Goal: Task Accomplishment & Management: Manage account settings

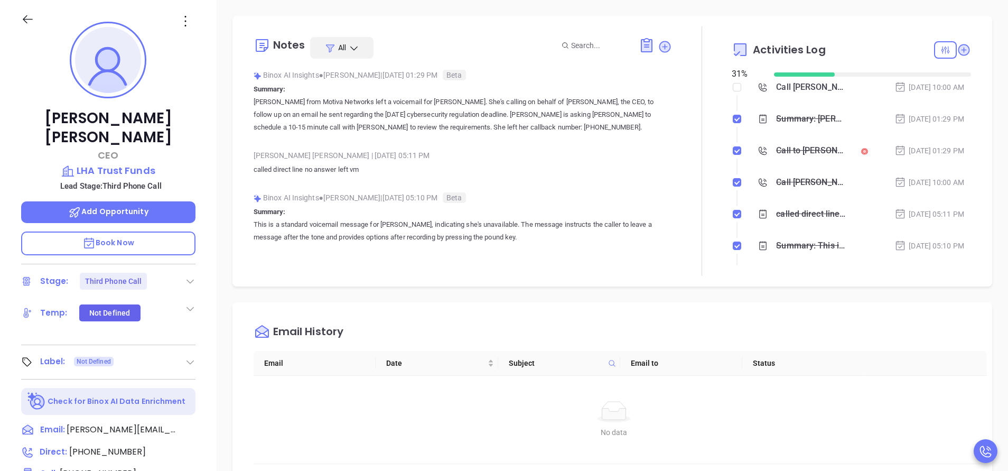
scroll to position [307, 0]
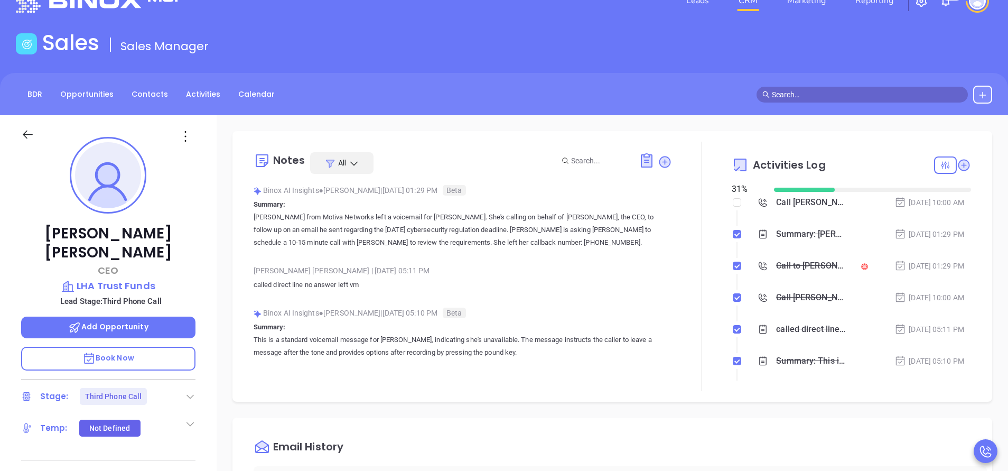
scroll to position [0, 0]
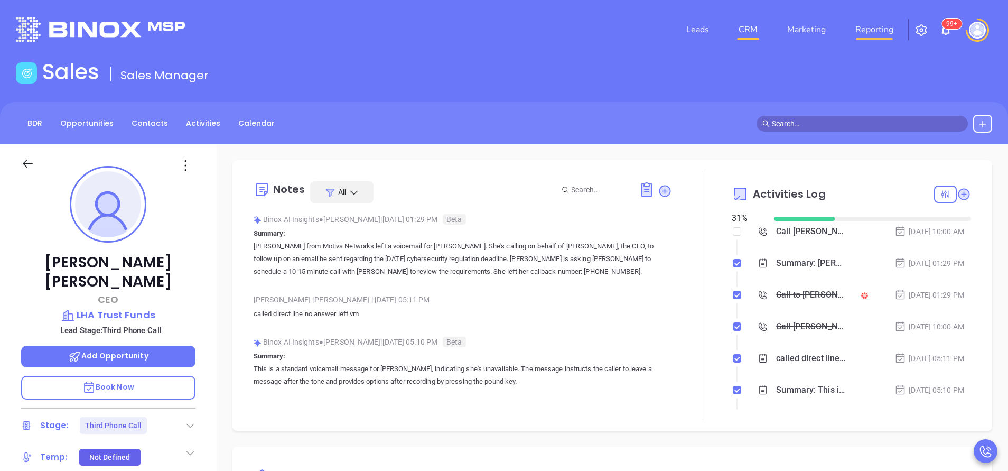
click at [872, 27] on link "Reporting" at bounding box center [874, 29] width 46 height 21
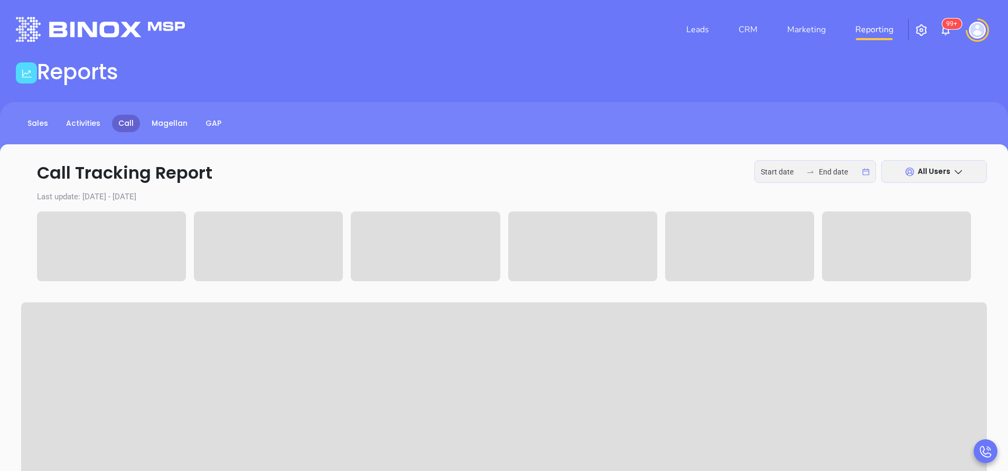
type input "2025-09-15"
type input "2025-09-16"
click at [790, 173] on input "2025-09-15" at bounding box center [781, 172] width 41 height 12
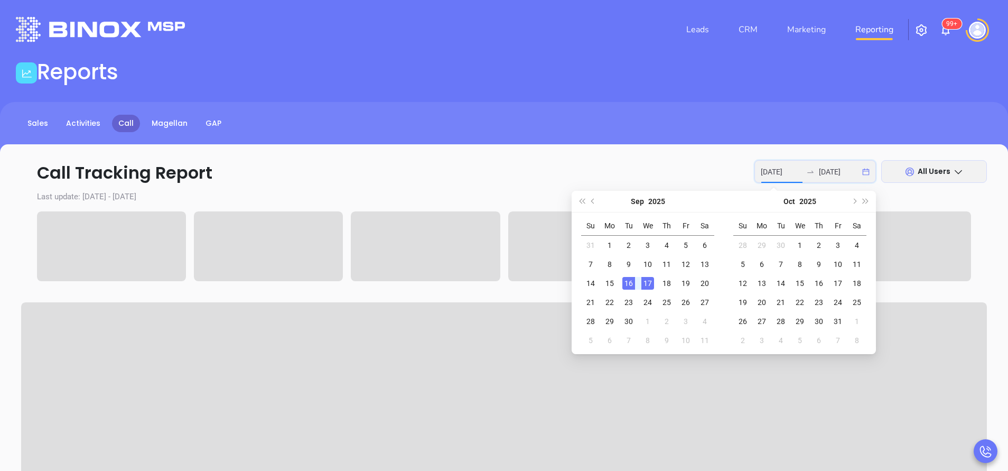
type input "2025-09-16"
click at [629, 283] on div "16" at bounding box center [628, 283] width 13 height 13
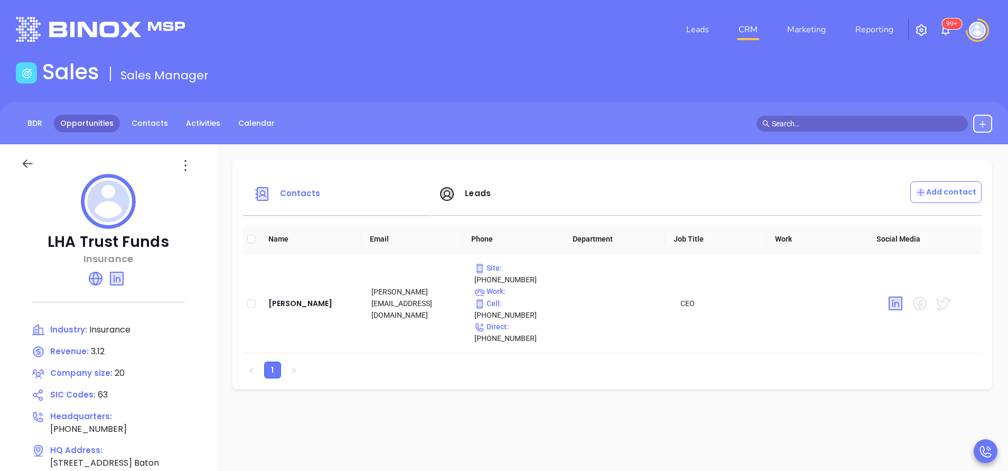
click at [90, 121] on link "Opportunities" at bounding box center [87, 123] width 66 height 17
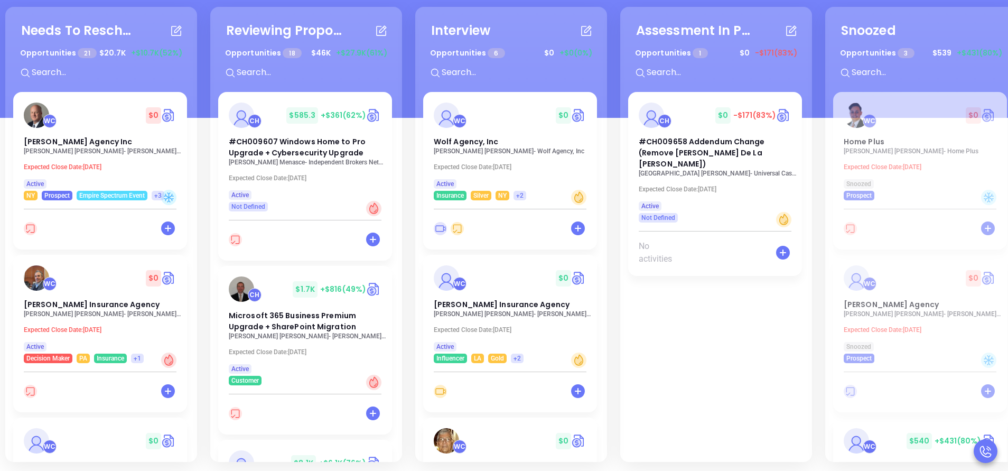
scroll to position [144, 0]
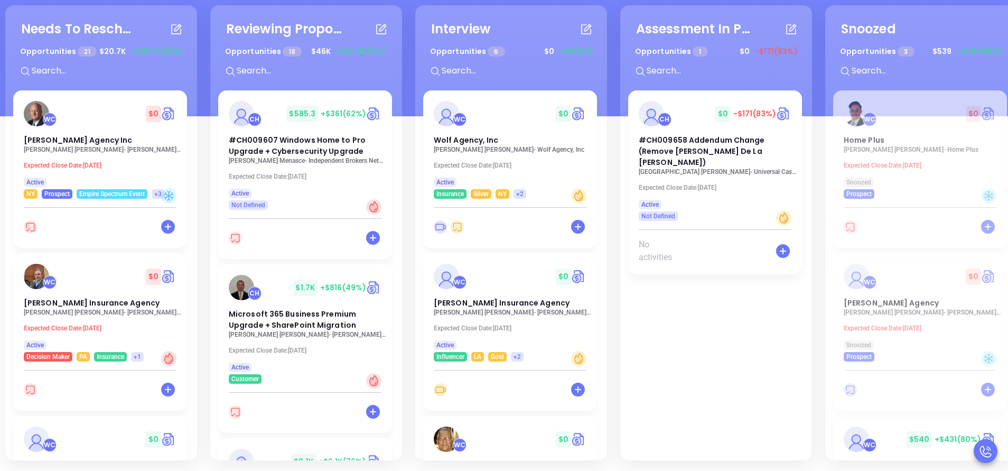
click at [193, 257] on div "Needs To Reschedule Opportunities 21 $ 20.7K +$10.7K (52%) + WC $ 0 RG Wright A…" at bounding box center [101, 232] width 192 height 455
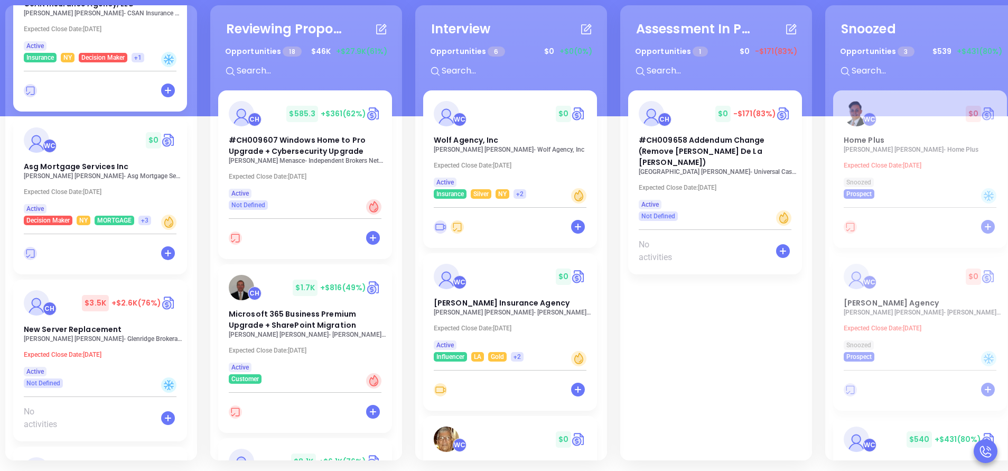
scroll to position [1998, 0]
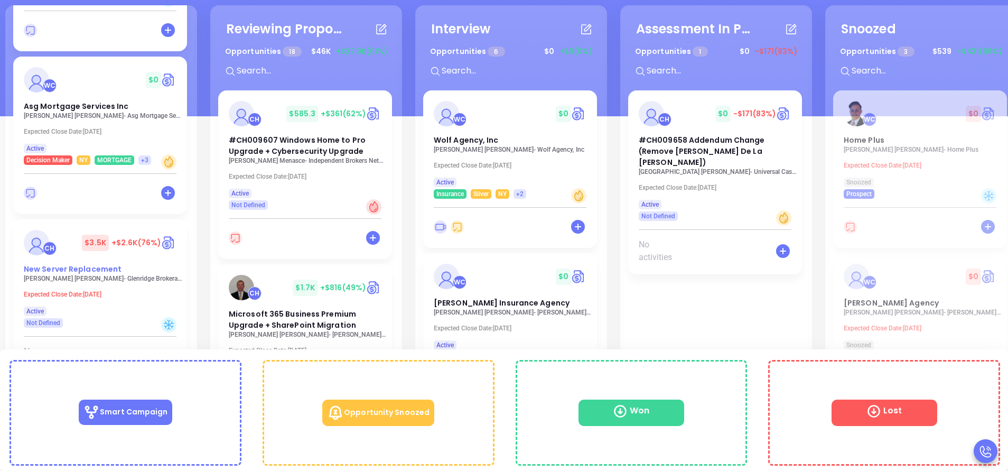
click at [84, 270] on span "New Server Replacement" at bounding box center [73, 269] width 98 height 11
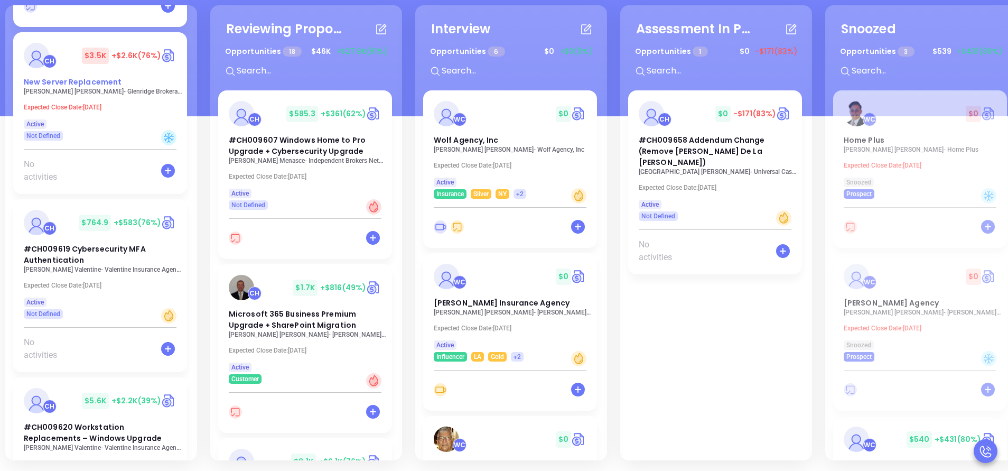
scroll to position [2188, 0]
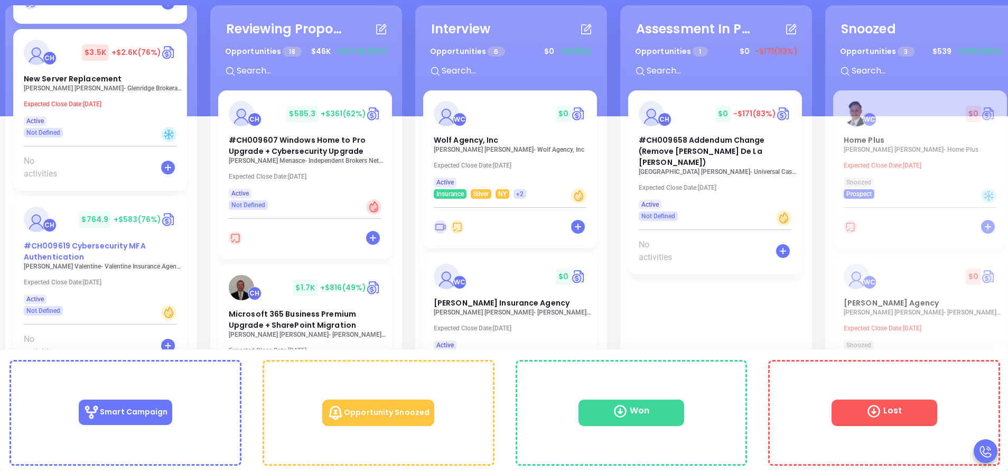
click at [67, 255] on span "#CH009619 Cybersecurity MFA Authentication" at bounding box center [85, 251] width 122 height 22
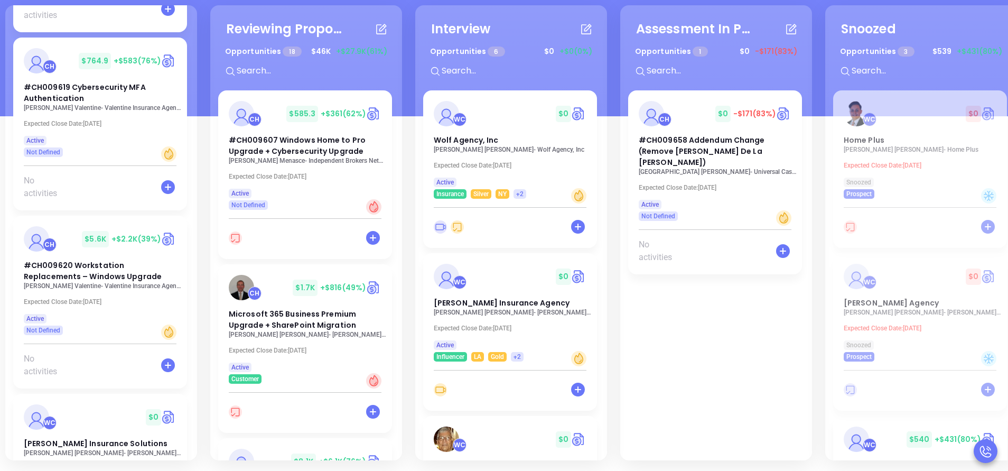
scroll to position [2378, 0]
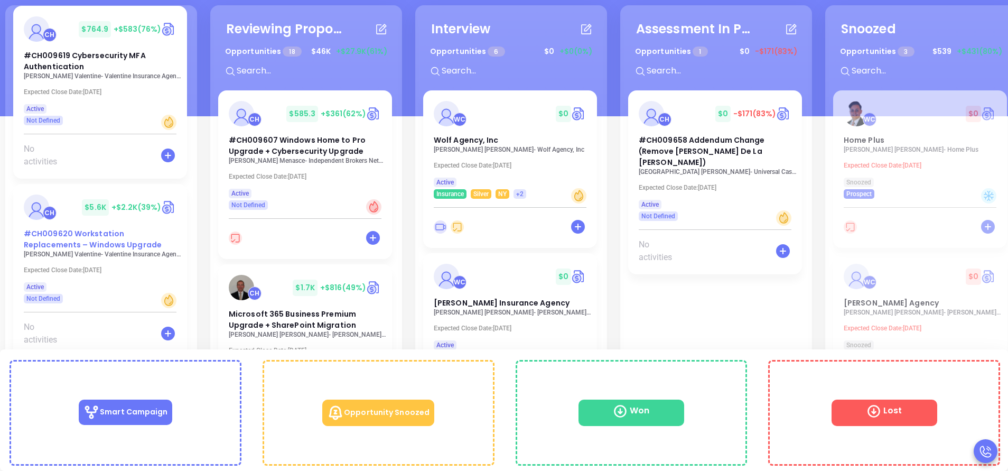
click at [64, 241] on span "#CH009620 Workstation Replacements – Windows Upgrade" at bounding box center [93, 239] width 138 height 22
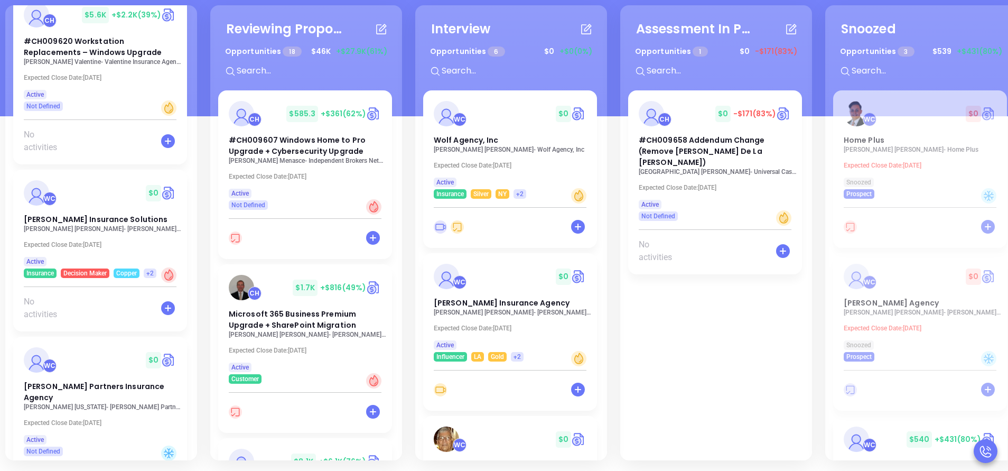
scroll to position [2568, 0]
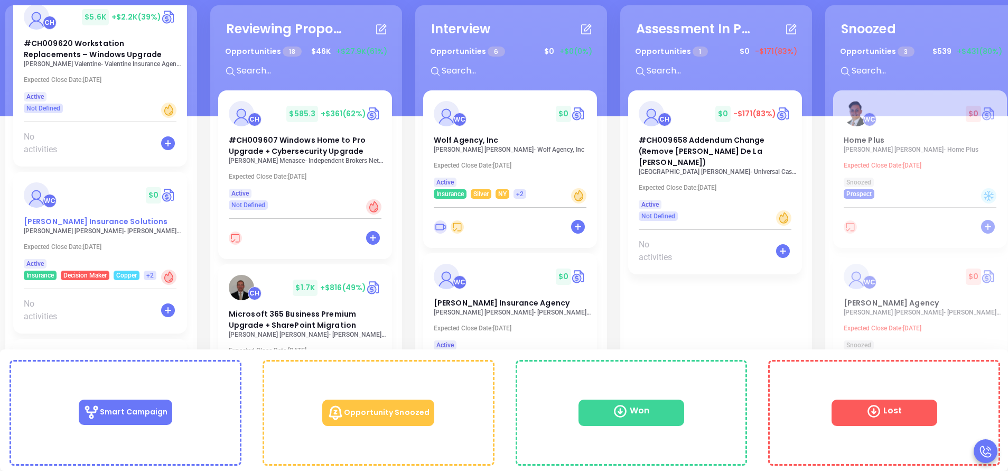
click at [66, 225] on span "Davenport Insurance Solutions" at bounding box center [96, 221] width 144 height 11
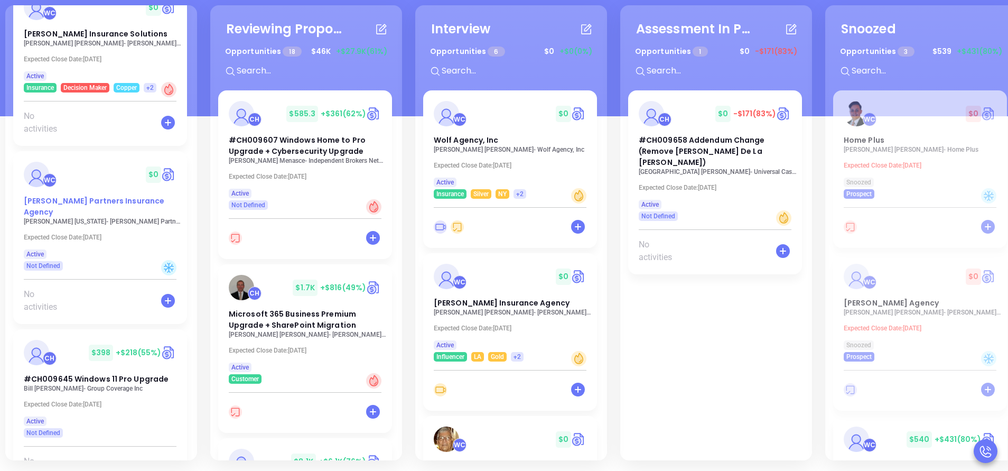
scroll to position [2758, 0]
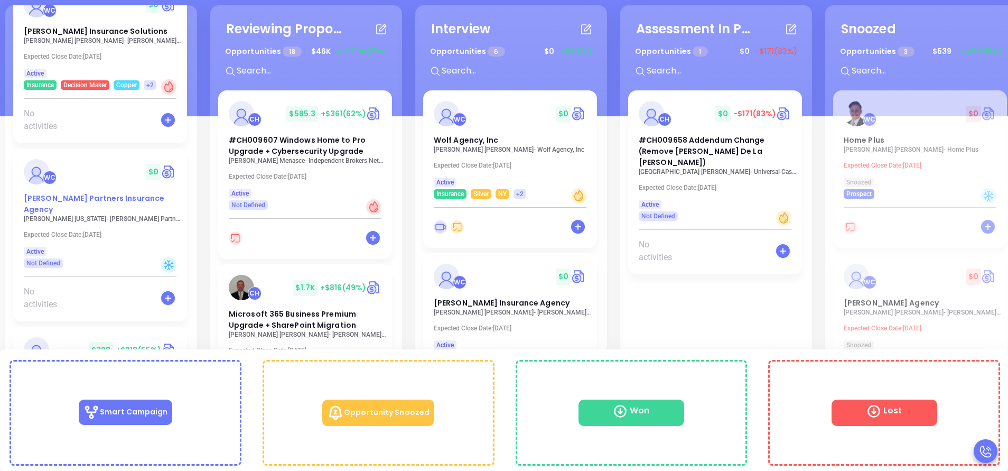
click at [58, 202] on span "Borrelli Partners Insurance Agency" at bounding box center [94, 204] width 141 height 22
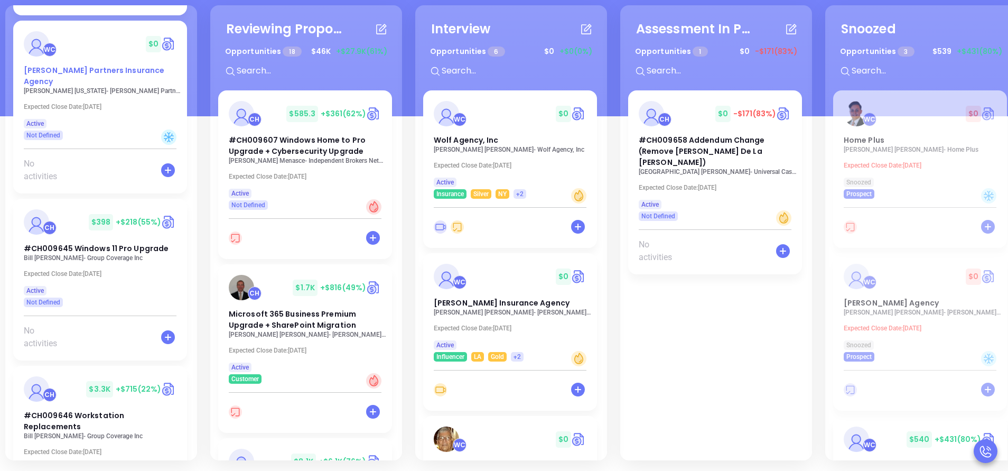
scroll to position [2917, 0]
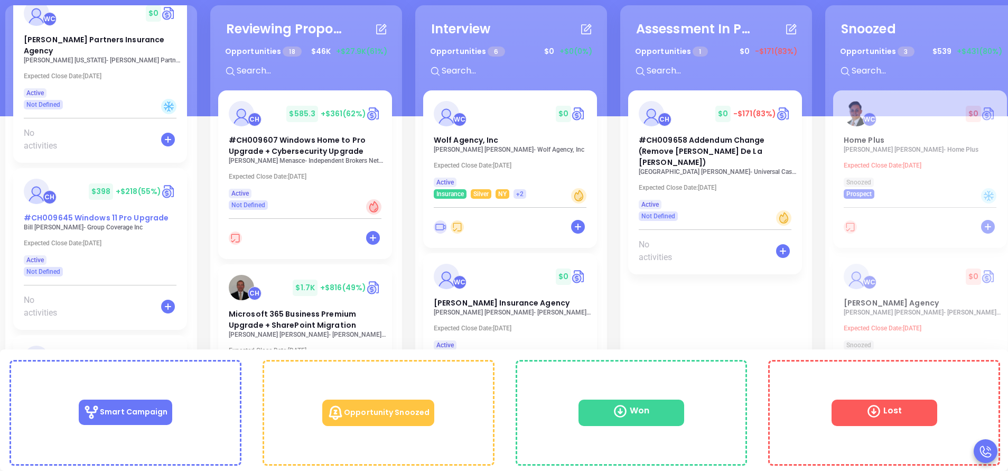
click at [69, 212] on span "#CH009645 Windows 11 Pro Upgrade" at bounding box center [96, 217] width 145 height 11
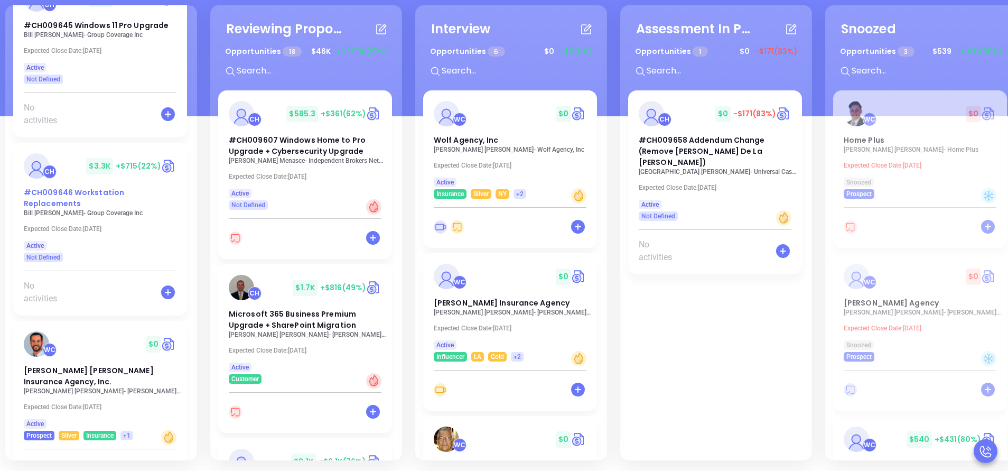
scroll to position [3115, 0]
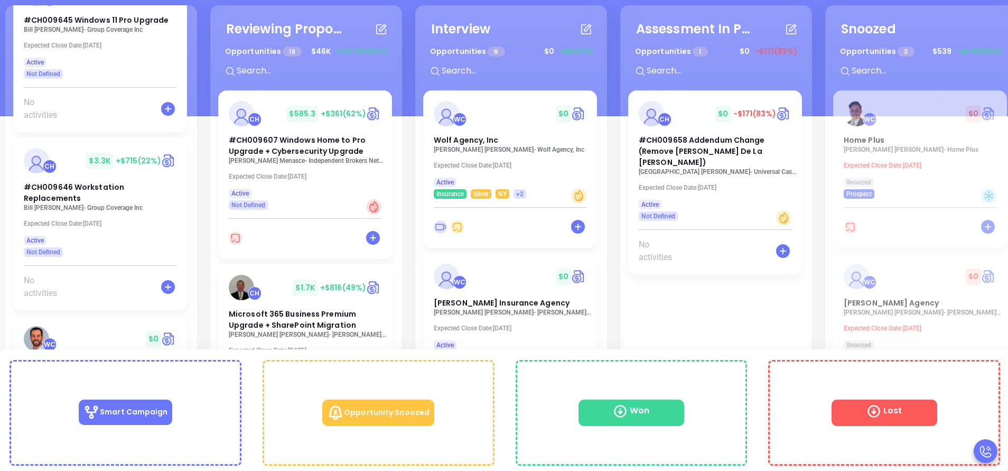
click at [82, 360] on span "[PERSON_NAME] [PERSON_NAME] Insurance Agency, Inc." at bounding box center [89, 371] width 130 height 22
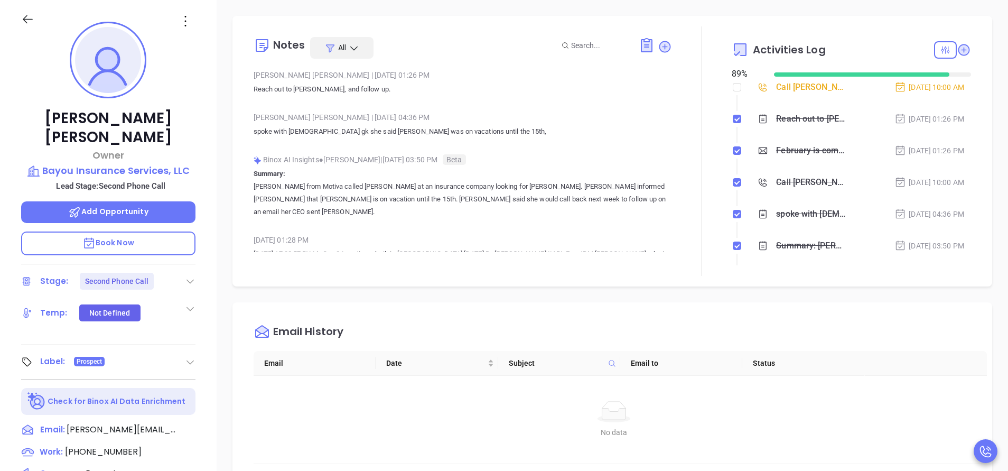
scroll to position [307, 0]
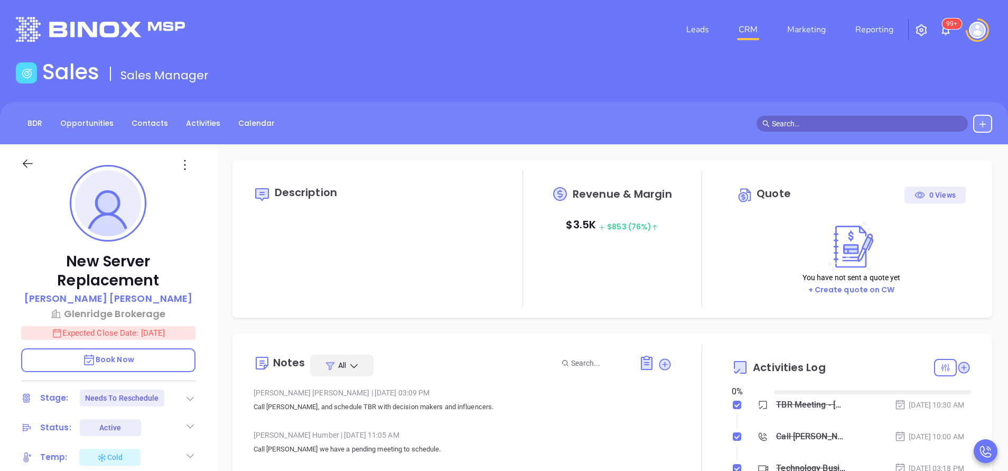
type input "[DATE]"
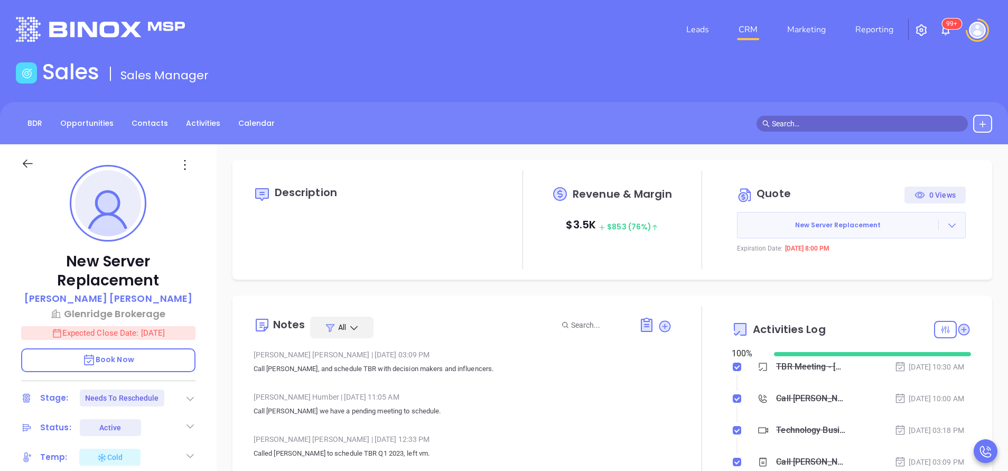
type input "[PERSON_NAME]"
click at [478, 414] on p "Call Nick we have a pending meeting to schedule." at bounding box center [463, 411] width 418 height 13
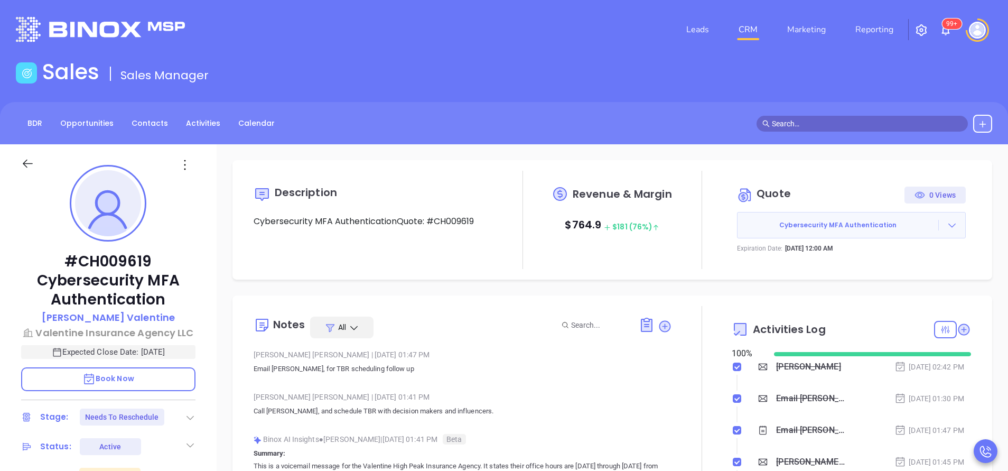
type input "[DATE]"
type input "[PERSON_NAME]"
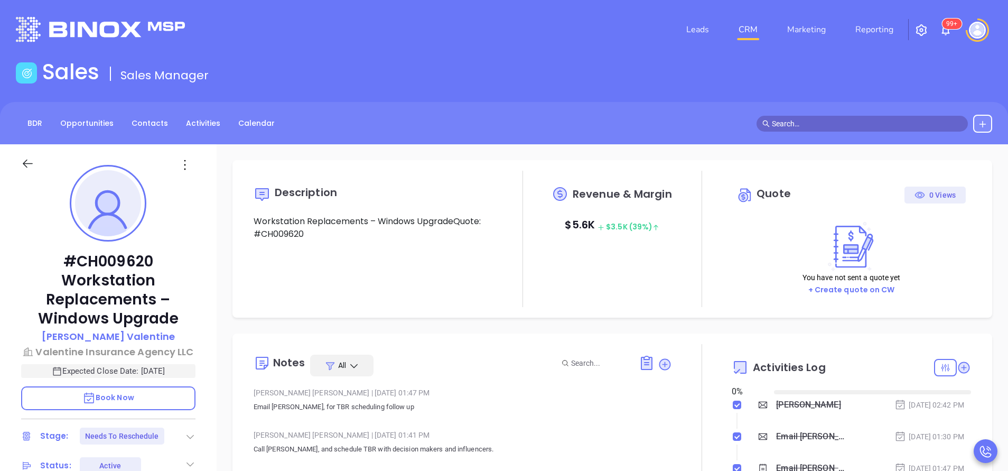
type input "[DATE]"
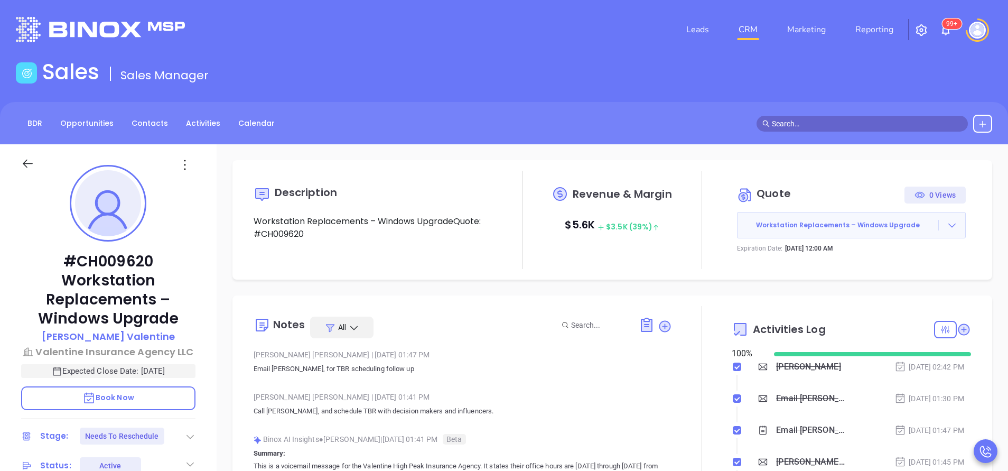
type input "[PERSON_NAME]"
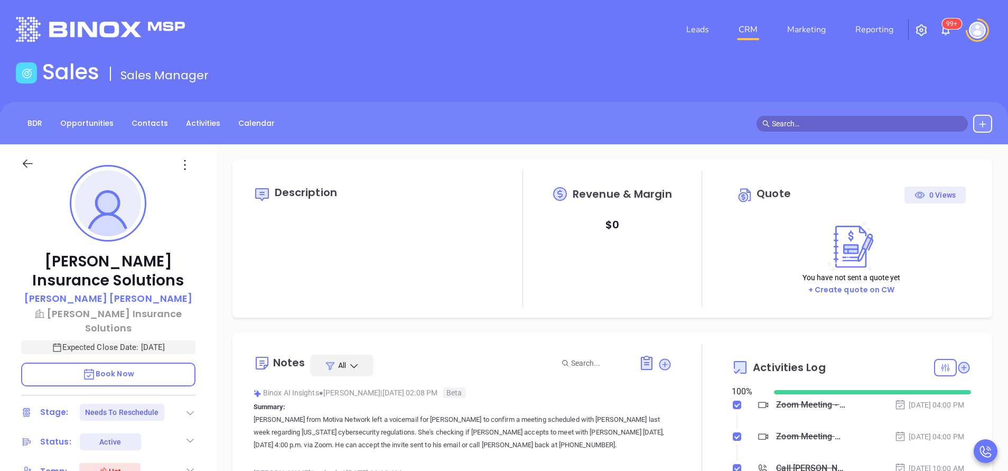
type input "[PERSON_NAME]"
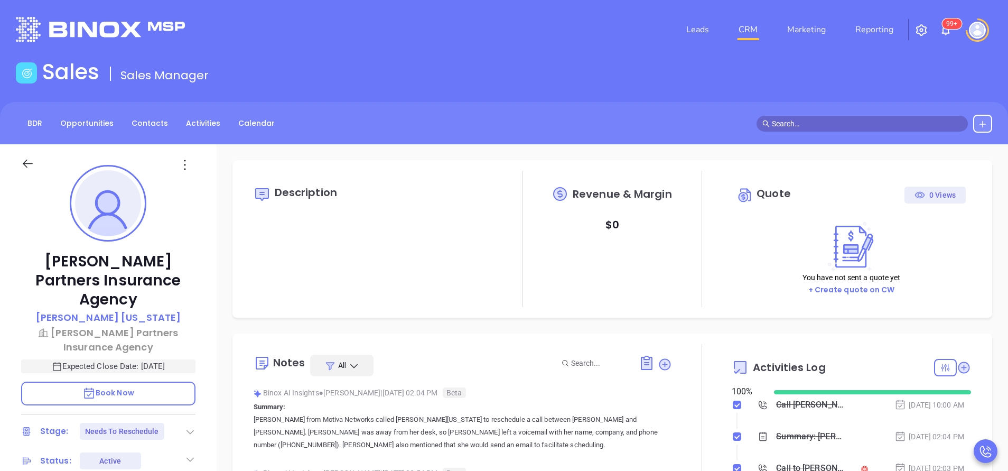
type input "[PERSON_NAME]"
click at [187, 426] on icon at bounding box center [190, 431] width 11 height 11
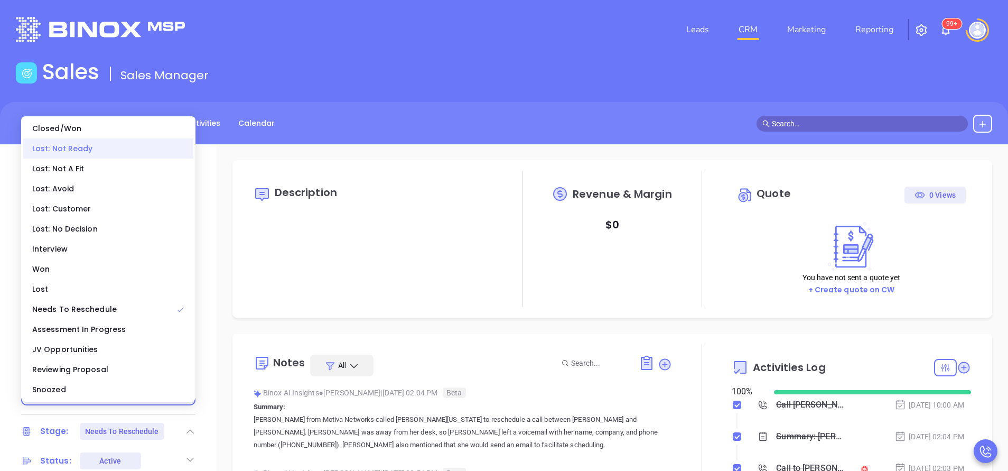
click at [100, 155] on div "Lost: Not Ready" at bounding box center [108, 148] width 170 height 20
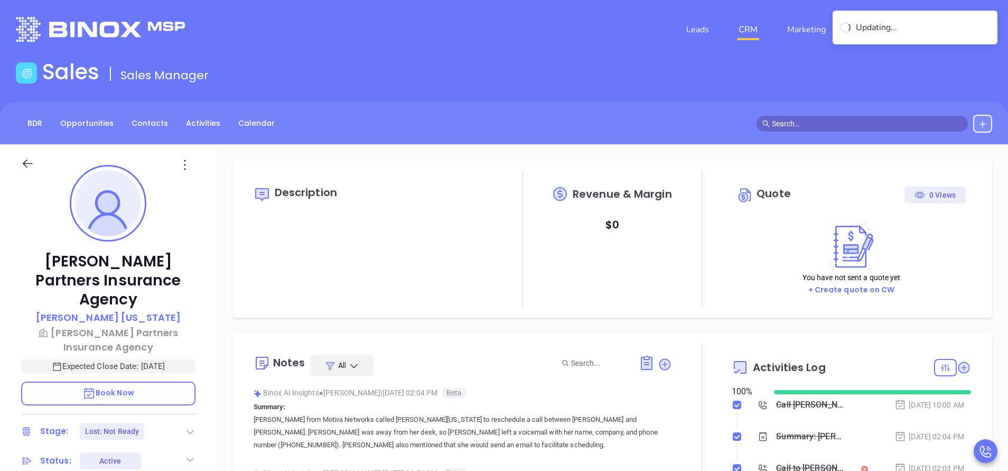
click at [695, 428] on div at bounding box center [702, 468] width 60 height 249
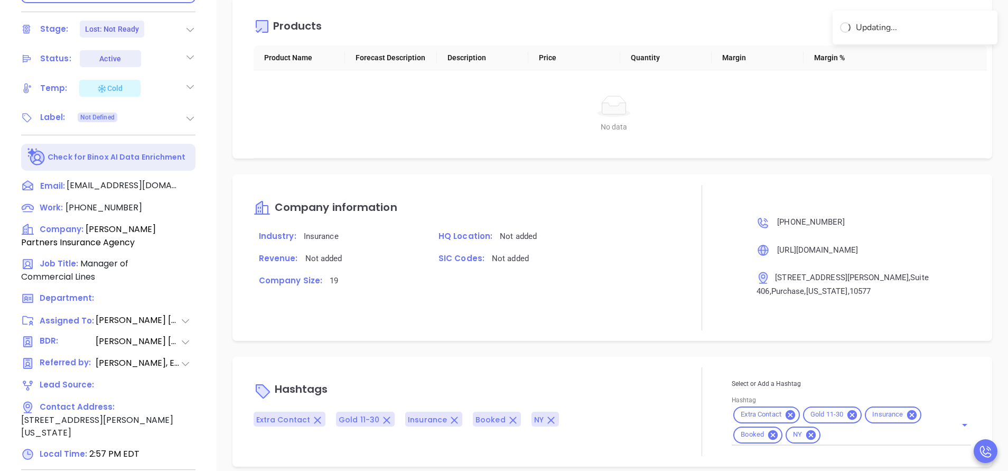
scroll to position [416, 0]
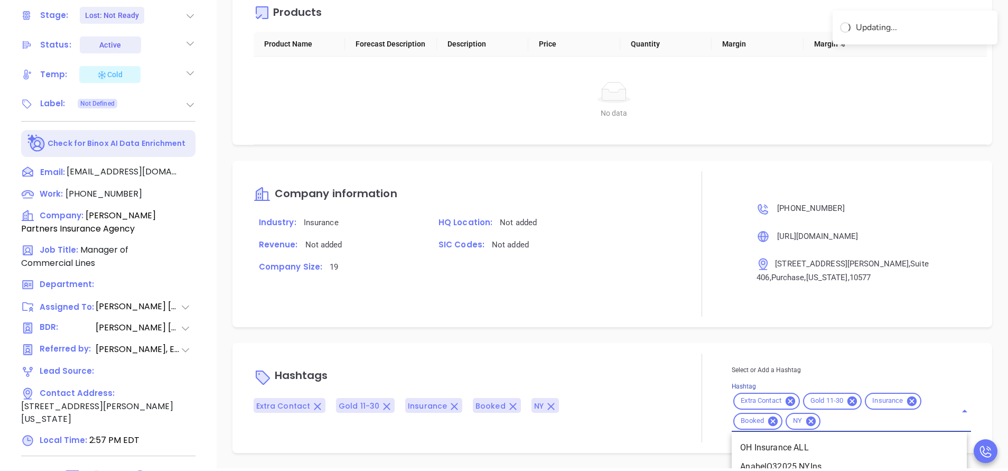
click at [826, 420] on input "Hashtag" at bounding box center [881, 420] width 119 height 13
type input "ltn"
click at [734, 465] on li "LTN" at bounding box center [849, 466] width 235 height 19
click at [620, 357] on div "Hashtags Extra Contact Gold 11-30 Insurance Booked NY LTN" at bounding box center [463, 397] width 418 height 89
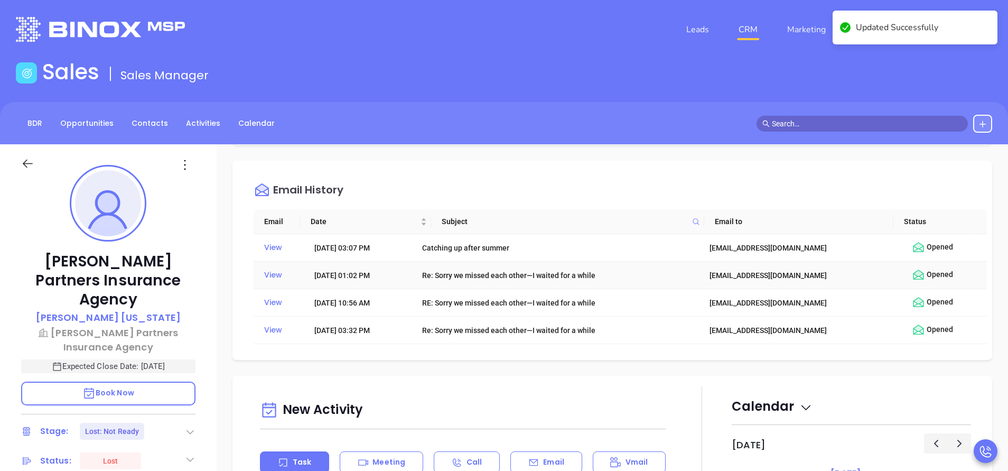
scroll to position [286, 0]
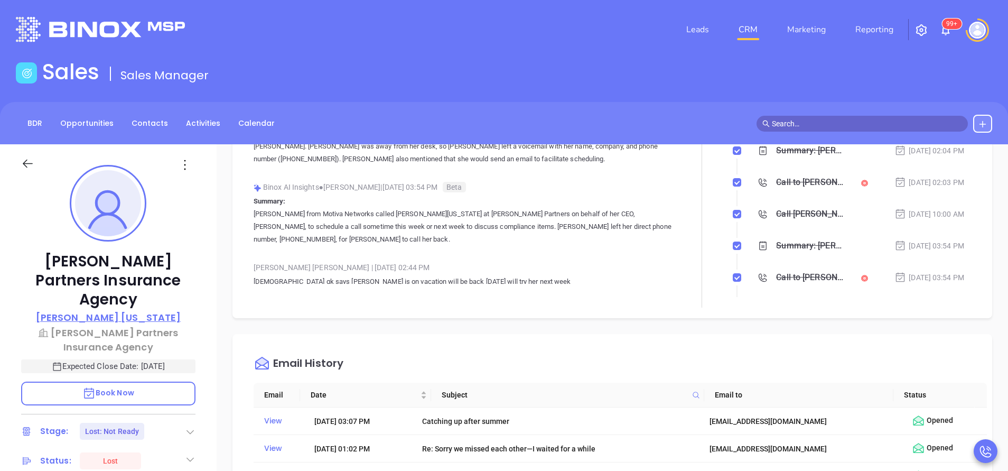
click at [98, 310] on p "Stacie Washington" at bounding box center [108, 317] width 145 height 14
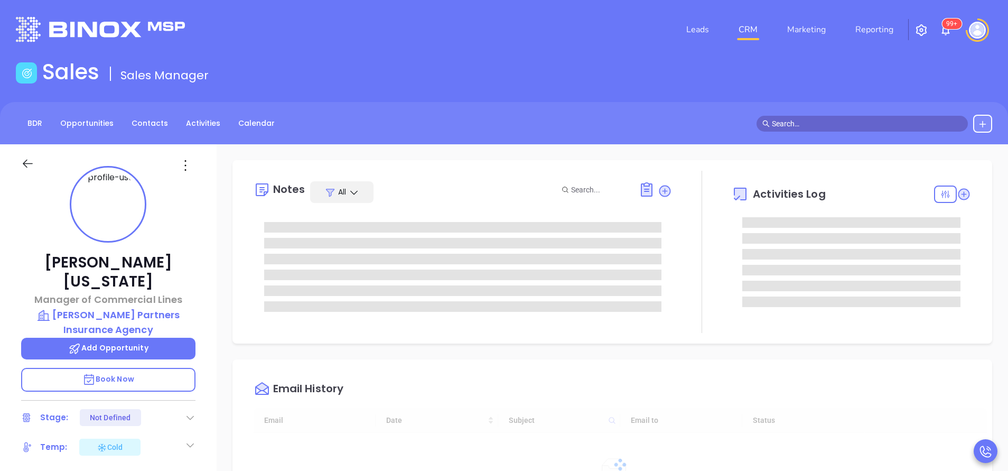
type input "[DATE]"
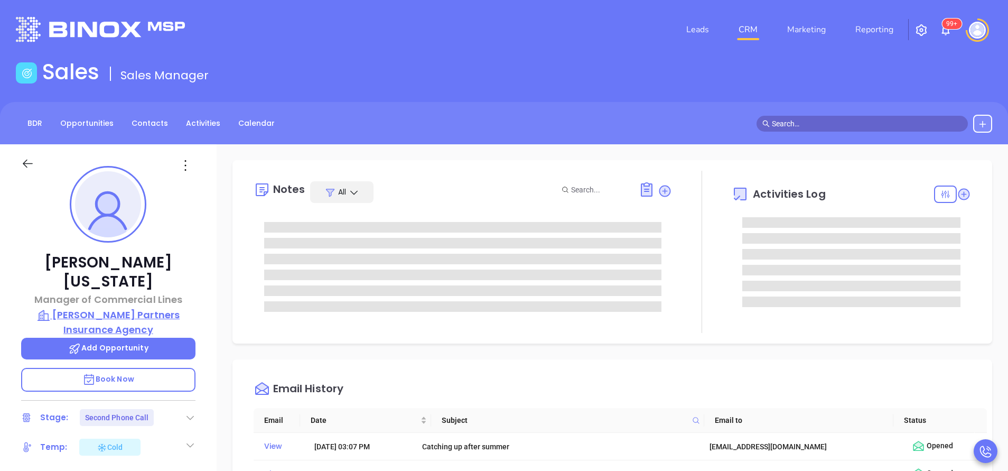
type input "[PERSON_NAME]"
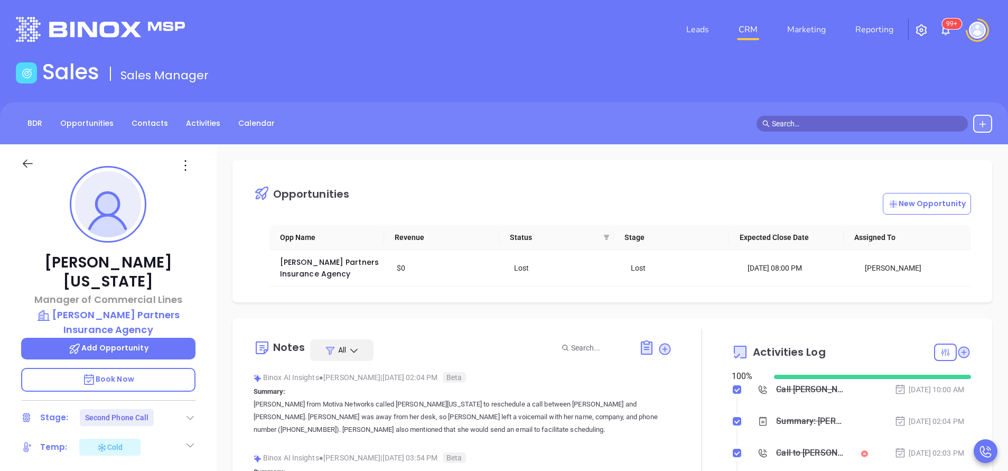
click at [208, 323] on div "Stacie Washington Manager of Commercial Lines Borrelli Partners Insurance Agenc…" at bounding box center [108, 438] width 217 height 589
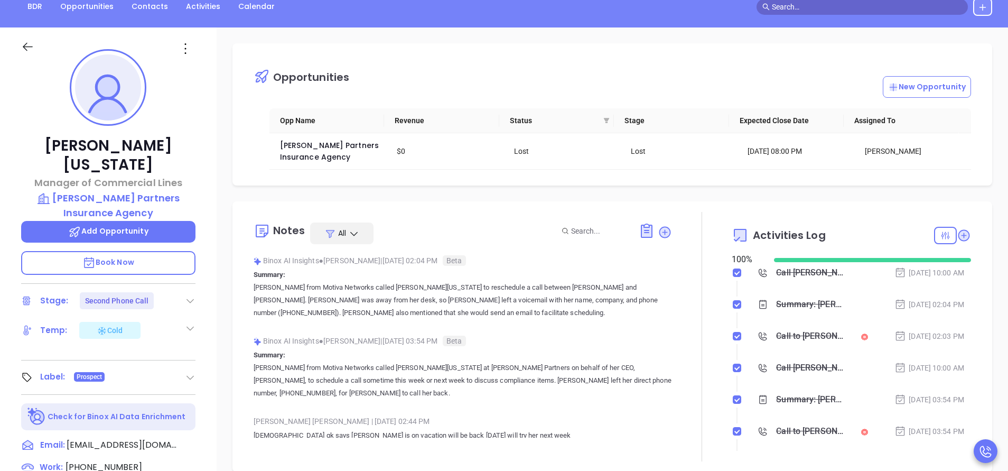
scroll to position [127, 0]
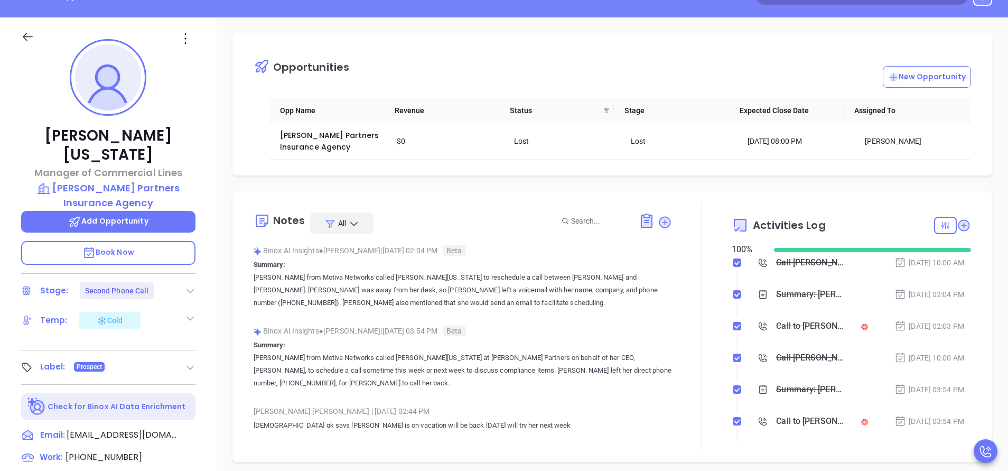
click at [144, 241] on p "Book Now" at bounding box center [108, 253] width 174 height 24
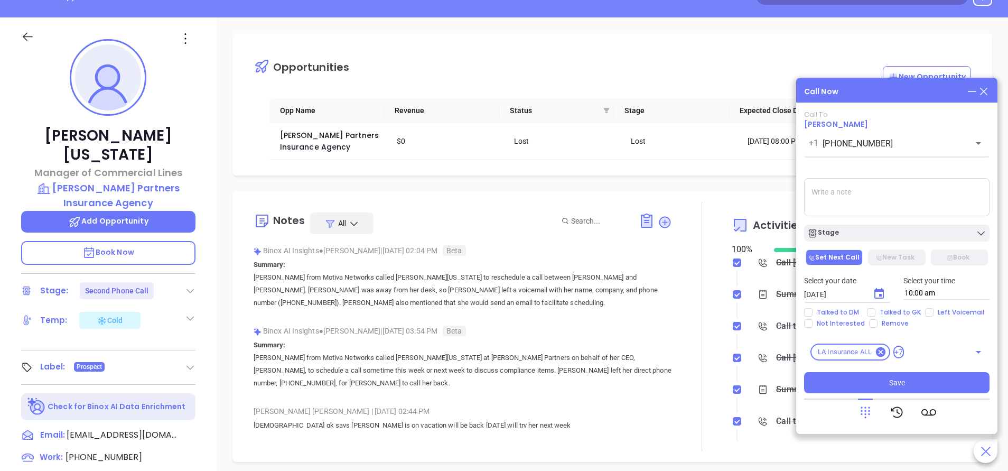
click at [986, 93] on icon at bounding box center [984, 92] width 12 height 12
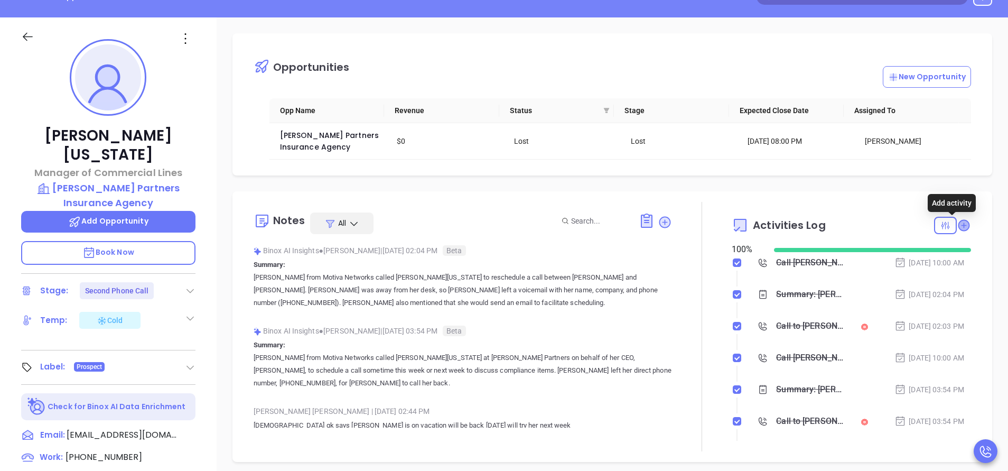
click at [958, 228] on icon at bounding box center [963, 225] width 11 height 11
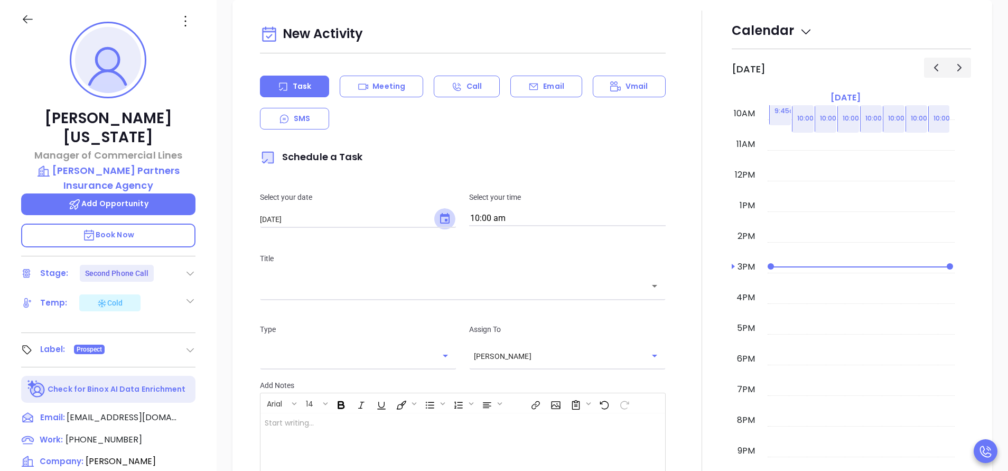
click at [440, 219] on icon "Choose date, selected date is Sep 17, 2025" at bounding box center [445, 218] width 13 height 13
click at [363, 322] on button "18" at bounding box center [365, 324] width 19 height 19
type input "09/18/2025"
click at [372, 298] on div "Title ​" at bounding box center [463, 274] width 418 height 71
click at [373, 295] on div "​" at bounding box center [463, 285] width 406 height 23
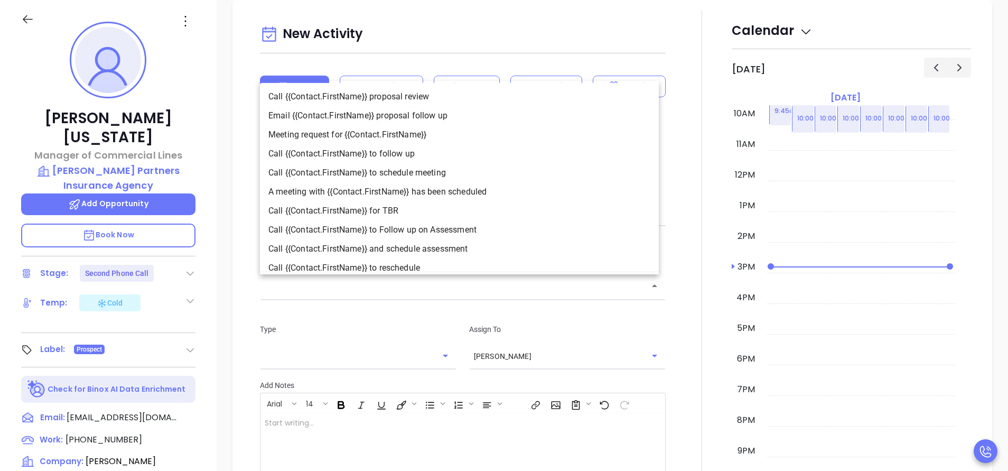
click at [385, 151] on li "Call {{Contact.FirstName}} to follow up" at bounding box center [459, 153] width 399 height 19
type input "Call Stacie to follow up"
type input "Call"
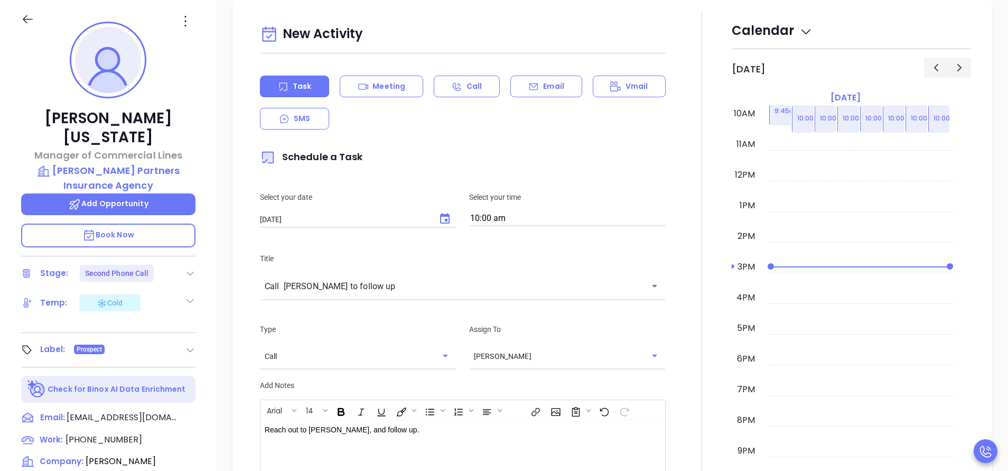
click at [672, 413] on div at bounding box center [702, 308] width 60 height 594
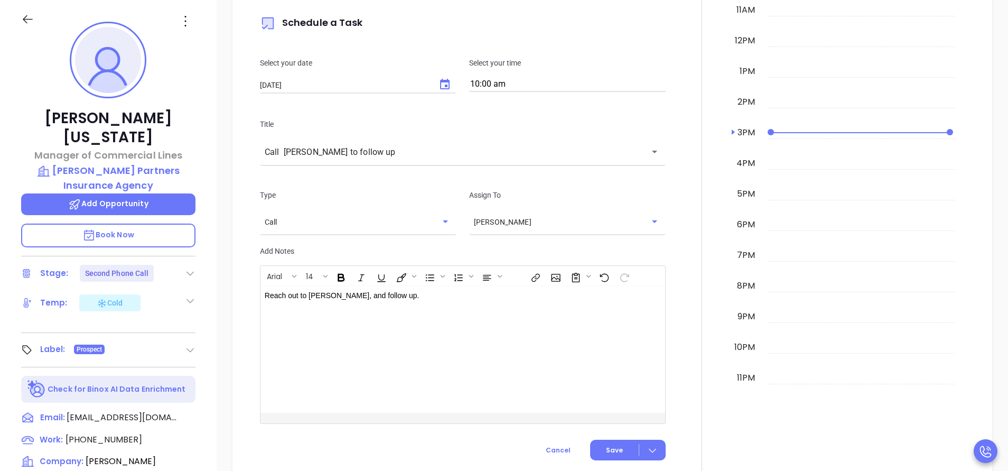
scroll to position [834, 0]
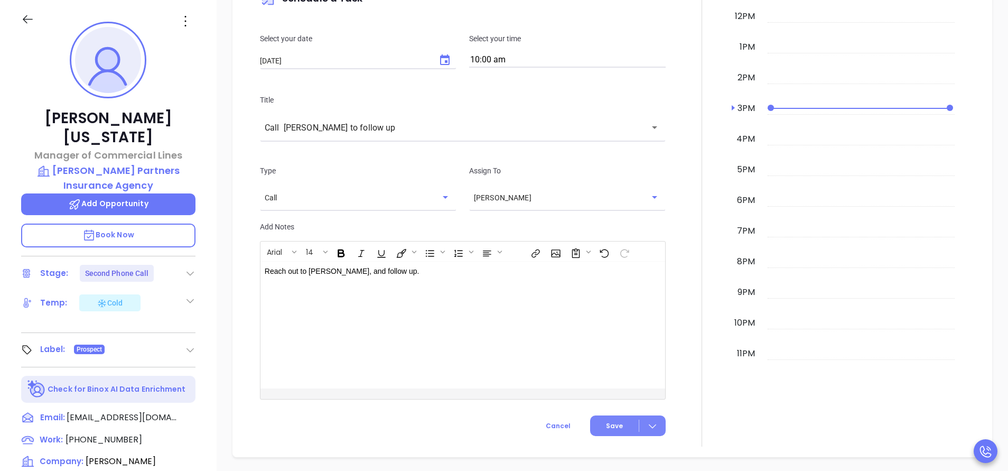
click at [597, 427] on button "Save" at bounding box center [628, 425] width 76 height 21
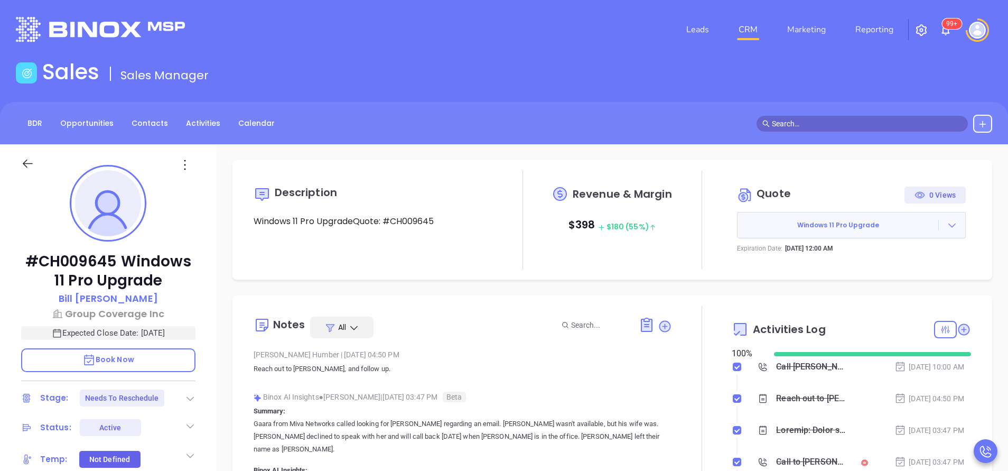
type input "[PERSON_NAME]"
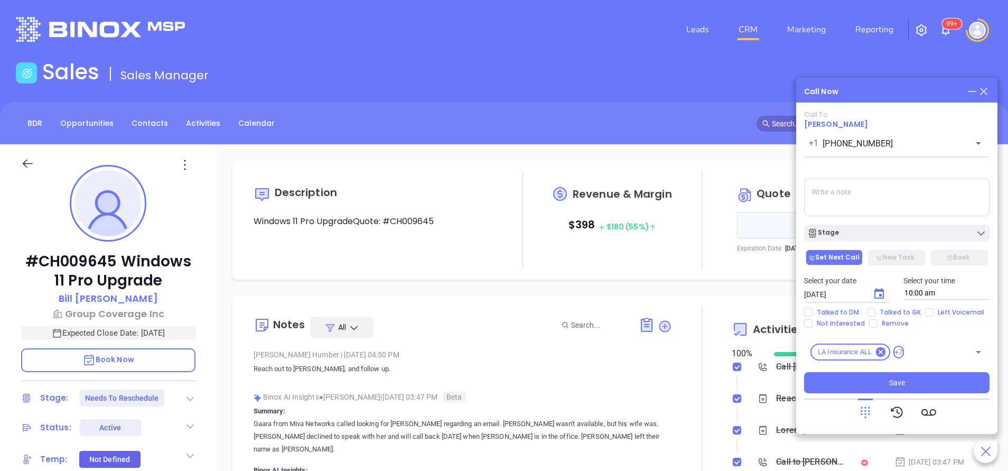
click at [987, 90] on icon at bounding box center [984, 92] width 12 height 12
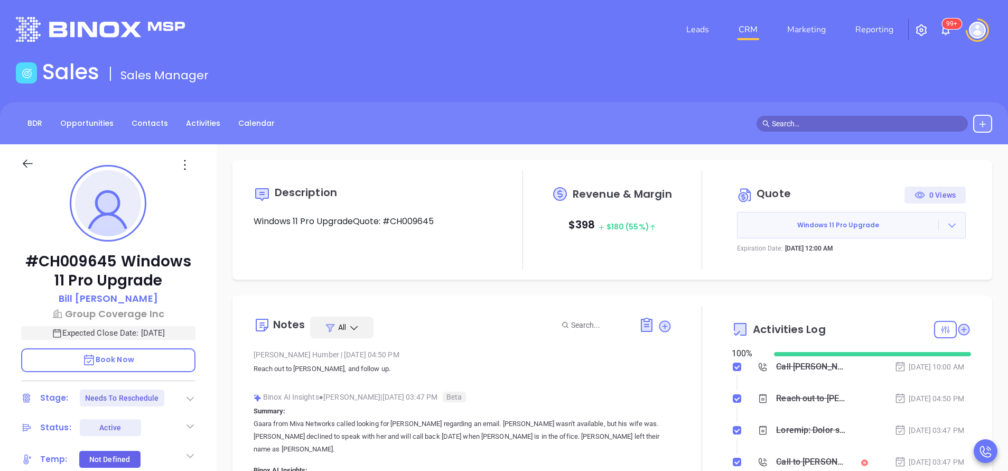
type input "[PERSON_NAME]"
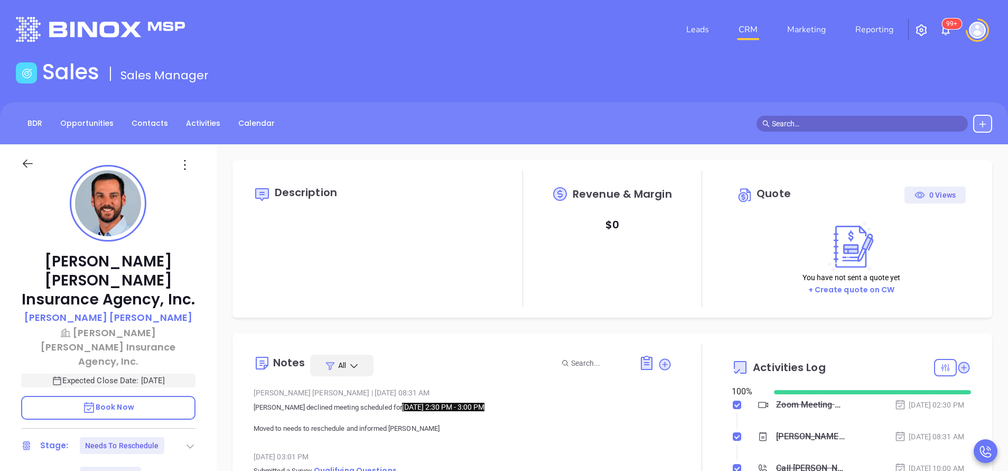
type input "[PERSON_NAME]"
click at [415, 431] on p "Moved to needs to reschedule and informed [PERSON_NAME]" at bounding box center [463, 428] width 418 height 13
click at [362, 432] on p "Moved to needs to reschedule and informed [PERSON_NAME]" at bounding box center [463, 428] width 418 height 13
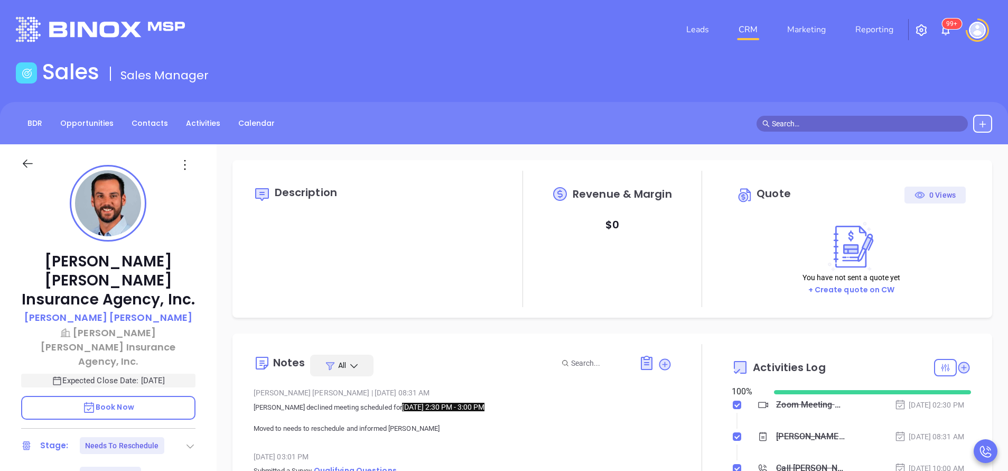
click at [362, 432] on p "Moved to needs to reschedule and informed [PERSON_NAME]" at bounding box center [463, 428] width 418 height 13
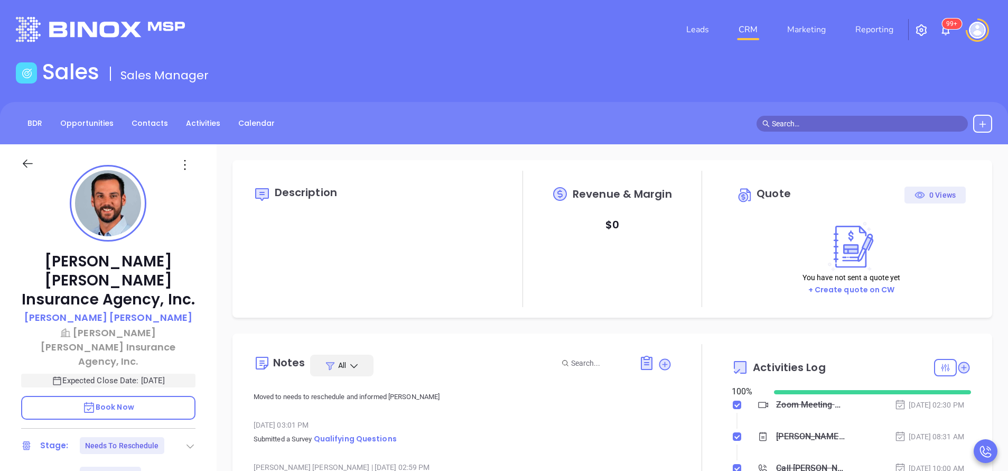
scroll to position [0, 0]
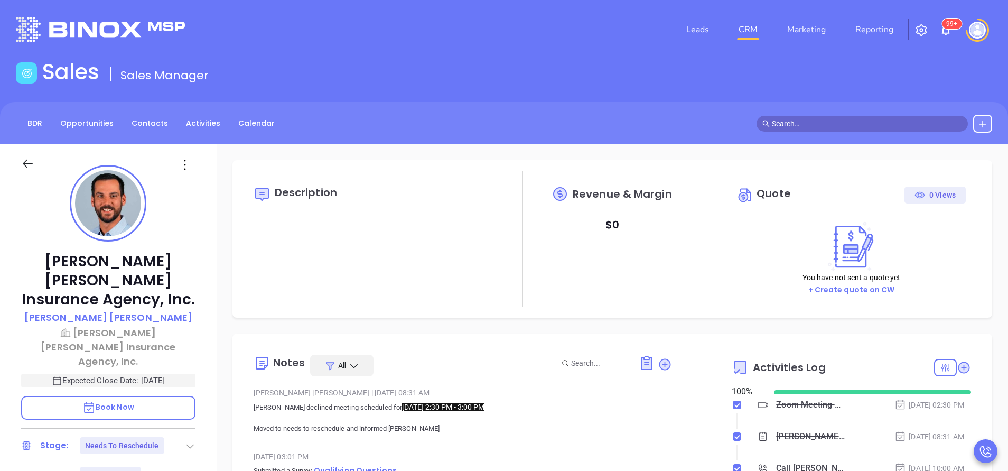
click at [202, 374] on div "[PERSON_NAME] [PERSON_NAME] Insurance Agency, Inc. [PERSON_NAME] [PERSON_NAME] …" at bounding box center [108, 438] width 217 height 589
click at [151, 396] on p "Book Now" at bounding box center [108, 408] width 174 height 24
click at [209, 376] on div "Harry Robert Insurance Agency, Inc. Taylor Robert Harry Robert Insurance Agency…" at bounding box center [108, 438] width 217 height 589
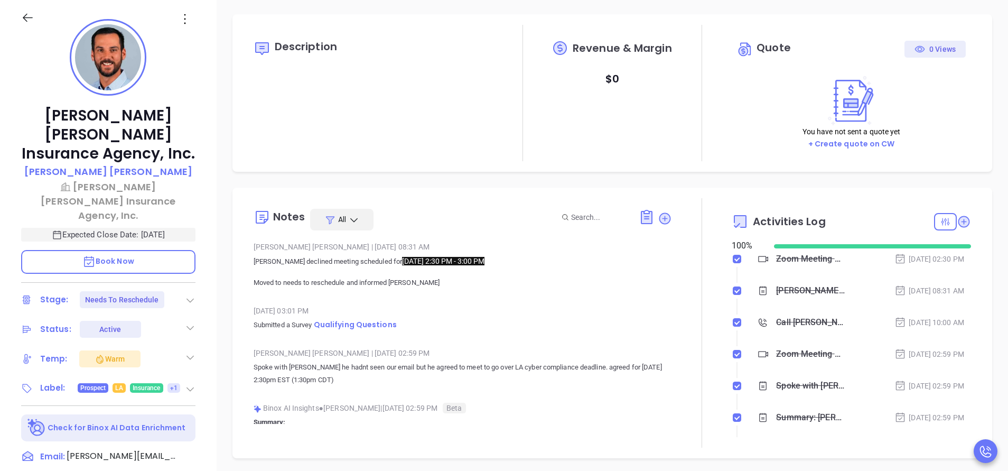
scroll to position [317, 0]
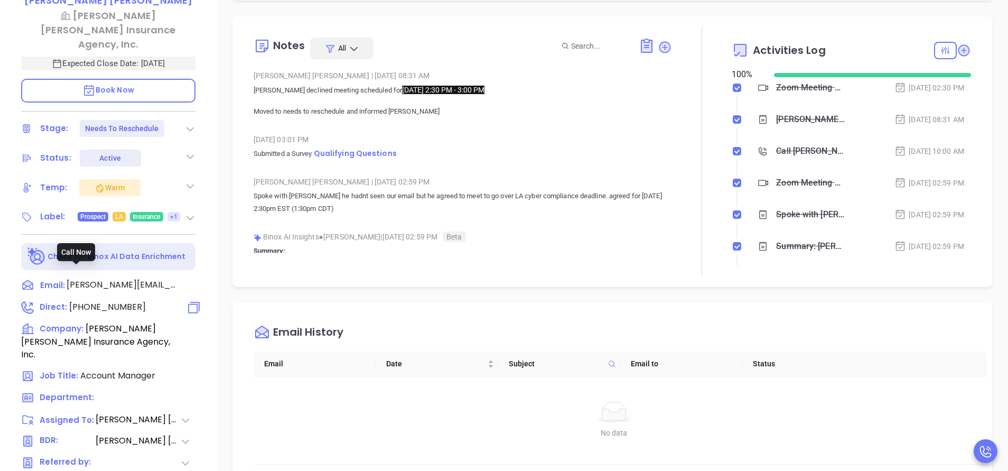
click at [98, 301] on span "(225) 647-2168" at bounding box center [107, 307] width 77 height 12
type input "(225) 647-2168"
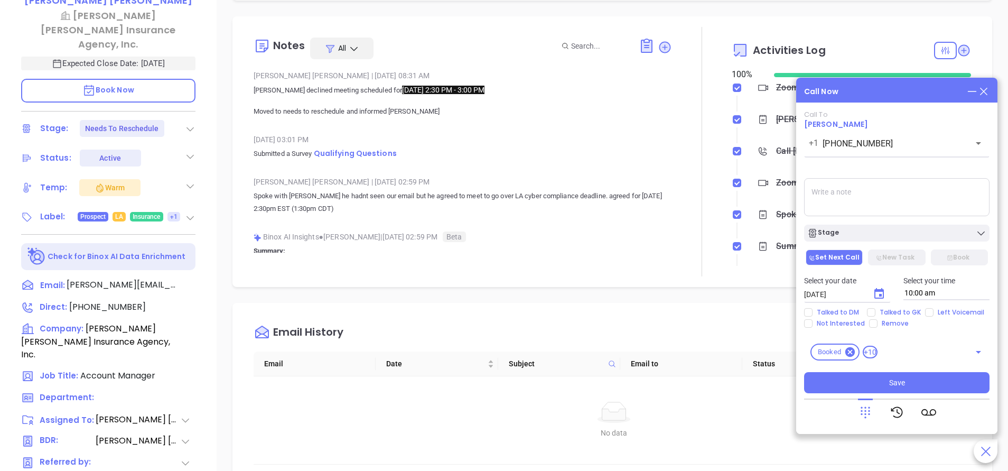
click at [894, 197] on textarea at bounding box center [896, 197] width 185 height 38
click at [957, 189] on textarea "i called taylor to reschedule. no answer, will call back" at bounding box center [896, 197] width 185 height 38
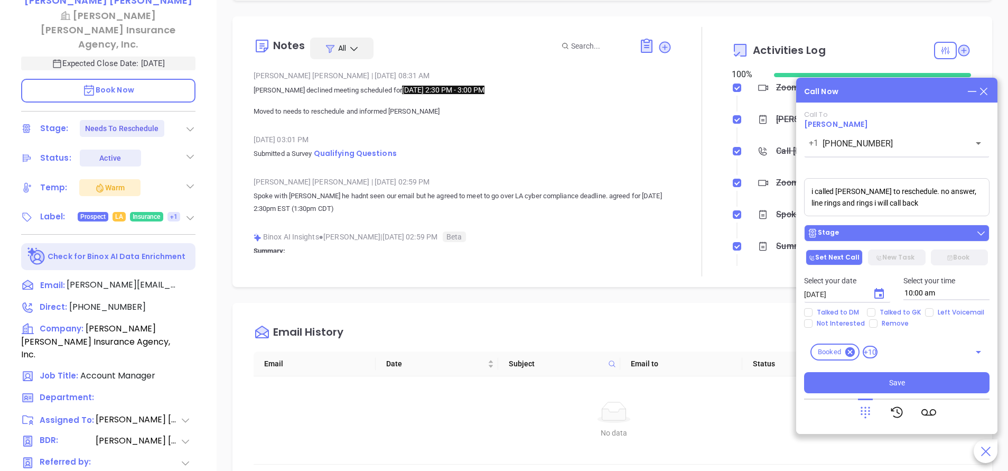
type textarea "i called taylor to reschedule. no answer, line rings and rings i will call back"
click at [871, 231] on div "Stage" at bounding box center [896, 233] width 179 height 11
click at [878, 292] on icon "Choose date, selected date is Sep 17, 2025" at bounding box center [879, 293] width 13 height 13
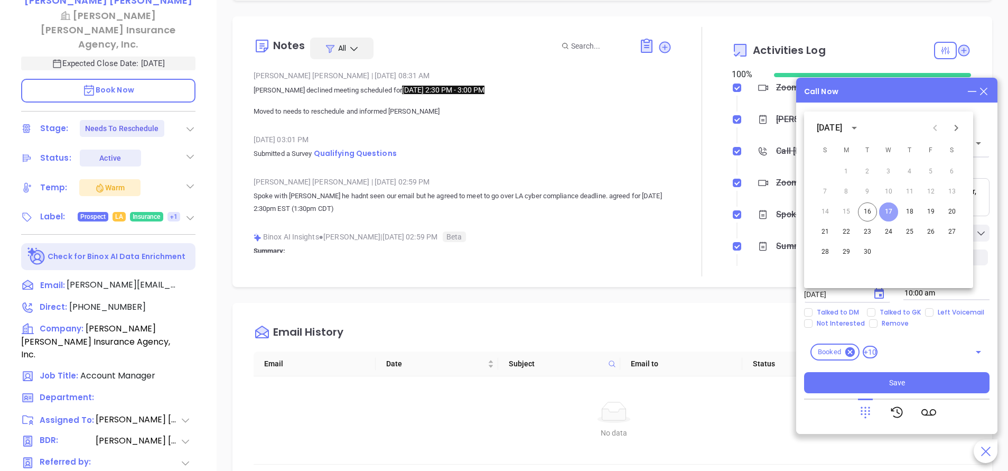
click at [890, 213] on button "17" at bounding box center [888, 211] width 19 height 19
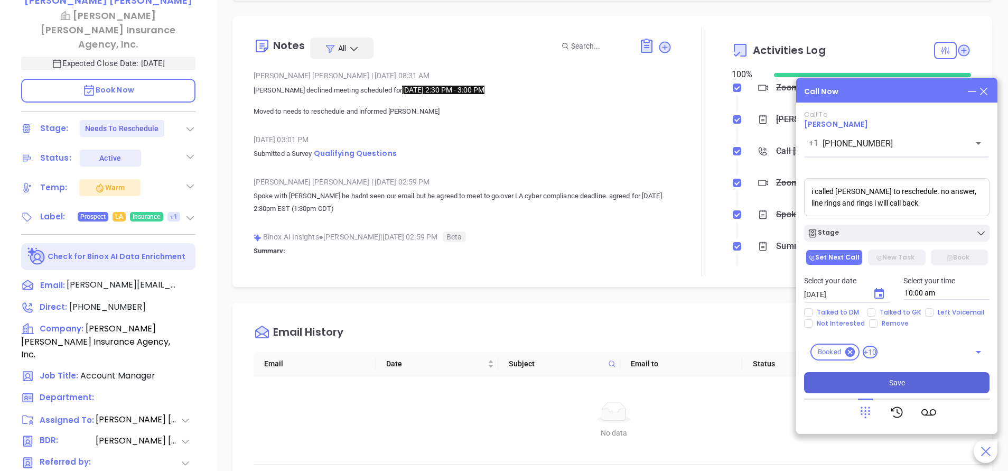
click at [883, 375] on button "Save" at bounding box center [896, 382] width 185 height 21
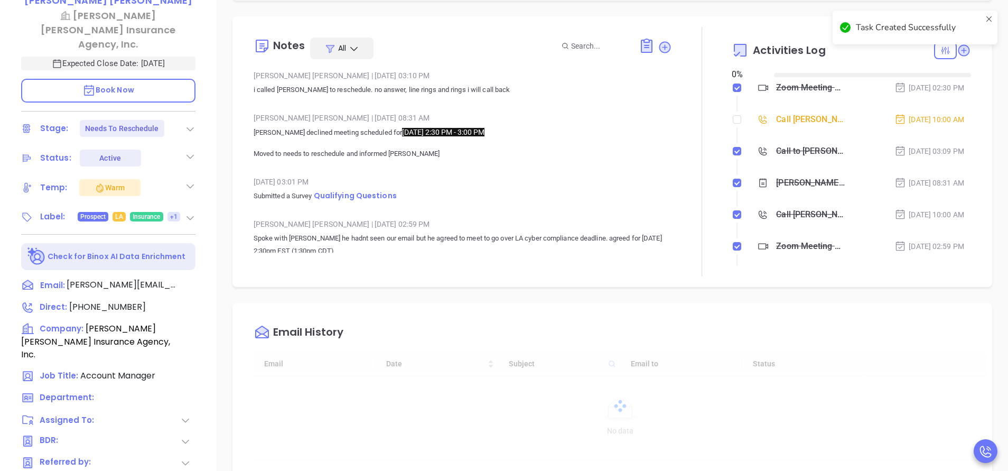
type input "[DATE]"
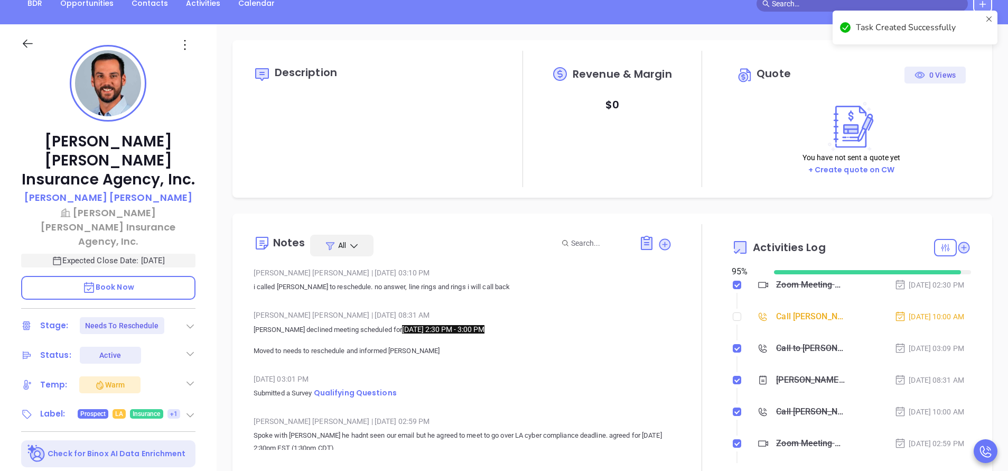
scroll to position [0, 0]
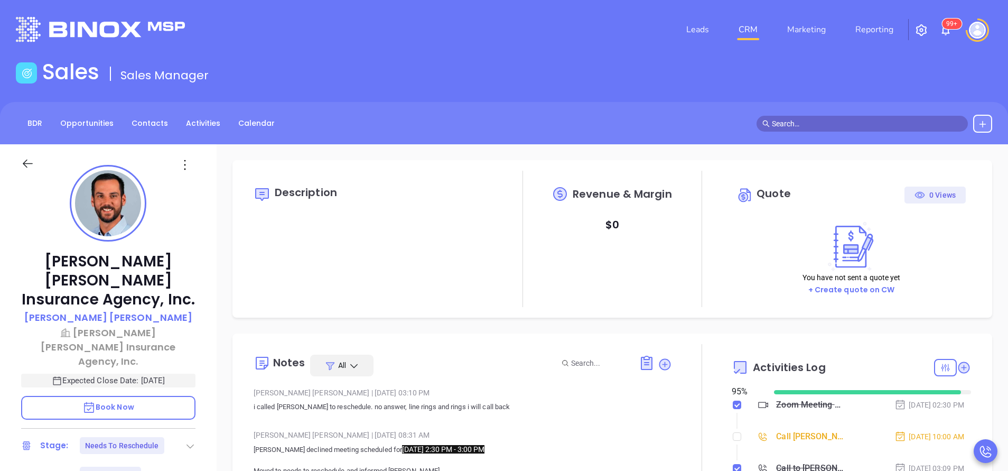
type input "Anabell Dominguez"
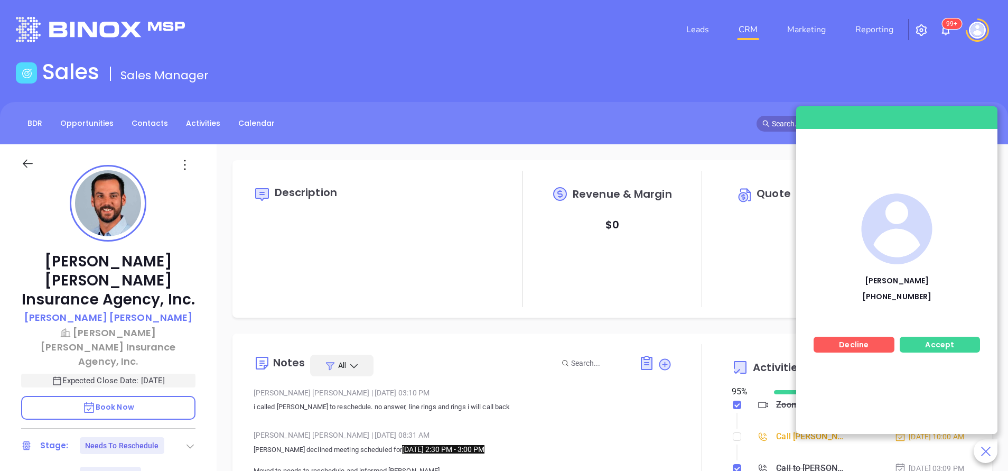
click at [148, 396] on p "Book Now" at bounding box center [108, 408] width 174 height 24
click at [952, 347] on span "Accept" at bounding box center [939, 344] width 29 height 11
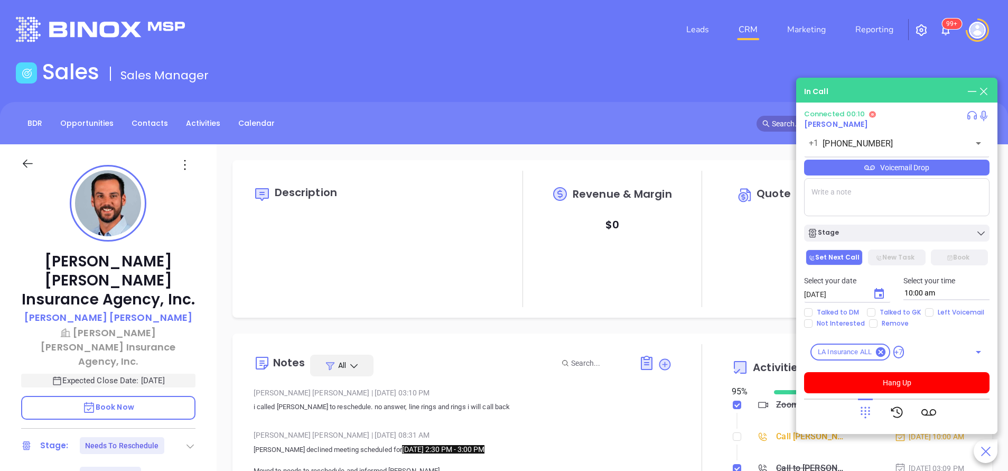
click at [841, 124] on span "David Montgomery" at bounding box center [836, 124] width 64 height 11
click at [841, 381] on button "Hang Up" at bounding box center [896, 382] width 185 height 21
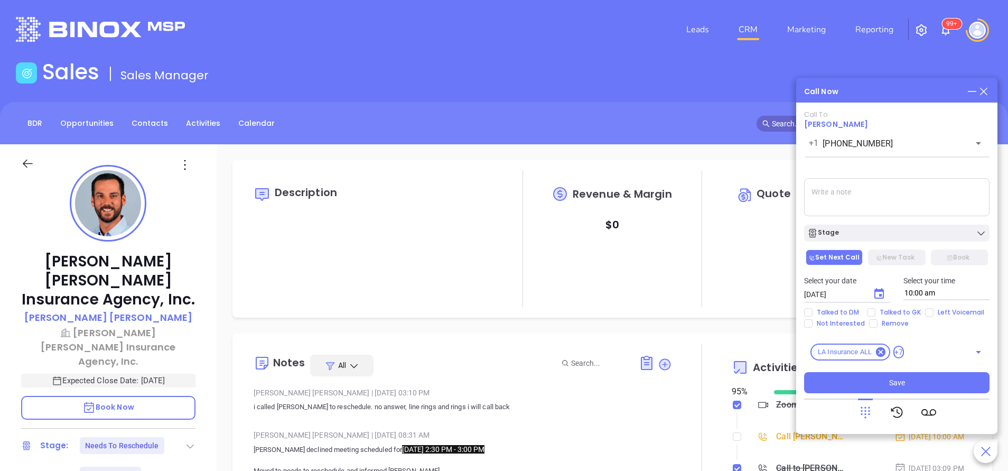
click at [862, 191] on textarea at bounding box center [896, 197] width 185 height 38
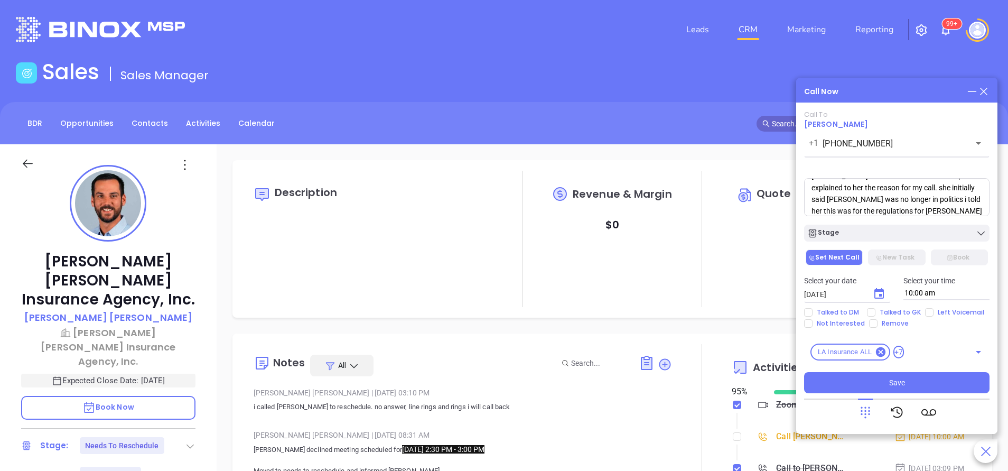
scroll to position [39, 0]
type textarea "Carrie called me back she said David had told her to call me back, and i explai…"
click at [888, 263] on button "New Task" at bounding box center [896, 257] width 57 height 16
click at [879, 309] on span "Talked to GK" at bounding box center [900, 312] width 50 height 8
click at [875, 309] on input "Talked to GK" at bounding box center [871, 312] width 8 height 8
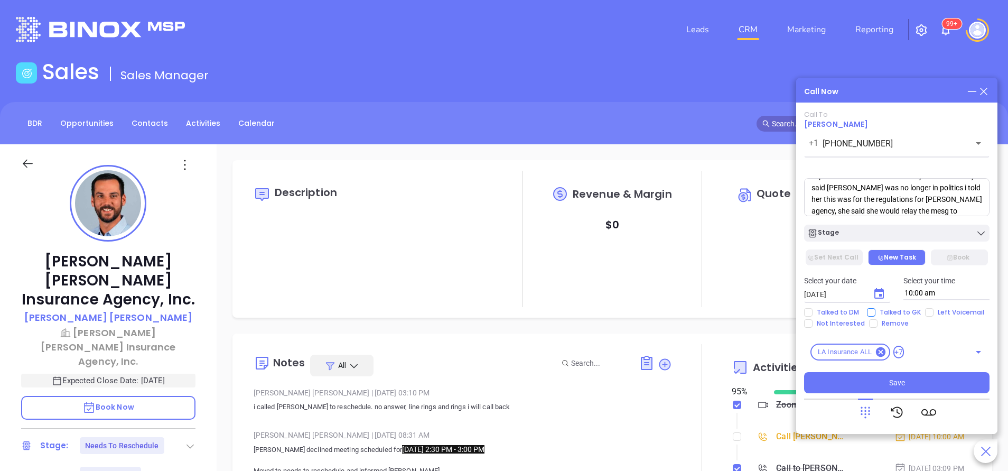
checkbox input "true"
click at [907, 387] on button "Save" at bounding box center [896, 382] width 185 height 21
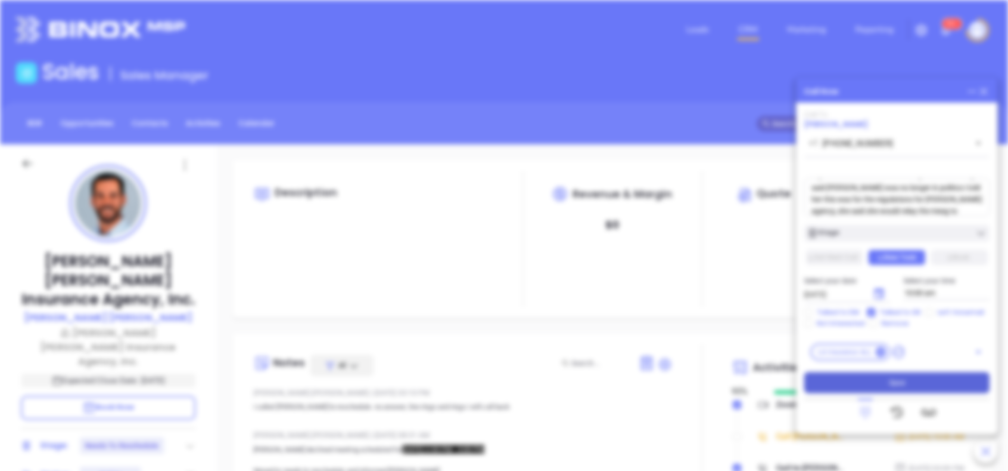
type input "[DATE]"
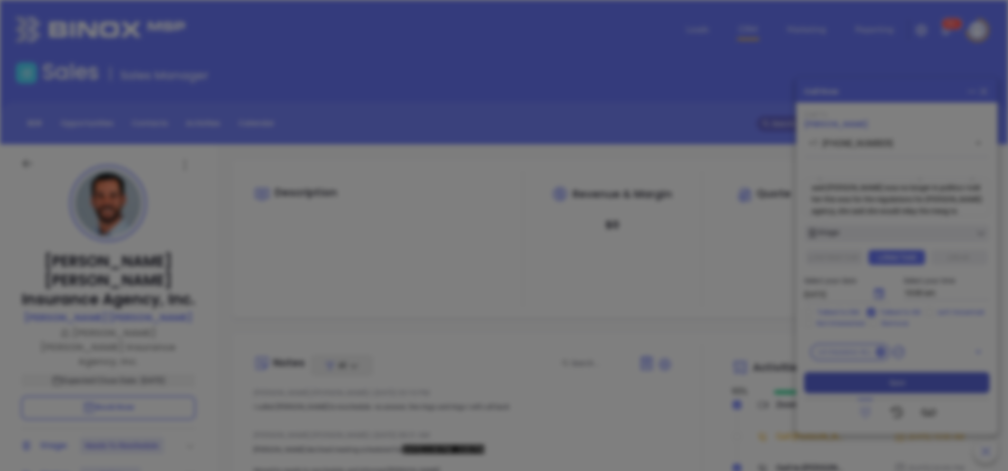
scroll to position [307, 0]
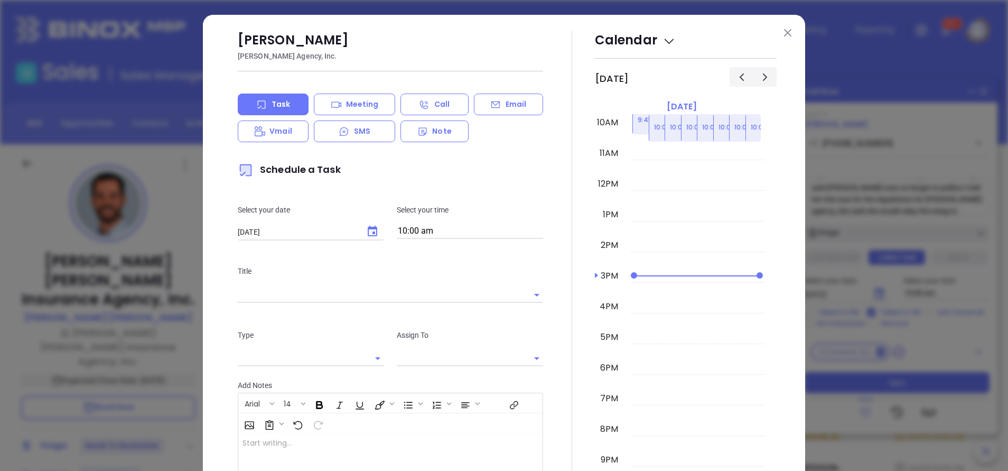
type input "[PERSON_NAME]"
click at [784, 33] on img at bounding box center [787, 32] width 7 height 7
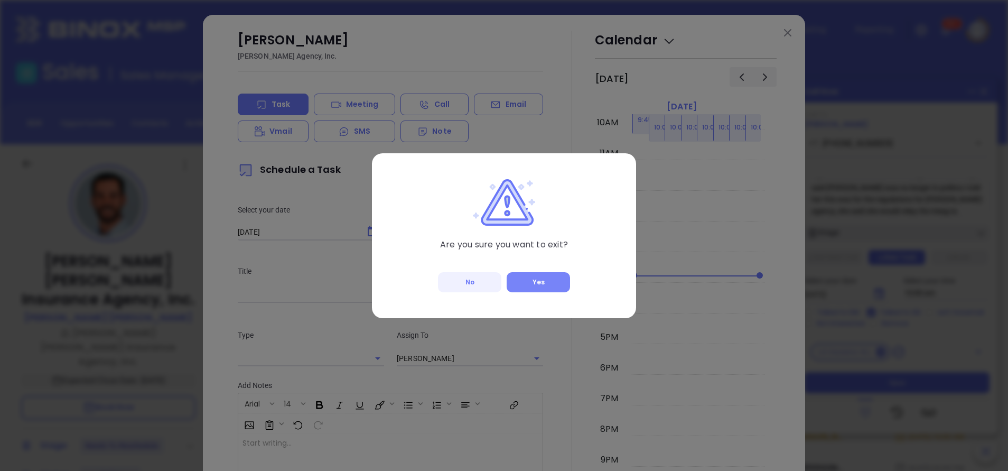
click at [545, 287] on button "Yes" at bounding box center [538, 282] width 63 height 20
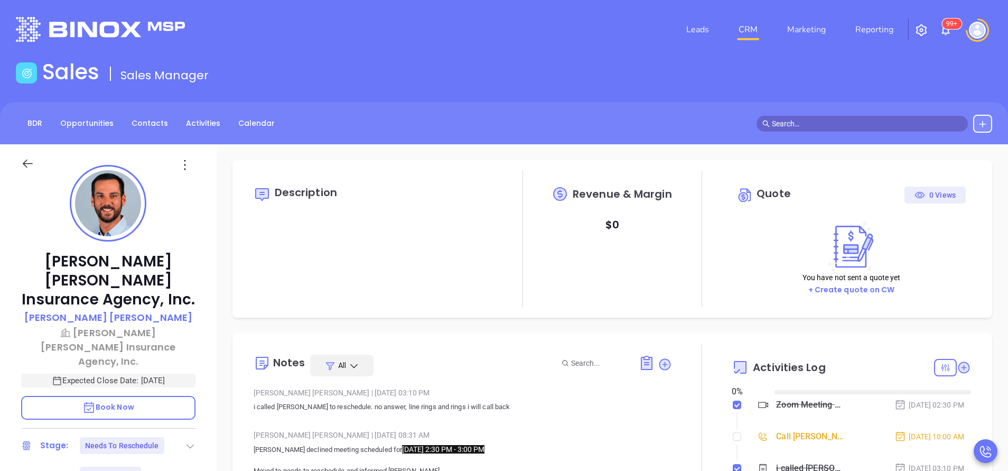
type input "[DATE]"
type input "[PERSON_NAME]"
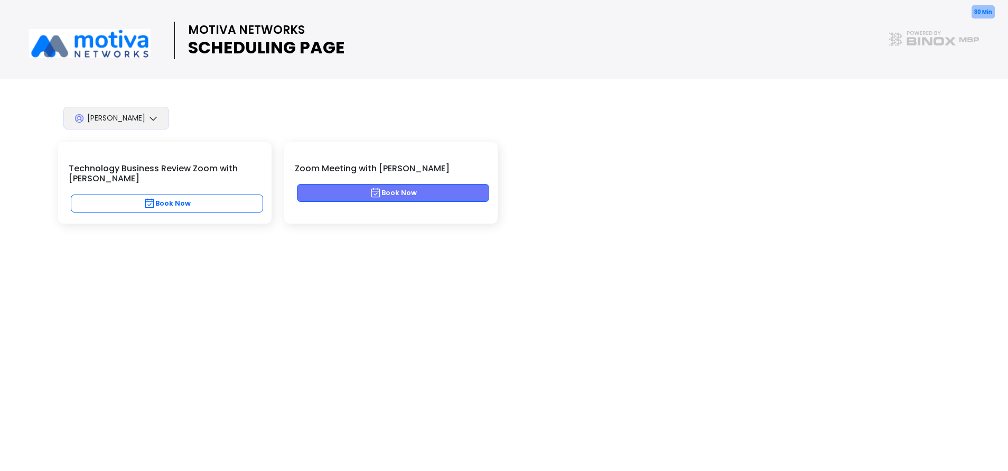
click at [423, 198] on button "Book Now" at bounding box center [393, 193] width 192 height 18
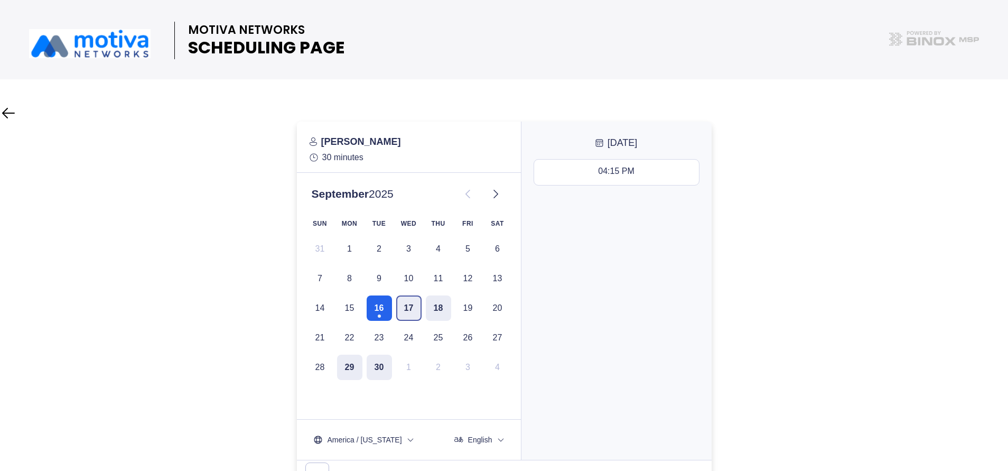
click at [414, 312] on button "17" at bounding box center [408, 307] width 25 height 25
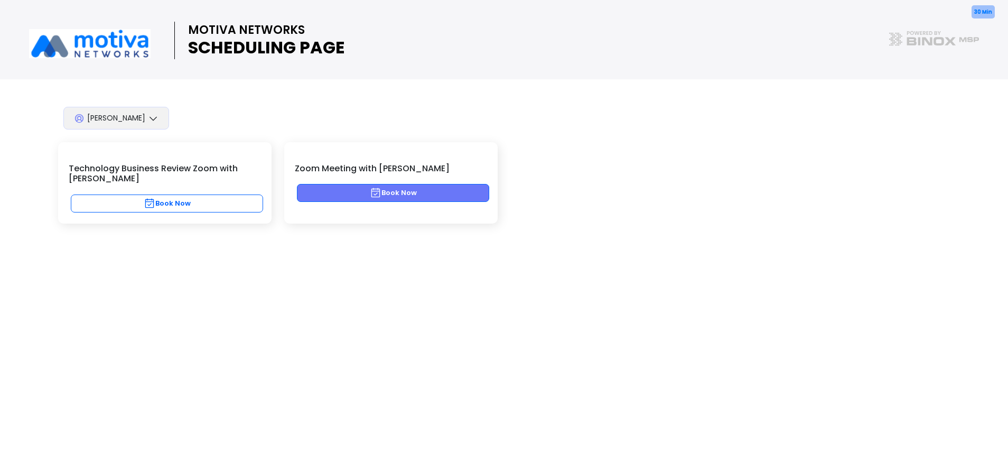
click at [374, 192] on icon "button" at bounding box center [376, 193] width 12 height 12
click at [413, 190] on button "Book Now" at bounding box center [393, 193] width 192 height 18
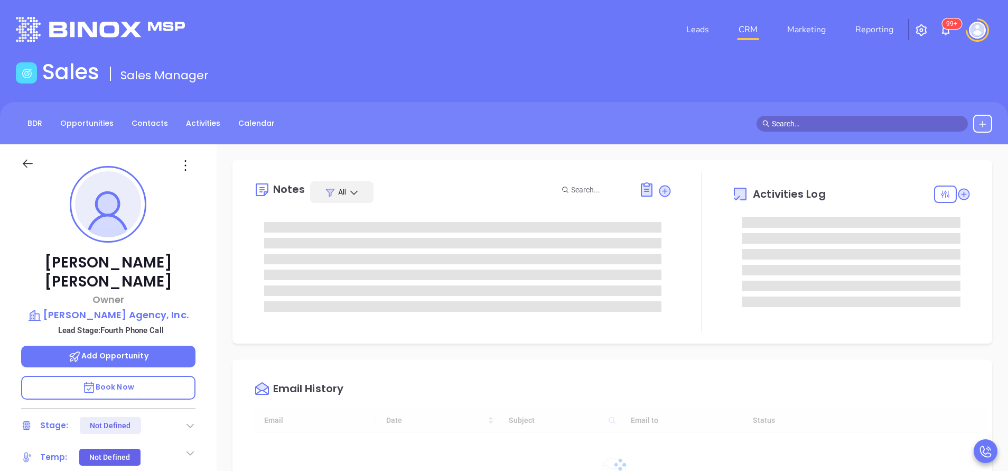
type input "[DATE]"
type input "[PERSON_NAME]"
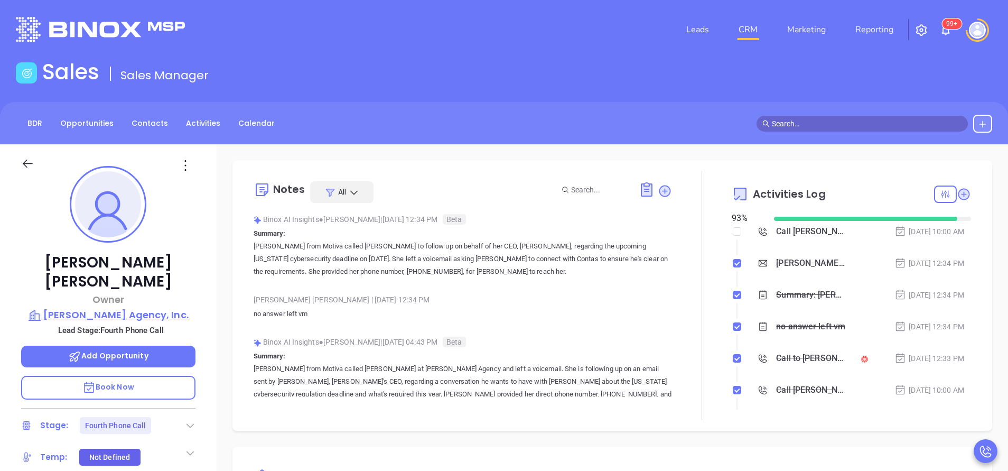
click at [111, 307] on p "[PERSON_NAME] Agency, Inc." at bounding box center [108, 314] width 174 height 15
click at [214, 313] on div "David Montgomery Owner Montgomery Agency, Inc. Lead Stage: Fourth Phone Call Ad…" at bounding box center [108, 438] width 217 height 589
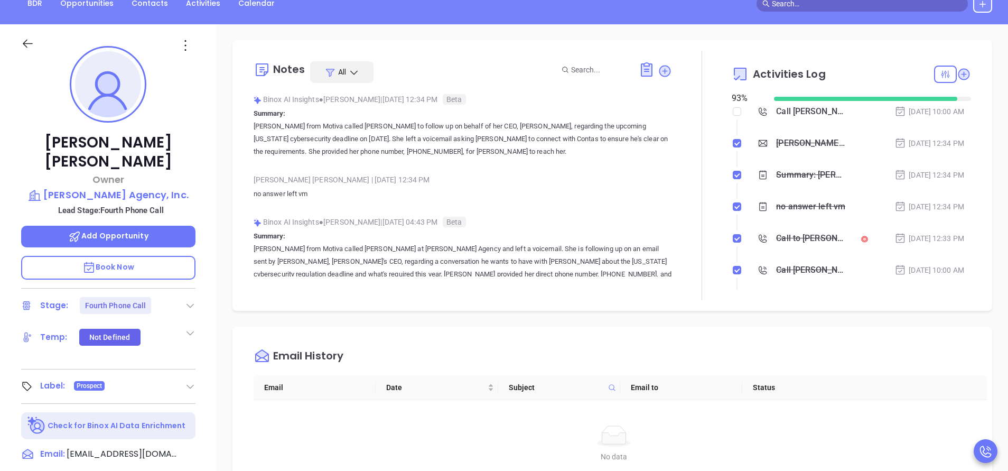
scroll to position [127, 0]
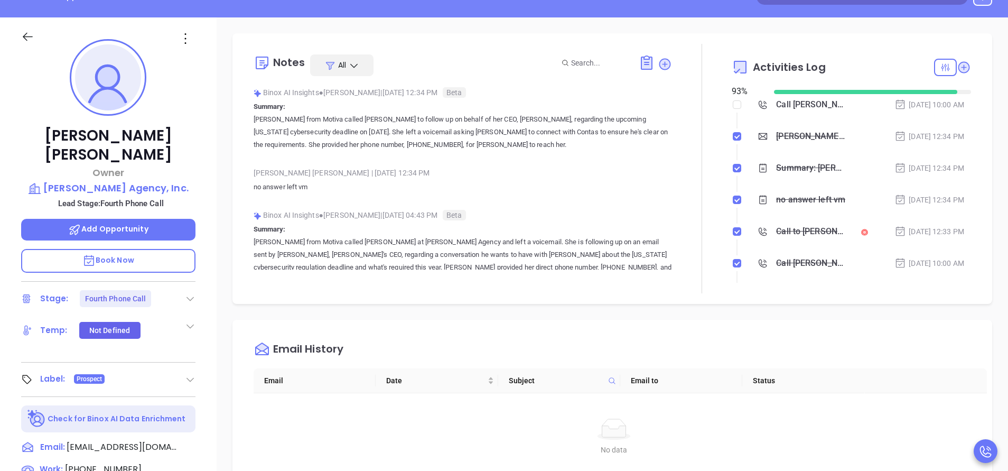
click at [146, 249] on p "Book Now" at bounding box center [108, 261] width 174 height 24
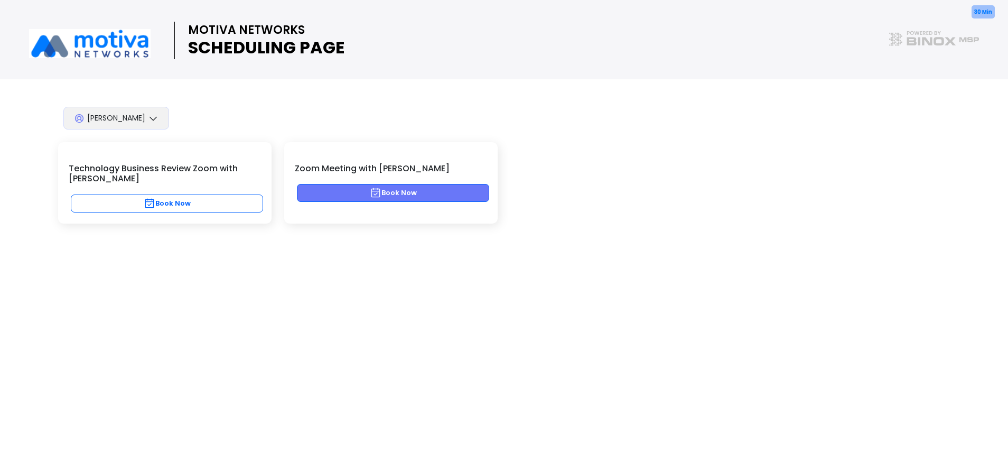
click at [416, 189] on button "Book Now" at bounding box center [393, 193] width 192 height 18
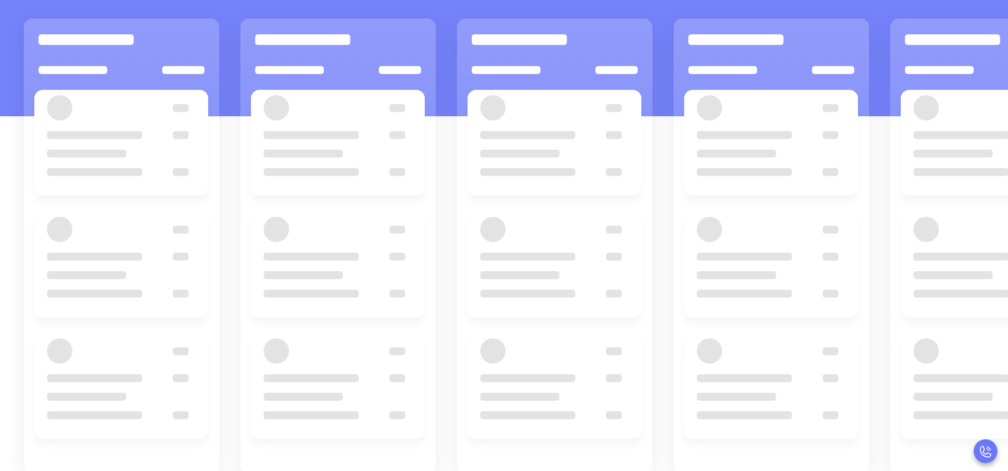
scroll to position [144, 0]
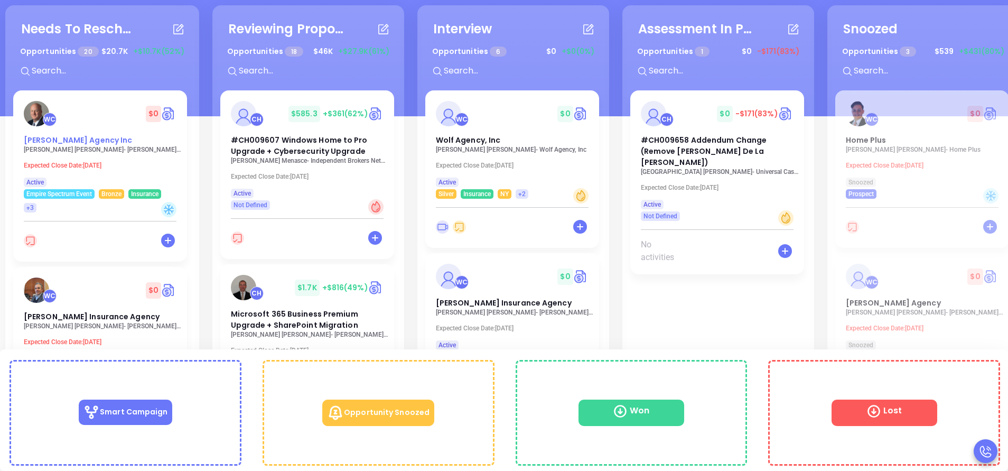
click at [69, 141] on span "RG Wright Agency Inc" at bounding box center [78, 140] width 108 height 11
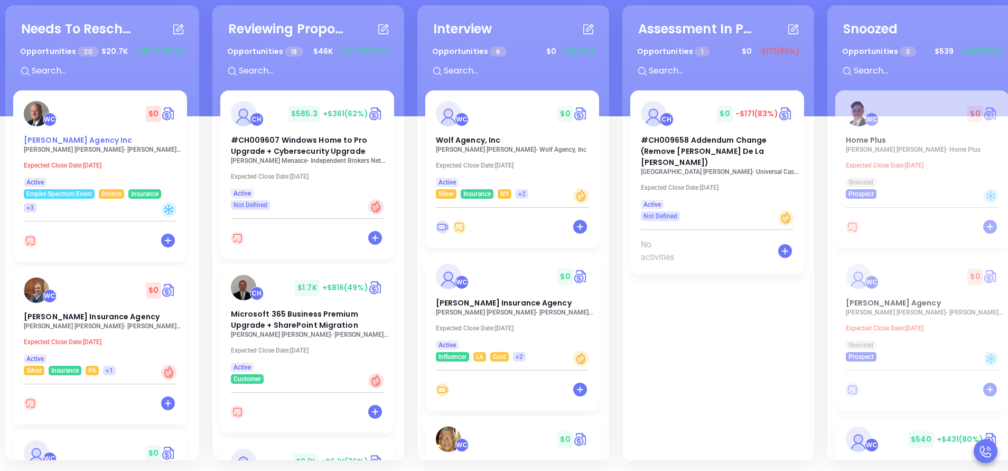
scroll to position [32, 0]
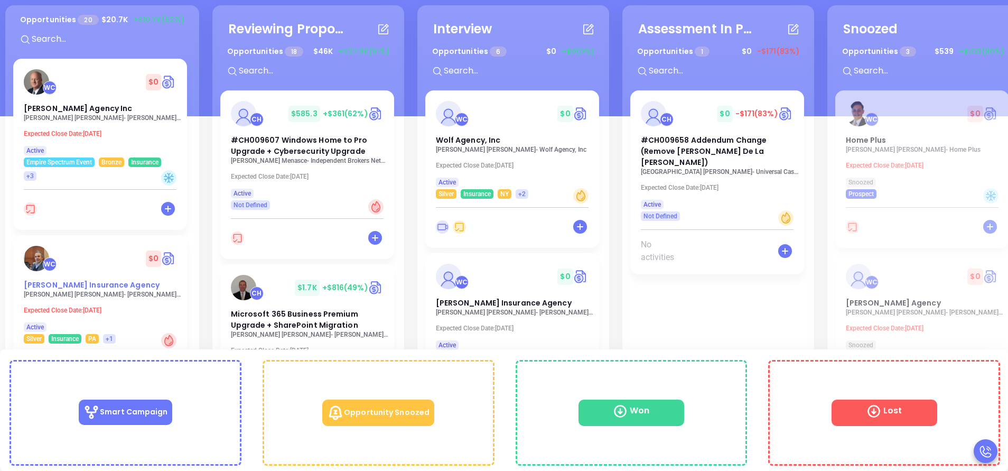
click at [82, 290] on span "Meagher Insurance Agency" at bounding box center [92, 284] width 136 height 11
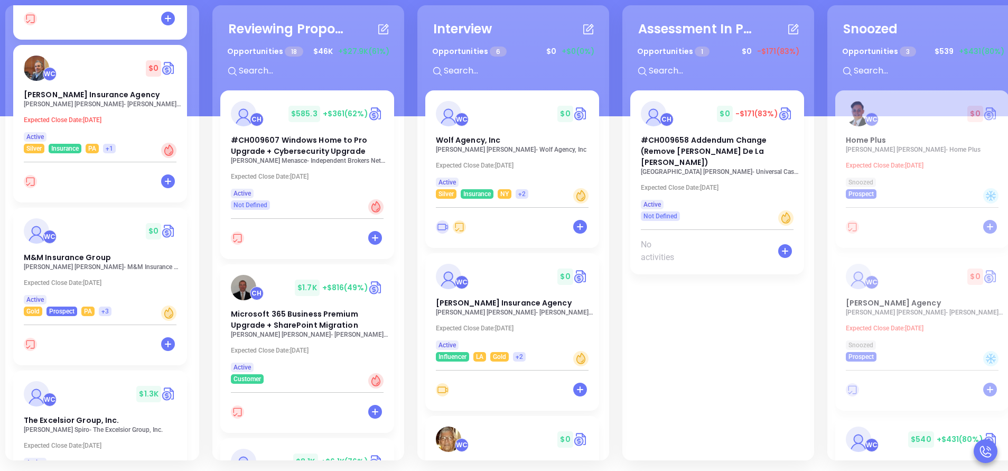
scroll to position [254, 0]
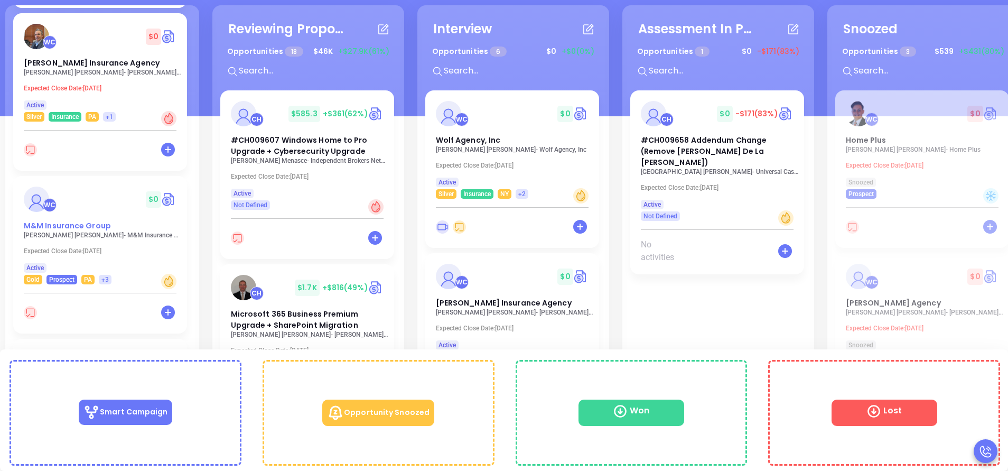
click at [69, 228] on span "M&M Insurance Group" at bounding box center [67, 225] width 87 height 11
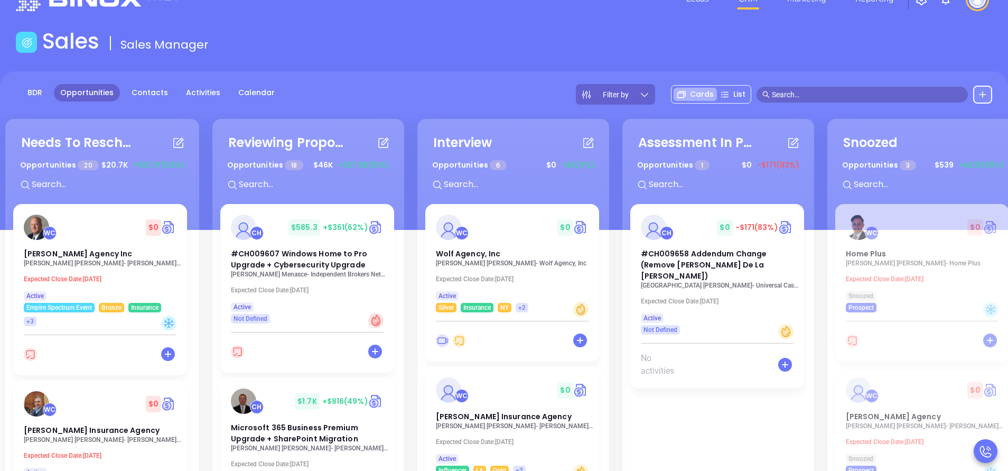
scroll to position [0, 0]
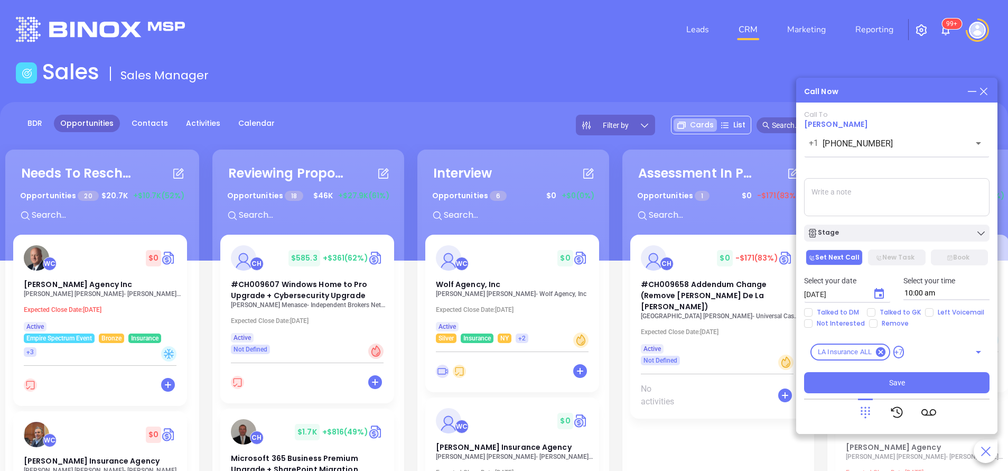
click at [987, 91] on icon at bounding box center [984, 92] width 12 height 12
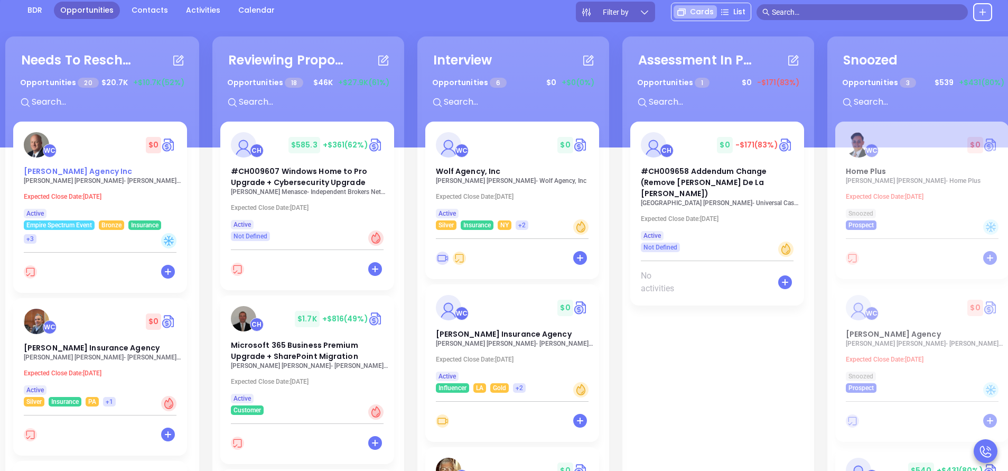
scroll to position [127, 0]
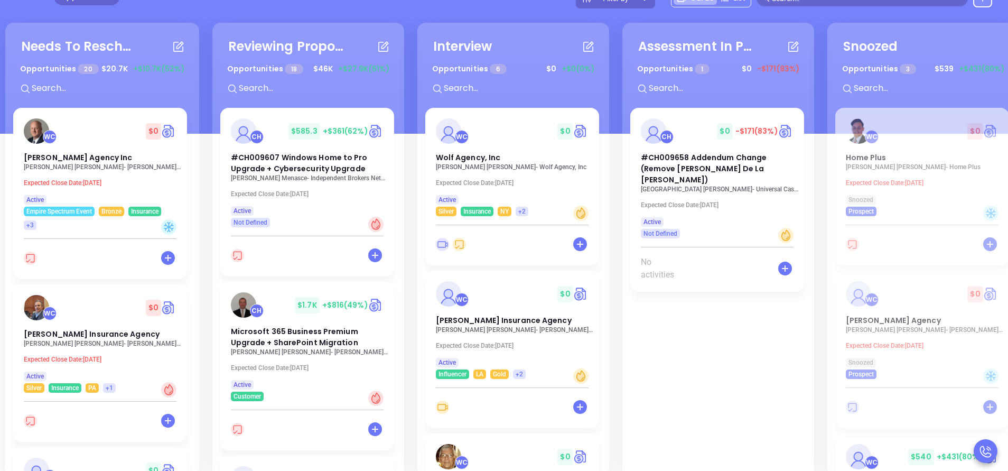
click at [191, 255] on div "Needs To Reschedule Opportunities 20 $ 20.7K +$10.7K (52%) + WC $ 0 RG Wright A…" at bounding box center [102, 250] width 194 height 455
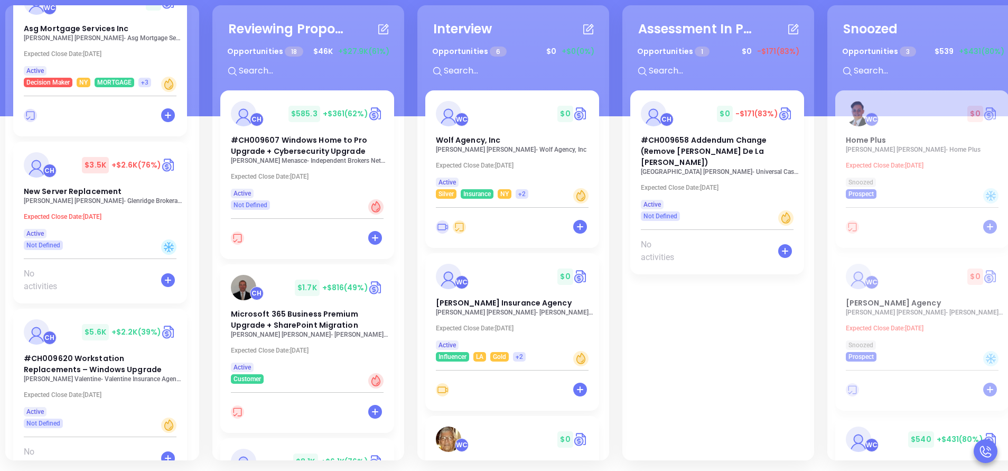
scroll to position [2265, 0]
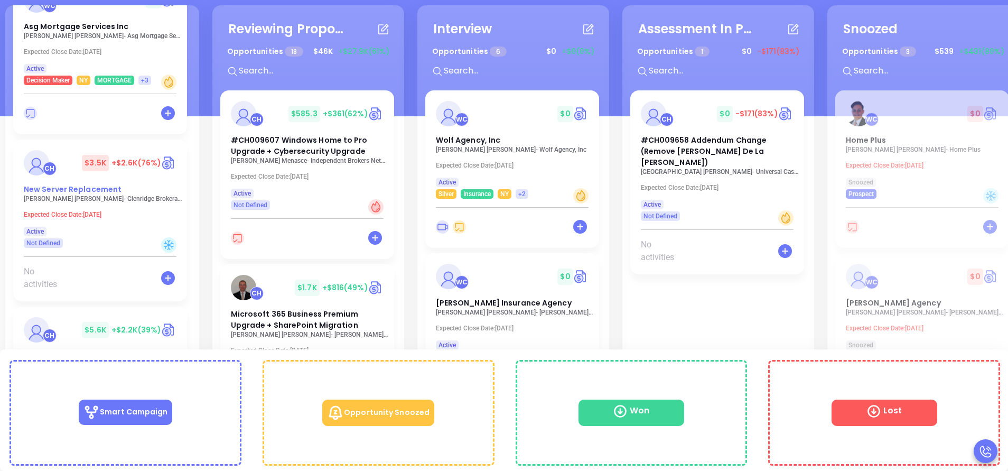
click at [73, 184] on span "New Server Replacement" at bounding box center [73, 189] width 98 height 11
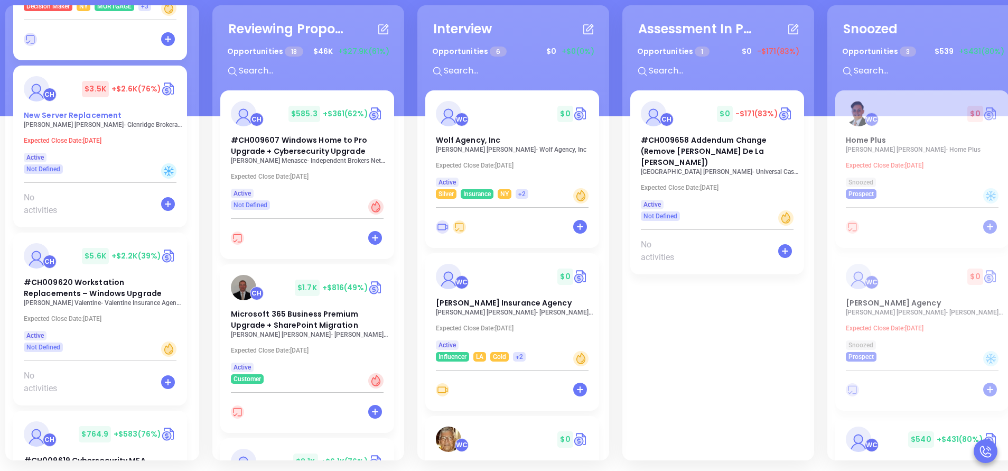
scroll to position [2360, 0]
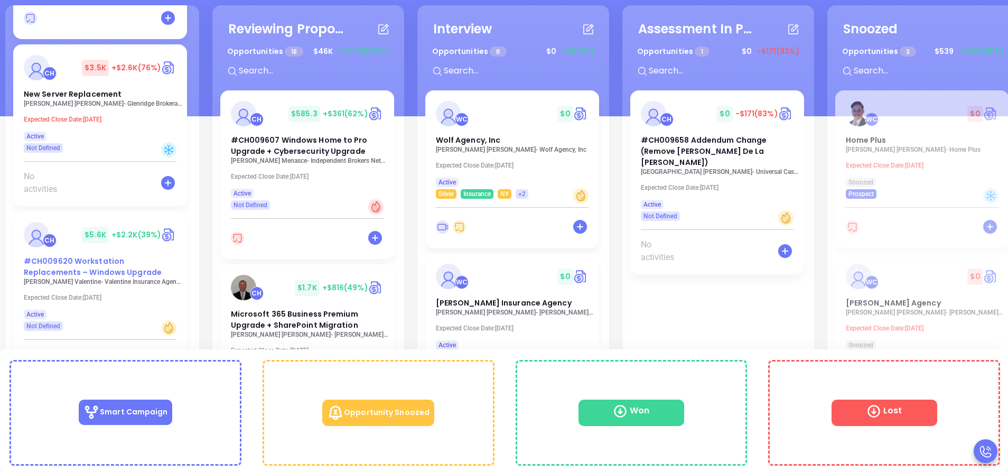
click at [68, 258] on span "#CH009620 Workstation Replacements – Windows Upgrade" at bounding box center [93, 267] width 138 height 22
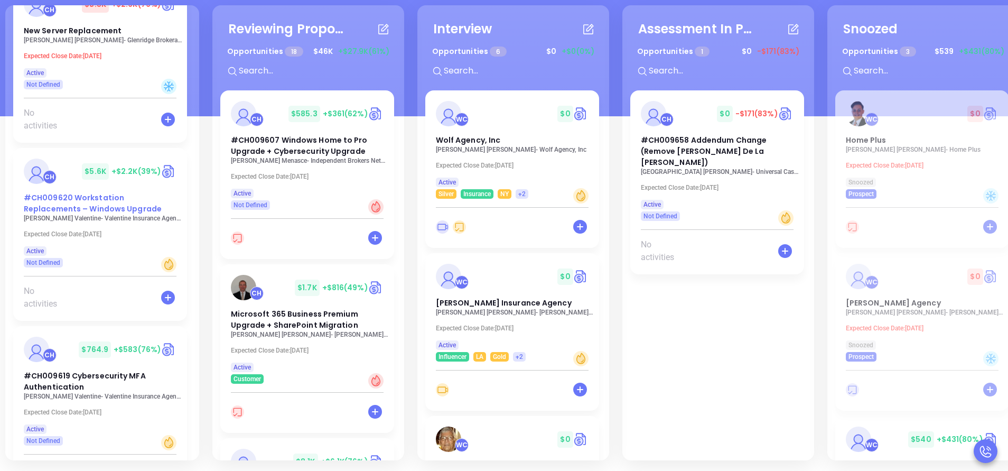
scroll to position [2455, 0]
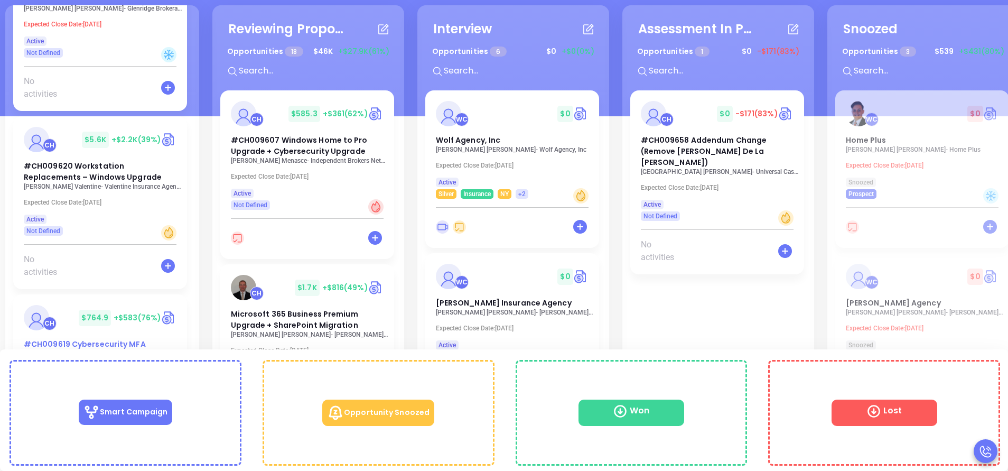
click at [56, 342] on span "#CH009619 Cybersecurity MFA Authentication" at bounding box center [85, 350] width 122 height 22
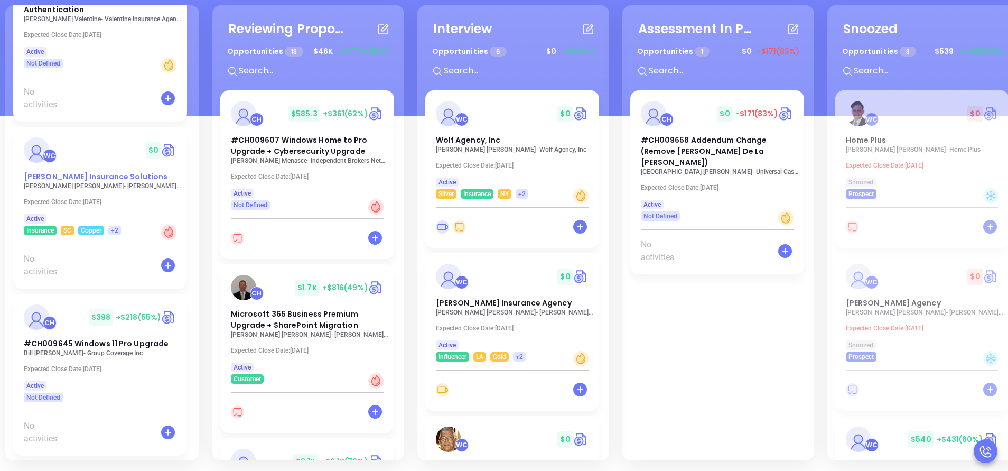
scroll to position [2836, 0]
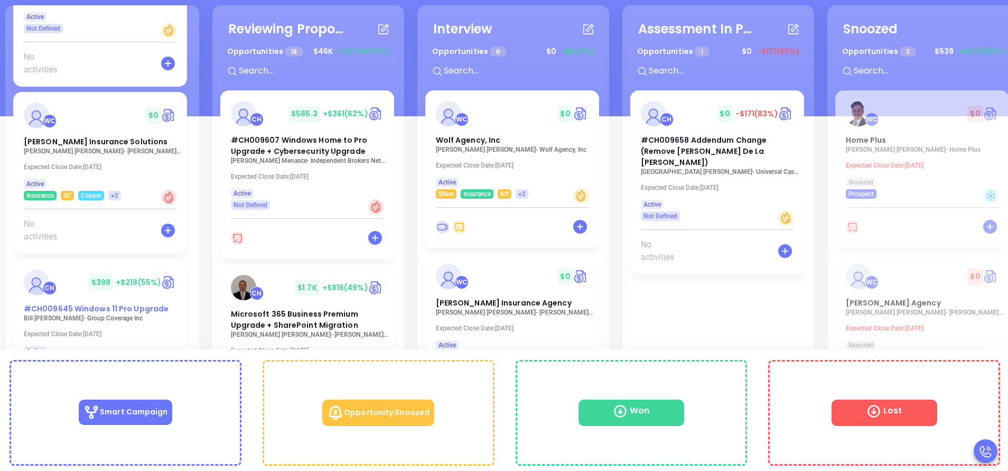
click at [53, 303] on span "#CH009645 Windows 11 Pro Upgrade" at bounding box center [96, 308] width 145 height 11
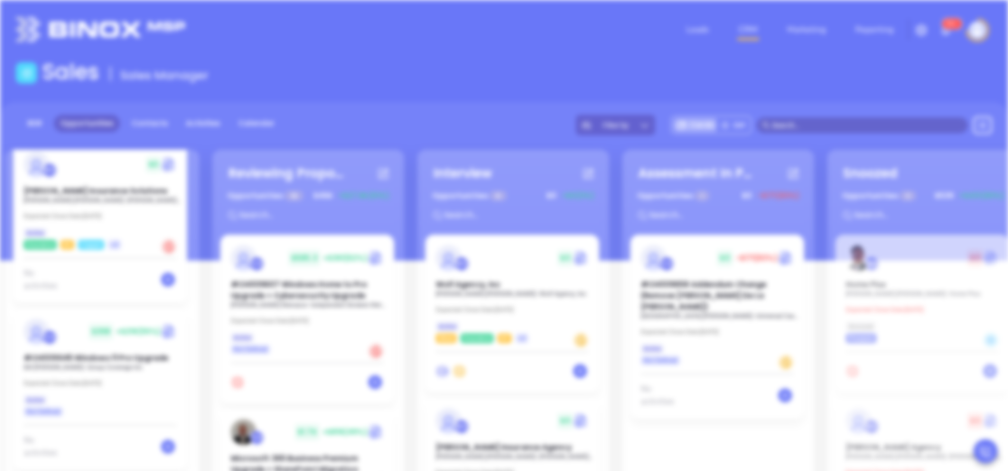
scroll to position [0, 0]
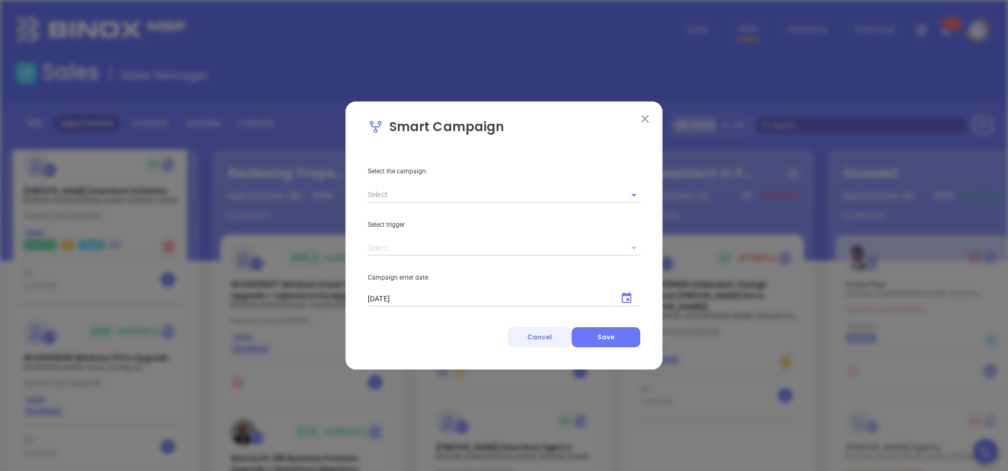
click at [553, 342] on button "Cancel" at bounding box center [540, 337] width 64 height 20
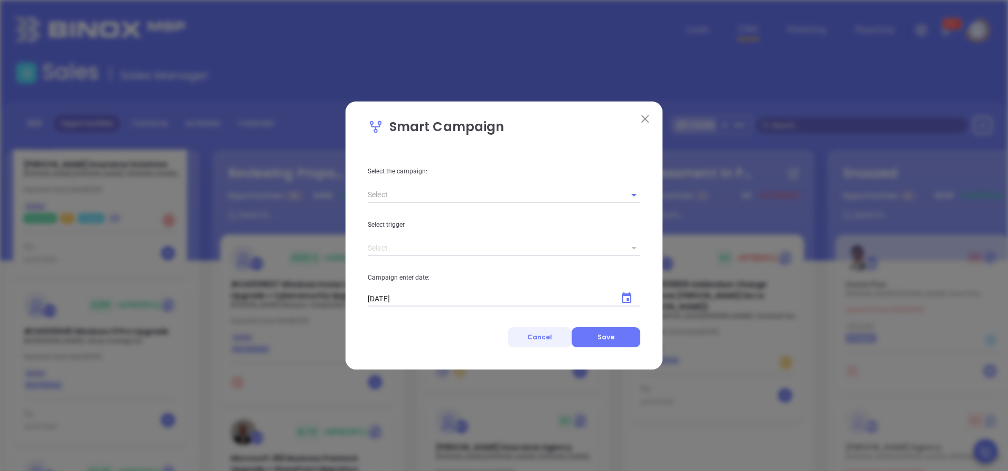
click at [549, 339] on span "Cancel" at bounding box center [539, 336] width 25 height 9
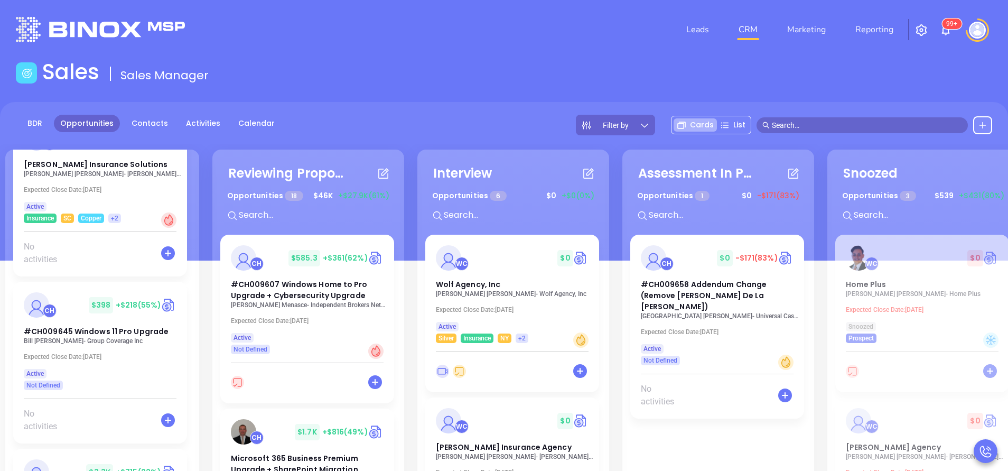
scroll to position [144, 0]
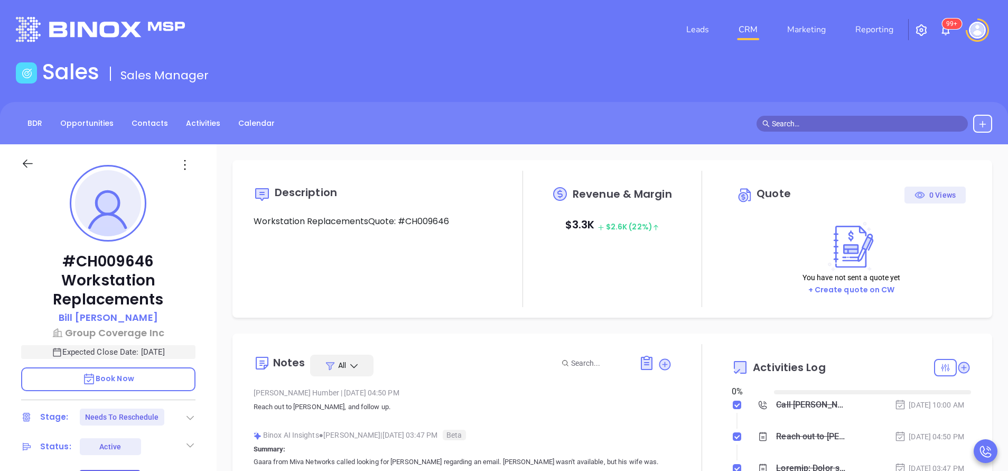
type input "10:00 am"
type input "[DATE]"
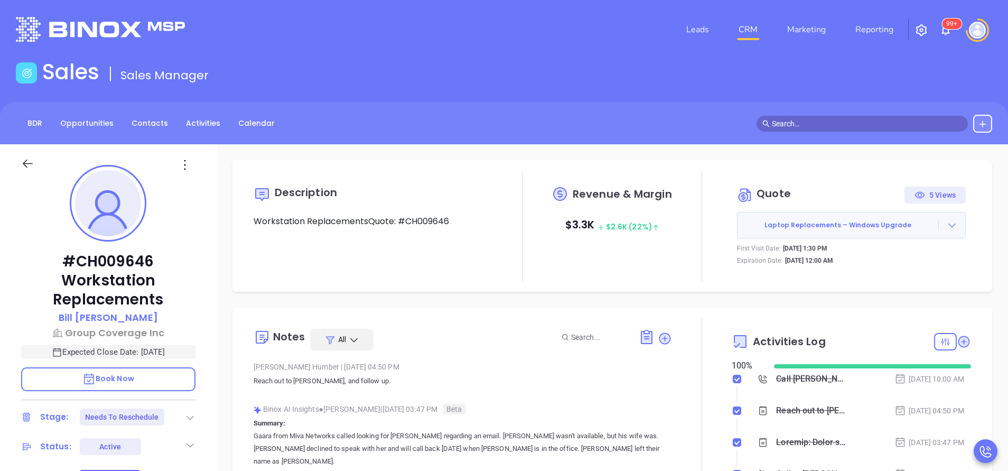
type input "[PERSON_NAME]"
click at [76, 118] on link "Opportunities" at bounding box center [87, 123] width 66 height 17
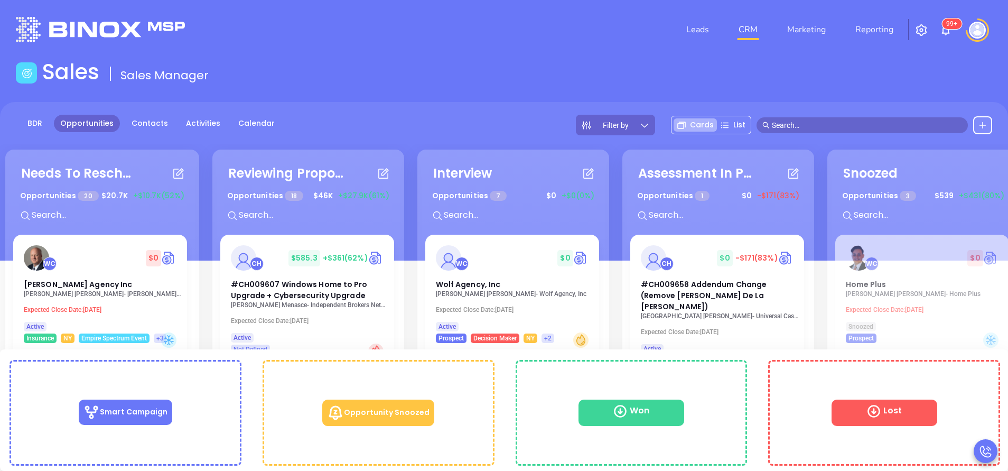
click at [86, 313] on p "Expected Close Date: Sep 10, 2025" at bounding box center [103, 309] width 159 height 7
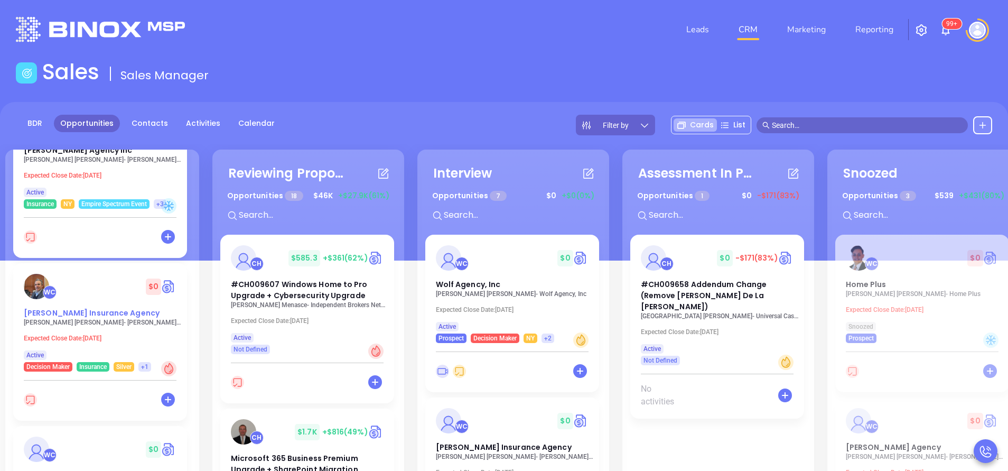
scroll to position [127, 0]
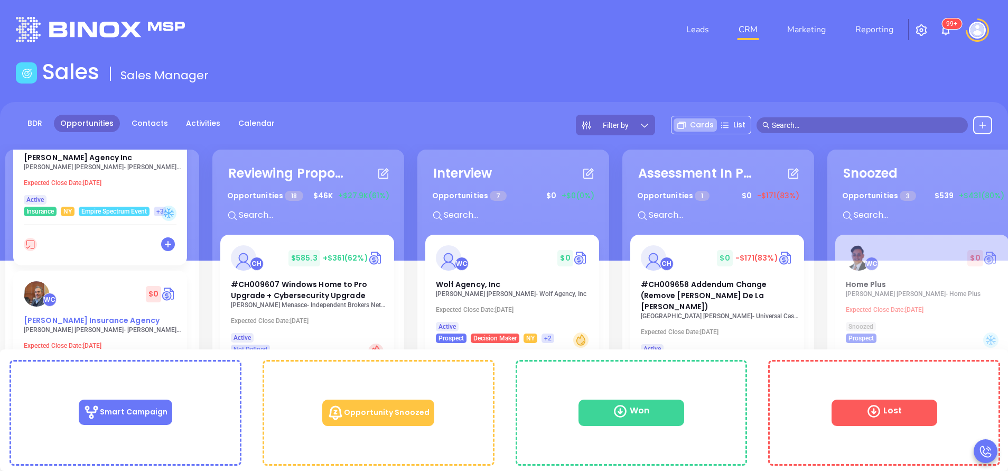
click at [91, 316] on span "Meagher Insurance Agency" at bounding box center [92, 320] width 136 height 11
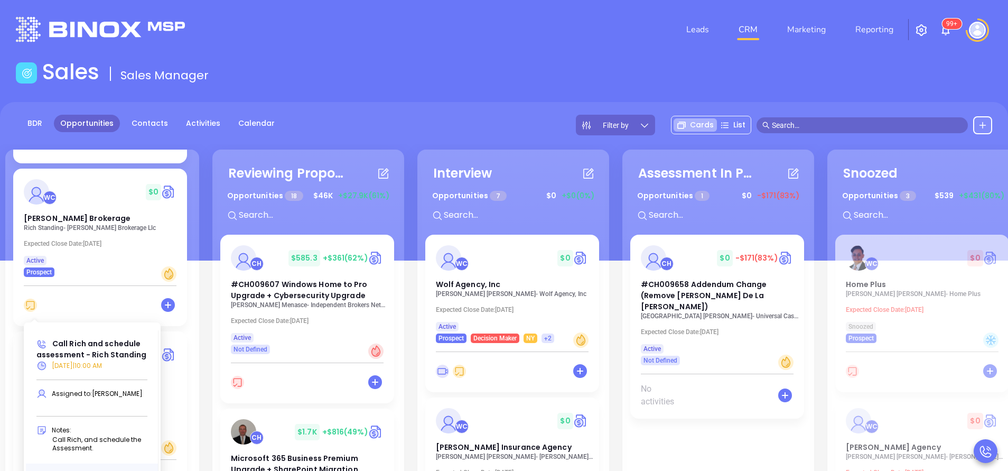
scroll to position [1173, 0]
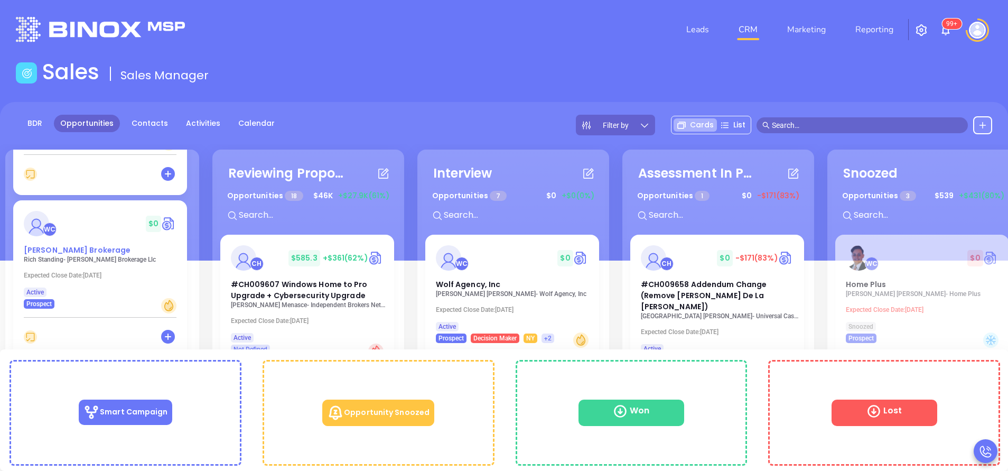
click at [89, 245] on span "Chadwick Brokerage" at bounding box center [77, 250] width 107 height 11
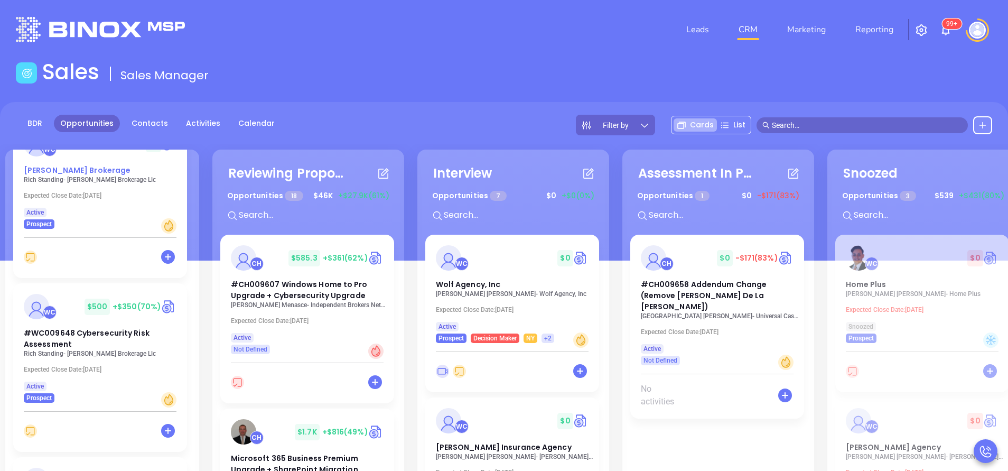
scroll to position [1269, 0]
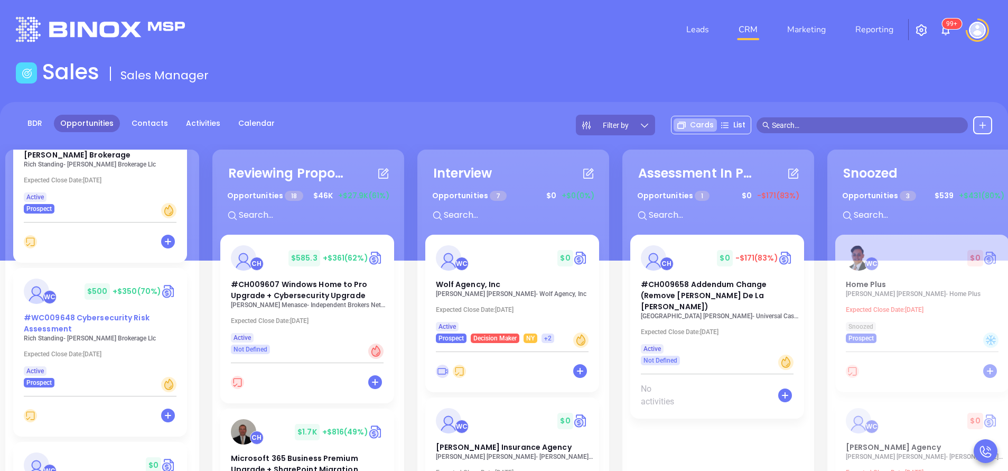
click at [61, 312] on span "#WC009648 Cybersecurity Risk Assessment" at bounding box center [87, 323] width 126 height 22
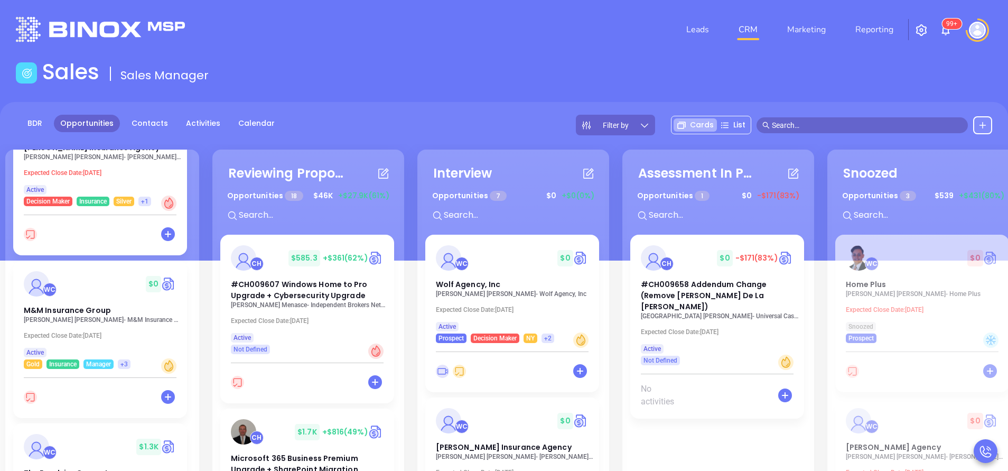
scroll to position [254, 0]
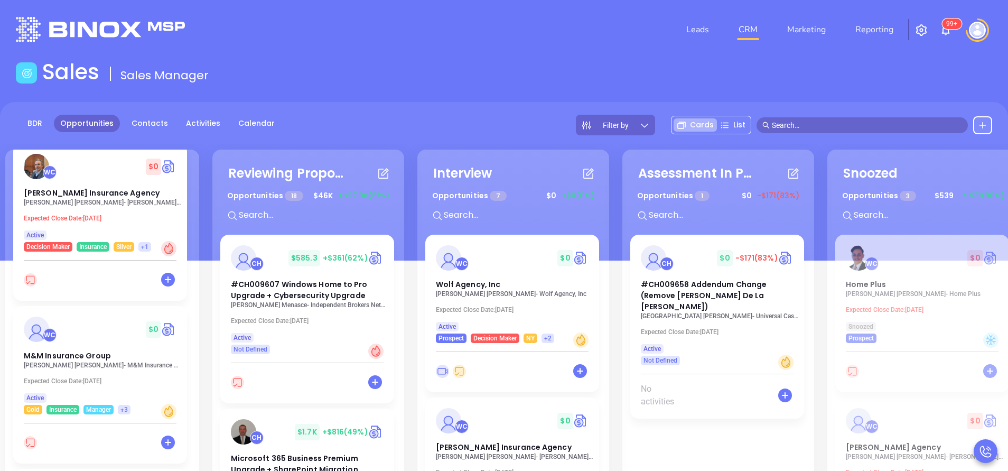
click at [192, 296] on div "Needs To Reschedule Opportunities 20 $ 20.7K +$10.7K (52%) + WC $ 0 RG Wright A…" at bounding box center [102, 377] width 194 height 455
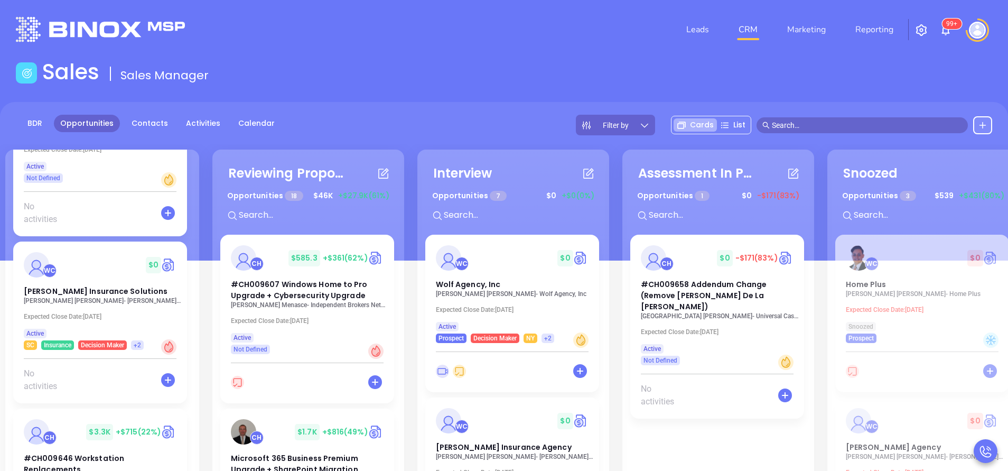
scroll to position [2785, 0]
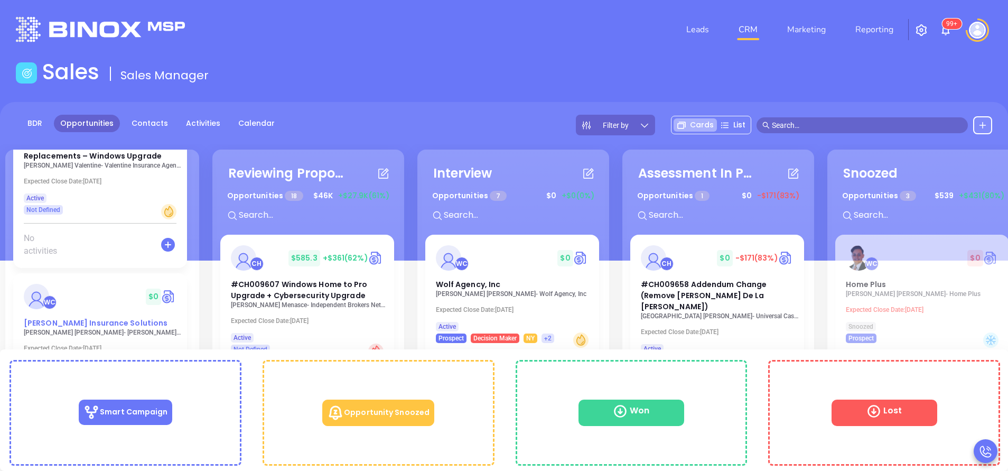
click at [89, 318] on span "Davenport Insurance Solutions" at bounding box center [96, 323] width 144 height 11
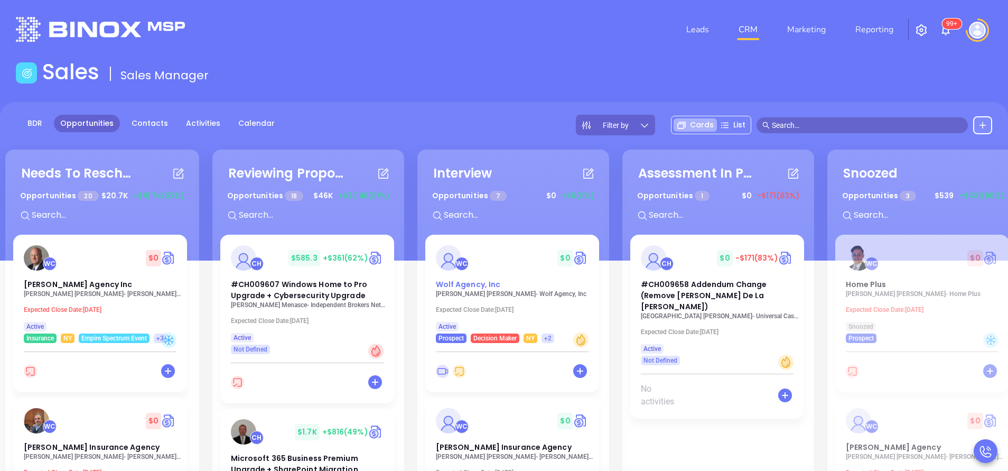
scroll to position [0, 0]
click at [188, 118] on link "Activities" at bounding box center [203, 123] width 47 height 17
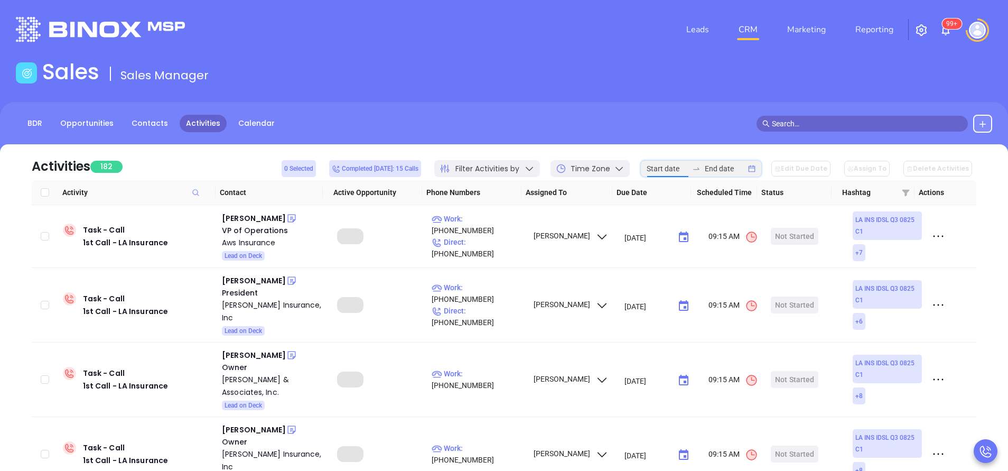
click at [673, 171] on input at bounding box center [667, 169] width 41 height 12
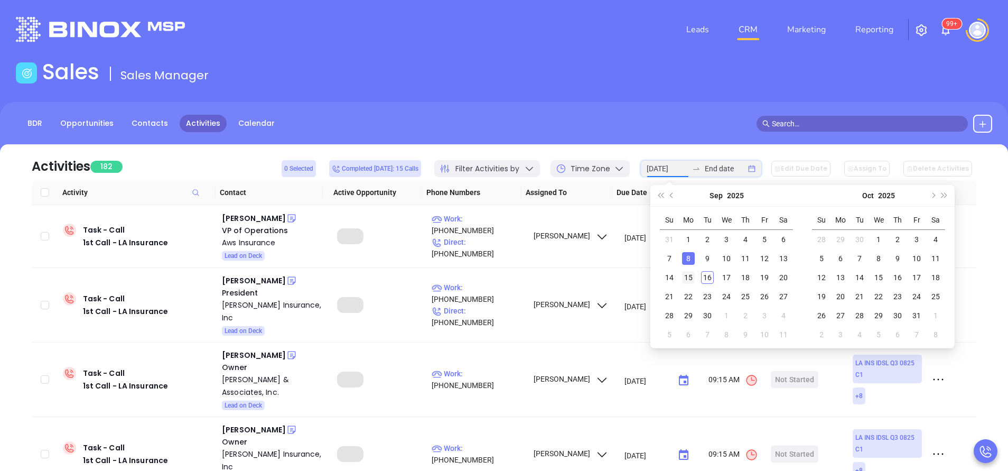
type input "2025-09-15"
click at [693, 275] on div "15" at bounding box center [688, 277] width 13 height 13
type input "2025-09-15"
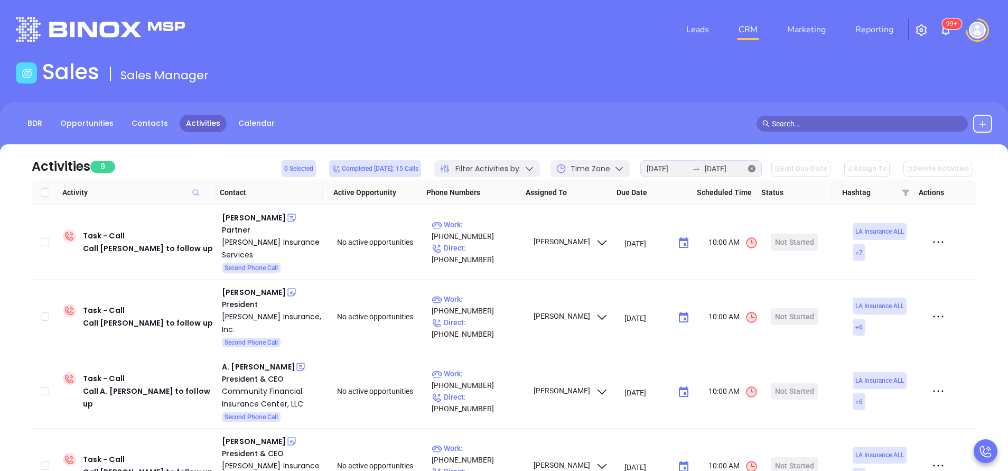
click at [756, 169] on icon "close-circle" at bounding box center [751, 168] width 7 height 7
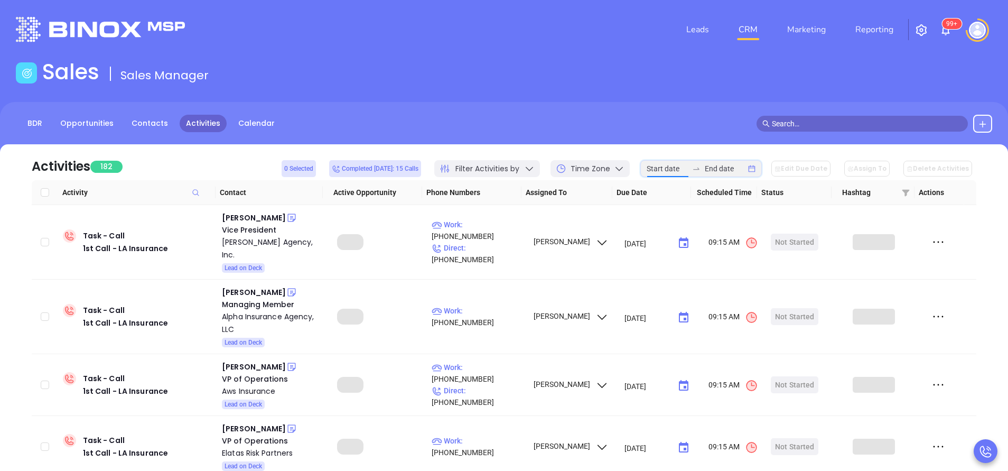
click at [670, 170] on input at bounding box center [667, 169] width 41 height 12
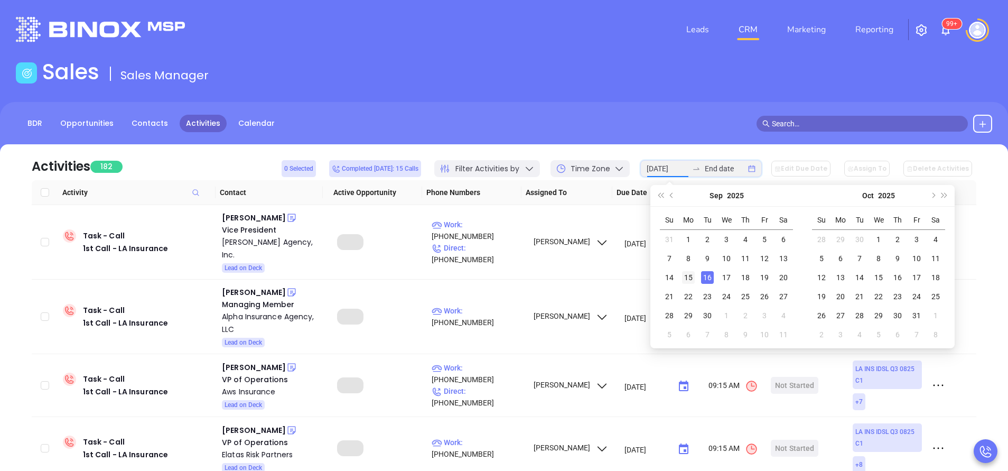
type input "2025-09-15"
click at [688, 275] on div "15" at bounding box center [688, 277] width 13 height 13
type input "2025-09-15"
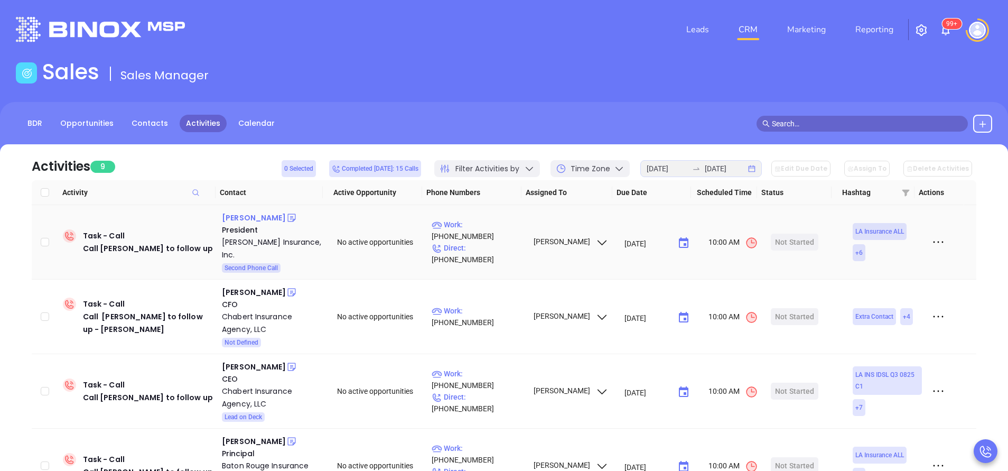
click at [253, 217] on div "William McGehee" at bounding box center [254, 217] width 64 height 13
click at [791, 243] on div "Start Now" at bounding box center [794, 242] width 33 height 17
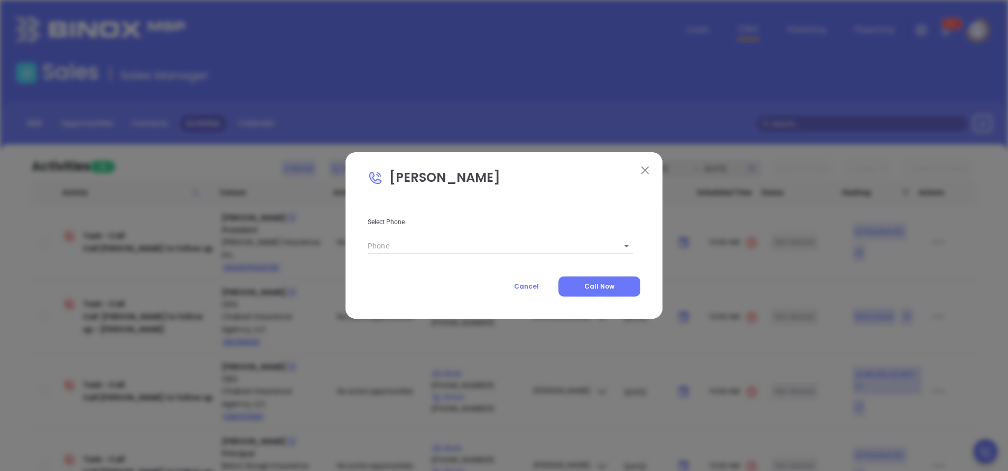
type input "(985) 732-7737"
type input "1"
click at [606, 280] on button "Call Now" at bounding box center [599, 286] width 82 height 20
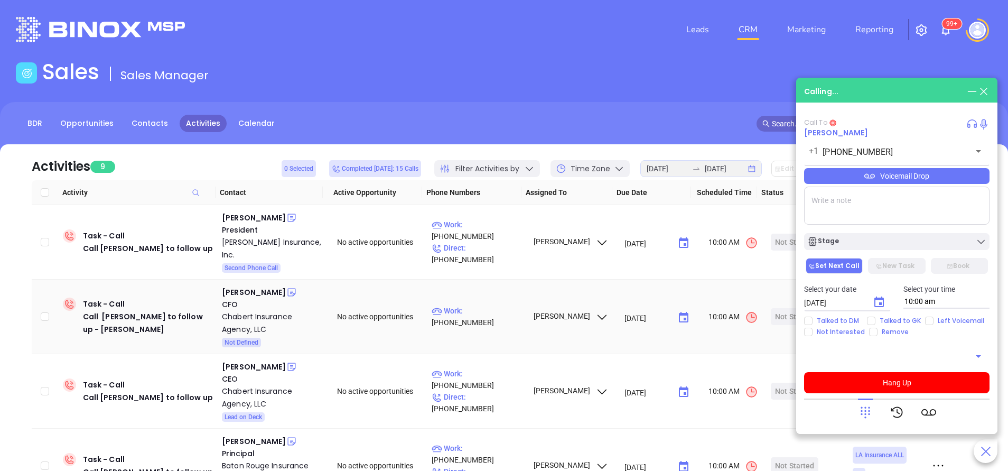
type input "(985) 732-7737"
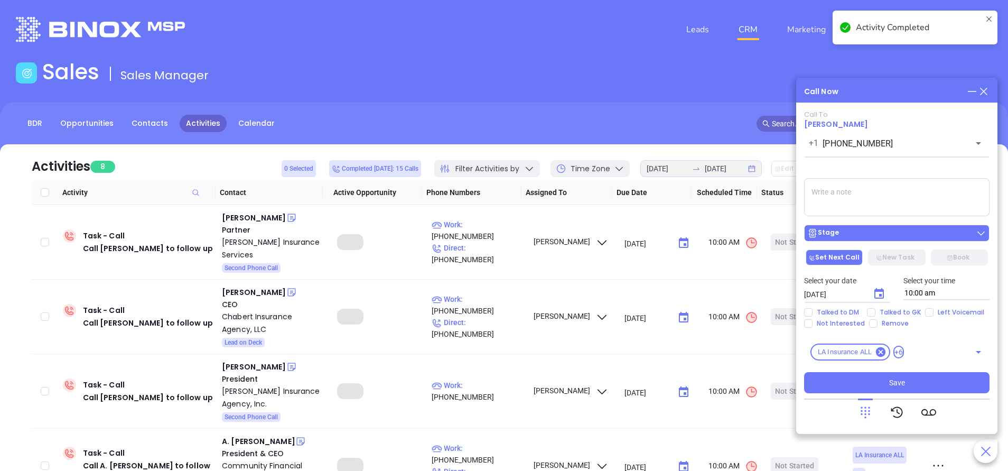
click at [858, 233] on div "Stage" at bounding box center [896, 233] width 179 height 11
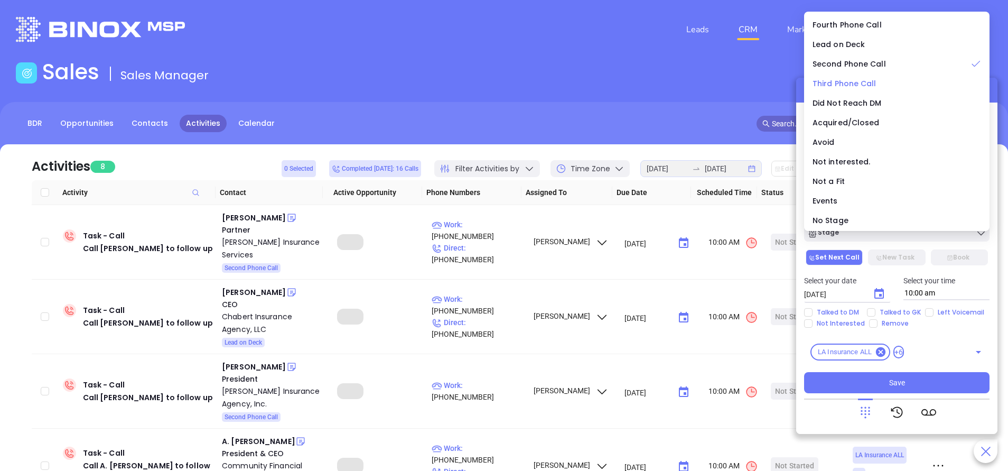
click at [853, 82] on span "Third Phone Call" at bounding box center [845, 83] width 64 height 11
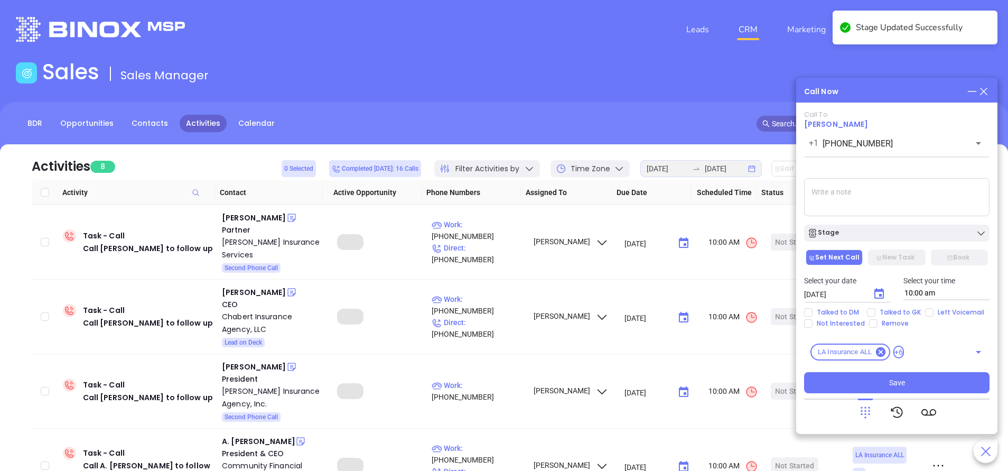
click at [832, 205] on textarea at bounding box center [896, 197] width 185 height 38
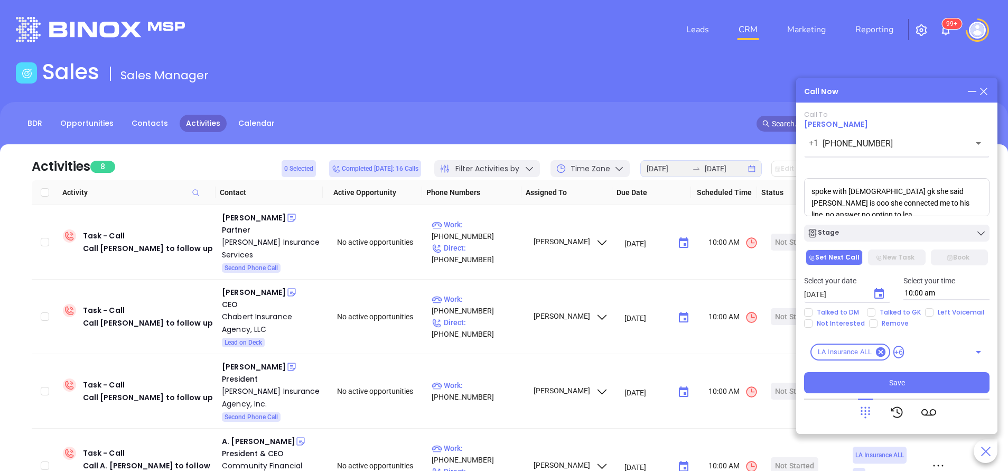
scroll to position [4, 0]
type textarea "spoke with female gk she said WIlliam is ooo she connected me to his line, no a…"
click at [884, 287] on button "Choose date, selected date is Sep 17, 2025" at bounding box center [879, 293] width 21 height 21
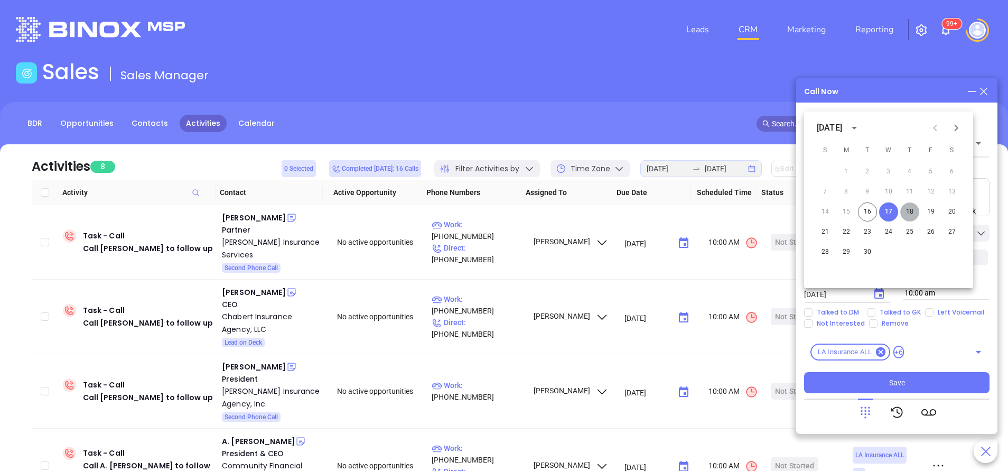
click at [909, 212] on button "18" at bounding box center [909, 211] width 19 height 19
type input "09/18/2025"
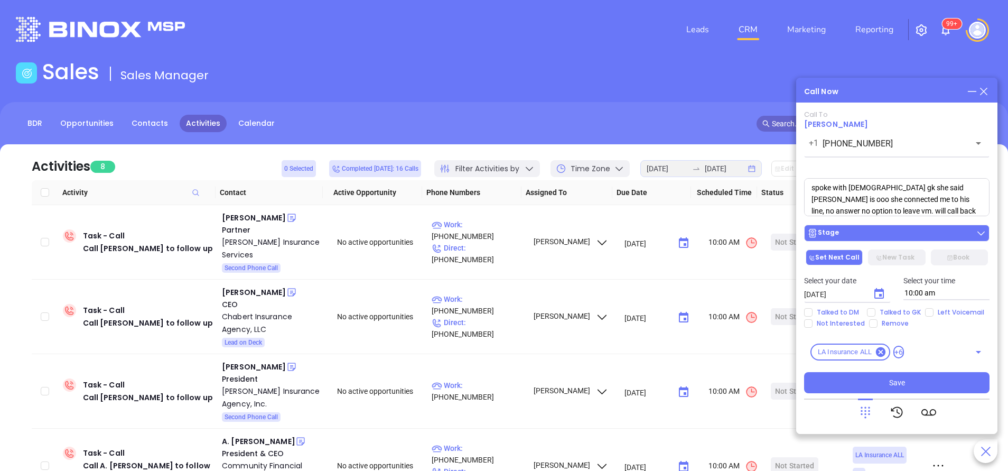
click at [875, 232] on div "Stage" at bounding box center [896, 233] width 179 height 11
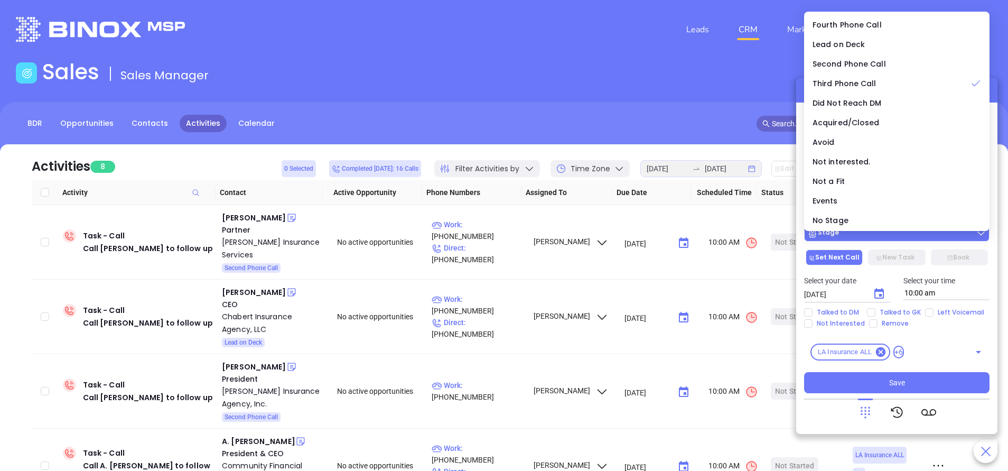
click at [875, 232] on div "Stage" at bounding box center [896, 233] width 179 height 11
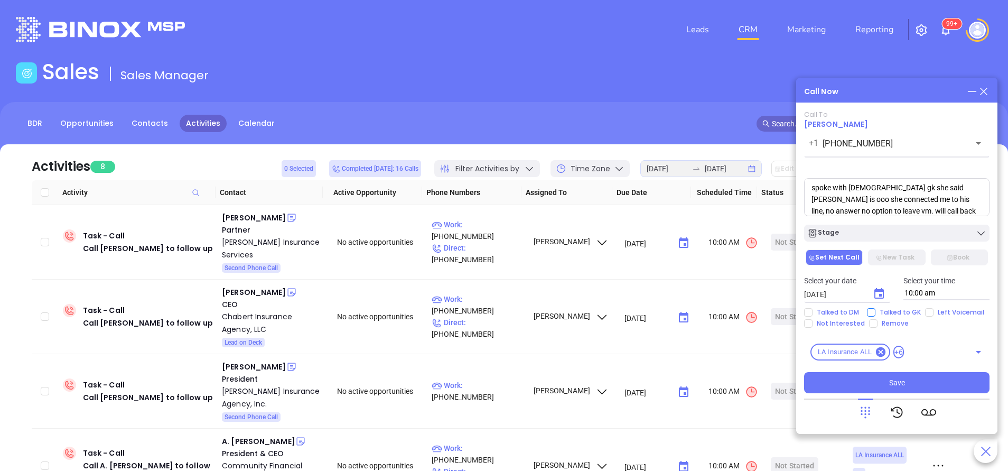
click at [873, 311] on input "Talked to GK" at bounding box center [871, 312] width 8 height 8
checkbox input "true"
click at [886, 380] on button "Save" at bounding box center [896, 382] width 185 height 21
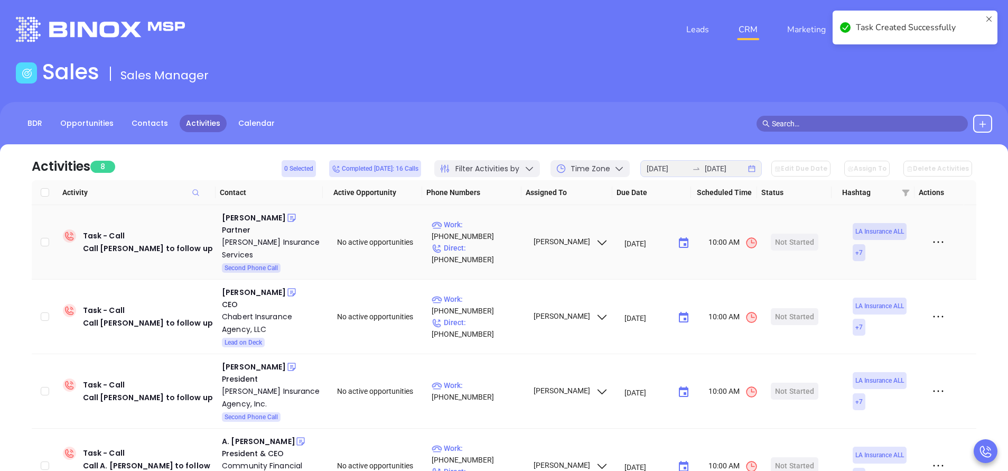
scroll to position [32, 0]
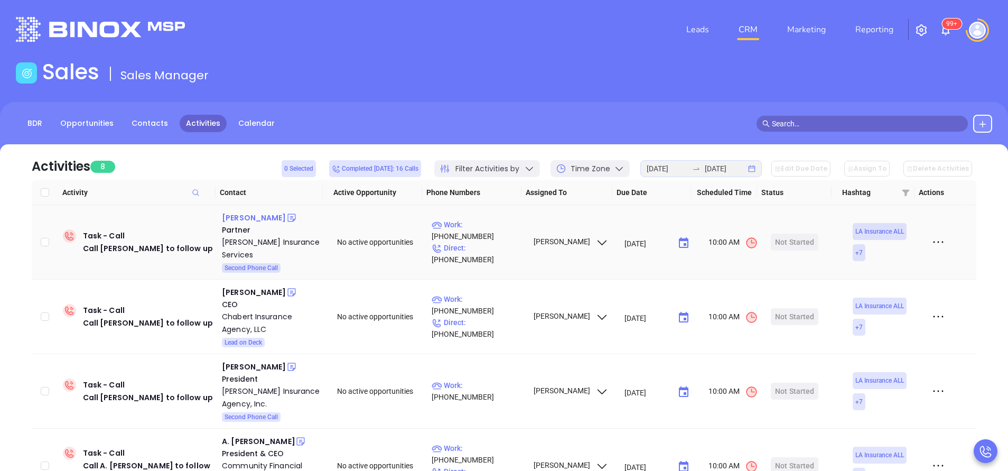
click at [243, 211] on div "Ben Jones Jr" at bounding box center [254, 217] width 64 height 13
click at [249, 236] on div "Jones Insurance Services" at bounding box center [272, 248] width 100 height 25
click at [286, 212] on icon at bounding box center [291, 217] width 11 height 11
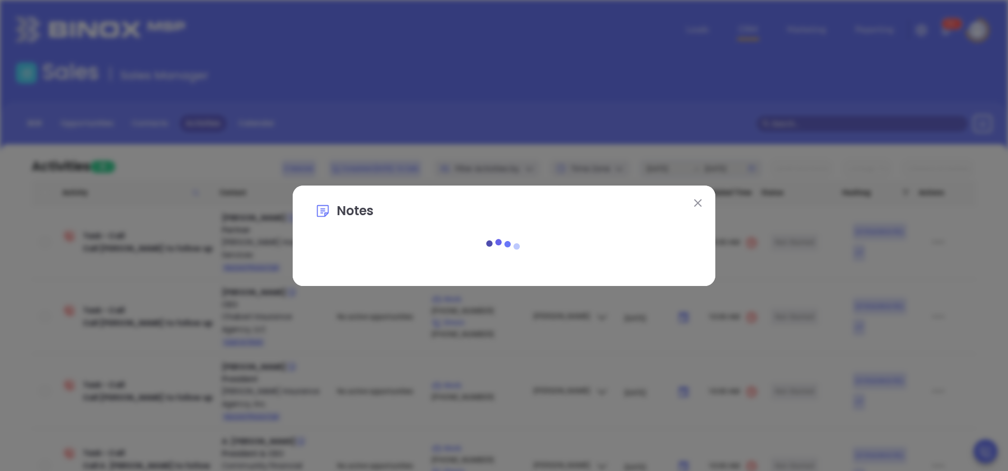
scroll to position [0, 0]
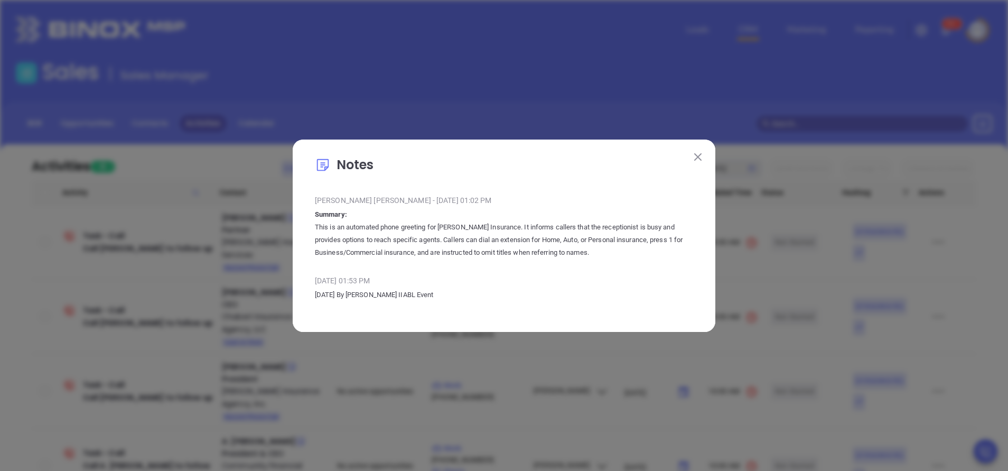
click at [700, 156] on img at bounding box center [697, 156] width 7 height 7
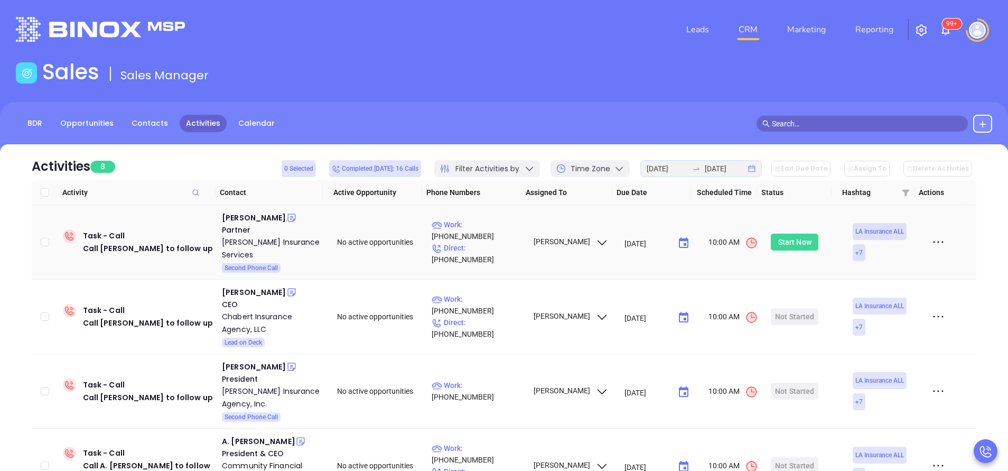
click at [794, 238] on div "Start Now" at bounding box center [794, 242] width 33 height 17
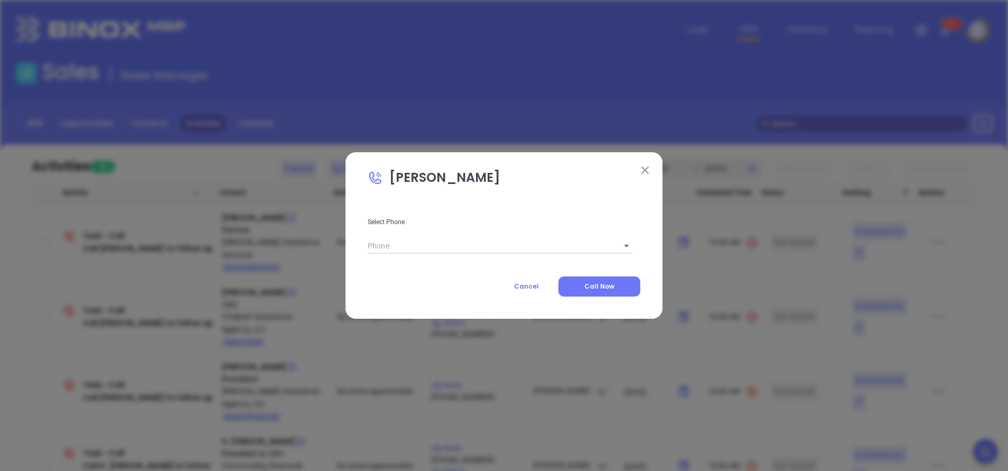
type input "(985) 447-4007"
type input "1"
click at [606, 282] on span "Call Now" at bounding box center [599, 286] width 30 height 9
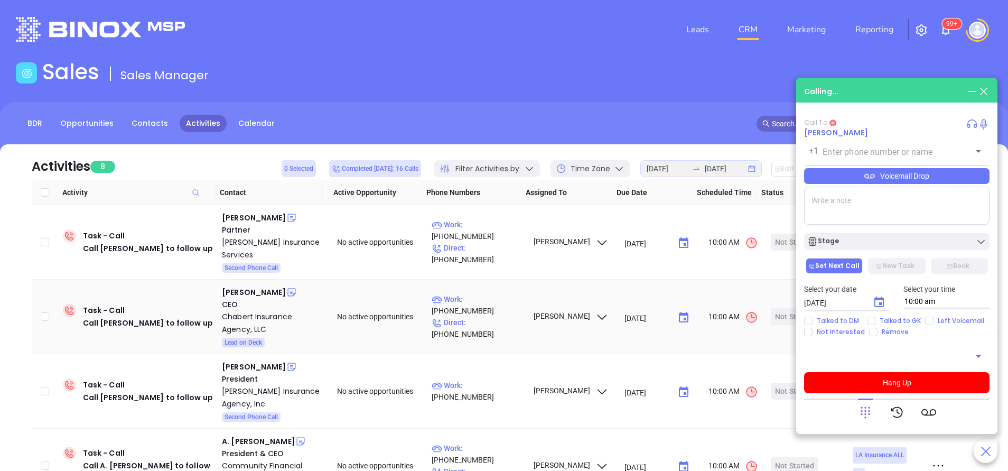
type input "(985) 447-4007"
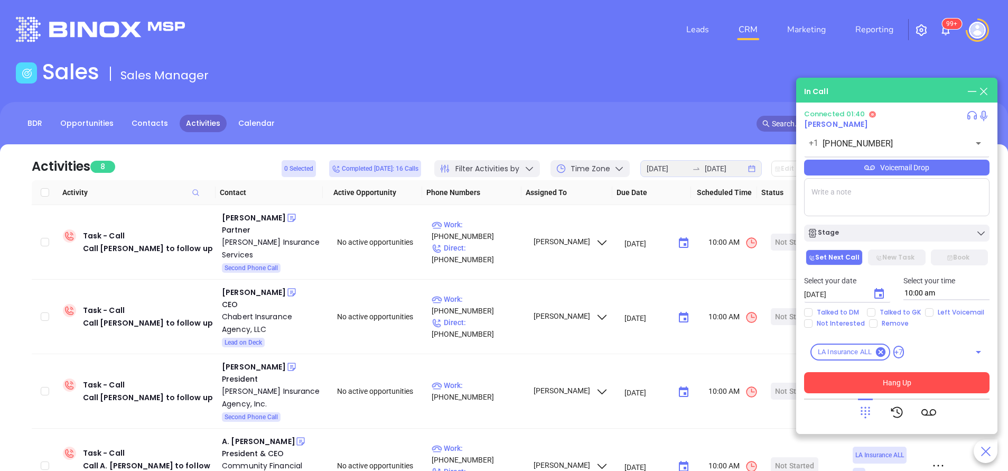
click at [889, 384] on button "Hang Up" at bounding box center [896, 382] width 185 height 21
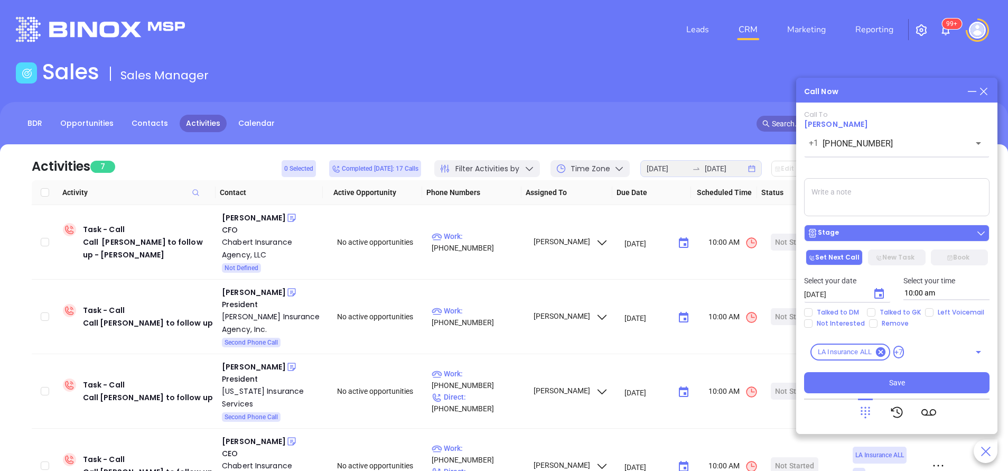
click at [868, 238] on div "Stage" at bounding box center [896, 233] width 179 height 11
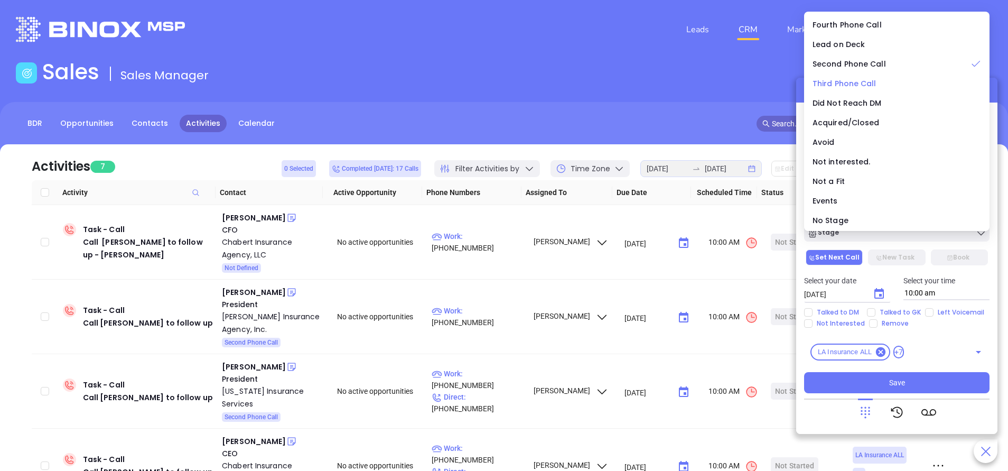
click at [867, 83] on span "Third Phone Call" at bounding box center [845, 83] width 64 height 11
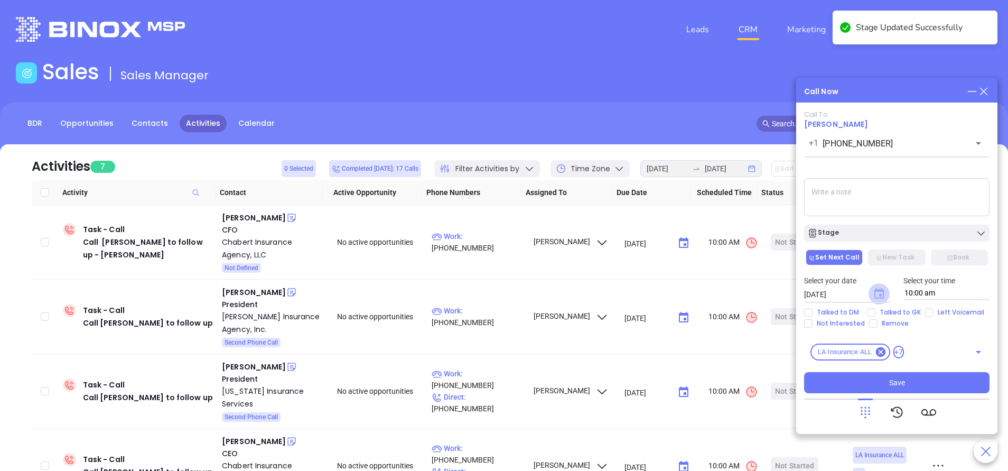
click at [883, 294] on icon "Choose date, selected date is Sep 17, 2025" at bounding box center [879, 293] width 10 height 11
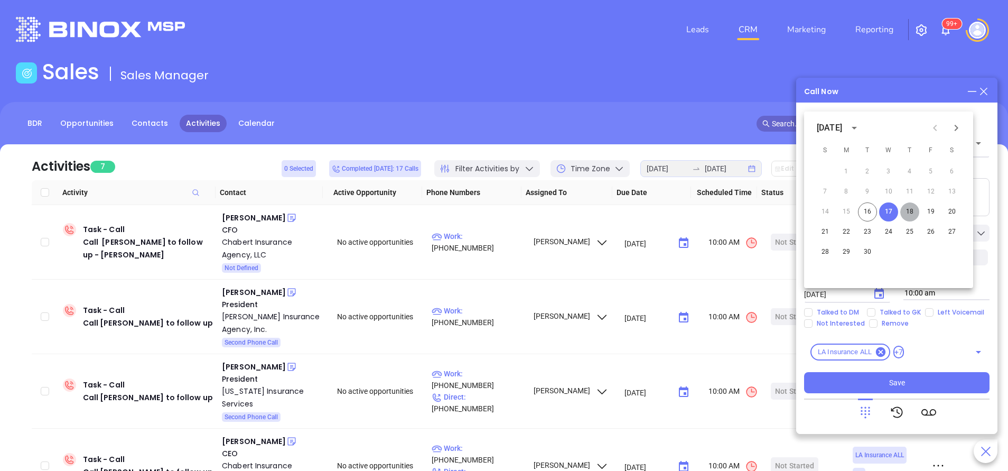
click at [914, 211] on button "18" at bounding box center [909, 211] width 19 height 19
type input "09/18/2025"
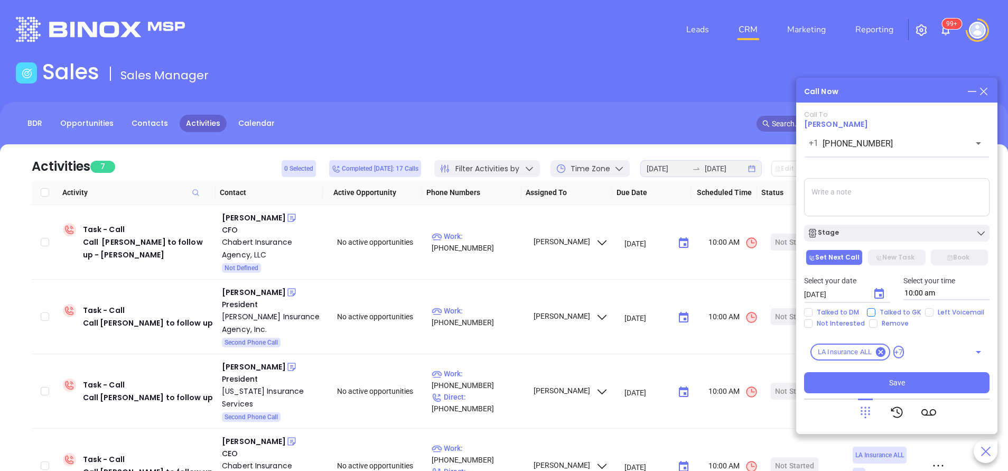
click at [897, 312] on span "Talked to GK" at bounding box center [900, 312] width 50 height 8
click at [875, 312] on input "Talked to GK" at bounding box center [871, 312] width 8 height 8
checkbox input "true"
click at [935, 314] on span "Left Voicemail" at bounding box center [961, 312] width 55 height 8
click at [934, 314] on input "Left Voicemail" at bounding box center [929, 312] width 8 height 8
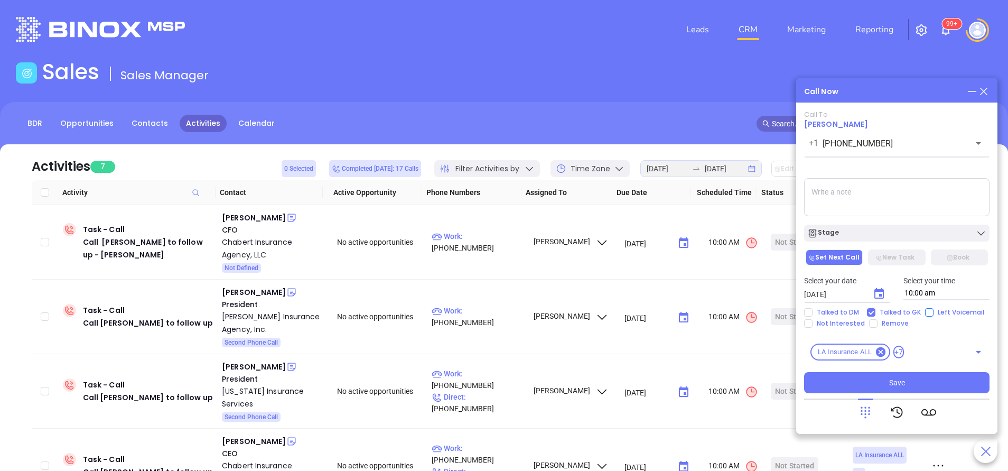
checkbox input "true"
click at [891, 384] on span "Save" at bounding box center [897, 383] width 16 height 12
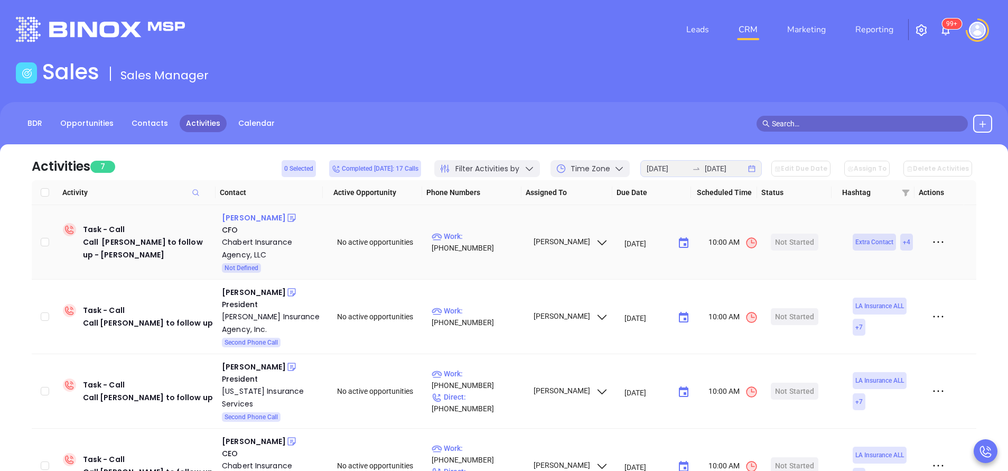
click at [244, 218] on div "Lacie Chabert" at bounding box center [254, 217] width 64 height 13
click at [244, 243] on div "Chabert Insurance Agency, LLC" at bounding box center [272, 248] width 100 height 25
click at [287, 215] on icon at bounding box center [291, 218] width 8 height 8
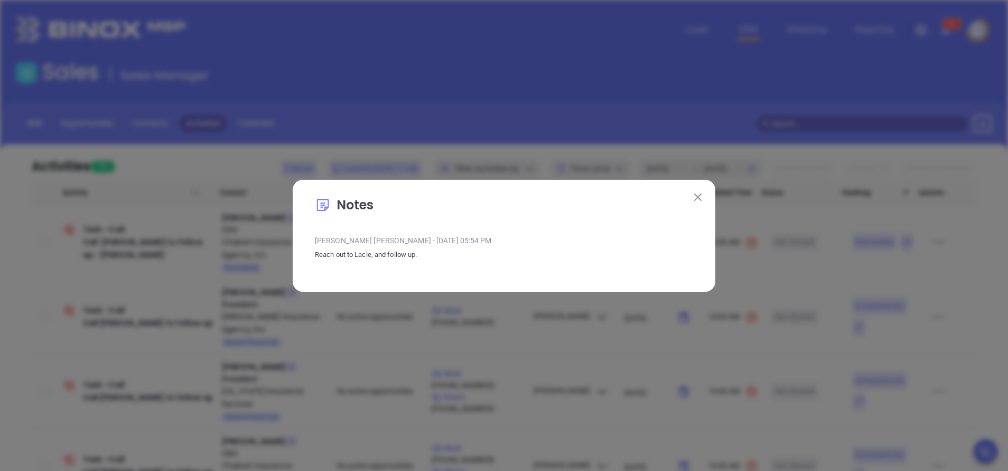
click at [697, 200] on img at bounding box center [697, 196] width 7 height 7
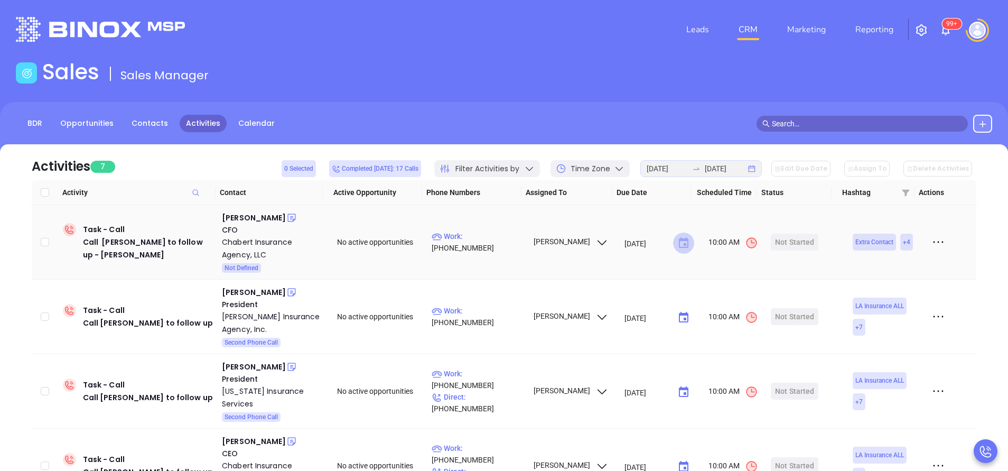
click at [679, 243] on icon "Choose date, selected date is Sep 15, 2025" at bounding box center [684, 242] width 10 height 11
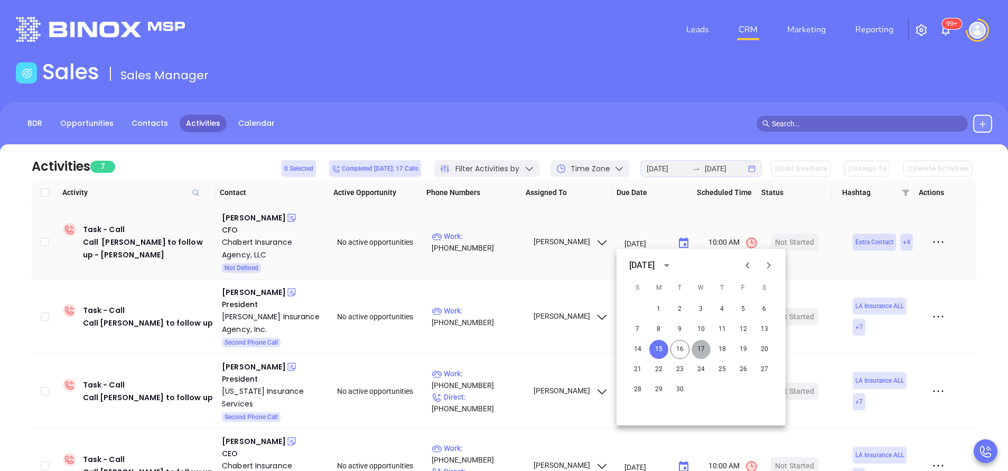
click at [702, 348] on button "17" at bounding box center [701, 349] width 19 height 19
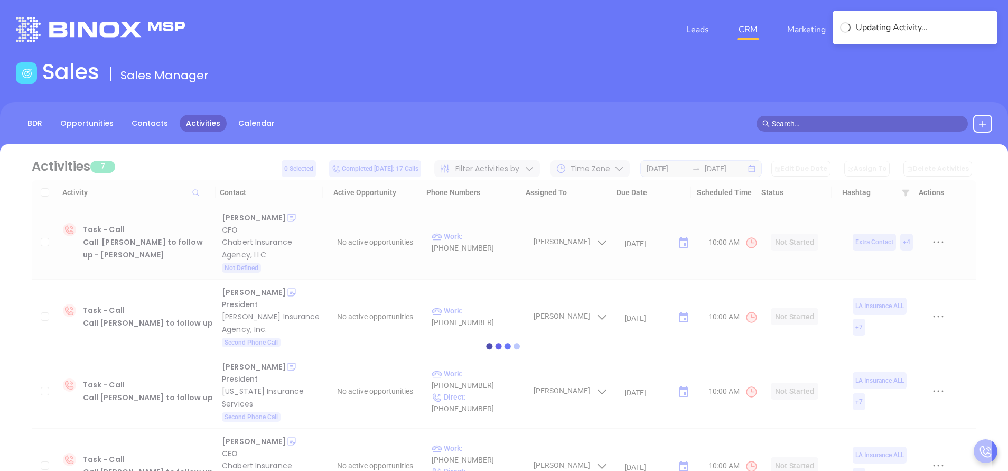
type input "[DATE]"
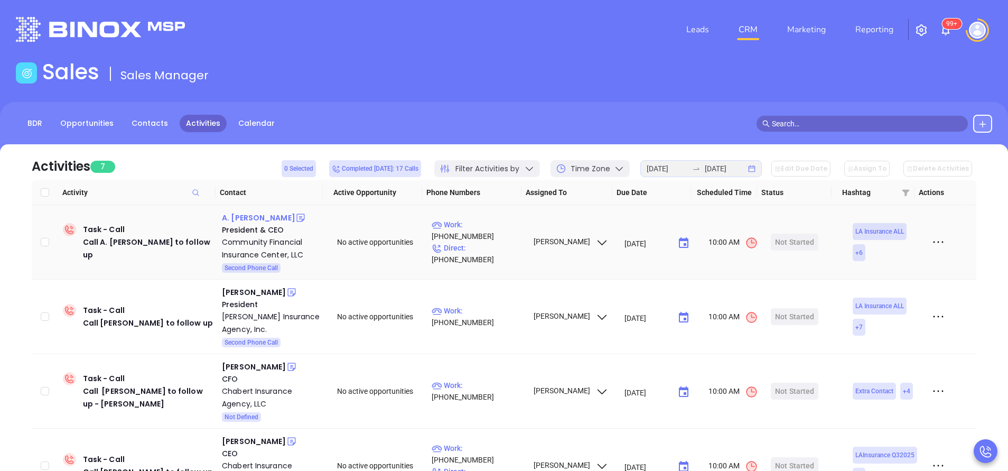
click at [275, 219] on div "A. Eugene Montgomery" at bounding box center [258, 217] width 73 height 13
click at [265, 250] on div "Community Financial Insurance Center, LLC" at bounding box center [272, 248] width 100 height 25
click at [306, 216] on icon at bounding box center [300, 217] width 11 height 11
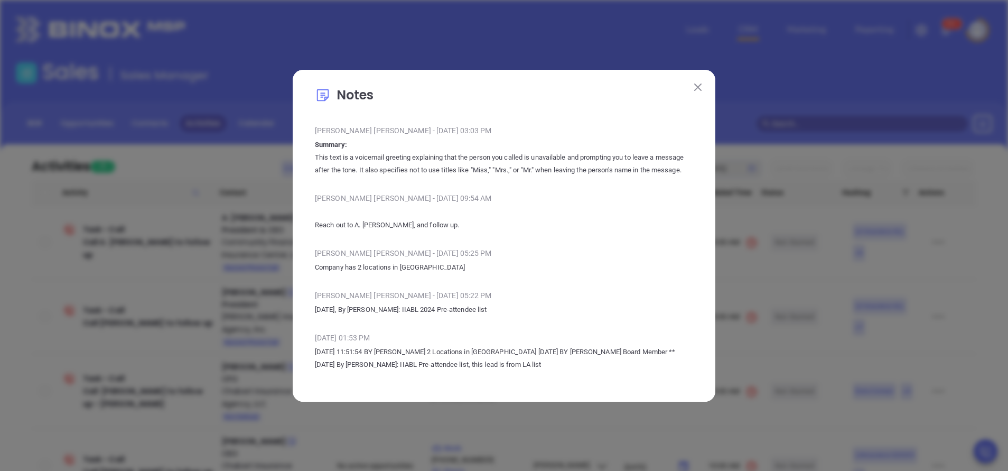
click at [697, 83] on img at bounding box center [697, 86] width 7 height 7
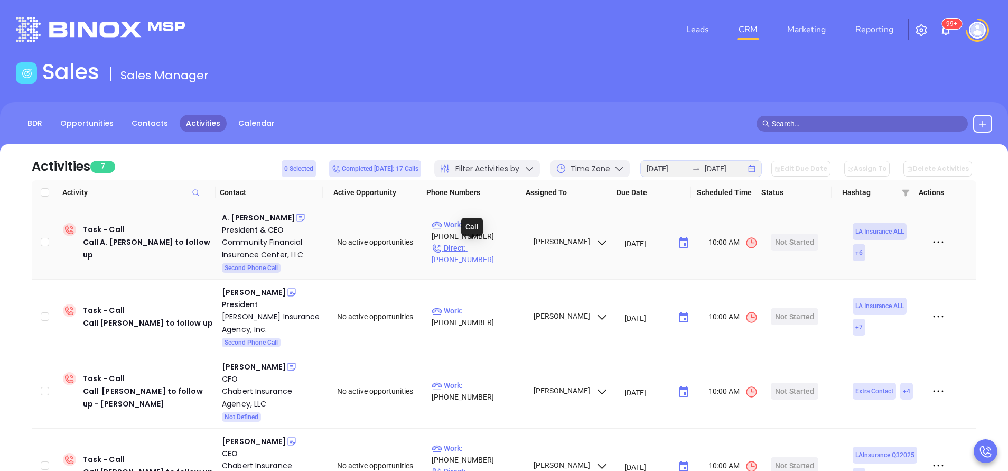
click at [496, 246] on p "Direct : (318) 348-0086" at bounding box center [478, 253] width 92 height 23
type input "(318) 348-0086"
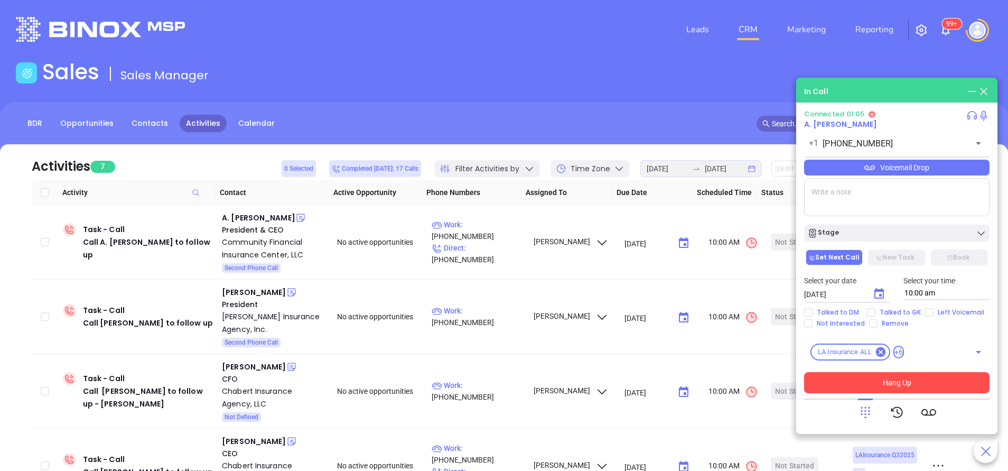
click at [921, 383] on button "Hang Up" at bounding box center [896, 382] width 185 height 21
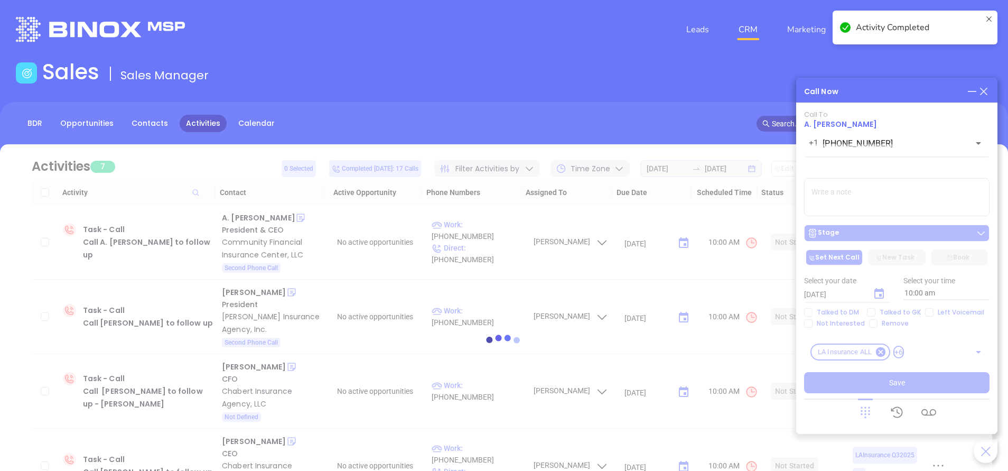
click at [902, 230] on div at bounding box center [504, 345] width 976 height 403
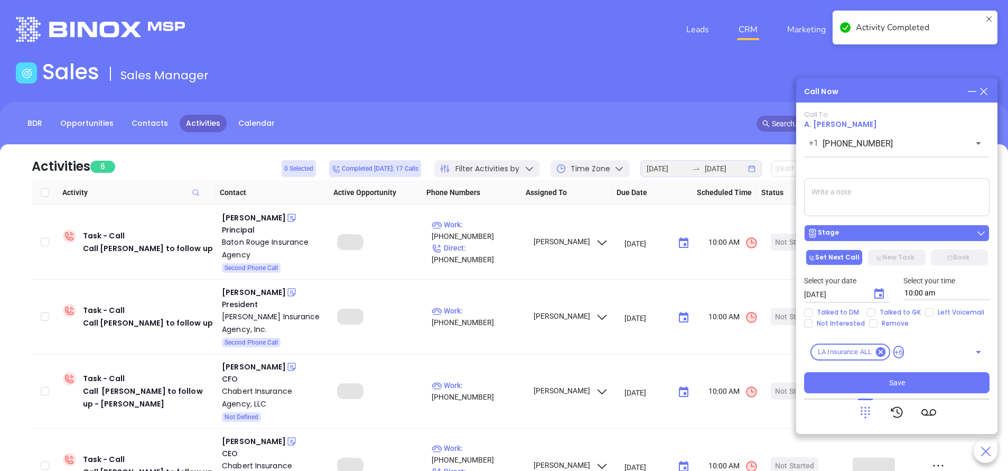
click at [902, 230] on div "Stage" at bounding box center [896, 233] width 179 height 11
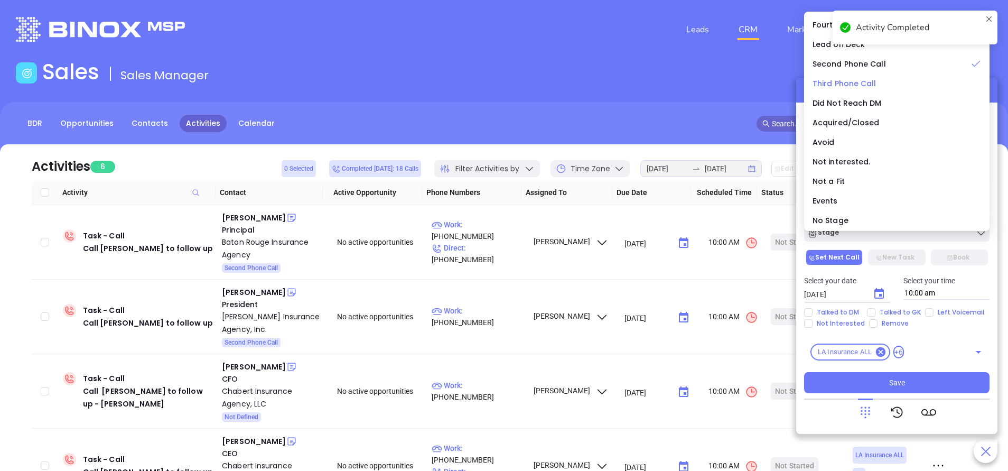
click at [874, 83] on span "Third Phone Call" at bounding box center [845, 83] width 64 height 11
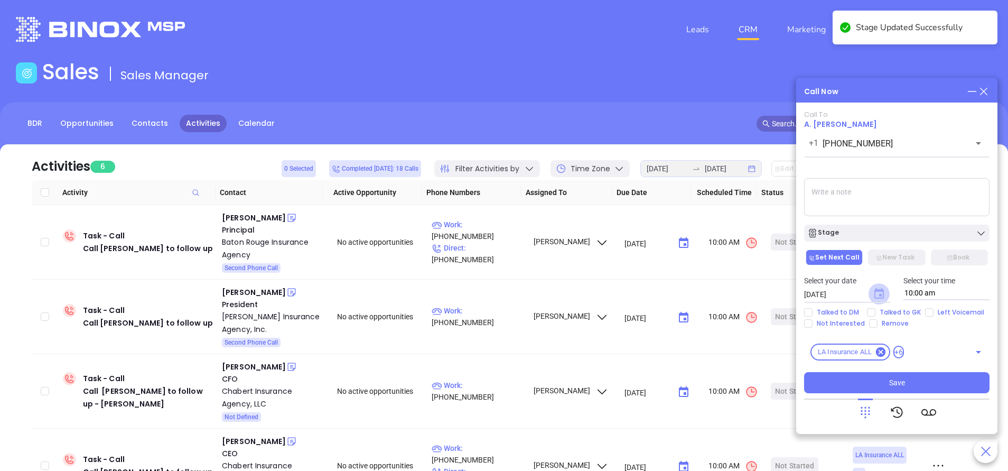
click at [884, 295] on icon "Choose date, selected date is Sep 17, 2025" at bounding box center [879, 293] width 10 height 11
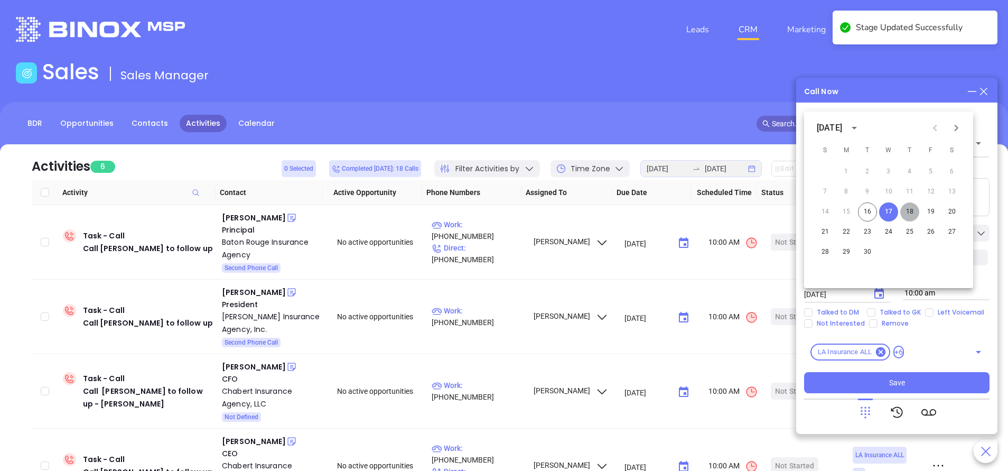
click at [911, 208] on button "18" at bounding box center [909, 211] width 19 height 19
type input "09/18/2025"
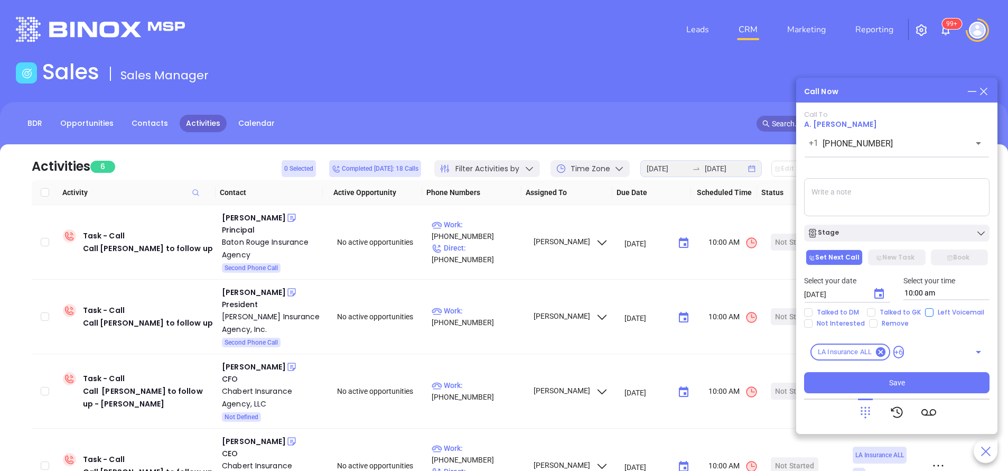
click at [934, 315] on span "Left Voicemail" at bounding box center [961, 312] width 55 height 8
click at [933, 315] on input "Left Voicemail" at bounding box center [929, 312] width 8 height 8
checkbox input "true"
click at [913, 378] on button "Save" at bounding box center [896, 382] width 185 height 21
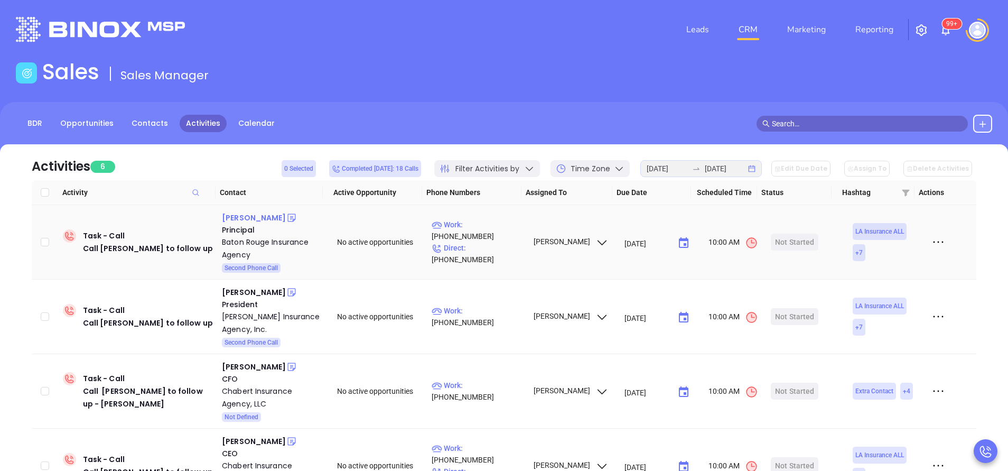
click at [264, 217] on div "David Viguerie" at bounding box center [254, 217] width 64 height 13
click at [250, 253] on div "Baton Rouge Insurance Agency" at bounding box center [272, 248] width 100 height 25
click at [286, 221] on icon at bounding box center [291, 217] width 11 height 11
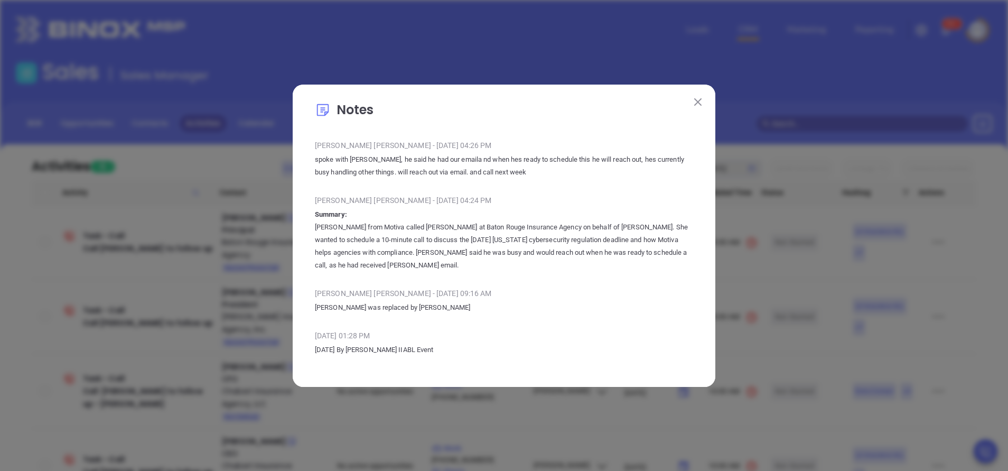
click at [701, 97] on button at bounding box center [698, 102] width 14 height 14
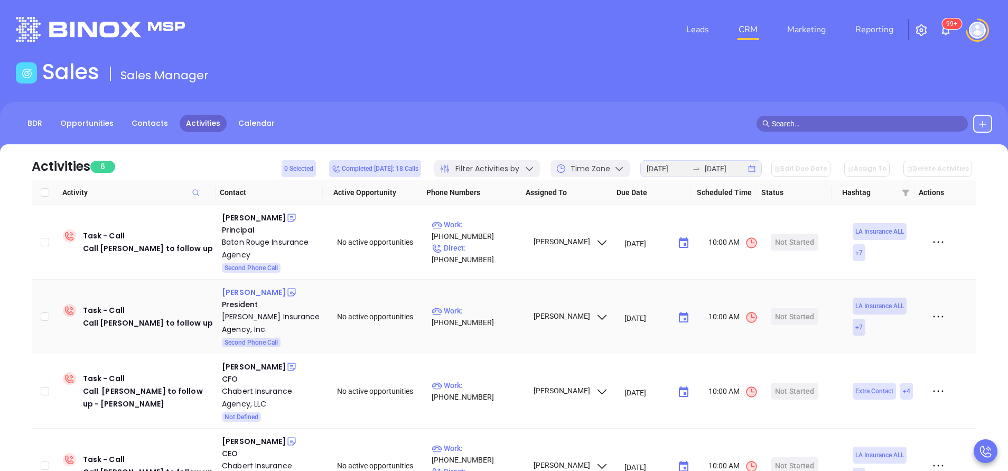
click at [250, 288] on div "Gemelle Linzy" at bounding box center [254, 292] width 64 height 13
click at [286, 290] on icon at bounding box center [291, 292] width 11 height 11
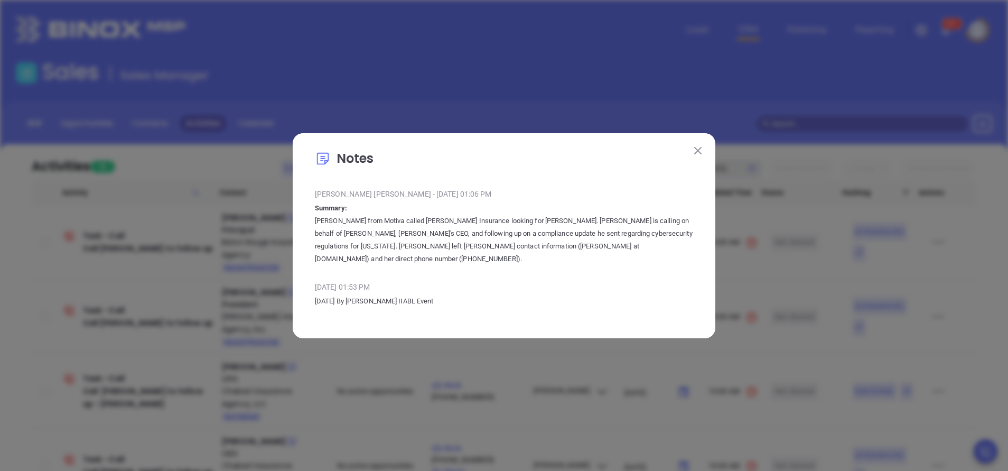
click at [695, 154] on img at bounding box center [697, 150] width 7 height 7
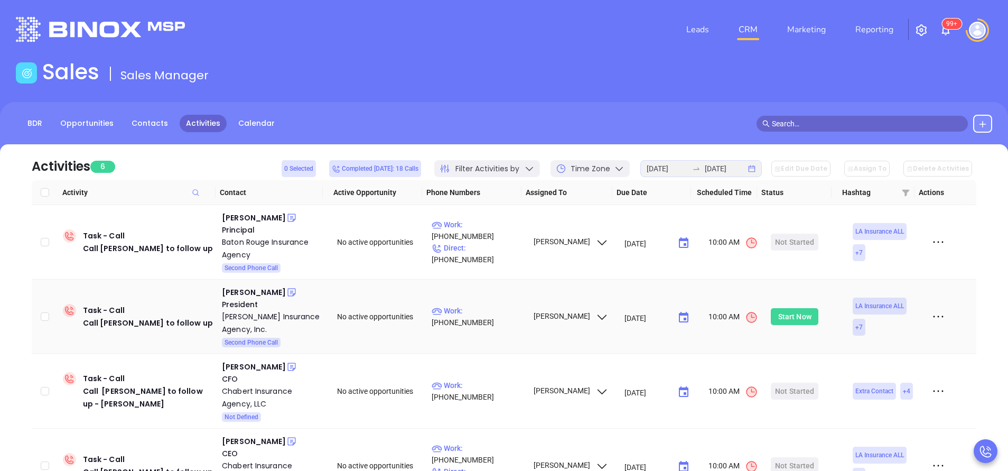
click at [779, 314] on div "Start Now" at bounding box center [794, 316] width 33 height 17
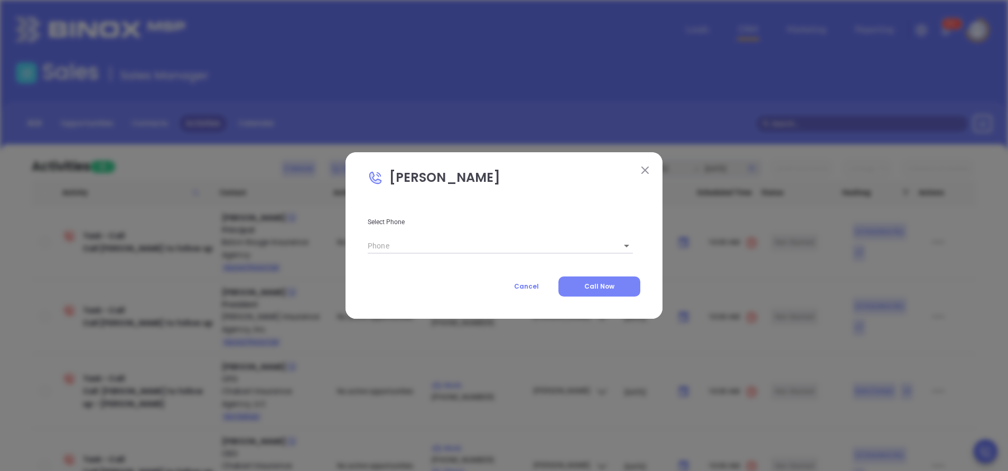
type input "(504) 486-6133"
type input "1"
click at [628, 284] on button "Call Now" at bounding box center [599, 286] width 82 height 20
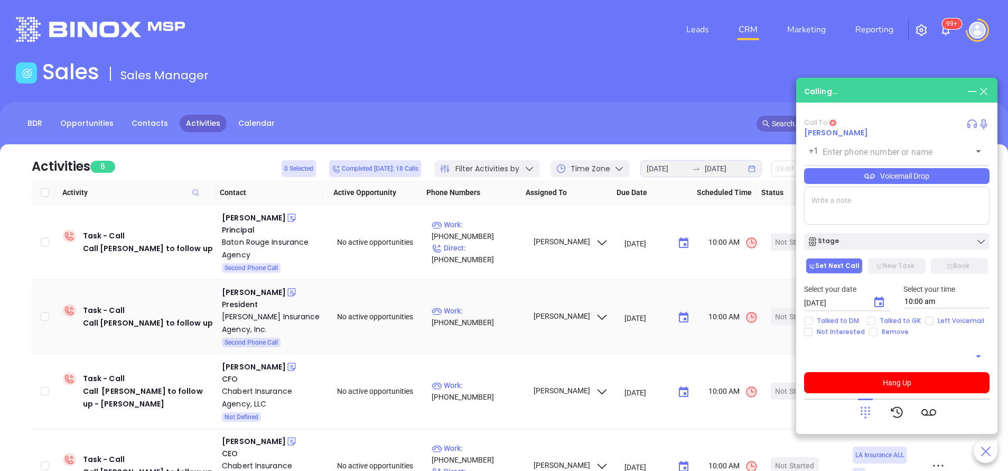
type input "(504) 486-6133"
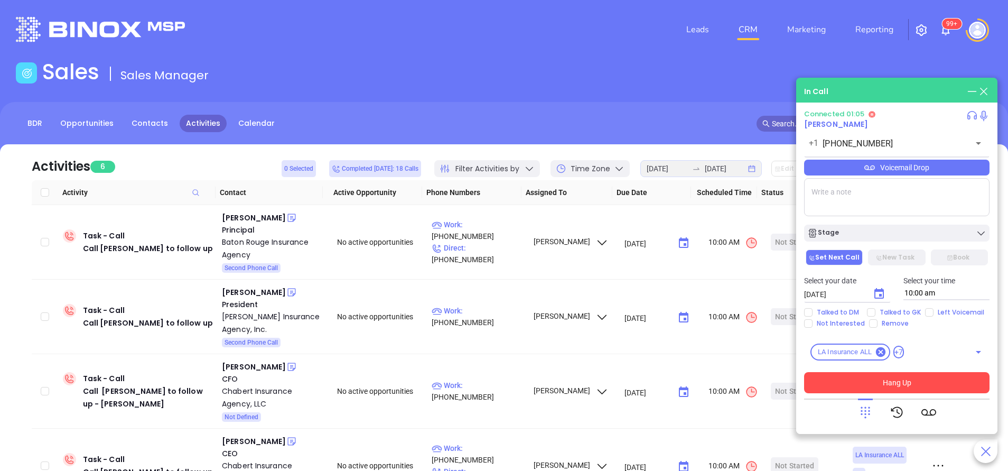
click at [908, 380] on button "Hang Up" at bounding box center [896, 382] width 185 height 21
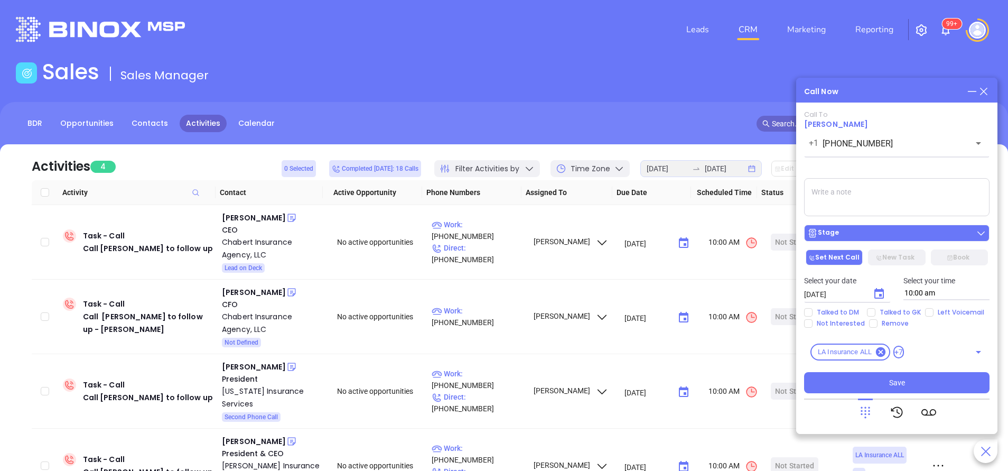
click at [874, 230] on div "Stage" at bounding box center [896, 233] width 179 height 11
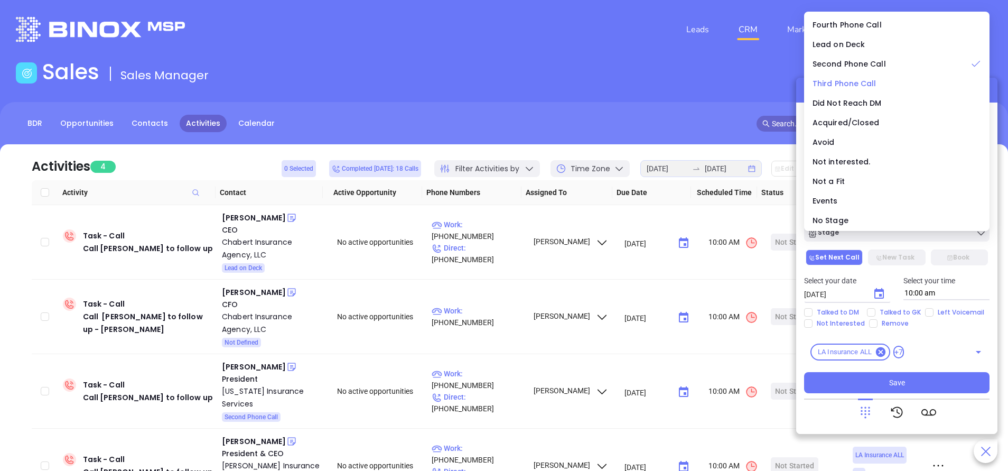
click at [863, 87] on span "Third Phone Call" at bounding box center [845, 83] width 64 height 11
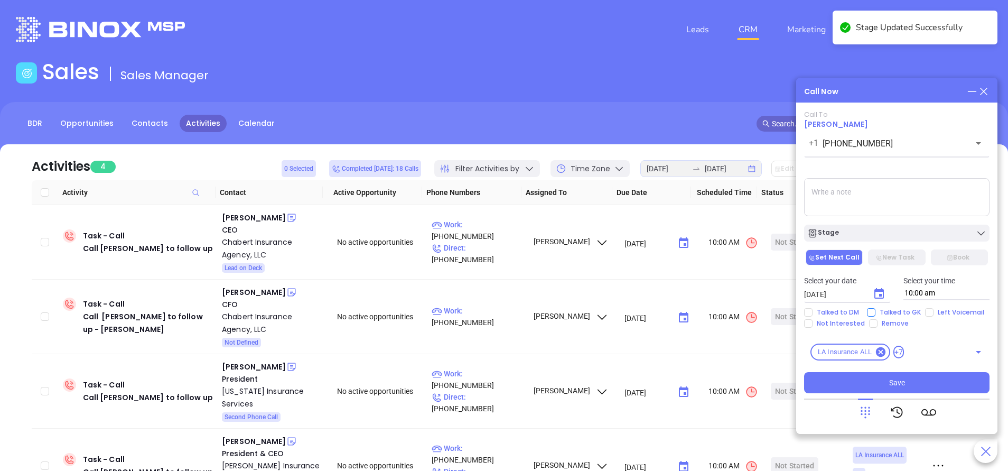
click at [868, 311] on input "Talked to GK" at bounding box center [871, 312] width 8 height 8
checkbox input "true"
click at [881, 290] on icon "Choose date, selected date is Sep 17, 2025" at bounding box center [879, 293] width 10 height 11
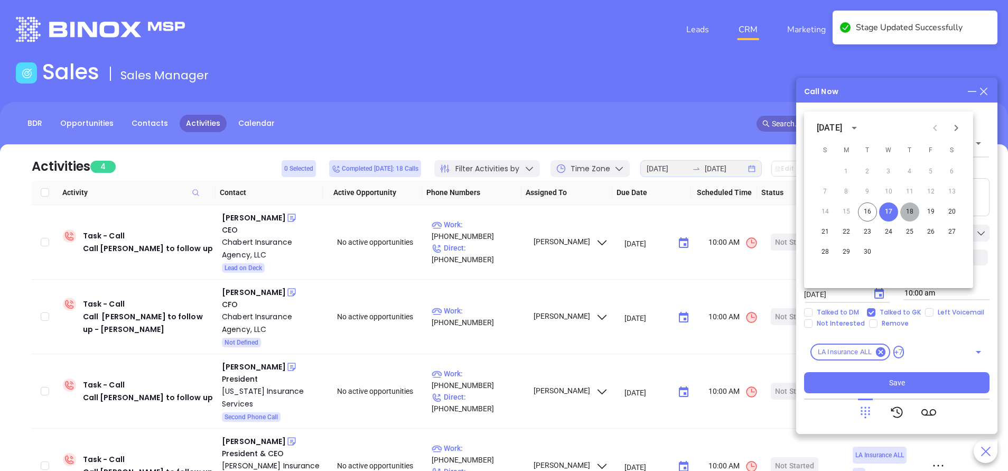
click at [911, 211] on button "18" at bounding box center [909, 211] width 19 height 19
type input "09/18/2025"
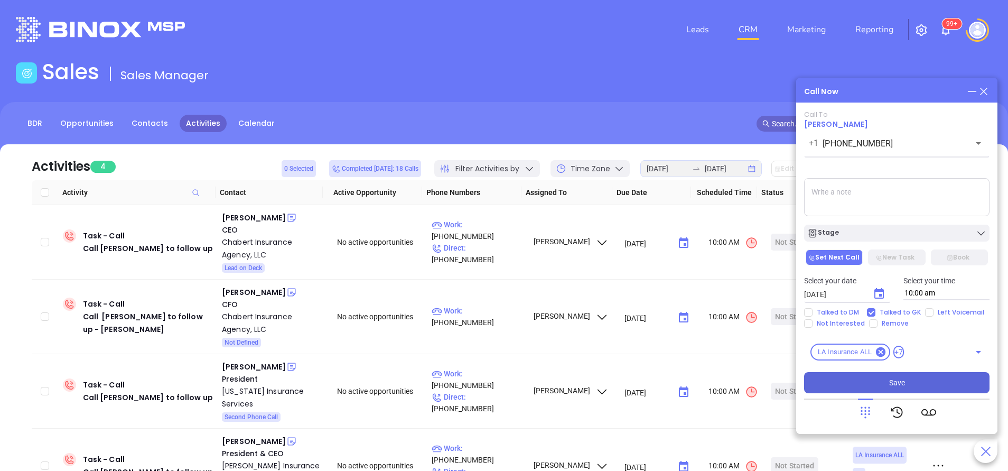
click at [875, 386] on button "Save" at bounding box center [896, 382] width 185 height 21
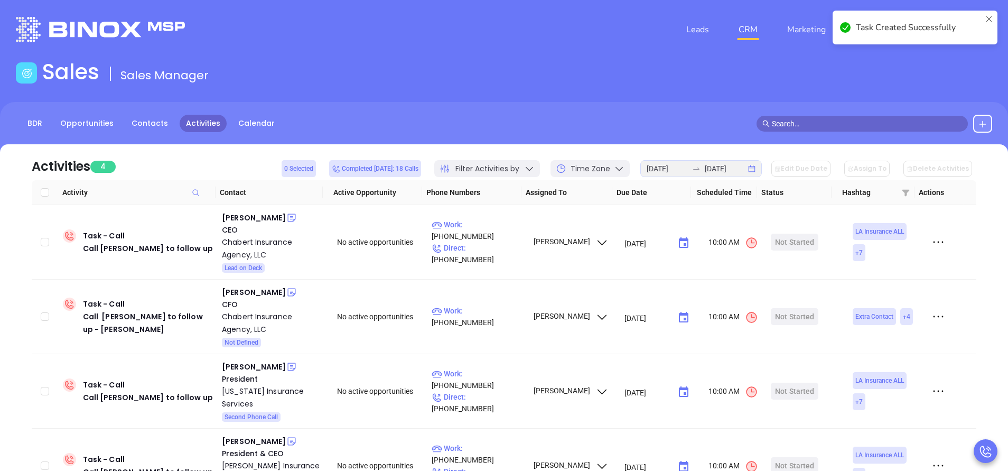
scroll to position [32, 0]
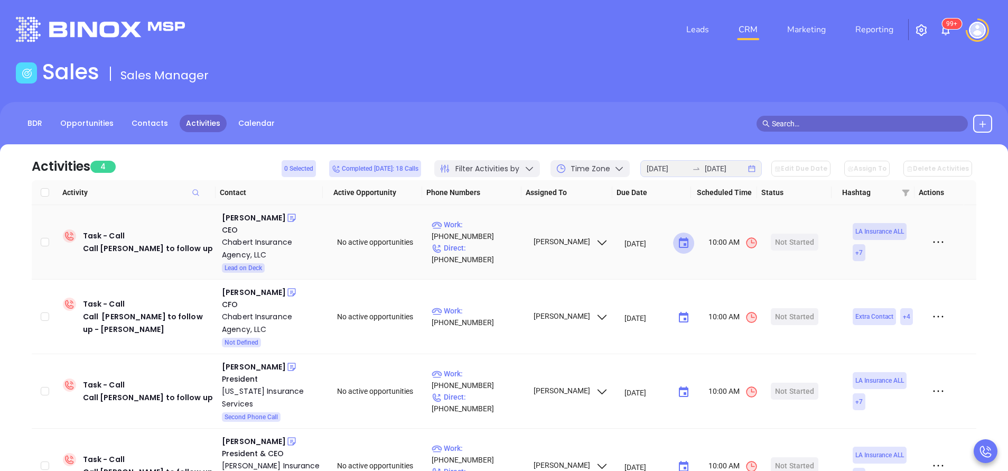
click at [678, 237] on icon "Choose date, selected date is Sep 15, 2025" at bounding box center [683, 243] width 13 height 13
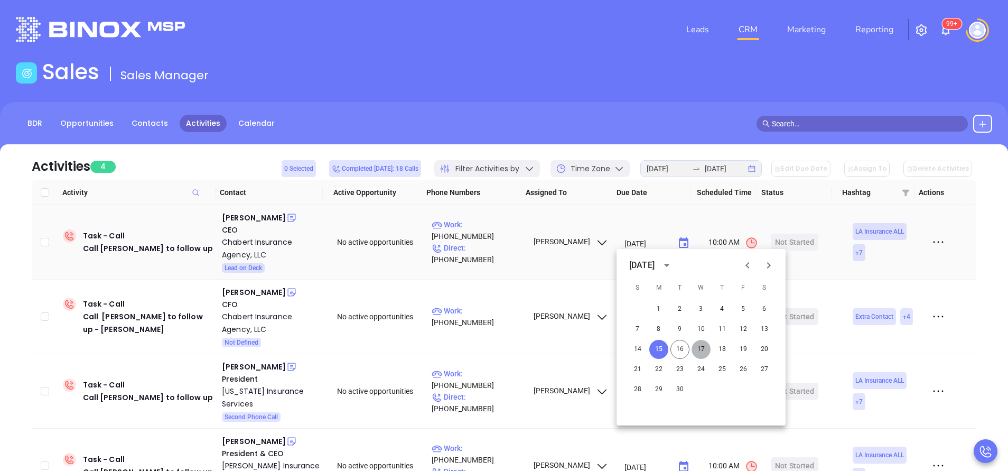
click at [703, 340] on button "17" at bounding box center [701, 349] width 19 height 19
type input "[DATE]"
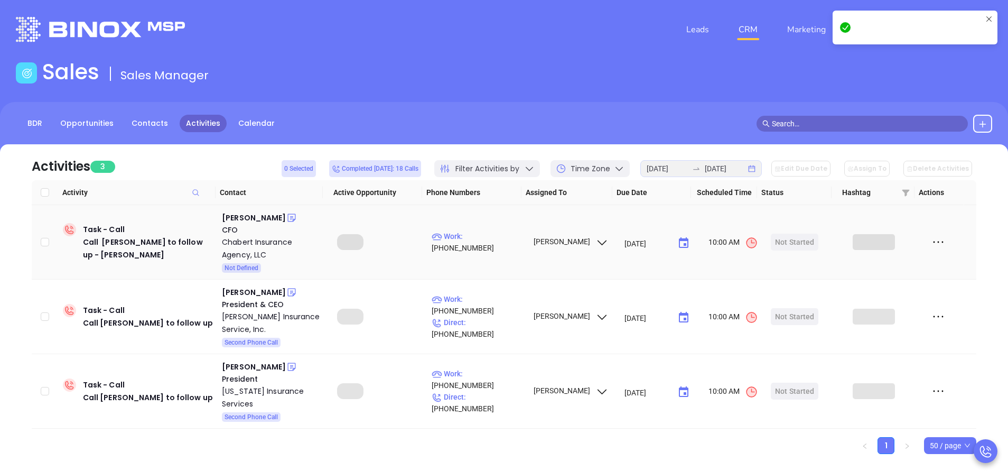
scroll to position [20, 0]
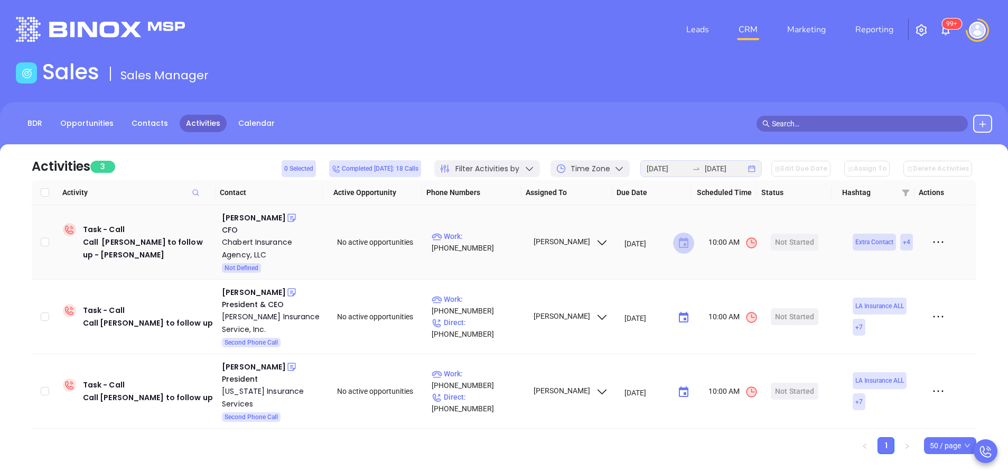
click at [680, 237] on icon "Choose date, selected date is Sep 17, 2025" at bounding box center [684, 242] width 10 height 11
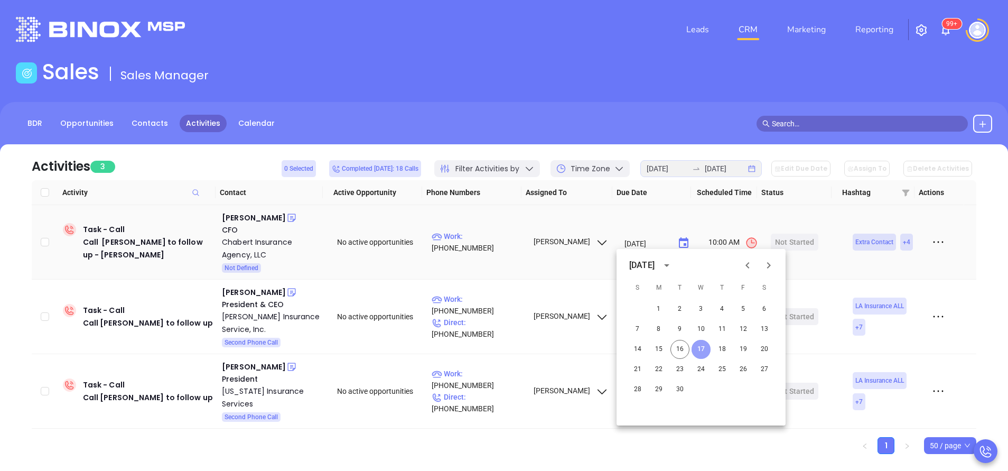
click at [702, 340] on button "17" at bounding box center [701, 349] width 19 height 19
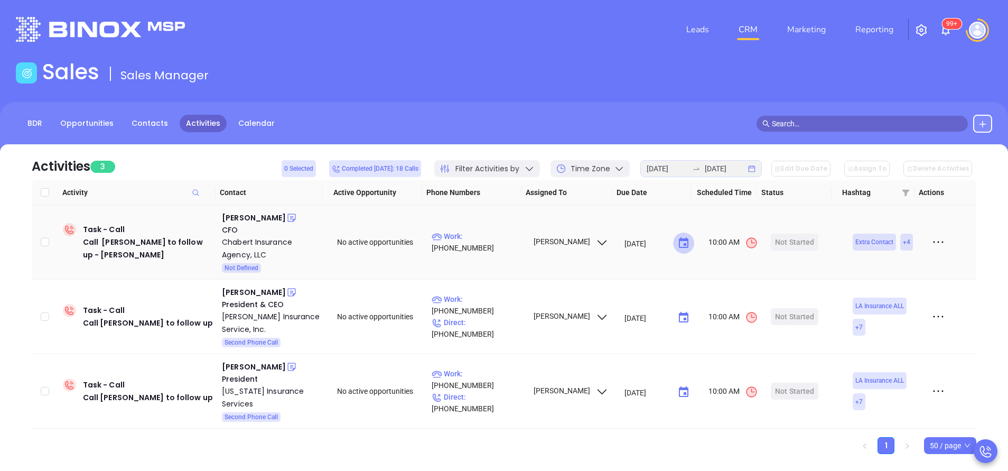
click at [681, 237] on icon "Choose date, selected date is Sep 17, 2025" at bounding box center [683, 243] width 13 height 13
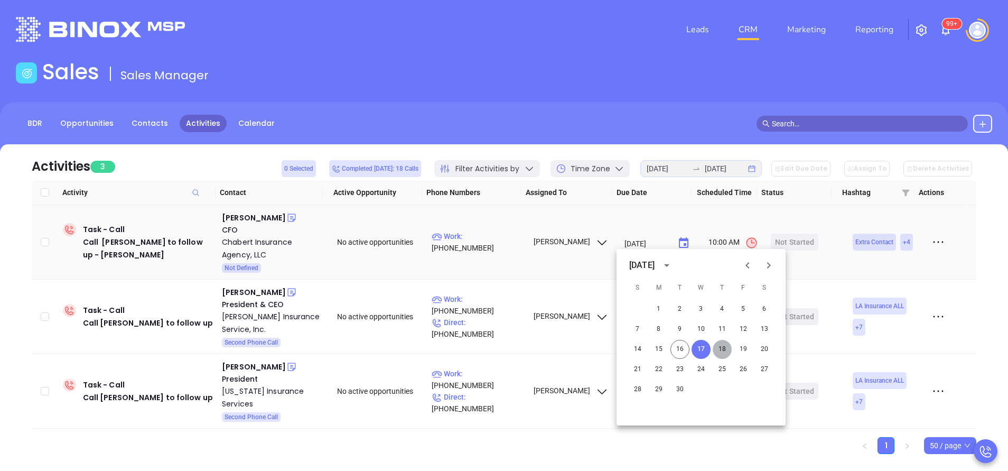
click at [726, 340] on button "18" at bounding box center [722, 349] width 19 height 19
type input "09/18/2025"
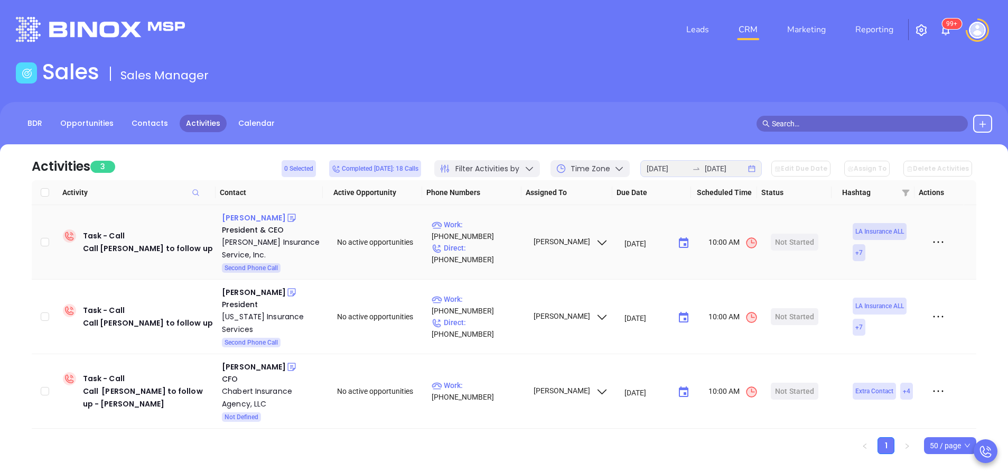
click at [249, 211] on div "Ross Henry" at bounding box center [254, 217] width 64 height 13
click at [238, 236] on div "Henry Insurance Service, Inc." at bounding box center [272, 248] width 100 height 25
click at [287, 214] on icon at bounding box center [291, 218] width 8 height 8
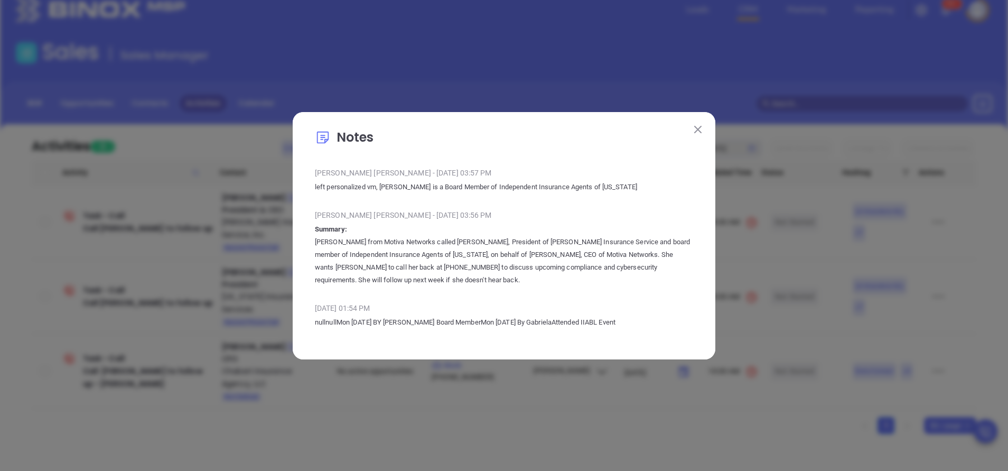
click at [696, 125] on button at bounding box center [698, 130] width 14 height 14
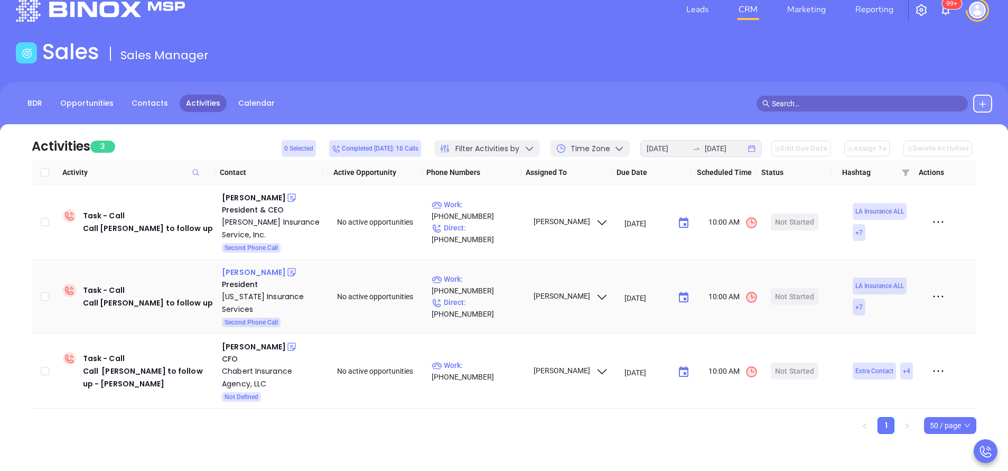
click at [244, 278] on div "[PERSON_NAME]" at bounding box center [254, 272] width 64 height 13
click at [231, 315] on div "[US_STATE] Insurance Services" at bounding box center [272, 302] width 100 height 25
click at [286, 278] on div at bounding box center [291, 272] width 11 height 13
click at [287, 276] on icon at bounding box center [291, 272] width 8 height 8
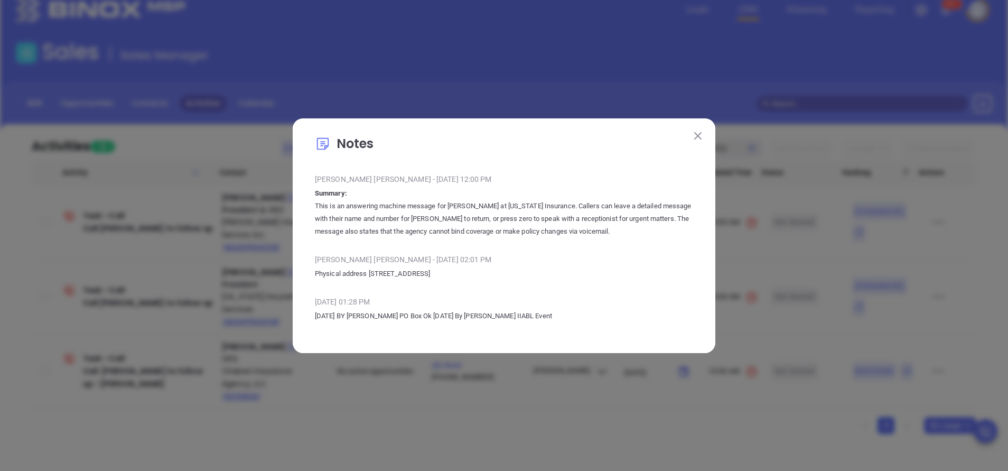
click at [700, 129] on button at bounding box center [698, 136] width 14 height 14
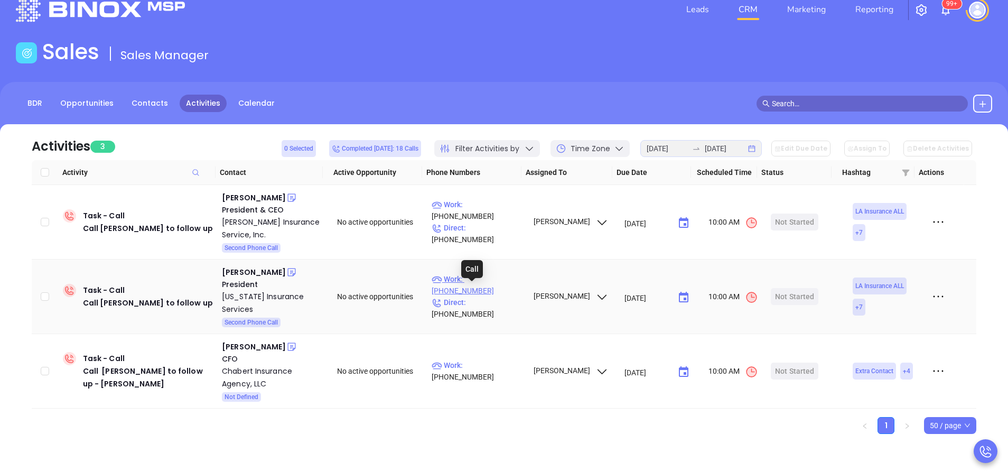
click at [470, 296] on p "Work : (318) 251-1711" at bounding box center [478, 284] width 92 height 23
type input "[PHONE_NUMBER]"
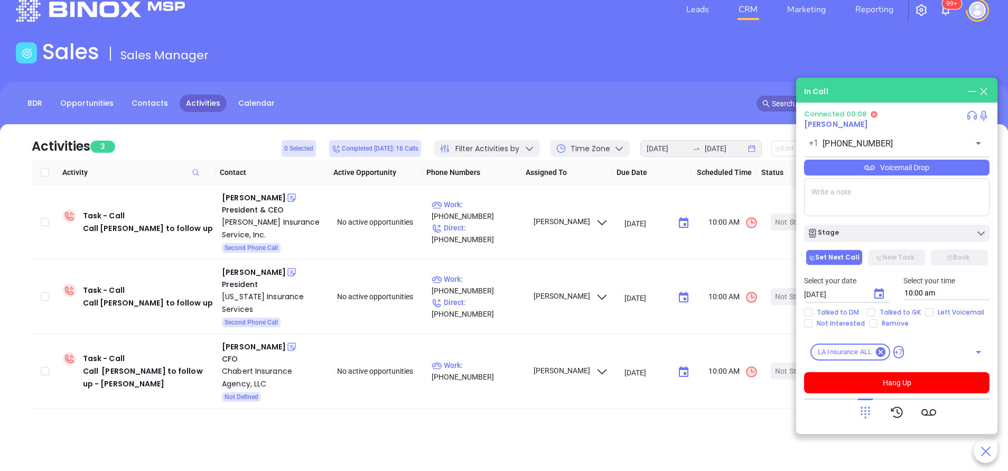
click at [871, 413] on icon at bounding box center [865, 412] width 15 height 15
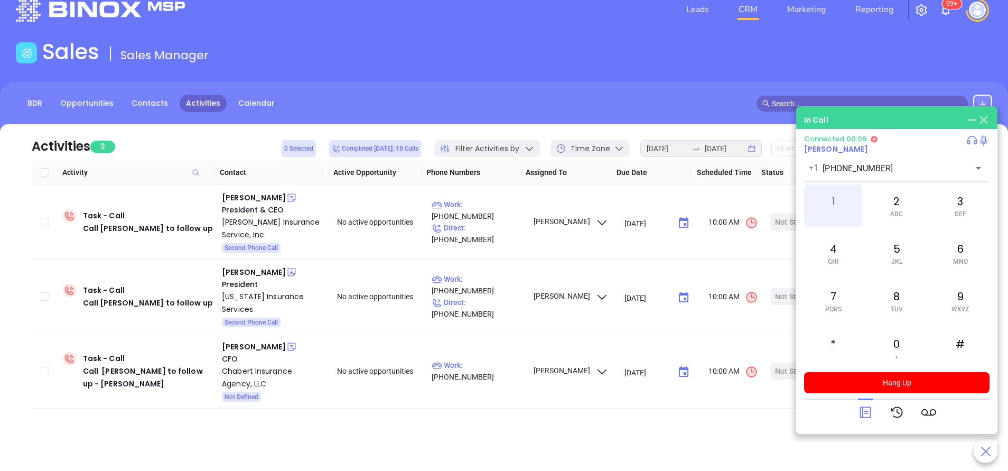
click at [836, 194] on div "1" at bounding box center [833, 205] width 58 height 42
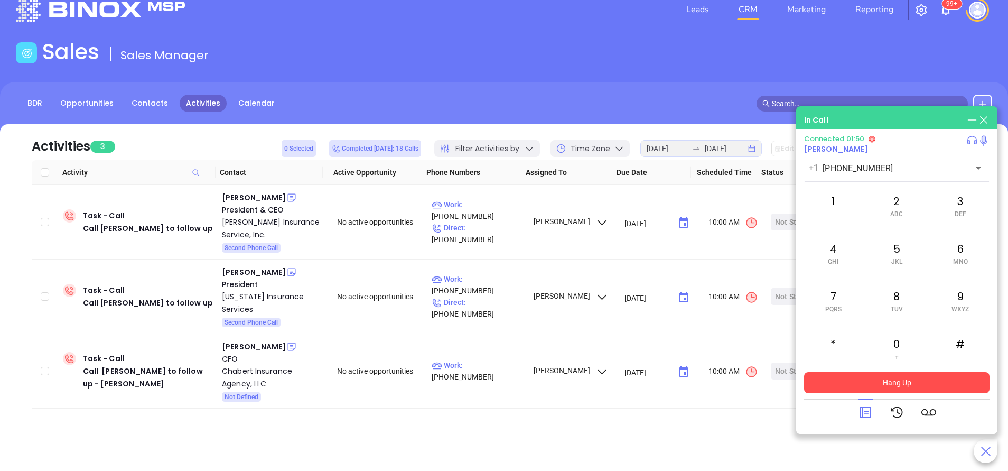
click at [906, 383] on button "Hang Up" at bounding box center [896, 382] width 185 height 21
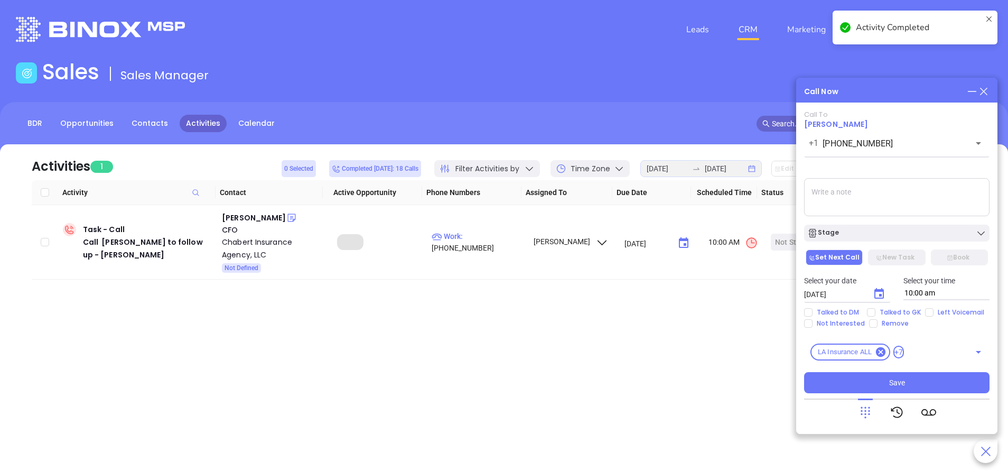
click at [858, 225] on button "Stage" at bounding box center [896, 233] width 185 height 17
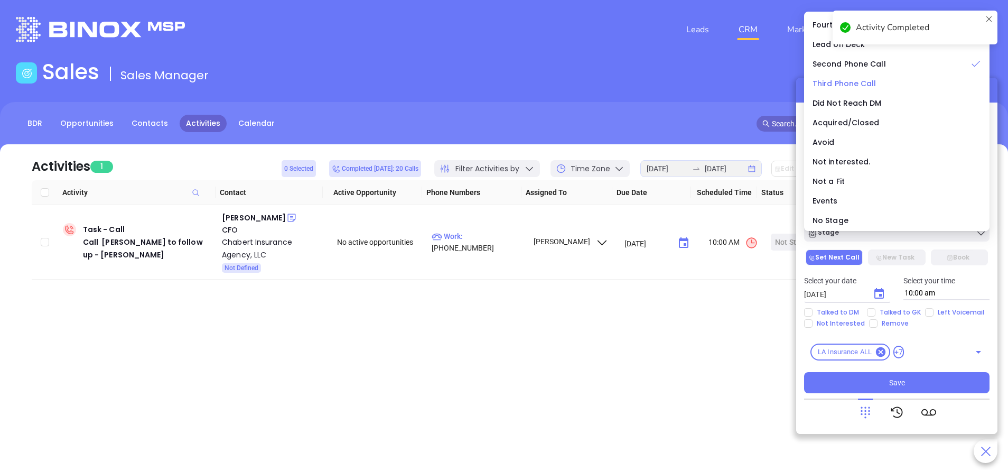
click at [864, 82] on span "Third Phone Call" at bounding box center [845, 83] width 64 height 11
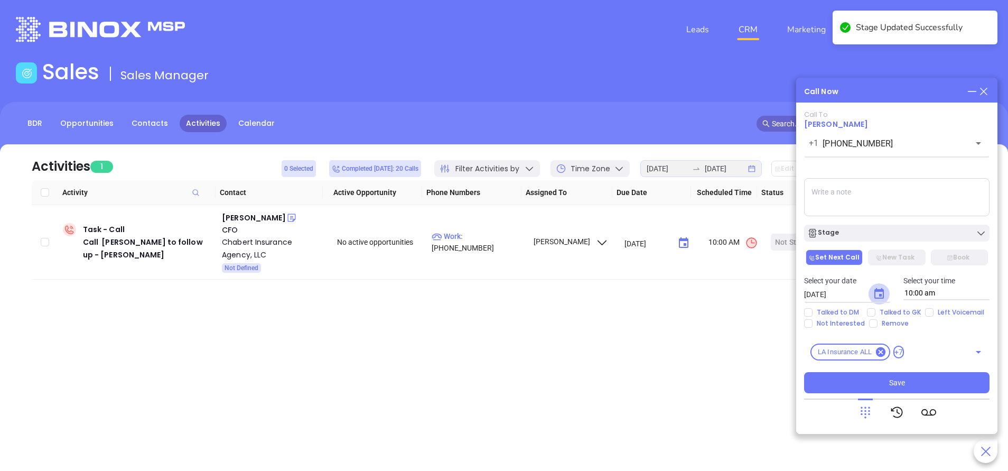
click at [884, 300] on icon "Choose date, selected date is Sep 17, 2025" at bounding box center [879, 293] width 13 height 13
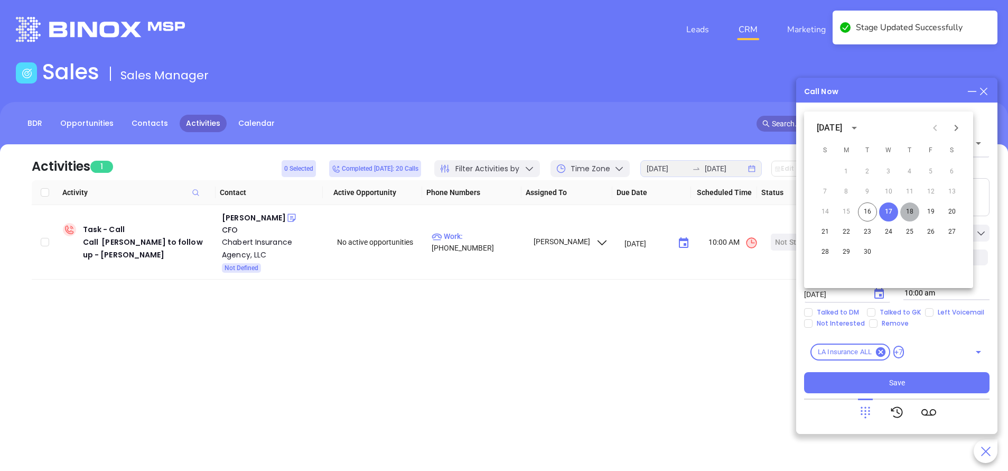
click at [914, 209] on button "18" at bounding box center [909, 211] width 19 height 19
type input "09/18/2025"
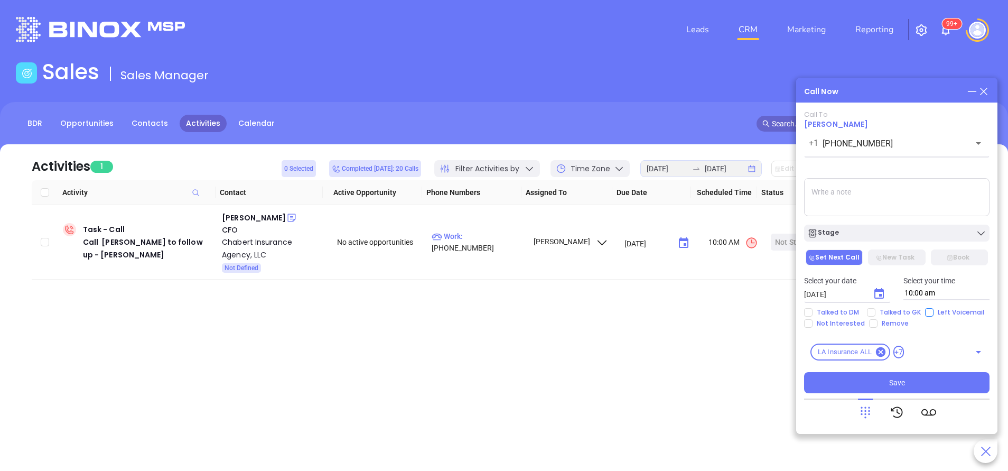
click at [934, 309] on span "Left Voicemail" at bounding box center [961, 312] width 55 height 8
click at [933, 309] on input "Left Voicemail" at bounding box center [929, 312] width 8 height 8
checkbox input "true"
click at [918, 381] on button "Save" at bounding box center [896, 382] width 185 height 21
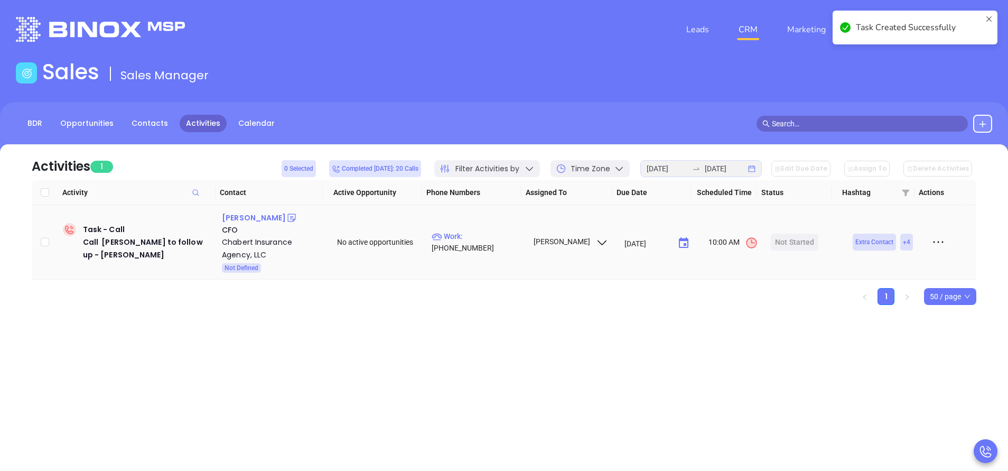
click at [236, 217] on div "Lacie Chabert" at bounding box center [254, 217] width 64 height 13
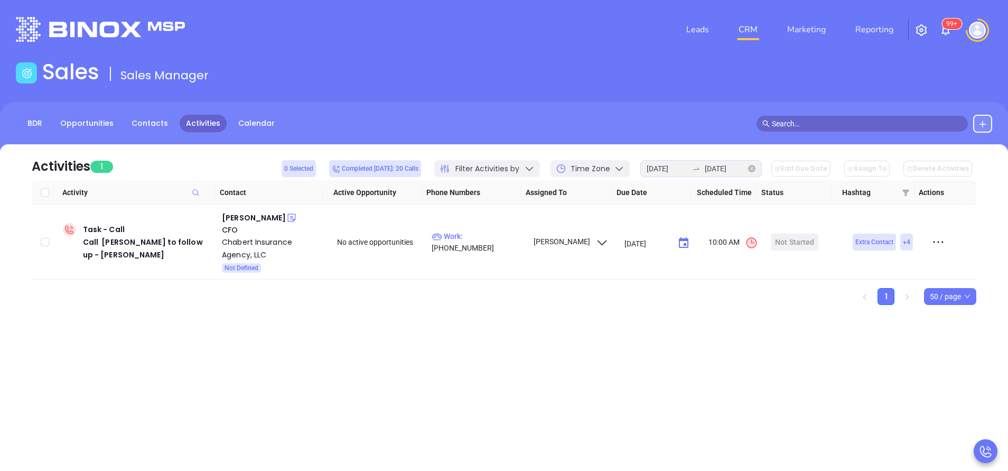
click at [756, 169] on icon "close-circle" at bounding box center [751, 168] width 7 height 7
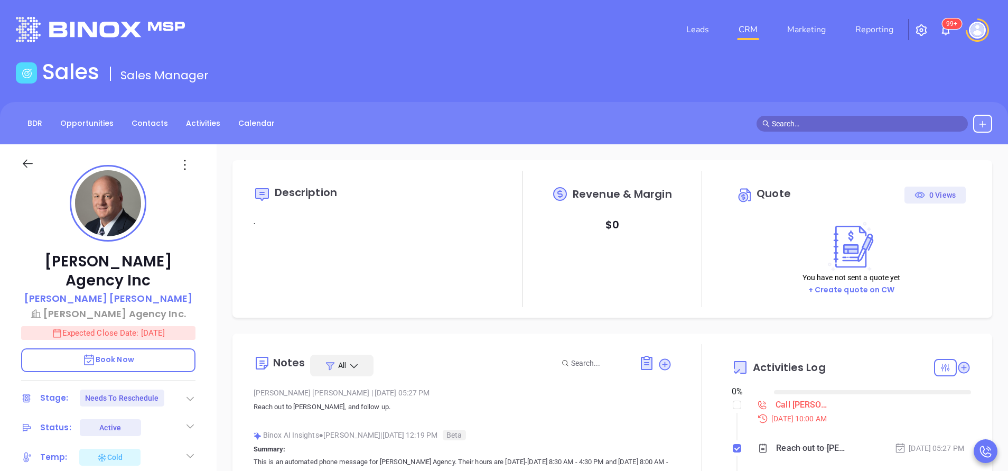
type input "[DATE]"
type input "[PERSON_NAME]"
click at [482, 395] on div "[PERSON_NAME] | [DATE] 05:27 PM" at bounding box center [463, 393] width 418 height 16
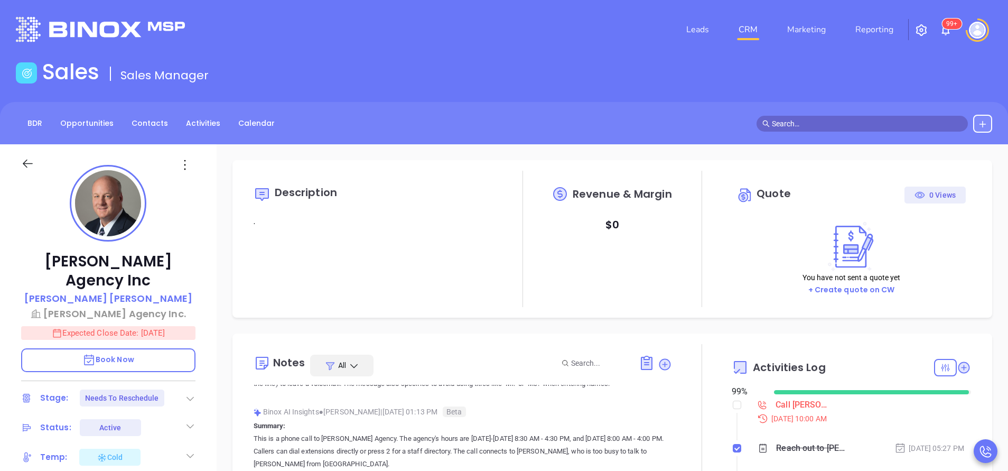
scroll to position [254, 0]
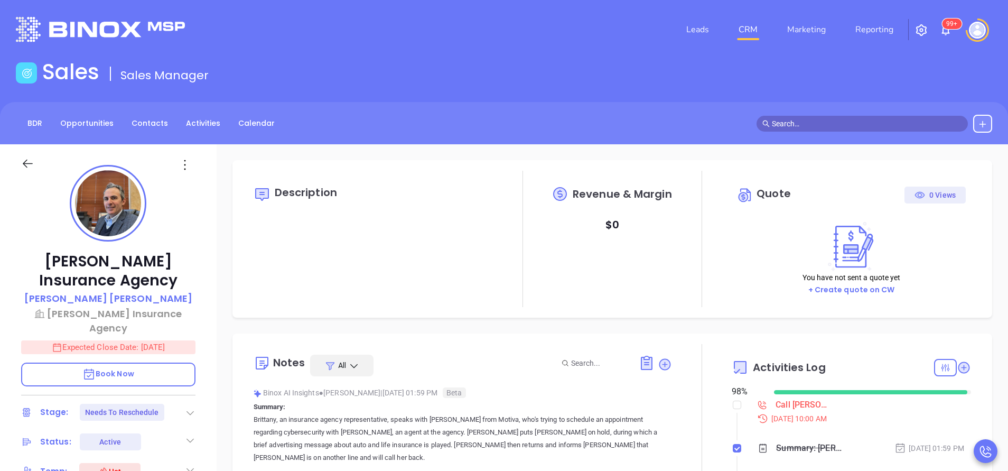
type input "[PERSON_NAME]"
click at [677, 413] on div at bounding box center [702, 468] width 60 height 249
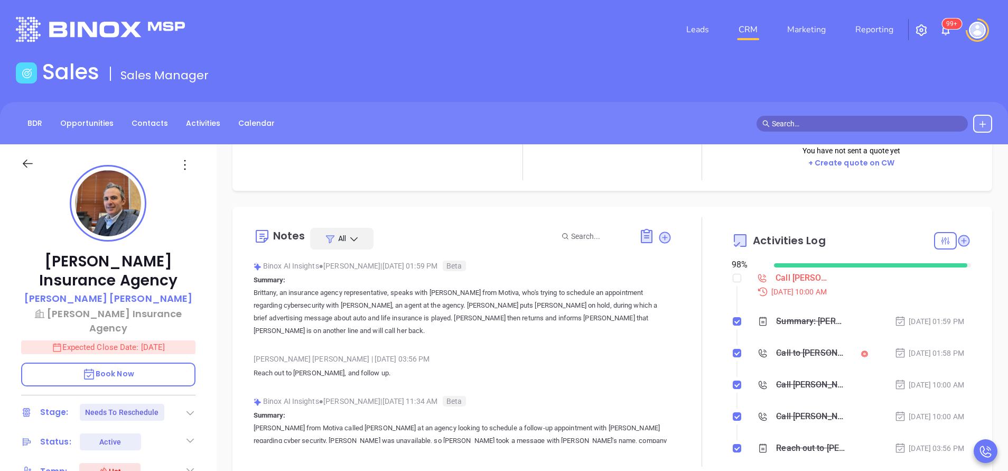
scroll to position [159, 0]
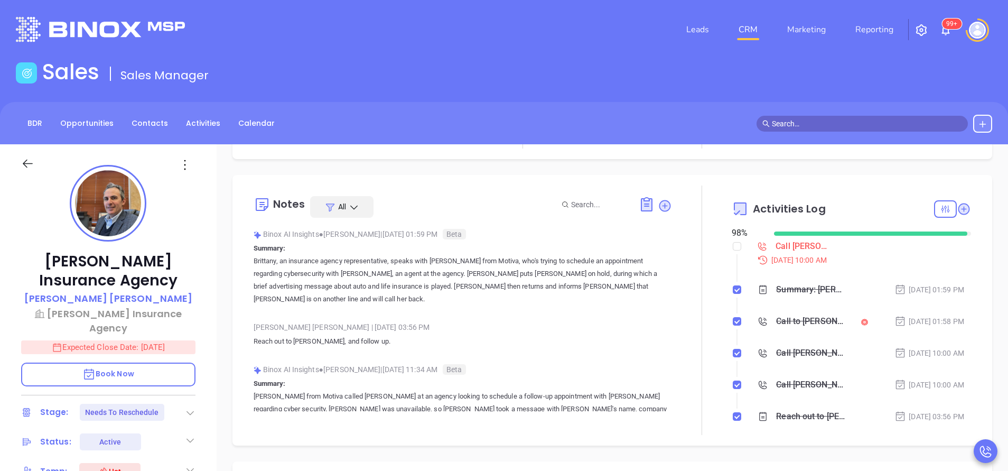
click at [603, 361] on div "Binox AI Insights ● [PERSON_NAME] | [DATE] 11:34 AM Beta" at bounding box center [463, 369] width 418 height 16
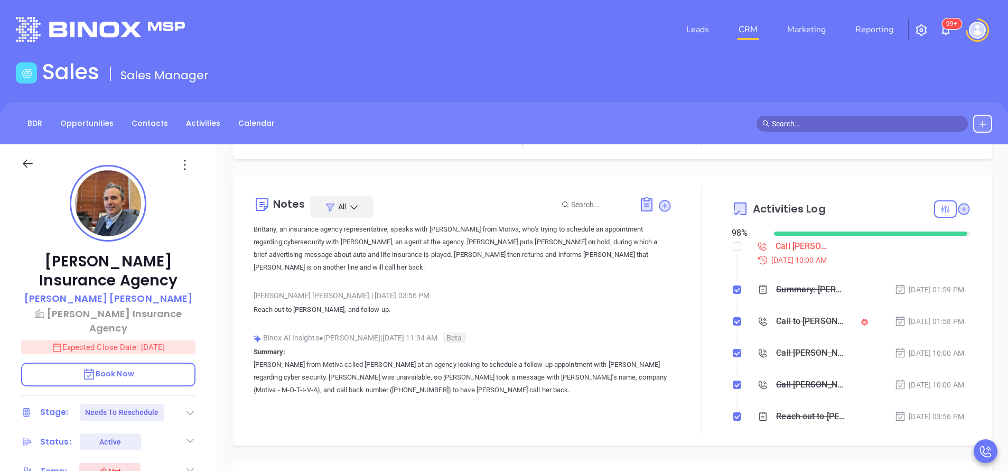
scroll to position [0, 0]
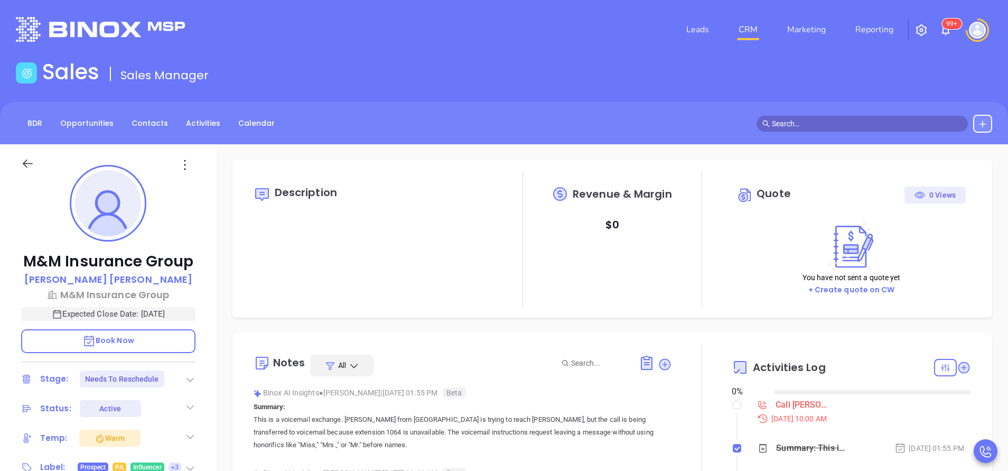
type input "[DATE]"
type input "[PERSON_NAME]"
click at [632, 399] on div "Binox AI Insights ● [PERSON_NAME] | [DATE] 01:55 PM Beta" at bounding box center [463, 393] width 418 height 16
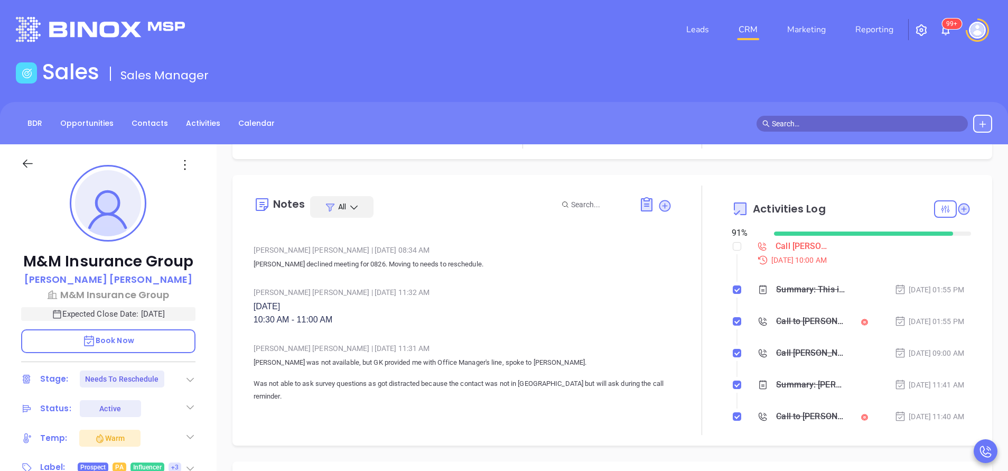
scroll to position [190, 0]
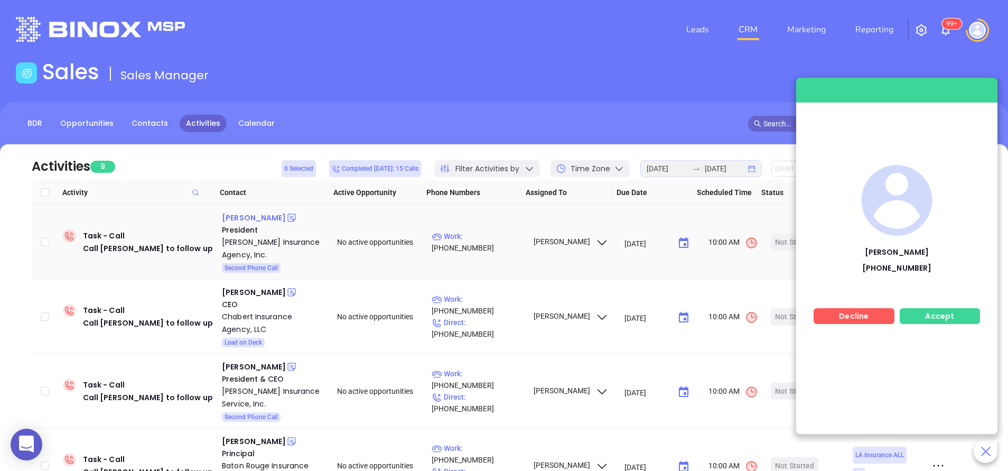
click at [245, 219] on div "Gemelle Linzy" at bounding box center [254, 217] width 64 height 13
click at [941, 310] on div "Accept" at bounding box center [940, 316] width 81 height 16
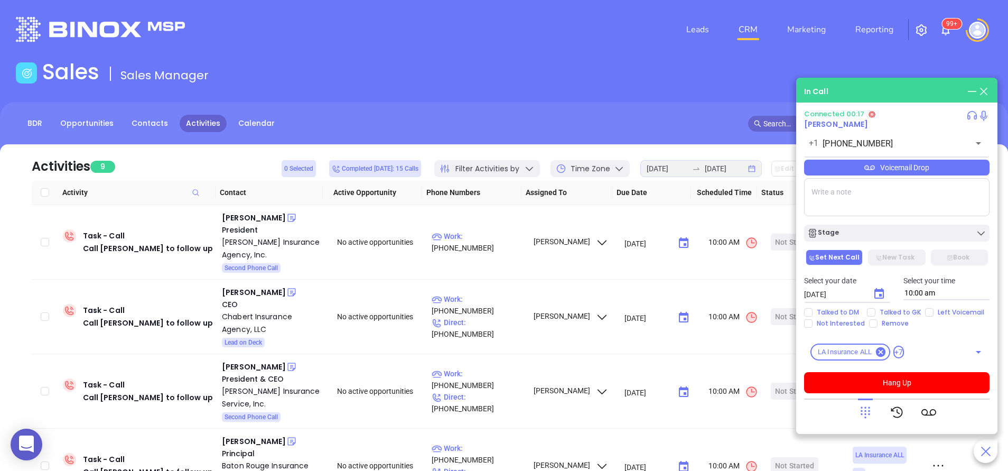
click at [852, 124] on span "David Montgomery" at bounding box center [836, 124] width 64 height 11
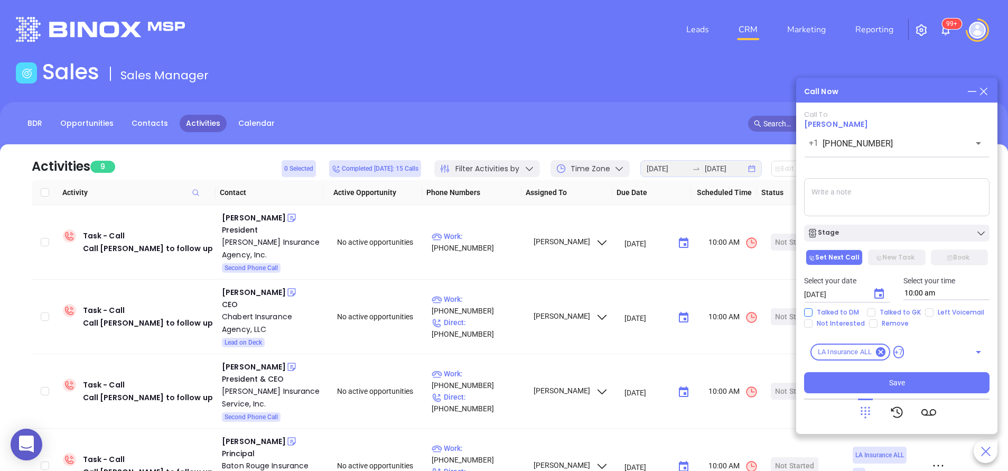
click at [809, 315] on input "Talked to DM" at bounding box center [808, 312] width 8 height 8
checkbox input "true"
click at [881, 294] on icon "Choose date, selected date is Sep 17, 2025" at bounding box center [879, 293] width 10 height 11
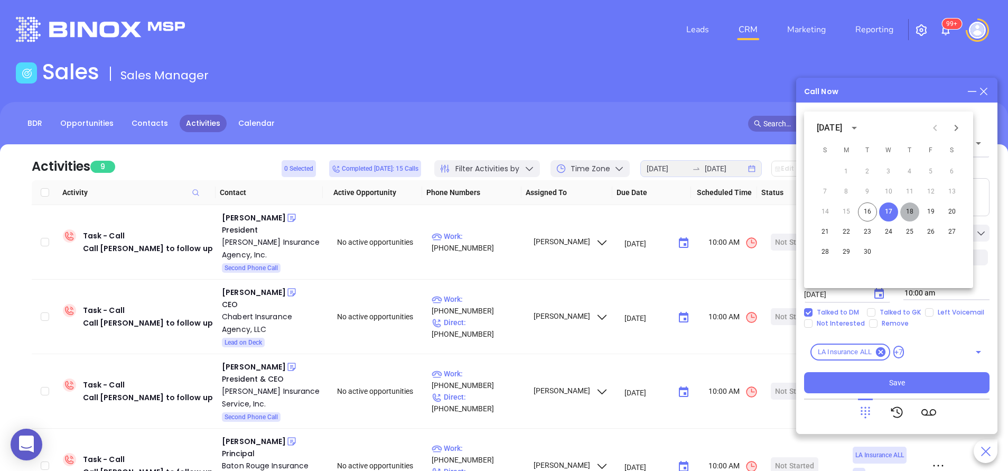
click at [909, 211] on button "18" at bounding box center [909, 211] width 19 height 19
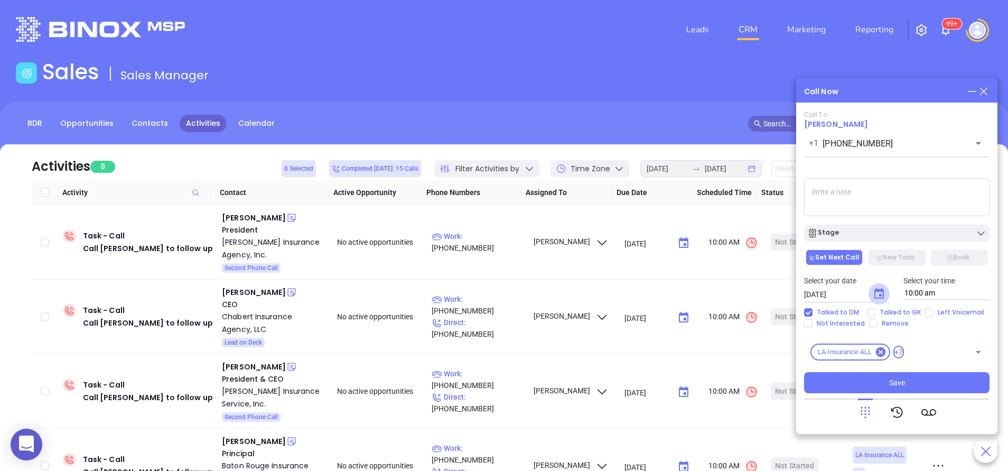
click at [879, 287] on button "Choose date, selected date is Sep 18, 2025" at bounding box center [879, 293] width 21 height 21
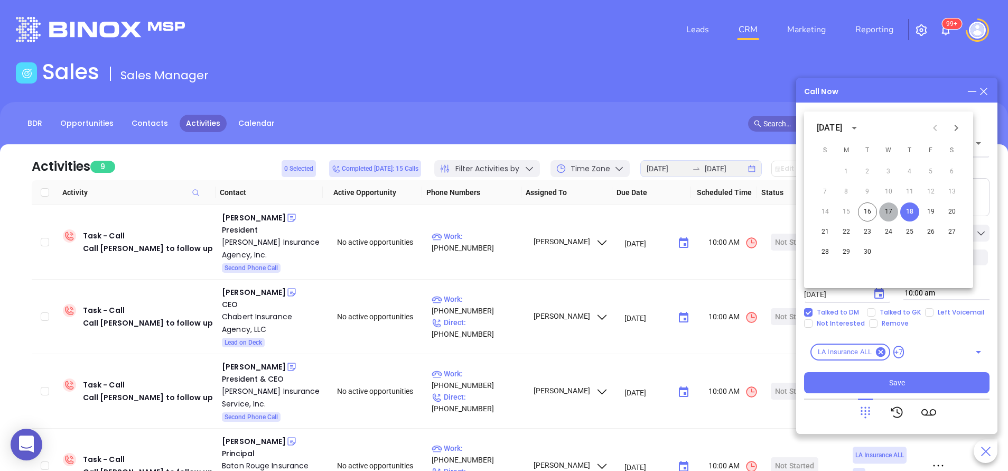
click at [891, 211] on button "17" at bounding box center [888, 211] width 19 height 19
type input "[DATE]"
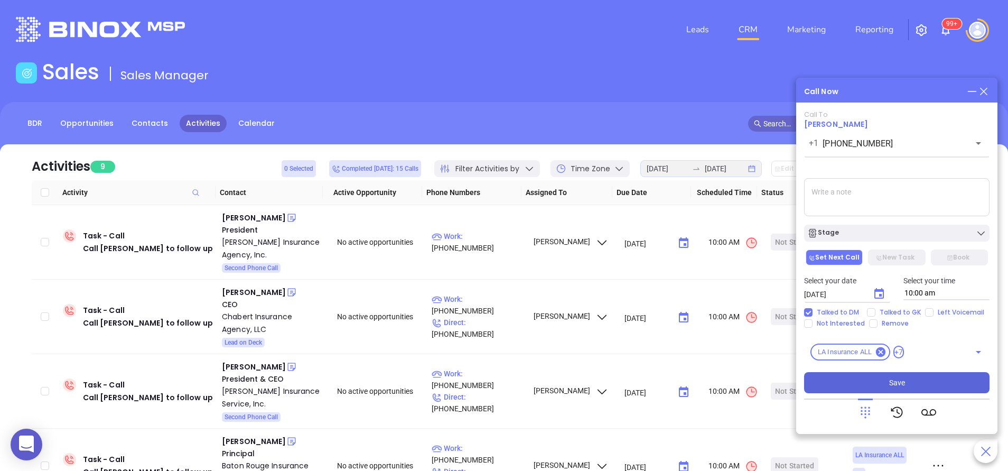
click at [874, 376] on button "Save" at bounding box center [896, 382] width 185 height 21
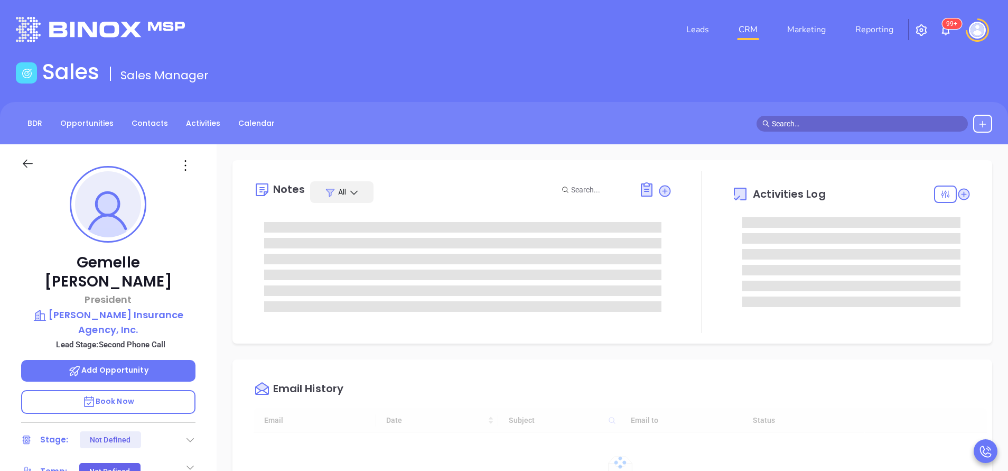
type input "[DATE]"
type input "[PERSON_NAME]"
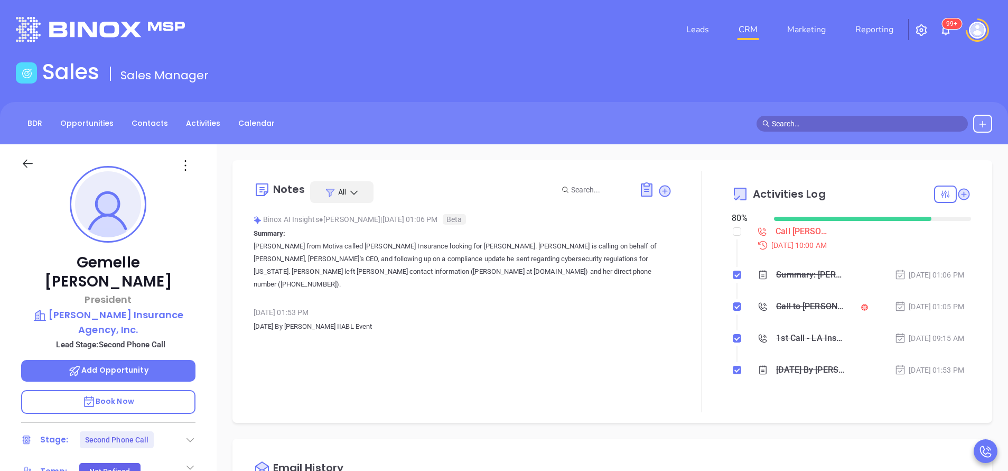
click at [121, 396] on span "Book Now" at bounding box center [108, 401] width 52 height 11
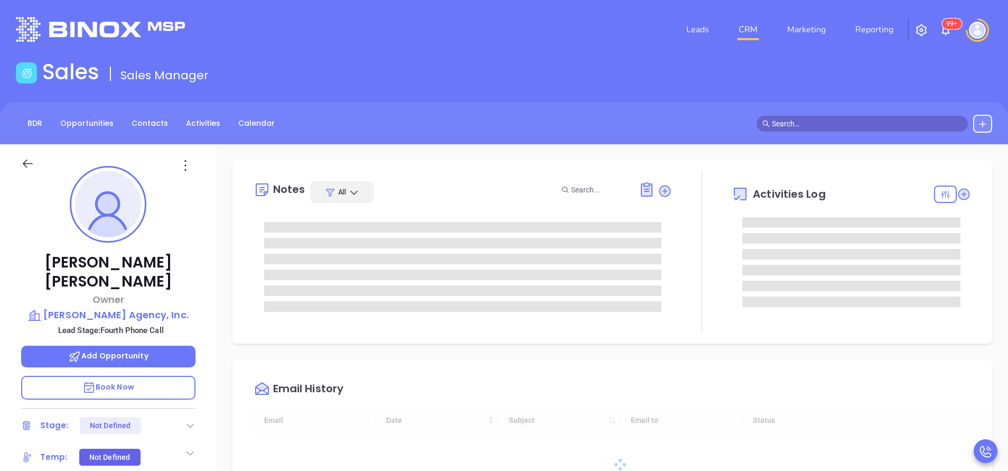
type input "10:00 am"
type input "[DATE]"
type input "[PERSON_NAME]"
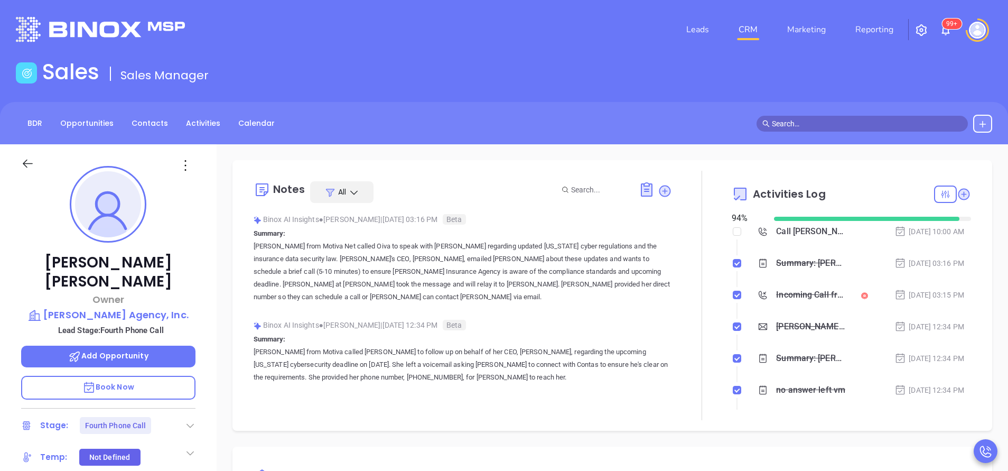
scroll to position [307, 0]
click at [202, 306] on div "[PERSON_NAME] Owner [PERSON_NAME] Agency, Inc. Lead Stage: Fourth Phone Call Ad…" at bounding box center [108, 438] width 217 height 589
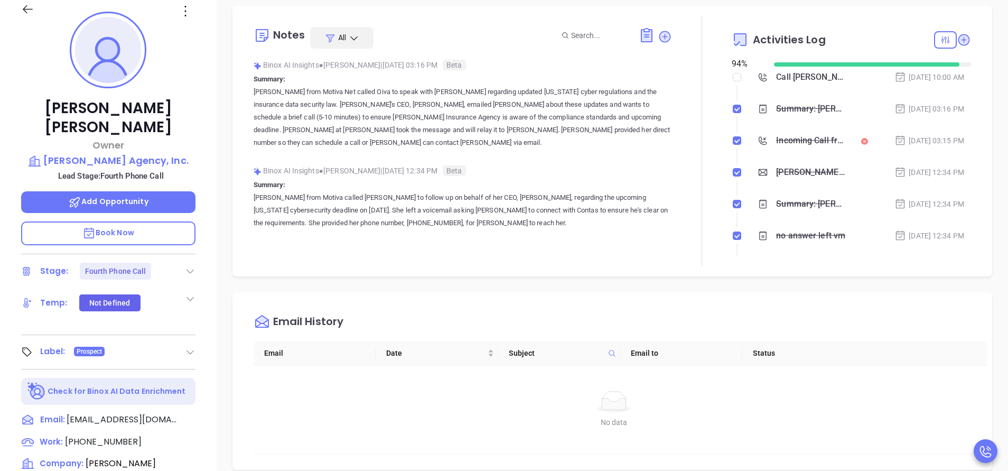
scroll to position [159, 0]
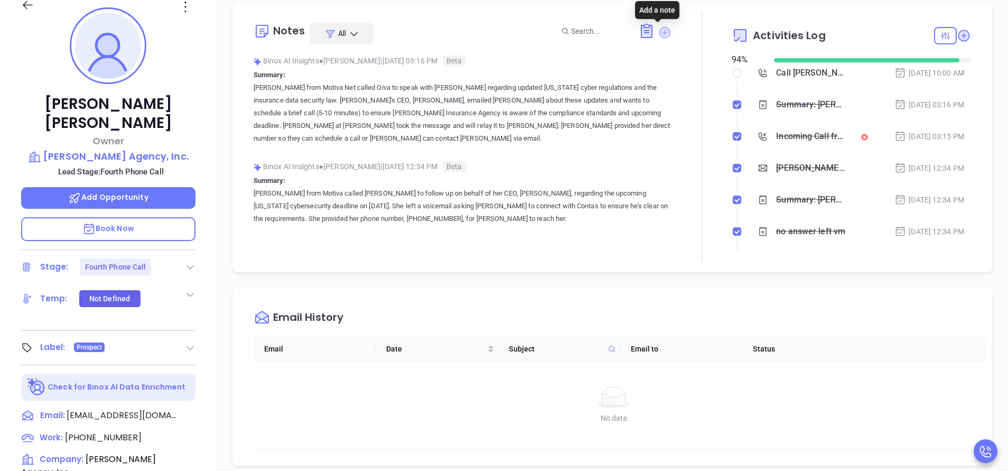
click at [659, 33] on icon at bounding box center [665, 32] width 12 height 12
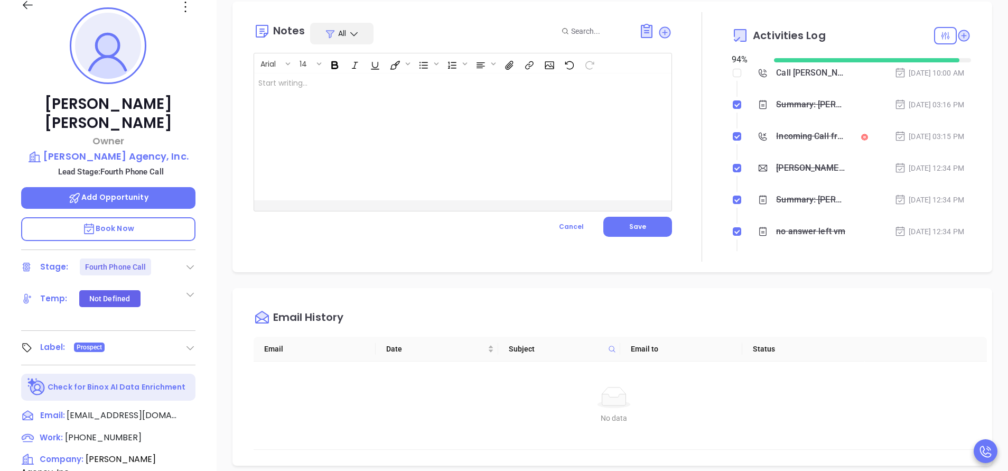
click at [295, 139] on div at bounding box center [448, 136] width 388 height 127
click at [190, 411] on icon at bounding box center [193, 416] width 10 height 10
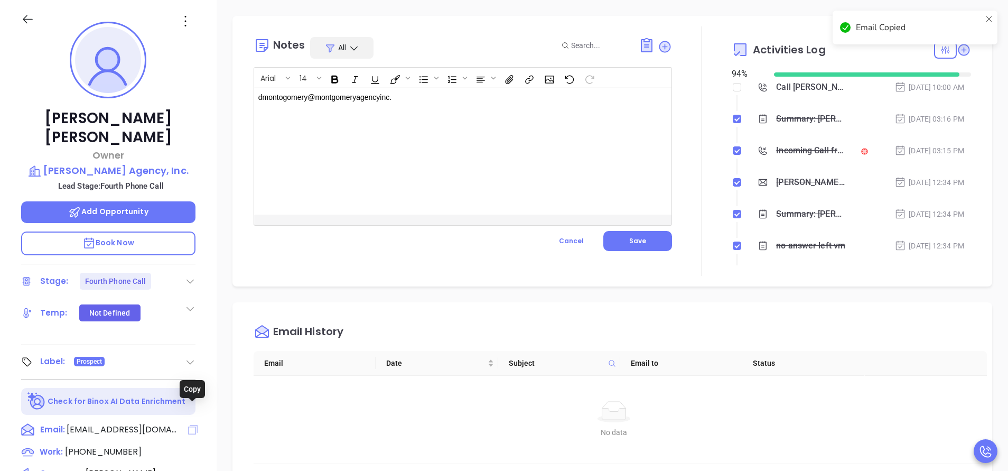
scroll to position [496, 0]
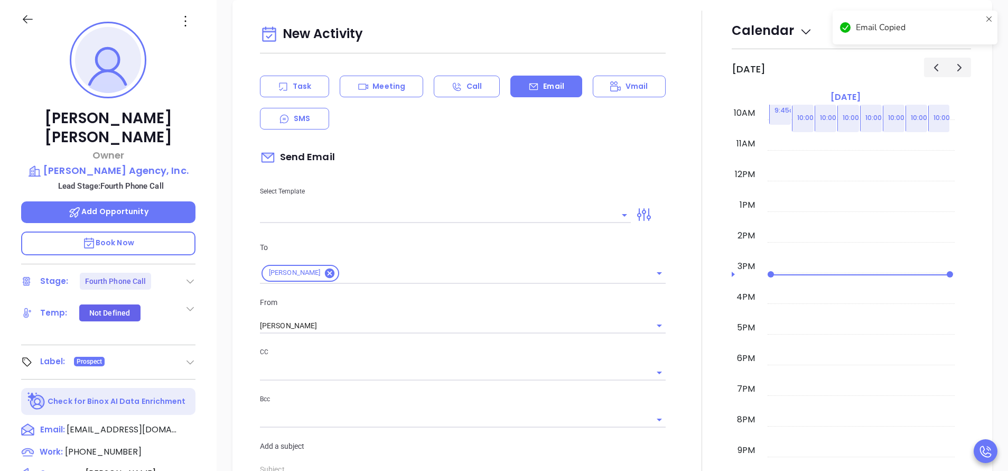
type input "[PERSON_NAME]"
click at [678, 250] on div at bounding box center [702, 363] width 60 height 704
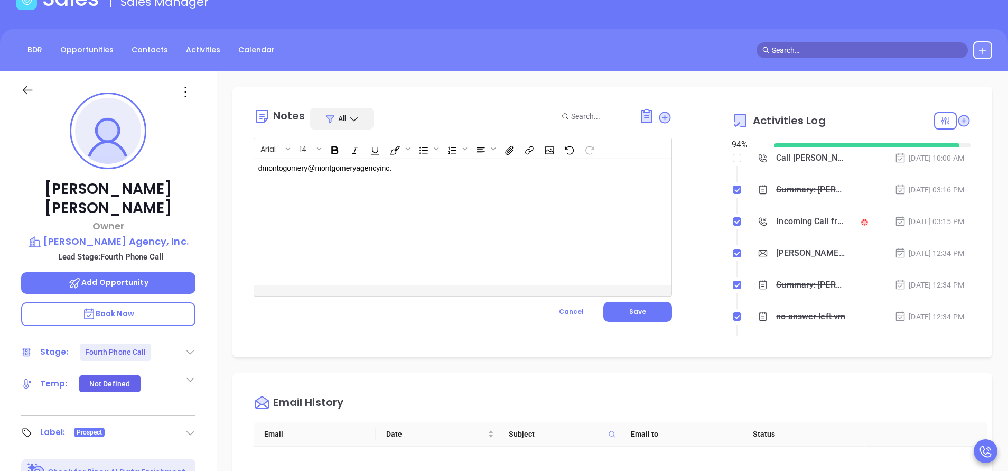
scroll to position [0, 0]
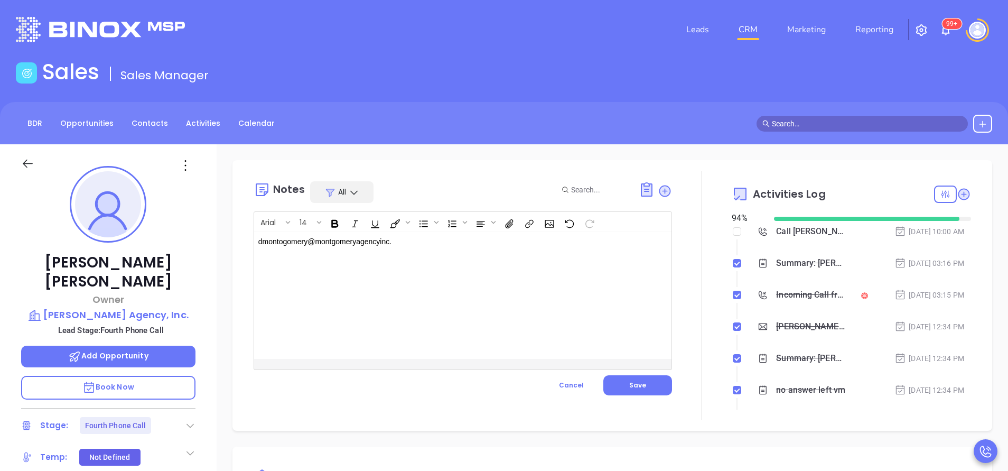
click at [458, 242] on p "dmontogomery@montgomeryagencyinc." at bounding box center [448, 241] width 380 height 11
click at [188, 163] on icon at bounding box center [185, 165] width 17 height 17
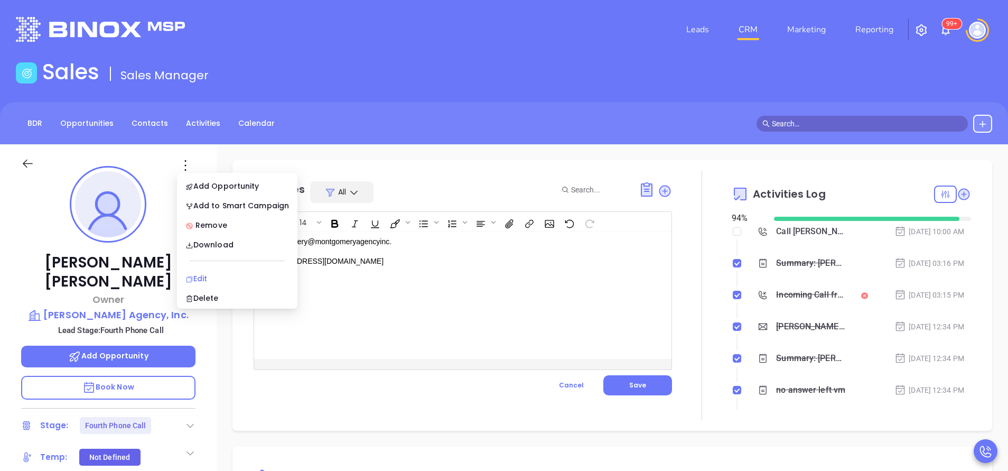
click at [223, 276] on div "Edit" at bounding box center [237, 279] width 104 height 12
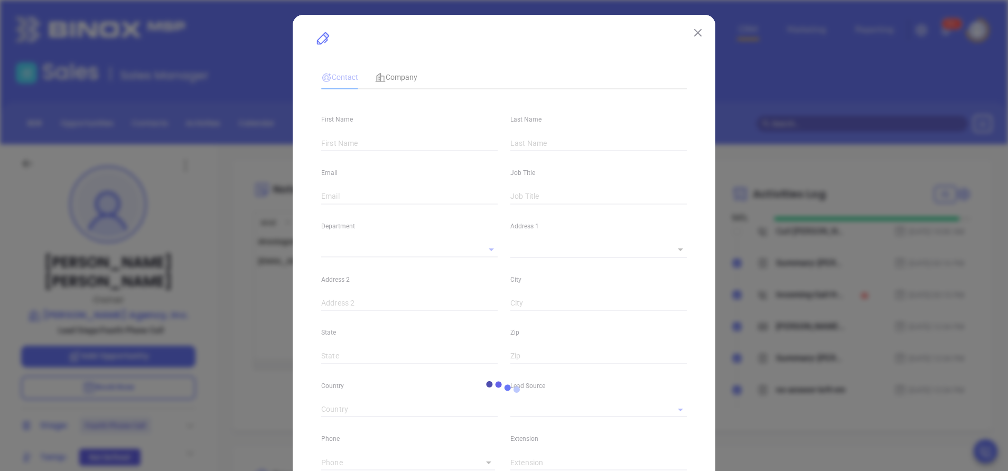
type input "[PERSON_NAME]"
type input "[EMAIL_ADDRESS][DOMAIN_NAME]"
type input "Owner"
type input "1"
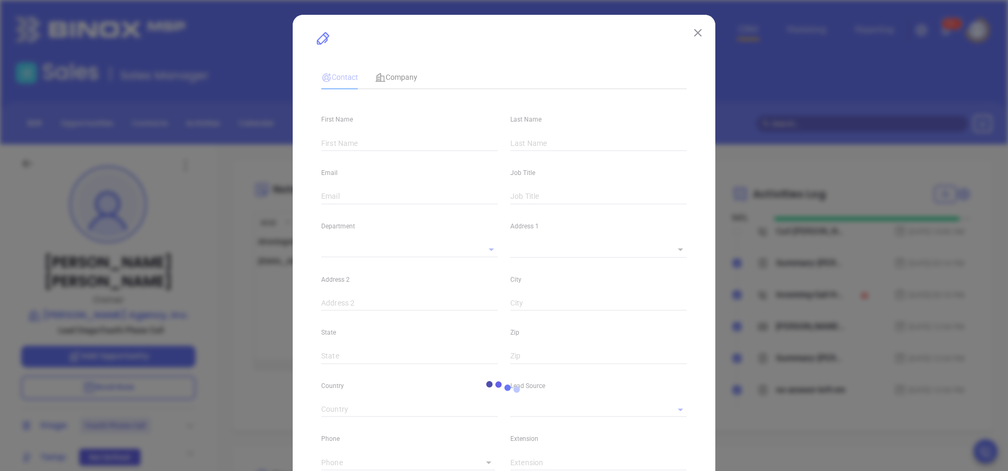
type input "www.linkedin.com/in/david-montgomery-3b2297196"
type input "Marketing"
type input "Binox"
type input "[PERSON_NAME]"
type input "Fourth Phone Call"
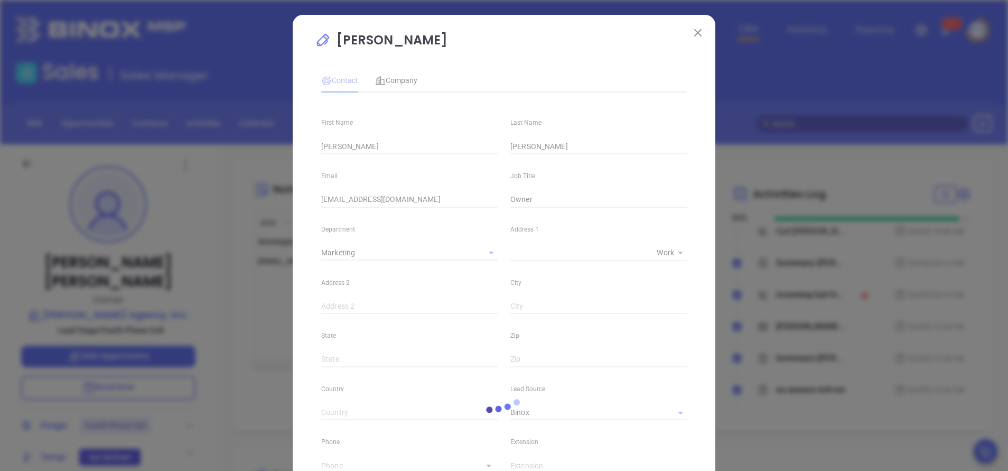
type input "(318) 424-1414"
type input "1"
click at [301, 285] on div "David Montgomery loading Contact Company First Name David Last Name Montgomery …" at bounding box center [504, 398] width 423 height 766
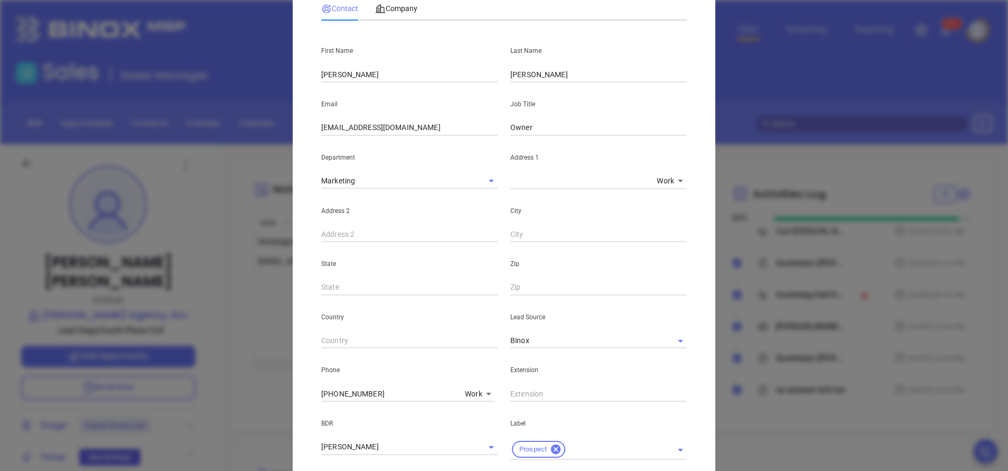
scroll to position [40, 0]
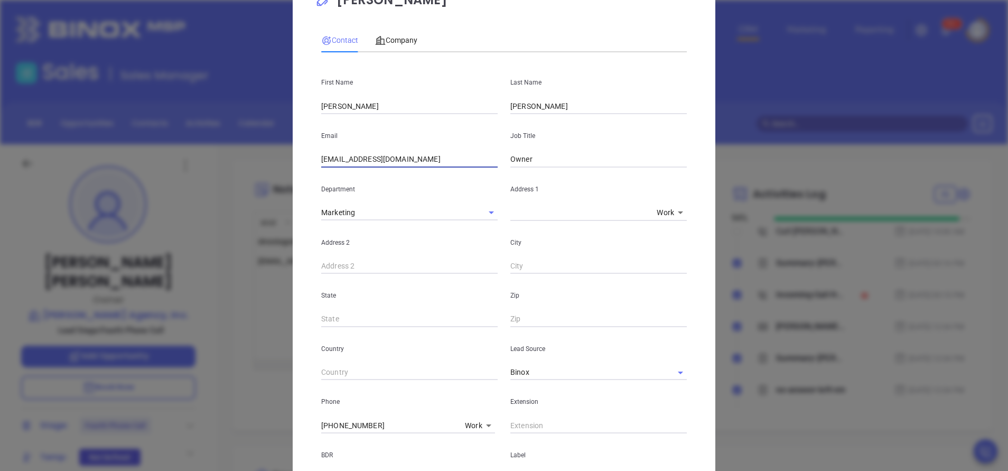
click at [325, 157] on input "rmontgomery@montgomeryagencyinc.com" at bounding box center [409, 160] width 176 height 16
type input "dmontgomery@montgomeryagencyinc.com"
click at [307, 186] on div "David Montgomery Contact Company First Name David Last Name Montgomery Email dm…" at bounding box center [504, 358] width 423 height 766
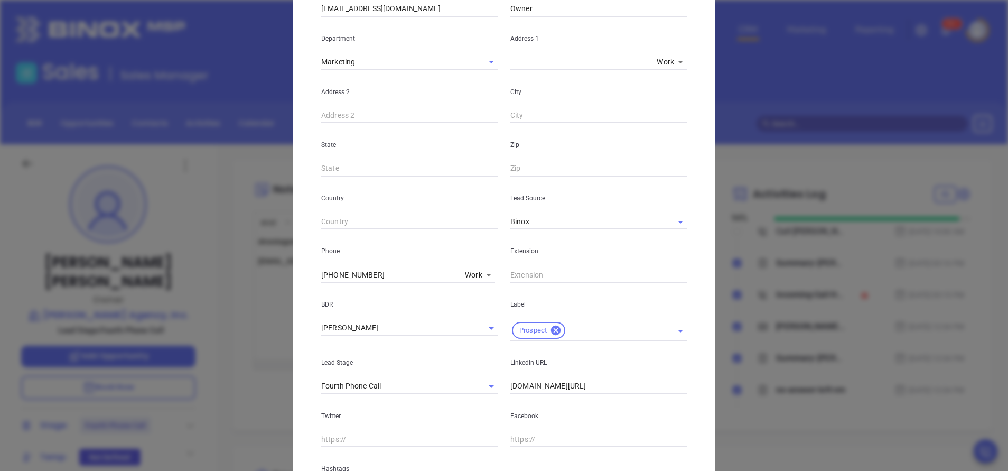
scroll to position [325, 0]
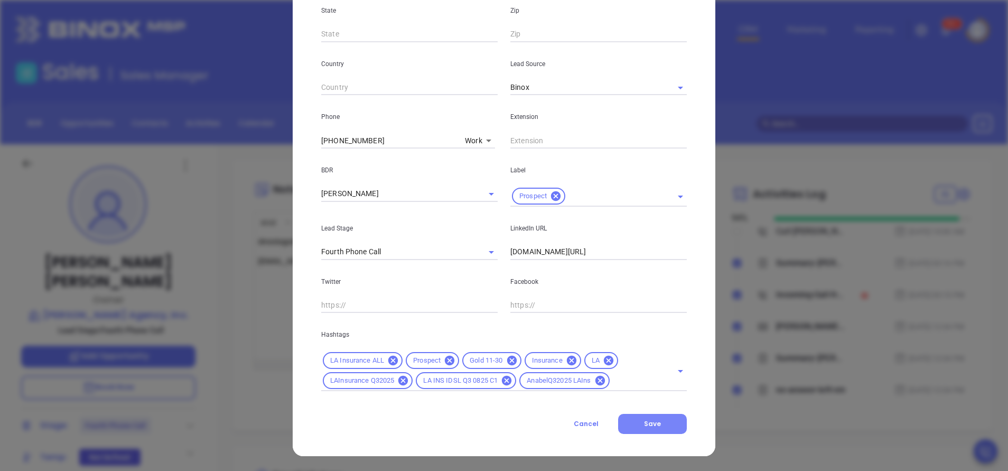
click at [648, 419] on span "Save" at bounding box center [652, 423] width 17 height 9
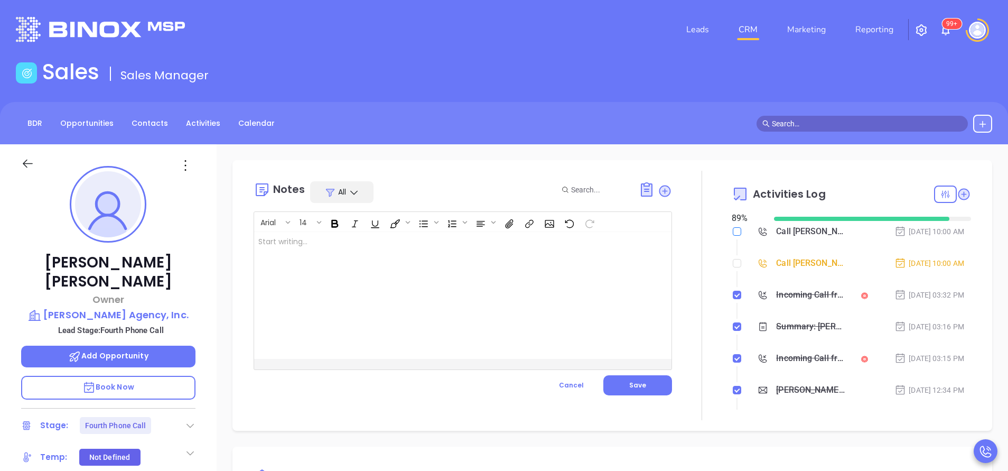
click at [733, 231] on input "checkbox" at bounding box center [737, 231] width 8 height 8
checkbox input "true"
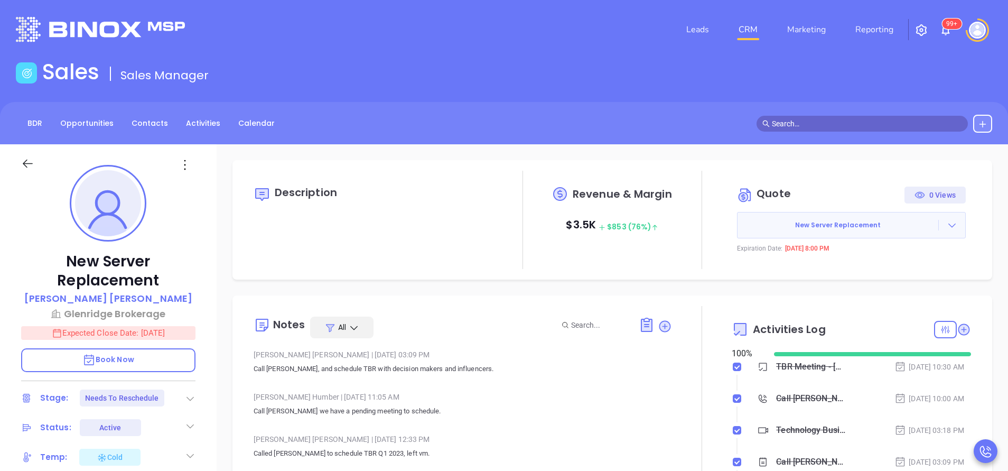
type input "[PERSON_NAME]"
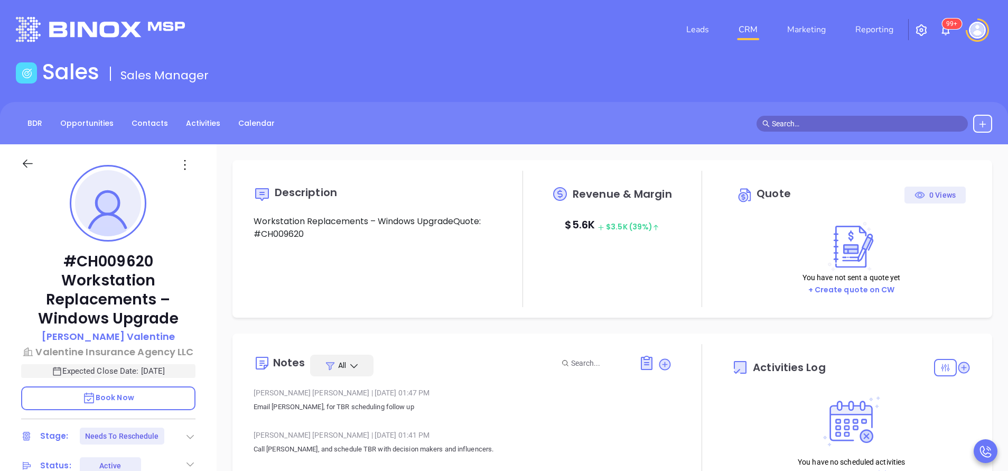
type input "10:00 am"
type input "[DATE]"
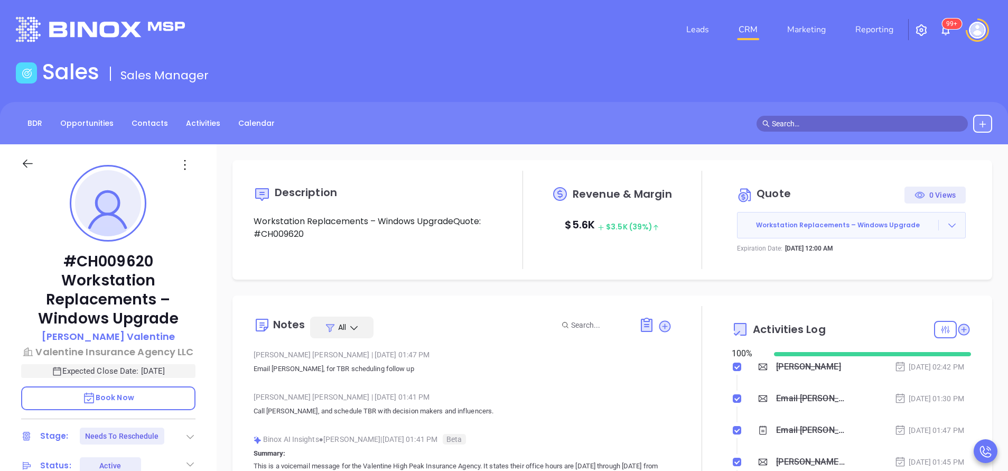
type input "[PERSON_NAME]"
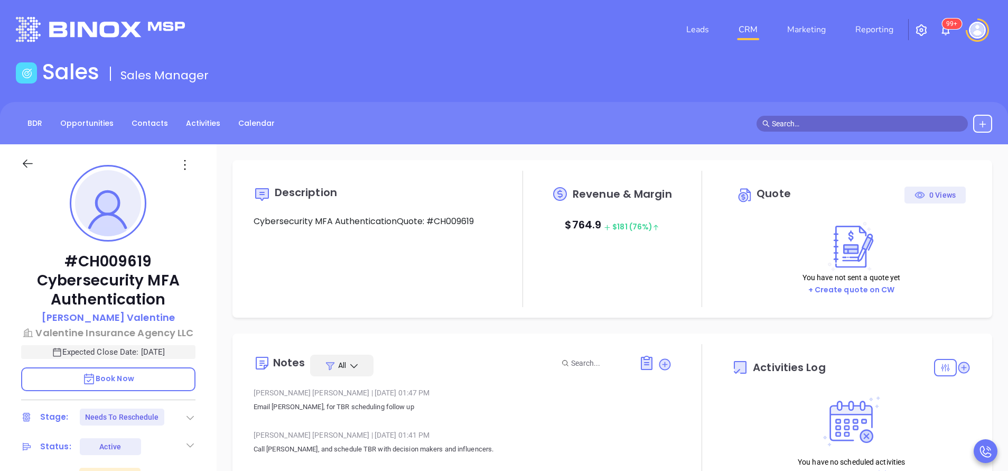
type input "[DATE]"
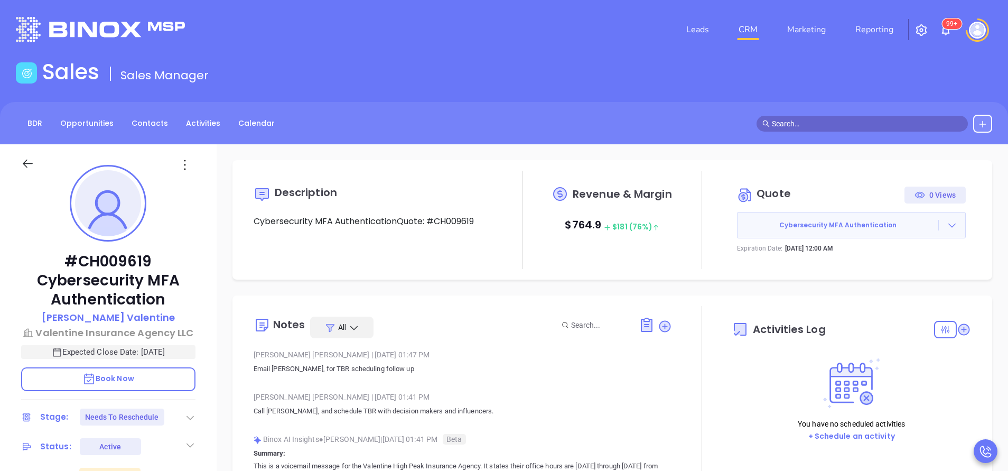
type input "[PERSON_NAME]"
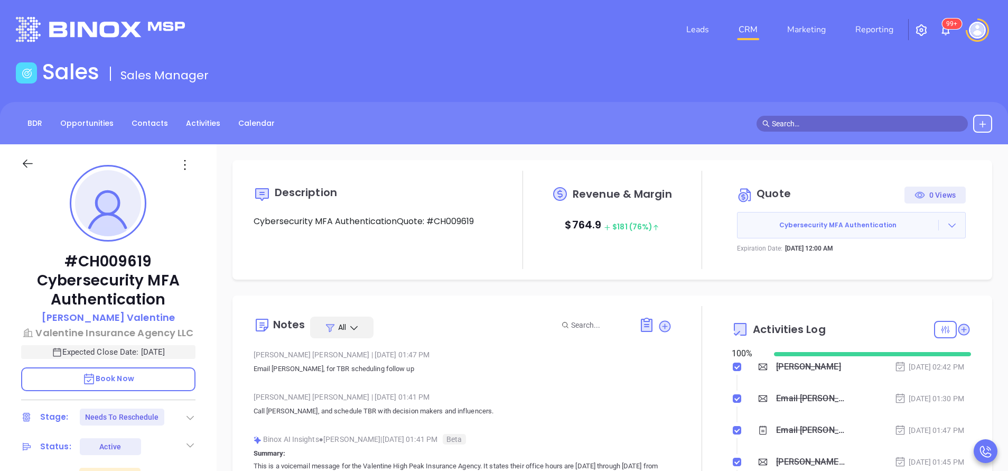
scroll to position [307, 0]
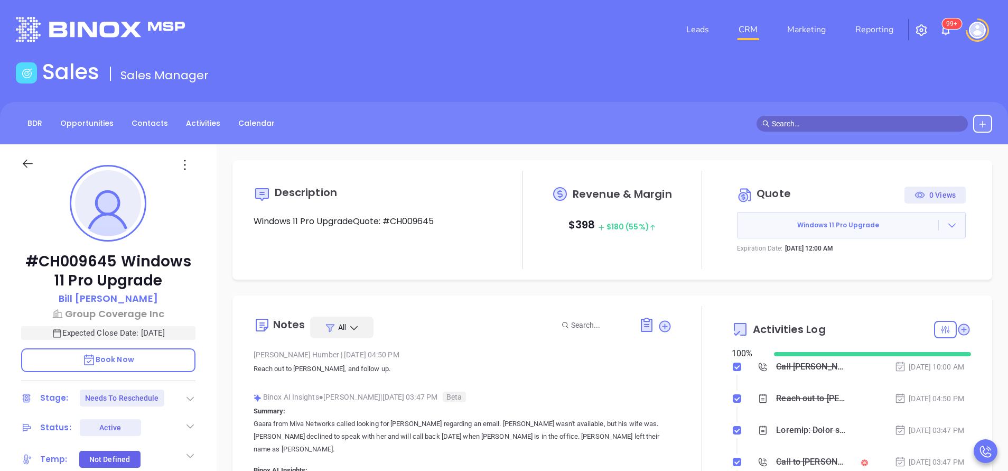
type input "[PERSON_NAME]"
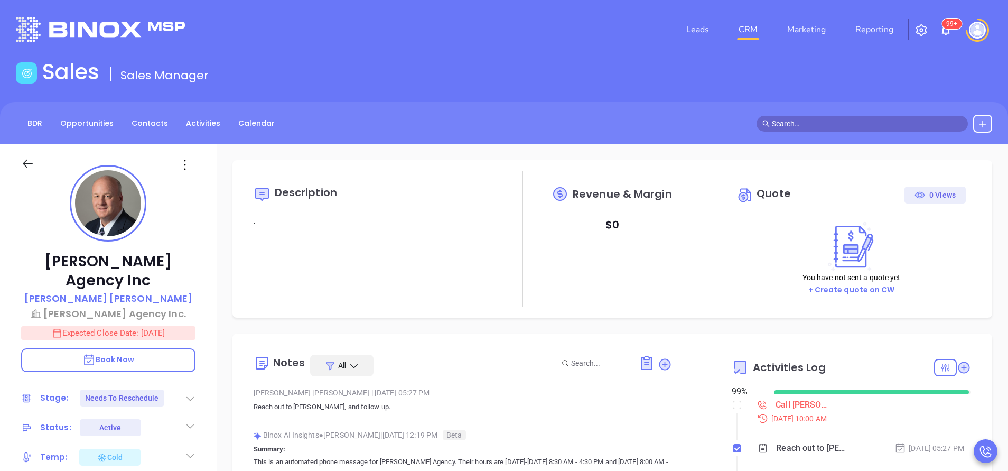
type input "[DATE]"
click at [173, 326] on p "Expected Close Date: Sep 10, 2025" at bounding box center [108, 333] width 174 height 14
type input "[PERSON_NAME]"
click at [187, 327] on icon "Choose date, selected date is Sep 10, 2025" at bounding box center [184, 333] width 13 height 13
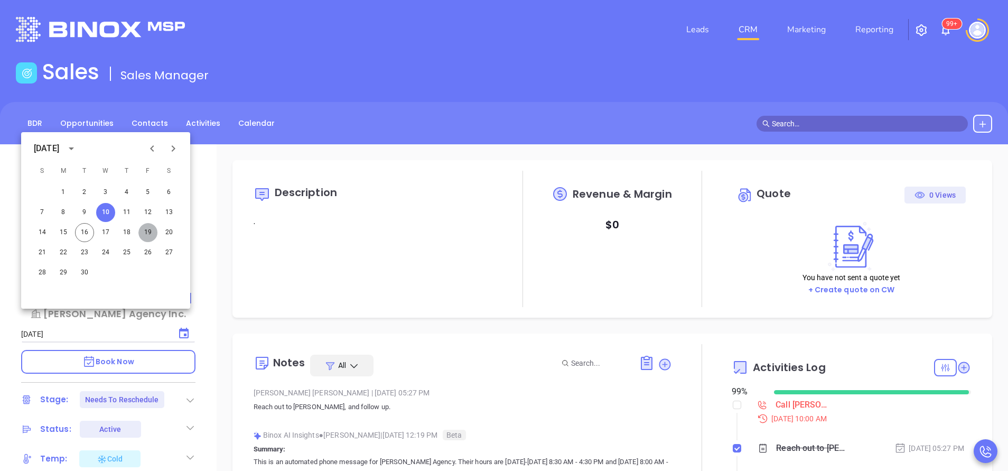
click at [145, 230] on button "19" at bounding box center [147, 232] width 19 height 19
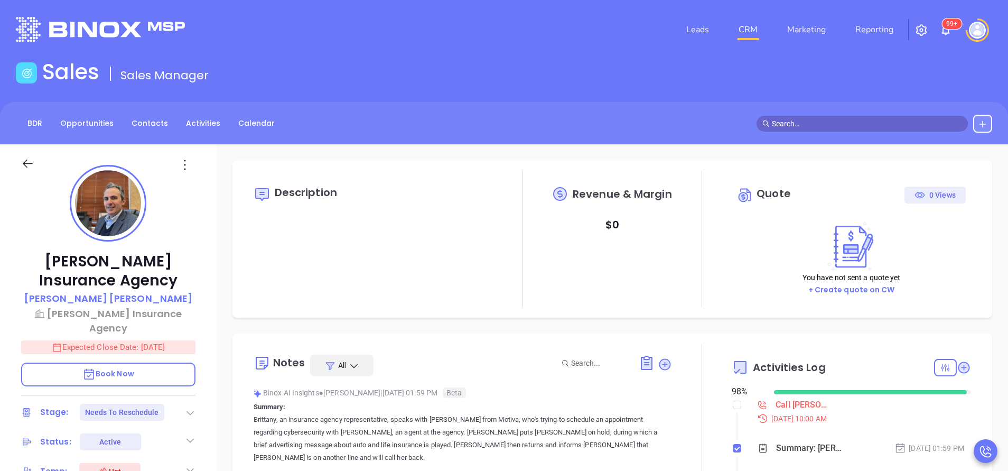
scroll to position [307, 0]
type input "[PERSON_NAME]"
click at [166, 340] on p "Expected Close Date: Sep 10, 2025" at bounding box center [108, 347] width 174 height 14
click at [185, 341] on icon "Choose date, selected date is Sep 10, 2025" at bounding box center [184, 347] width 13 height 13
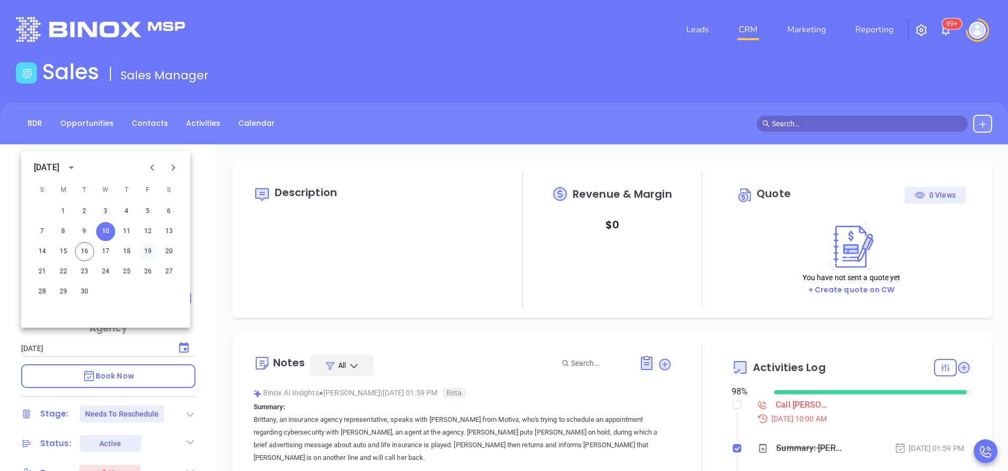
click at [152, 249] on button "19" at bounding box center [147, 251] width 19 height 19
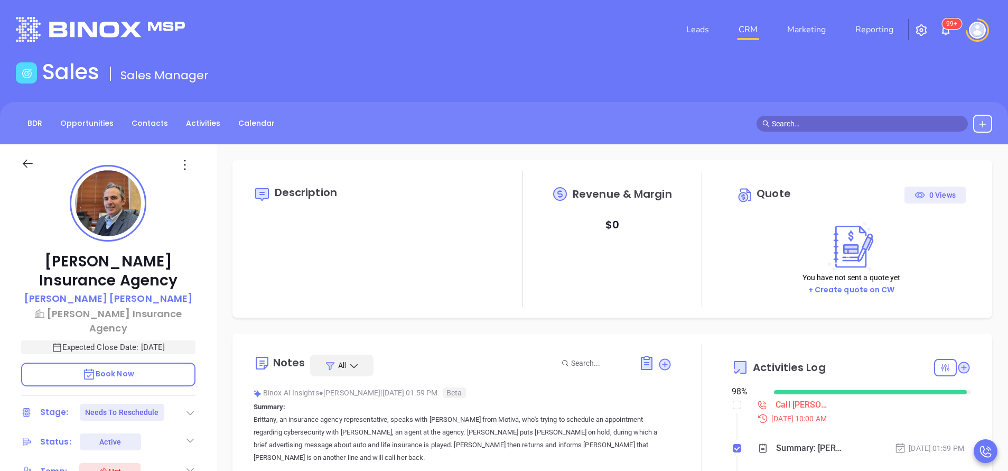
click at [237, 276] on div "Description Revenue & Margin $ 0 Quote 0 Views You have not sent a quote yet + …" at bounding box center [612, 238] width 760 height 157
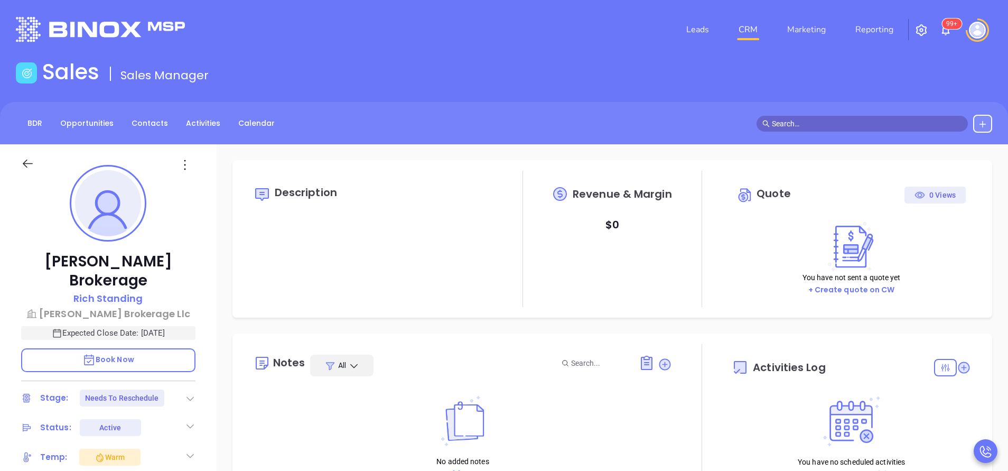
type input "[DATE]"
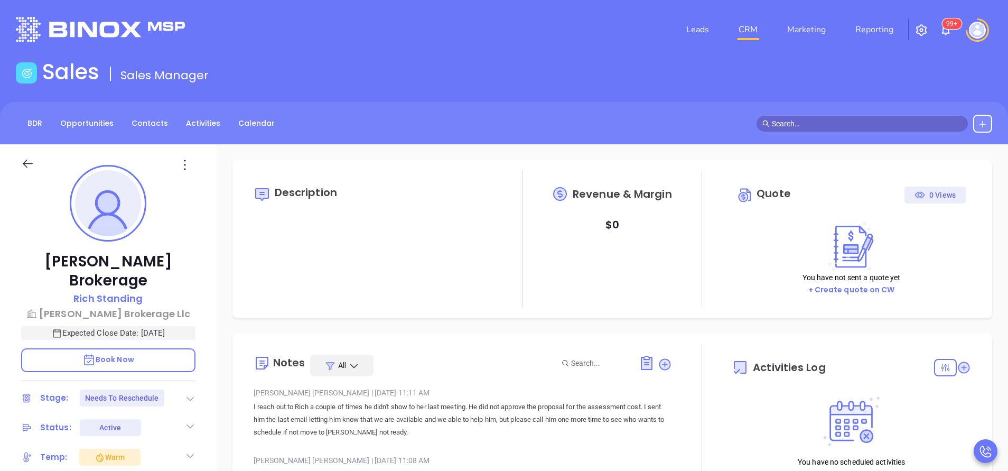
type input "[PERSON_NAME]"
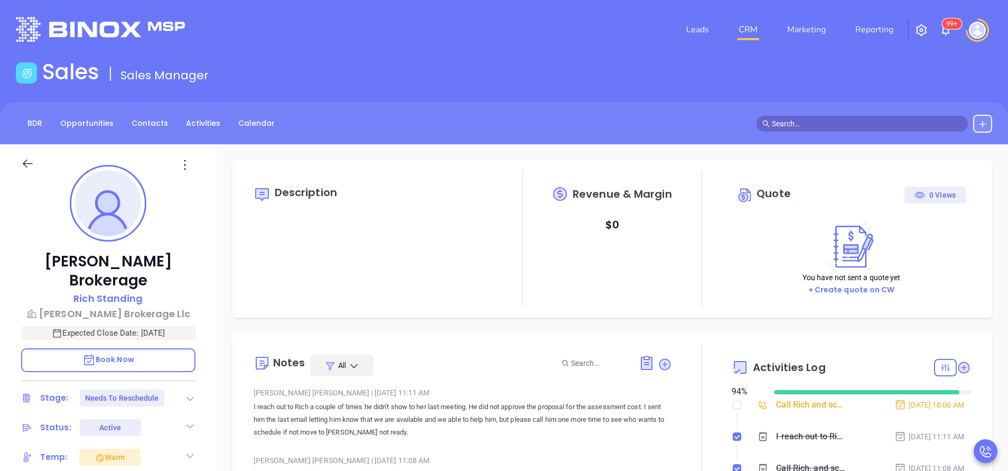
scroll to position [307, 0]
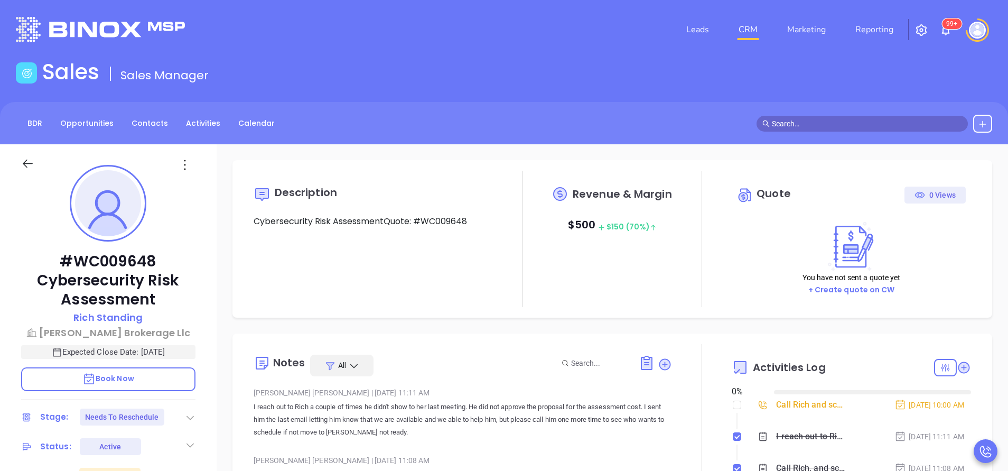
type input "[DATE]"
type input "[PERSON_NAME]"
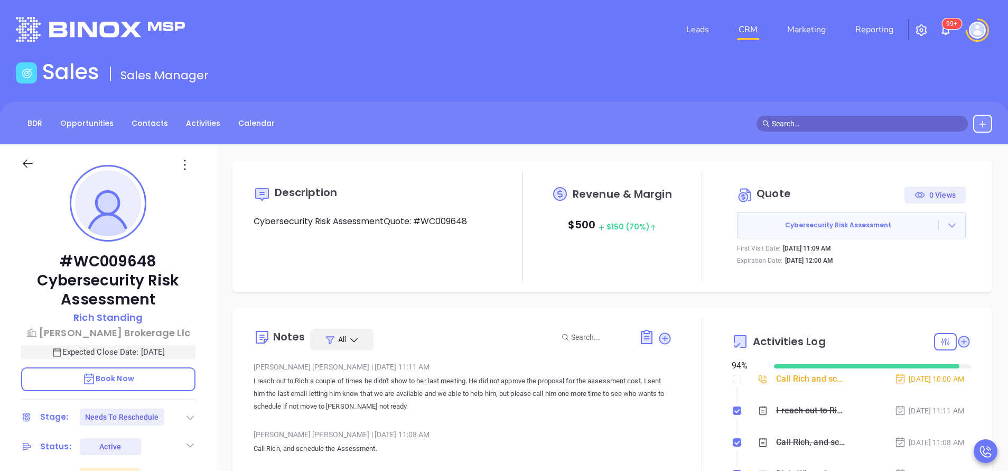
scroll to position [307, 0]
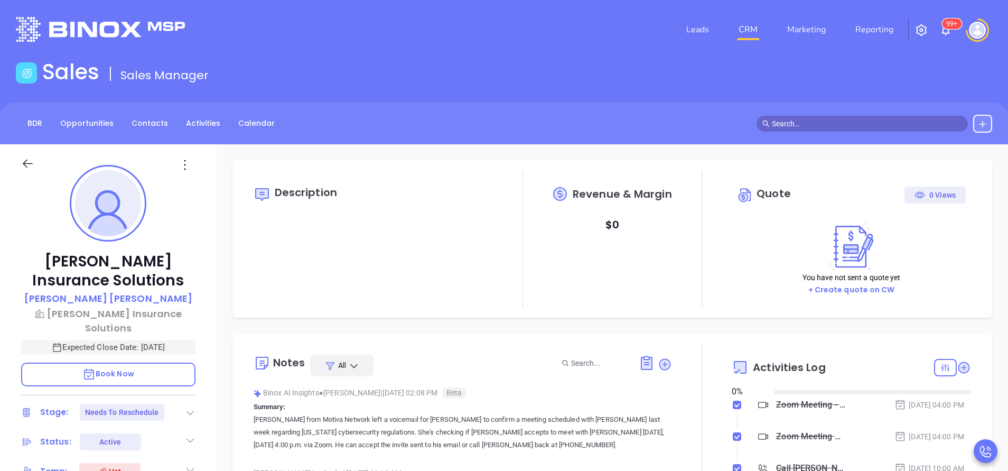
type input "[DATE]"
type input "[PERSON_NAME]"
click at [703, 398] on div at bounding box center [702, 468] width 60 height 249
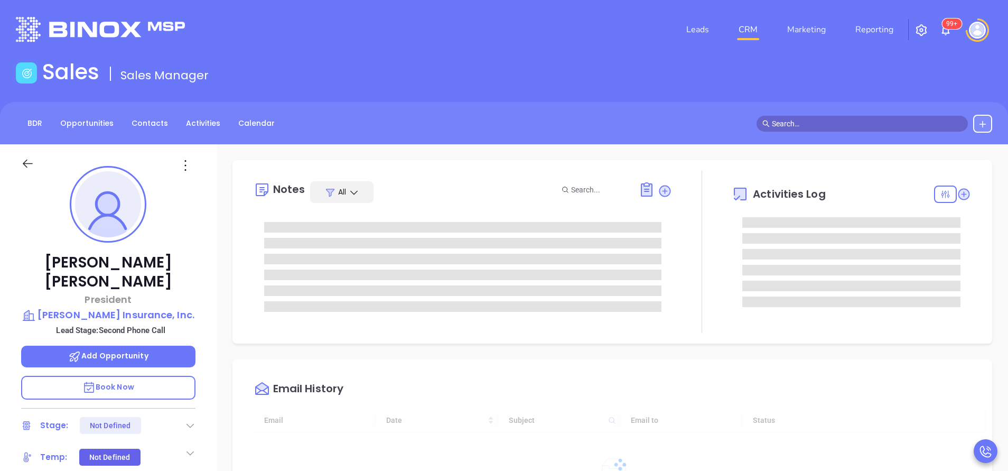
type input "[DATE]"
type input "[PERSON_NAME]"
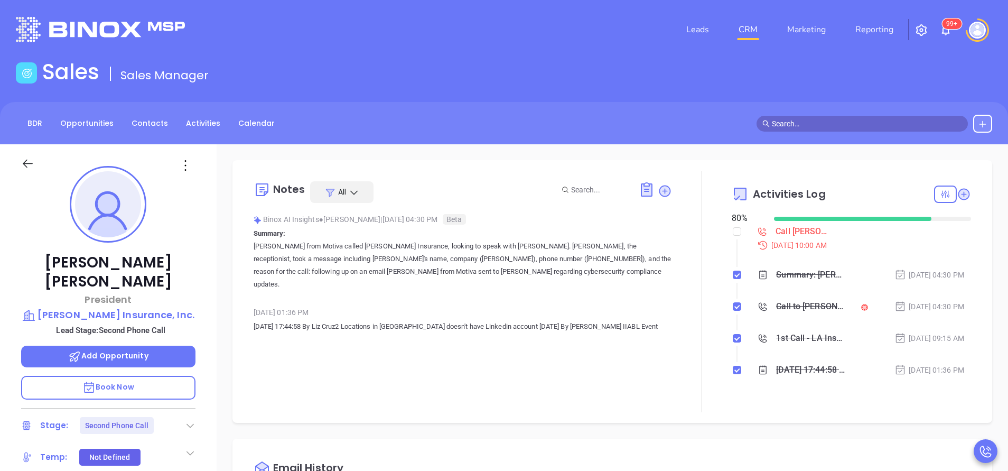
click at [202, 290] on div "[PERSON_NAME] President [PERSON_NAME] Insurance, Inc. Lead Stage: Second Phone …" at bounding box center [108, 438] width 217 height 589
click at [958, 193] on icon at bounding box center [964, 194] width 12 height 12
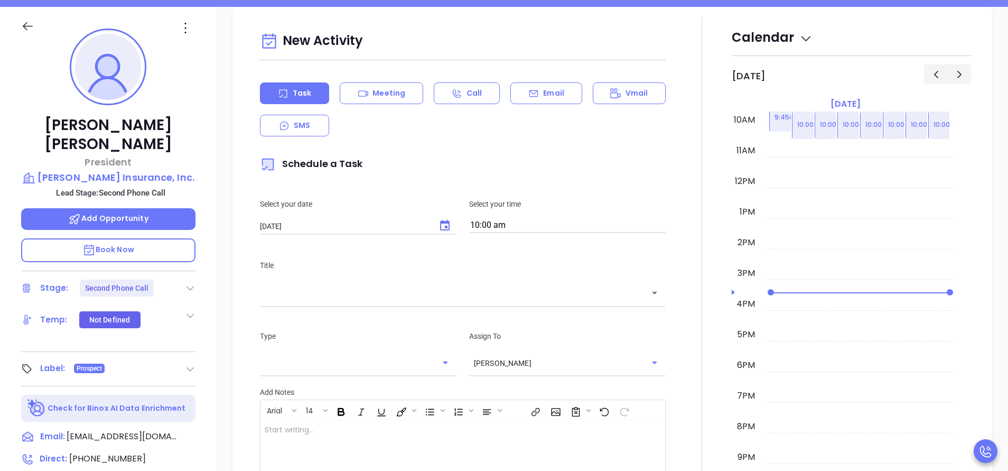
scroll to position [144, 0]
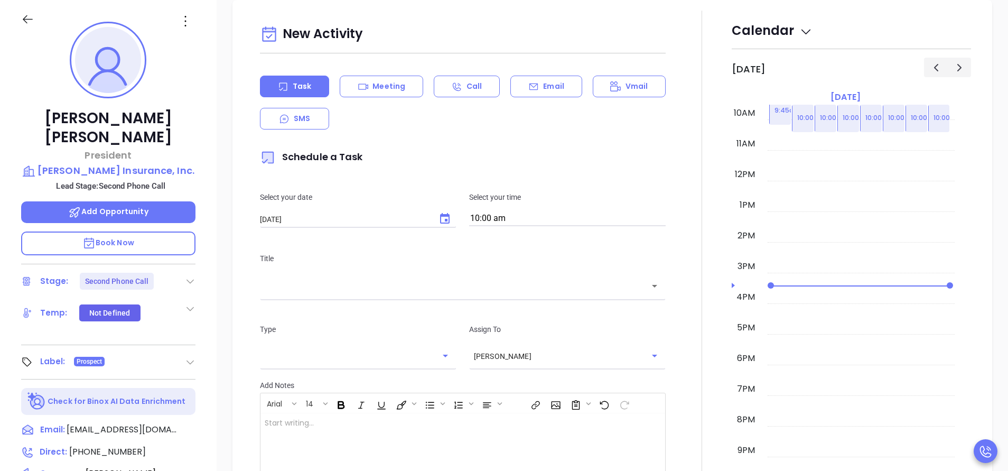
click at [534, 74] on div "New Activity Task Meeting Call Email Vmail SMS Schedule a Task Select your date…" at bounding box center [463, 286] width 418 height 530
click at [532, 91] on icon at bounding box center [533, 86] width 11 height 11
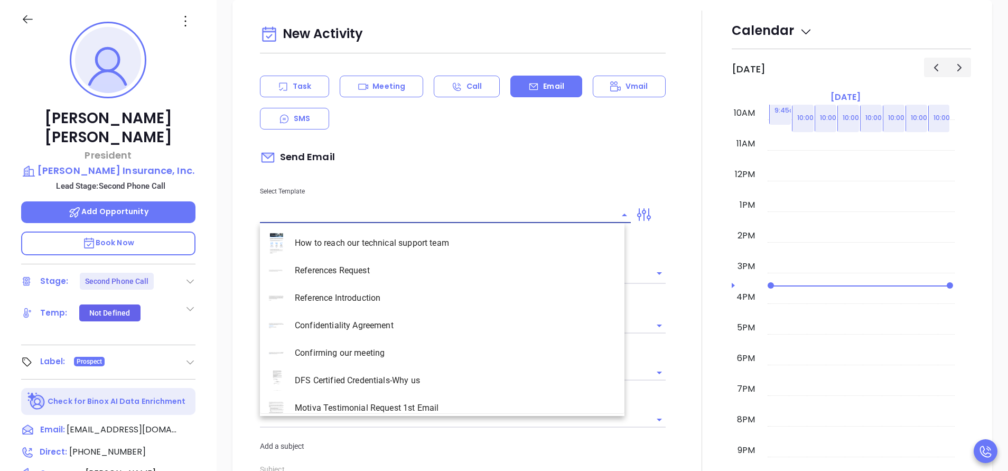
click at [375, 214] on input "text" at bounding box center [437, 214] width 355 height 15
type input "[PERSON_NAME]"
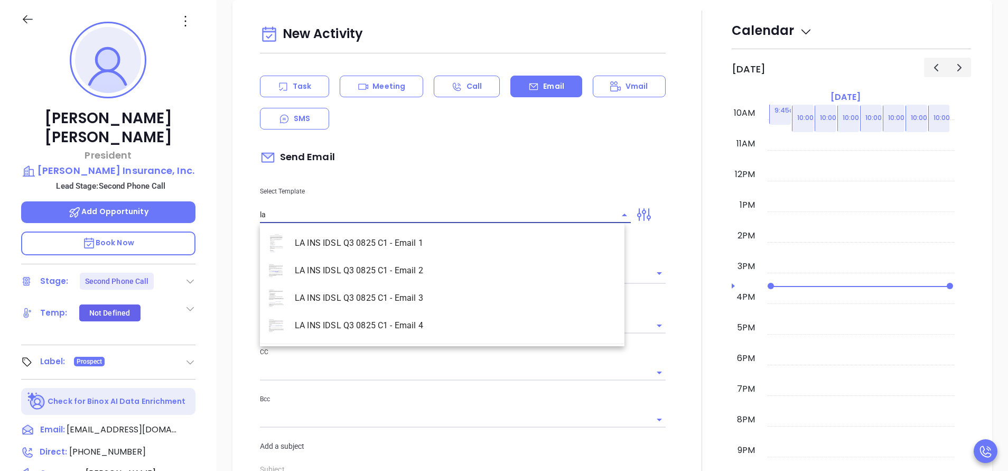
click at [395, 271] on li "LA INS IDSL Q3 0825 C1 - Email 2" at bounding box center [442, 270] width 365 height 27
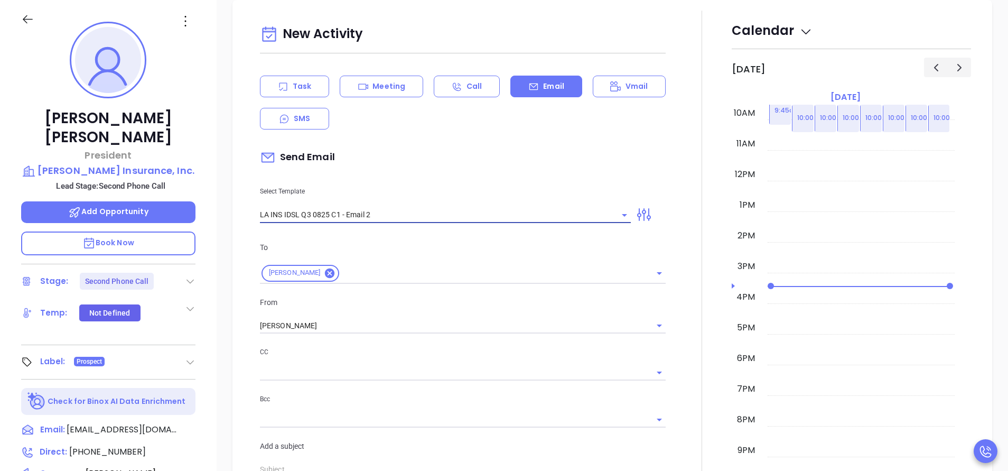
type input "LA INS IDSL Q3 0825 C1 - Email 2"
type input "February is coming fast—will [PERSON_NAME] Insurance, Inc. be compliant?"
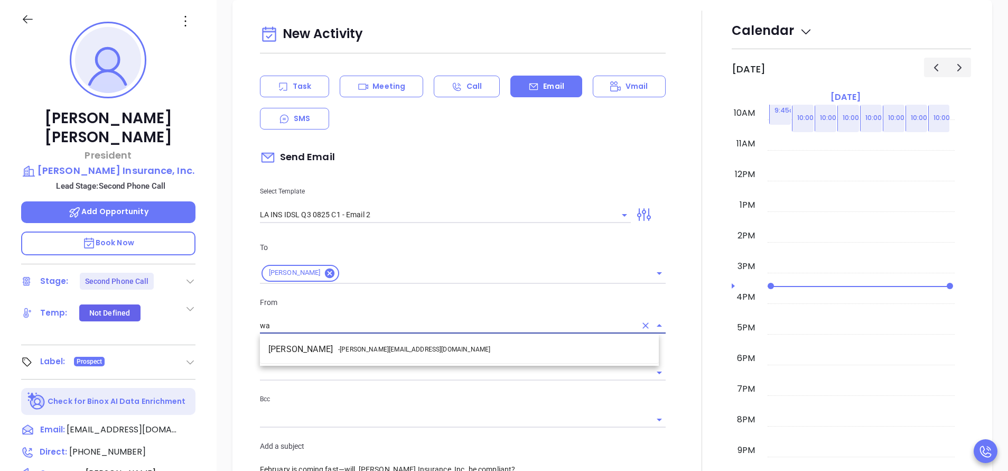
click at [431, 345] on li "Walter Contreras - [EMAIL_ADDRESS][DOMAIN_NAME]" at bounding box center [459, 349] width 399 height 19
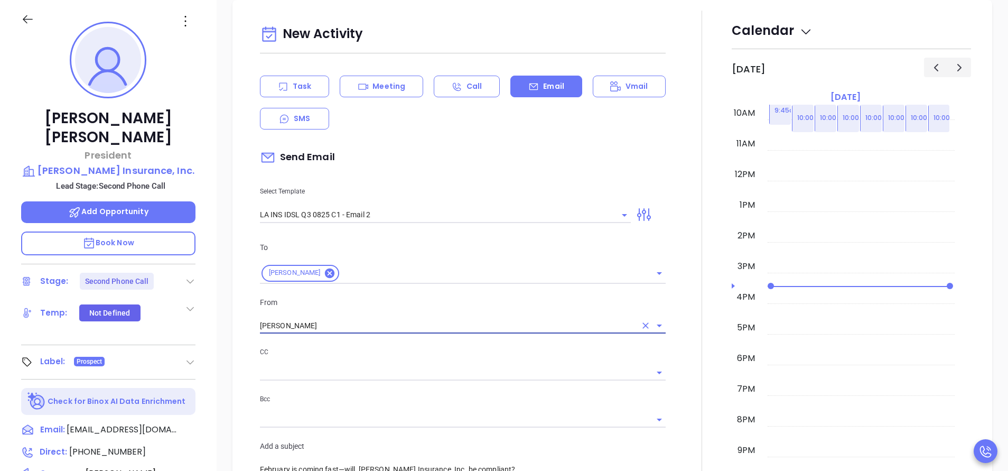
type input "[PERSON_NAME]"
click at [661, 385] on div "CC Bcc" at bounding box center [463, 393] width 418 height 94
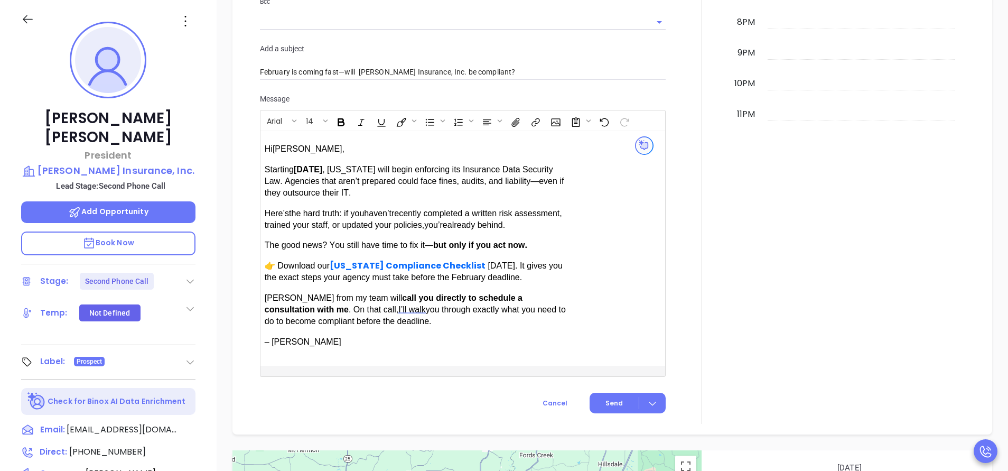
scroll to position [900, 0]
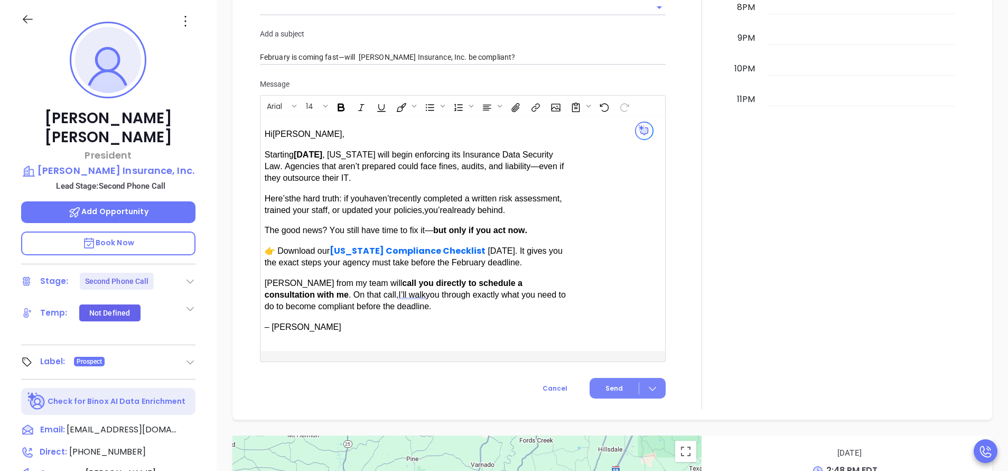
click at [605, 384] on span "Send" at bounding box center [613, 389] width 17 height 10
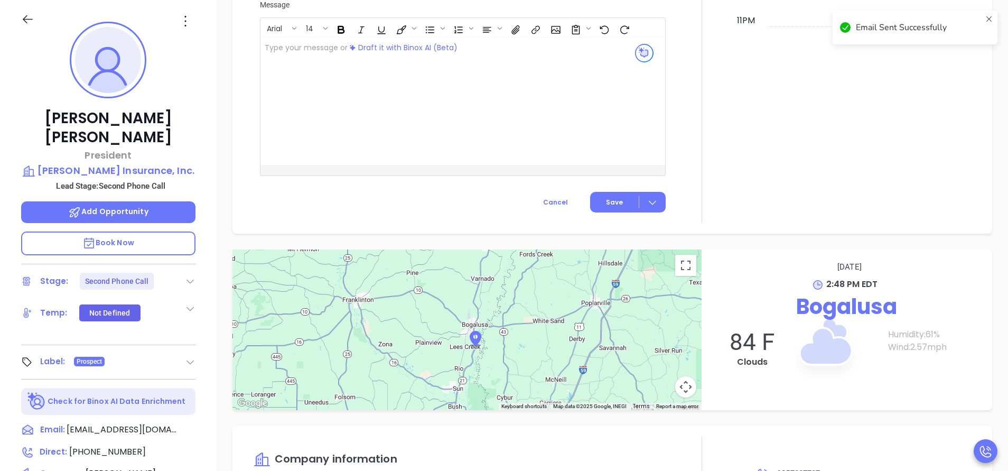
scroll to position [821, 0]
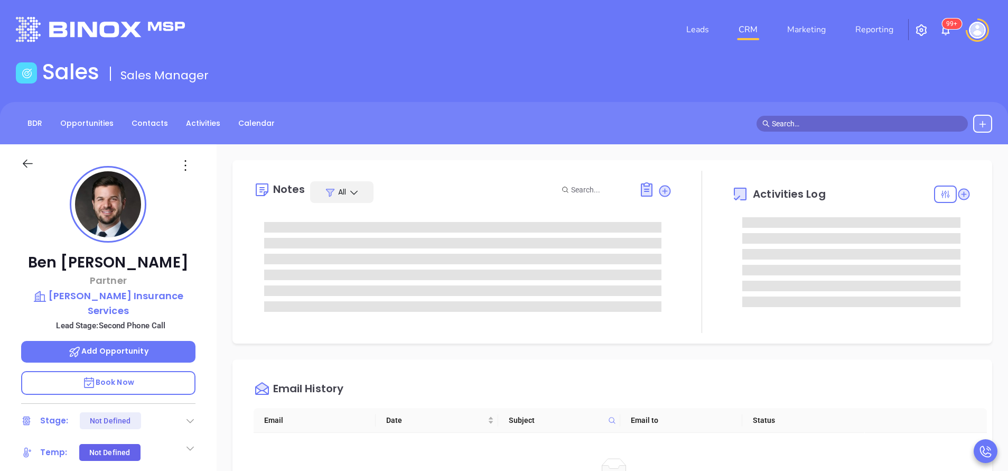
scroll to position [307, 0]
type input "[PERSON_NAME]"
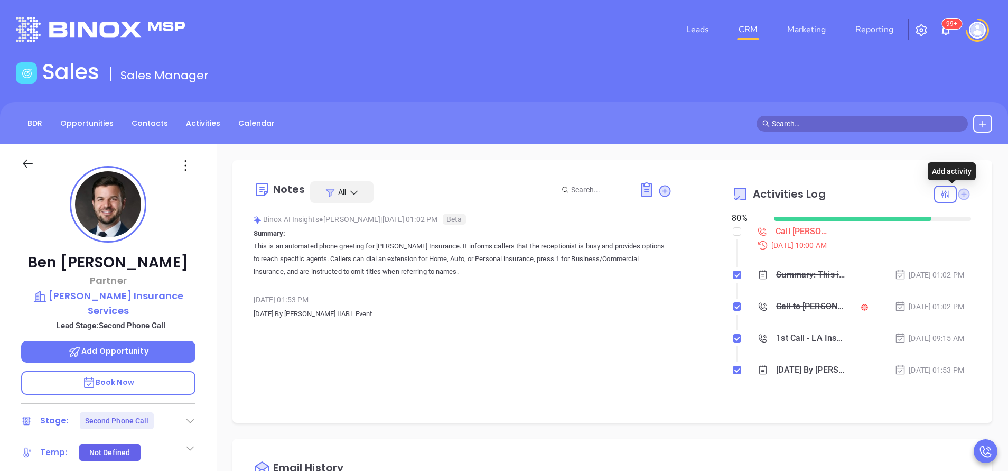
click at [958, 195] on icon at bounding box center [964, 194] width 12 height 12
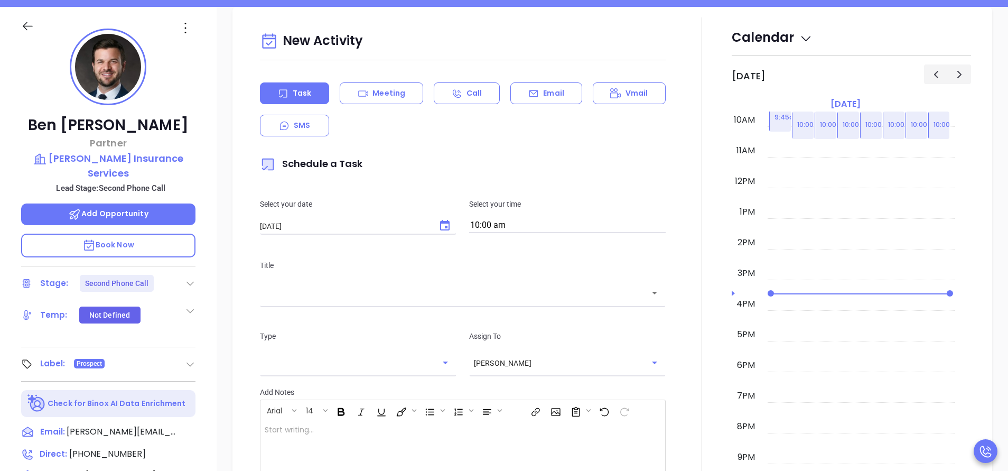
scroll to position [144, 0]
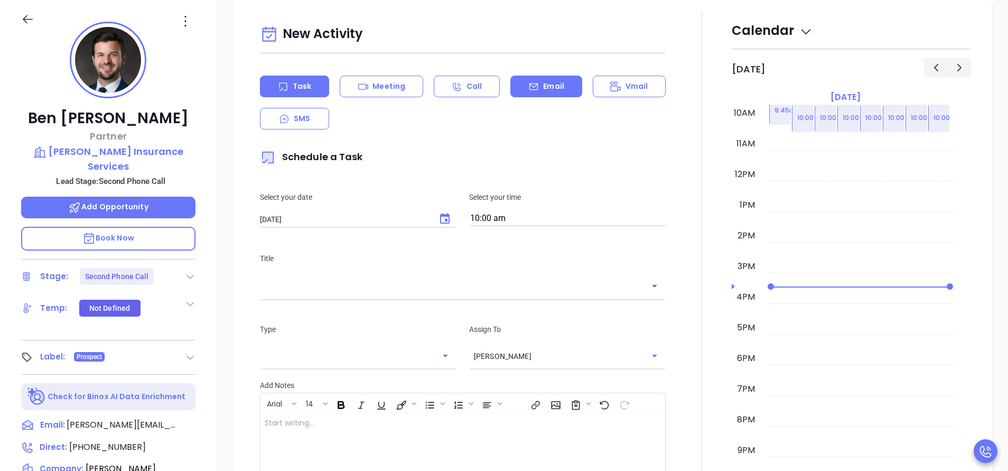
click at [546, 94] on div "Email" at bounding box center [545, 87] width 71 height 22
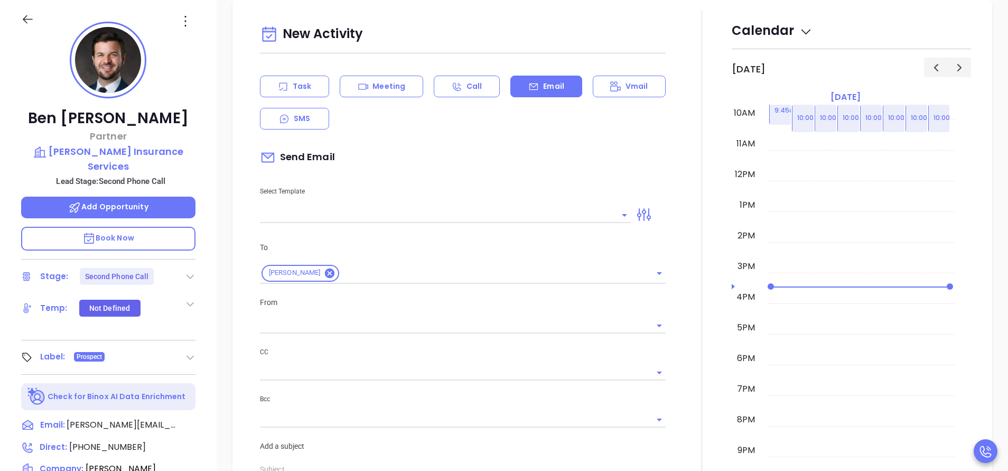
click at [431, 219] on input "text" at bounding box center [437, 214] width 355 height 15
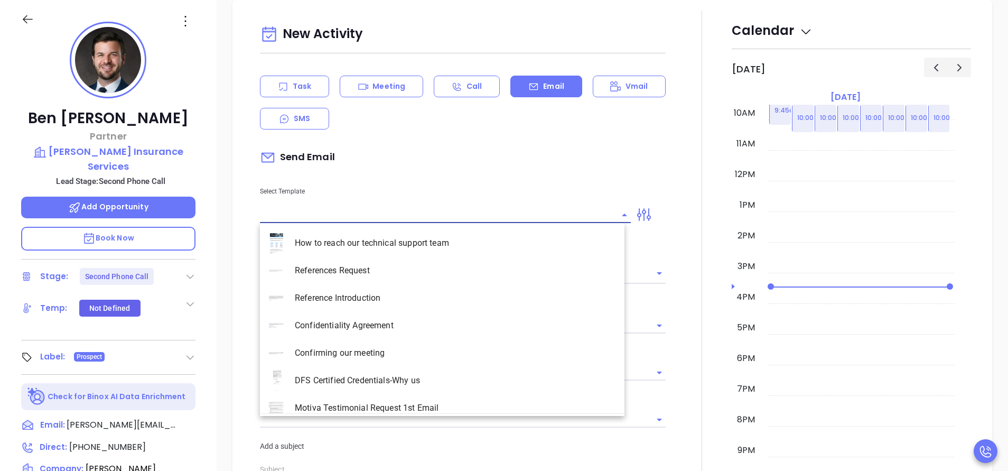
type input "[PERSON_NAME]"
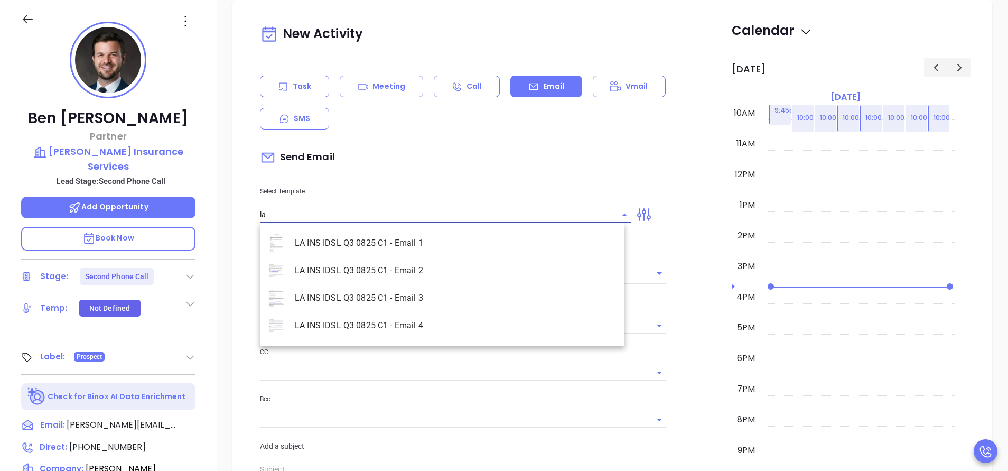
click at [418, 276] on li "LA INS IDSL Q3 0825 C1 - Email 2" at bounding box center [442, 270] width 365 height 27
type input "LA INS IDSL Q3 0825 C1 - Email 2"
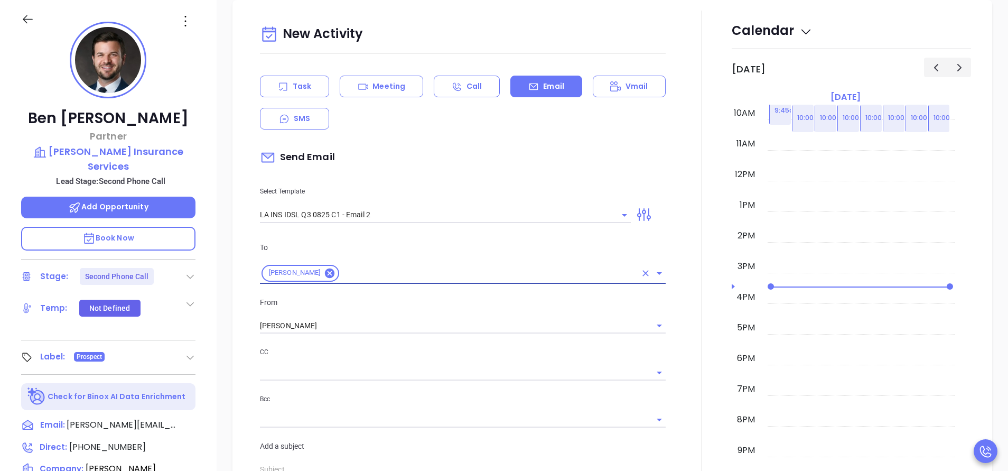
type input "February is coming fast—[PERSON_NAME] Insurance Services be compliant?"
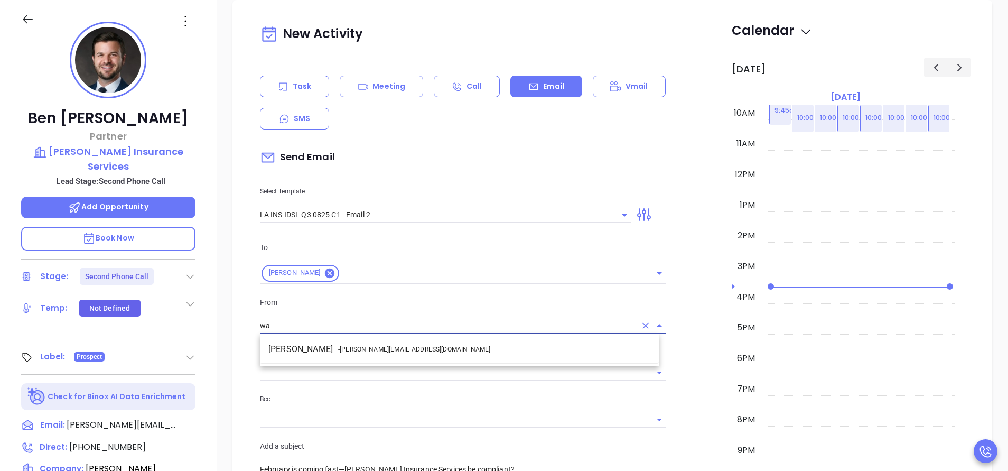
click at [437, 345] on li "Walter Contreras - [EMAIL_ADDRESS][DOMAIN_NAME]" at bounding box center [459, 349] width 399 height 19
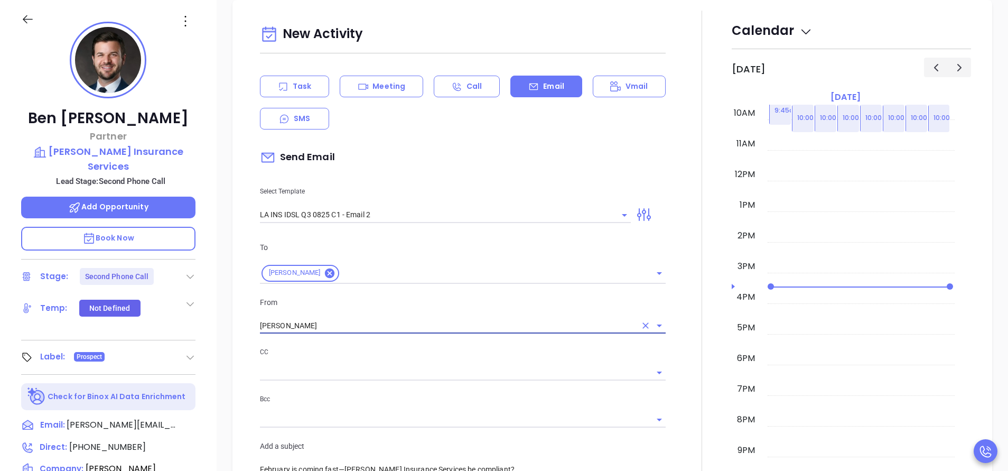
type input "[PERSON_NAME]"
click at [672, 376] on div at bounding box center [702, 416] width 60 height 810
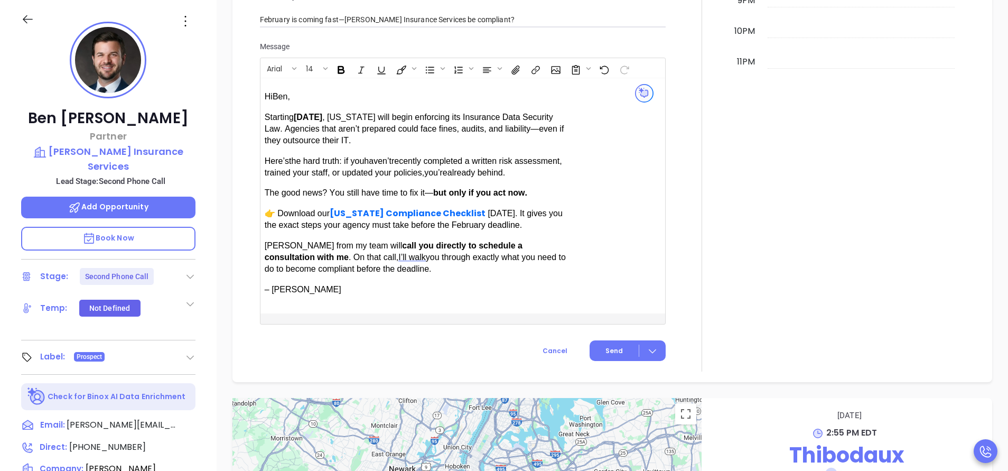
scroll to position [963, 0]
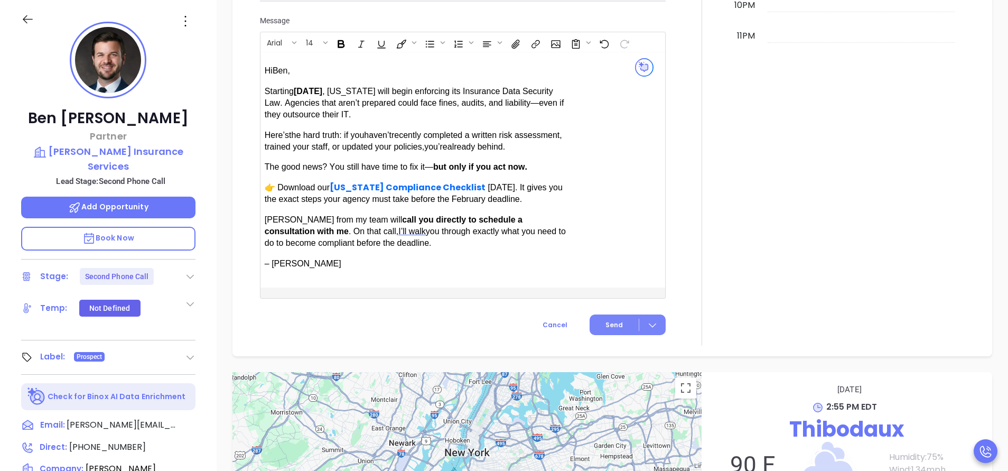
click at [605, 320] on span "Send" at bounding box center [613, 325] width 17 height 10
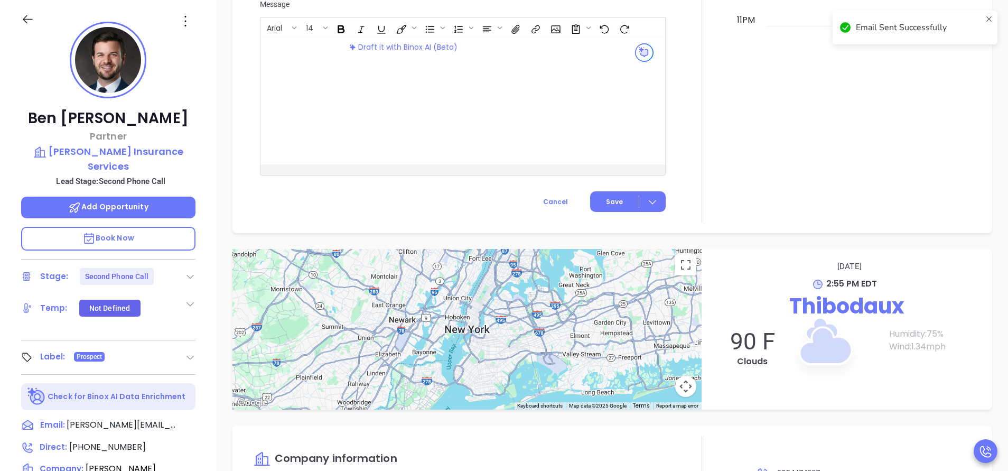
scroll to position [884, 0]
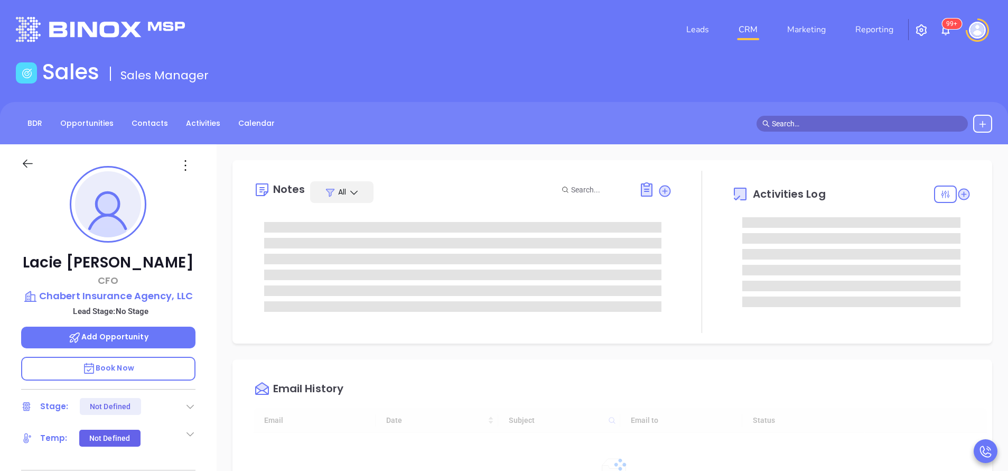
type input "[DATE]"
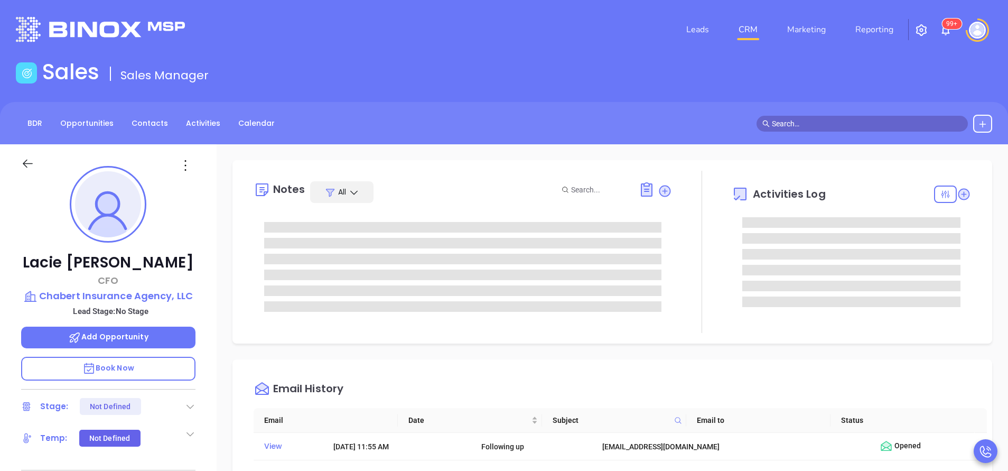
scroll to position [307, 0]
type input "[PERSON_NAME]"
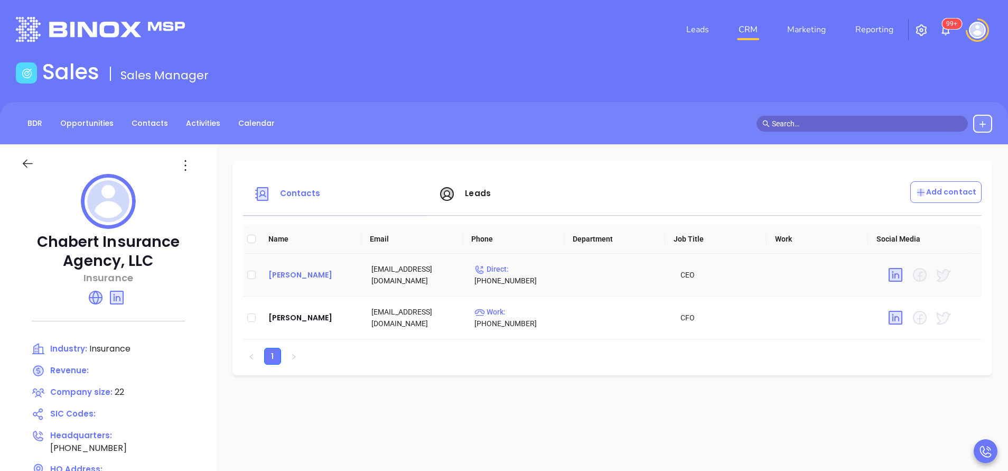
click at [275, 276] on div "Guy Chabert" at bounding box center [311, 274] width 86 height 13
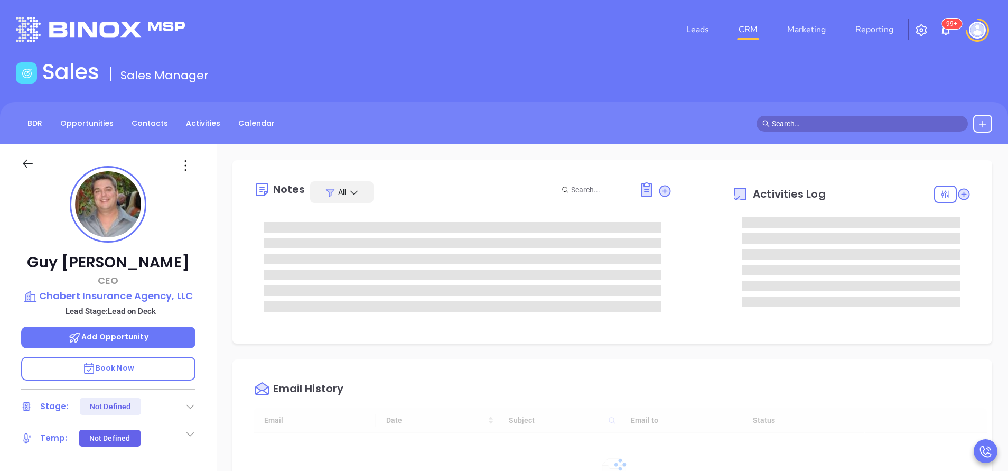
type input "[DATE]"
type input "[PERSON_NAME]"
click at [958, 195] on icon at bounding box center [963, 194] width 11 height 11
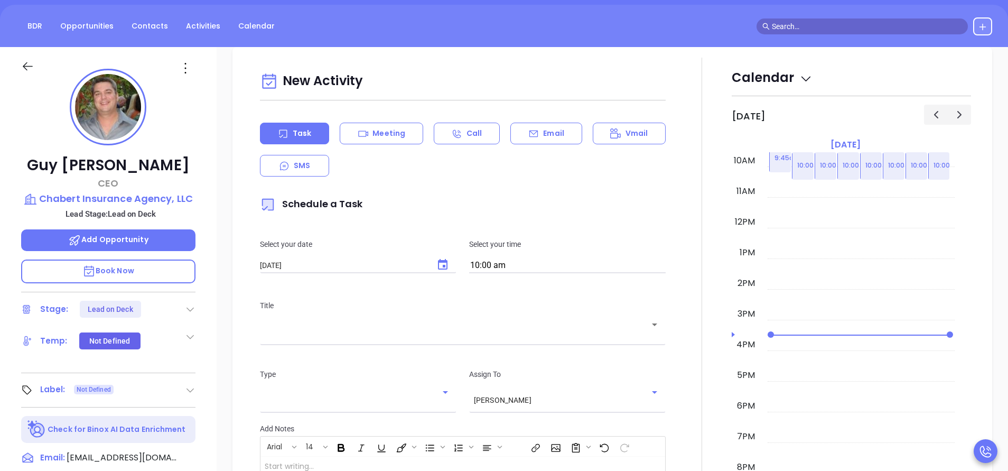
scroll to position [144, 0]
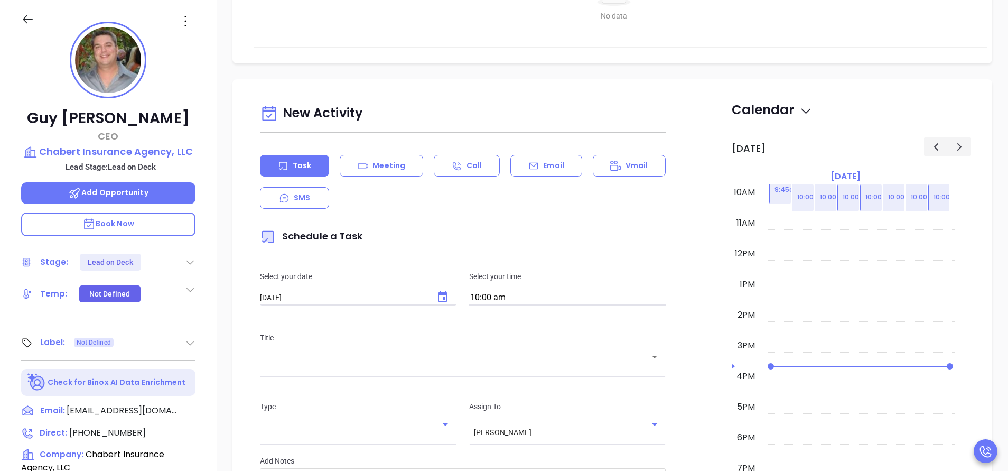
click at [546, 160] on p "Email" at bounding box center [553, 165] width 21 height 11
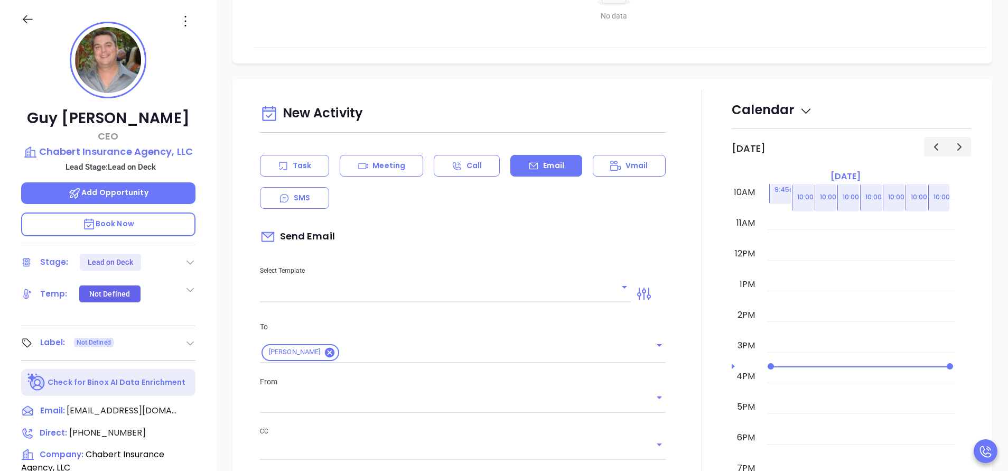
scroll to position [488, 0]
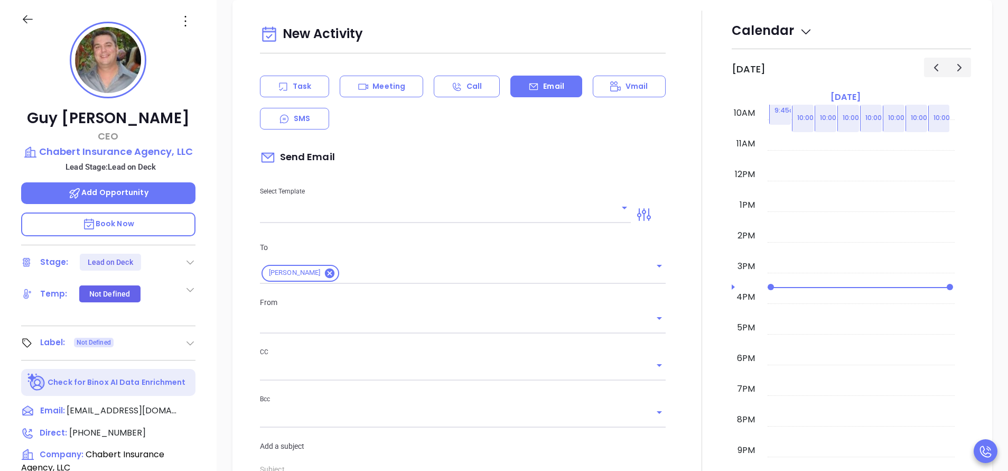
type input "[PERSON_NAME]"
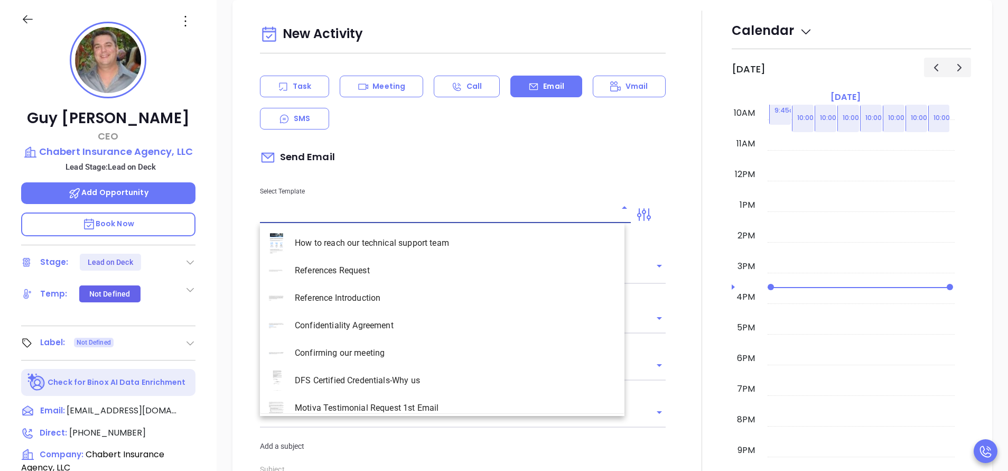
click at [286, 219] on input "text" at bounding box center [437, 214] width 355 height 15
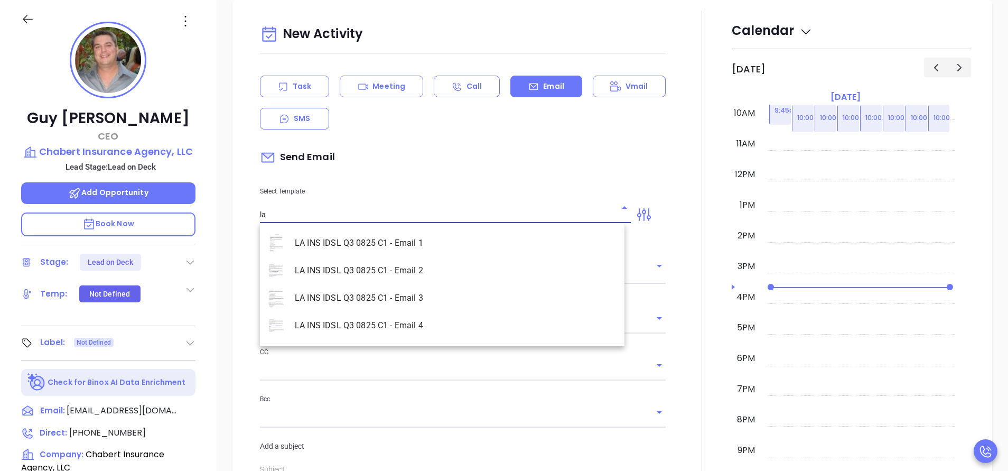
click at [328, 262] on li "LA INS IDSL Q3 0825 C1 - Email 2" at bounding box center [442, 270] width 365 height 27
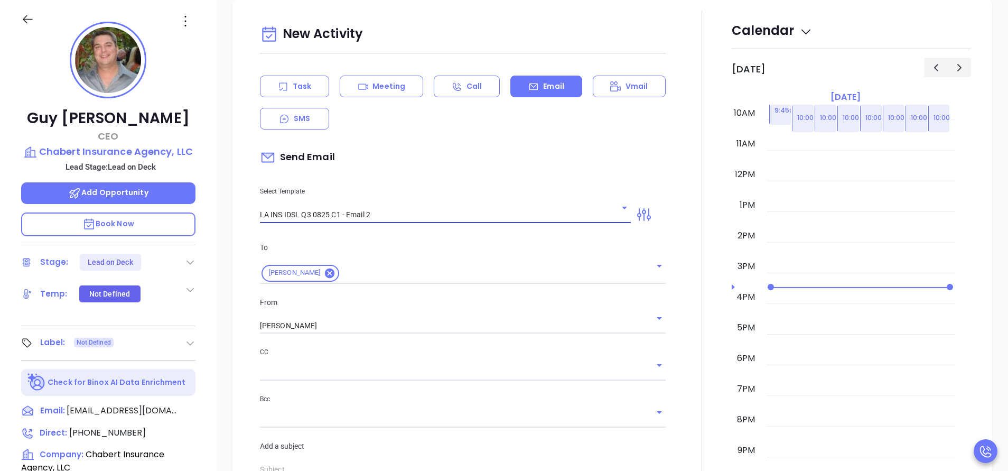
type input "LA INS IDSL Q3 0825 C1 - Email 2"
type input "February is coming fast—will Chabert Insurance Agency, LLC be compliant?"
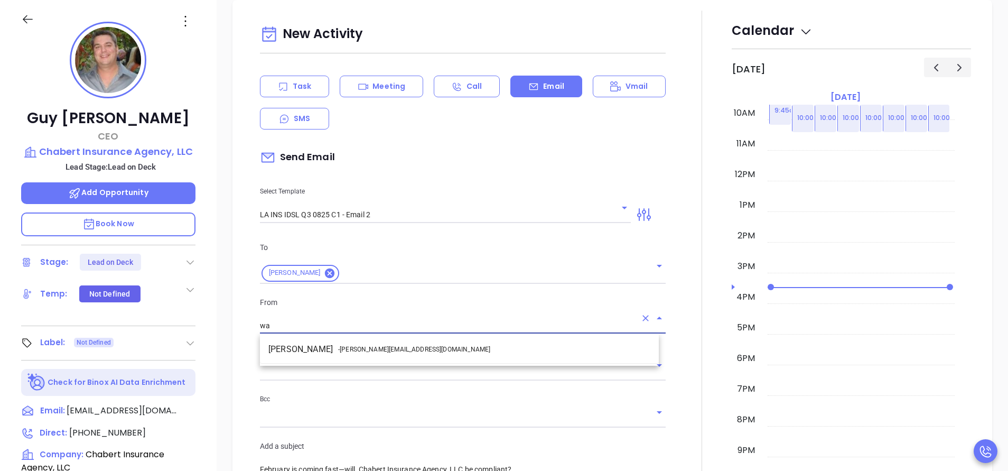
click at [393, 355] on li "Walter Contreras - [EMAIL_ADDRESS][DOMAIN_NAME]" at bounding box center [459, 349] width 399 height 19
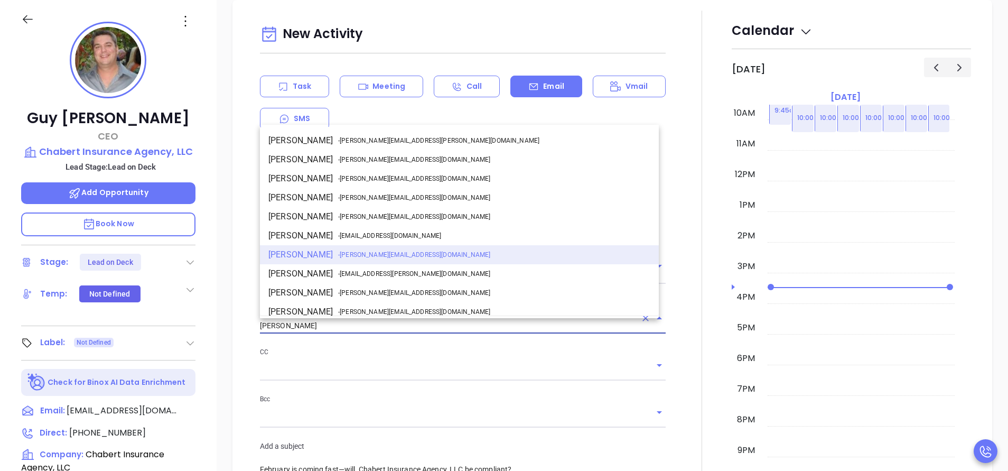
type input "Walter Contreras"
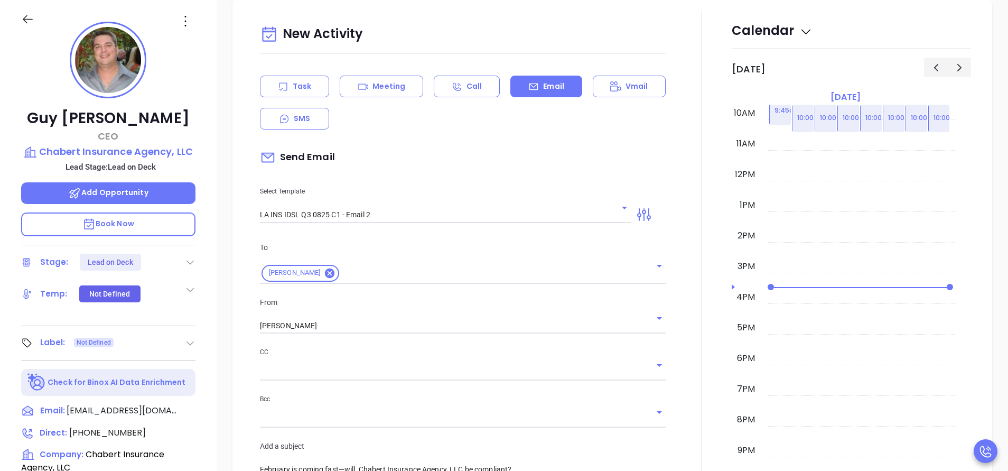
click at [686, 368] on div at bounding box center [702, 416] width 60 height 810
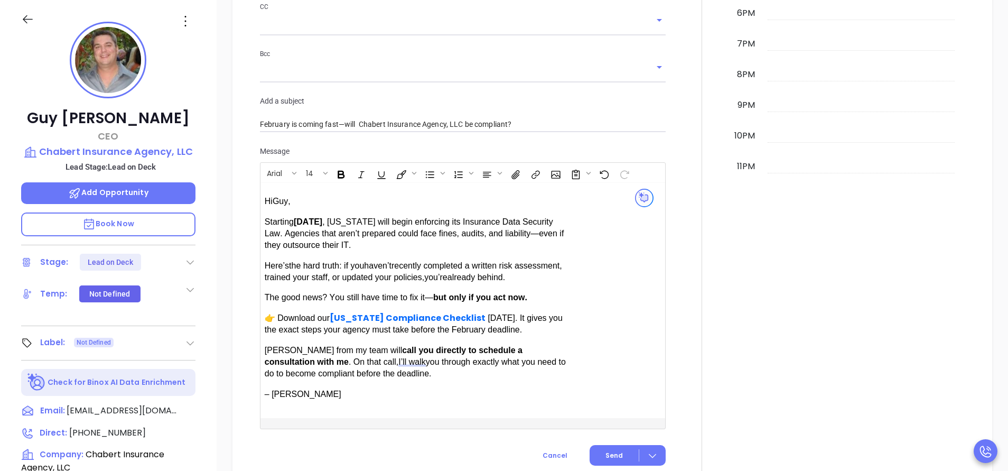
scroll to position [868, 0]
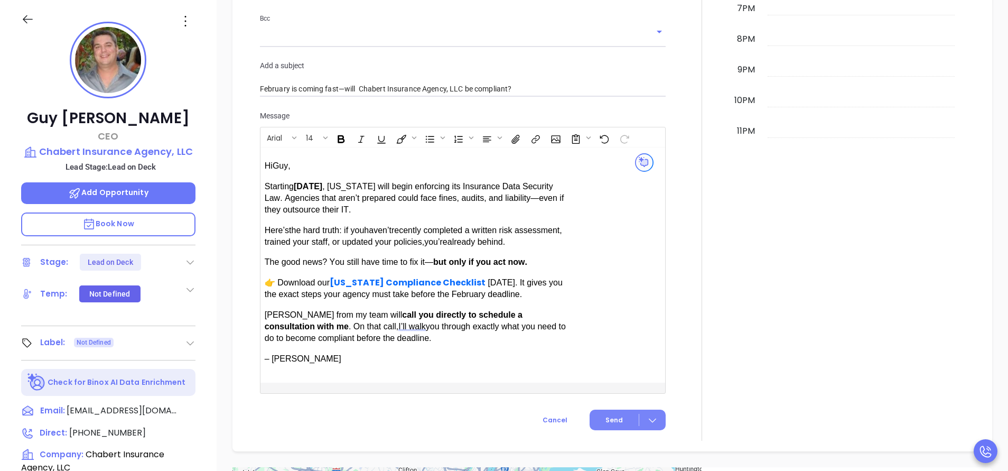
click at [608, 417] on span "Send" at bounding box center [613, 420] width 17 height 10
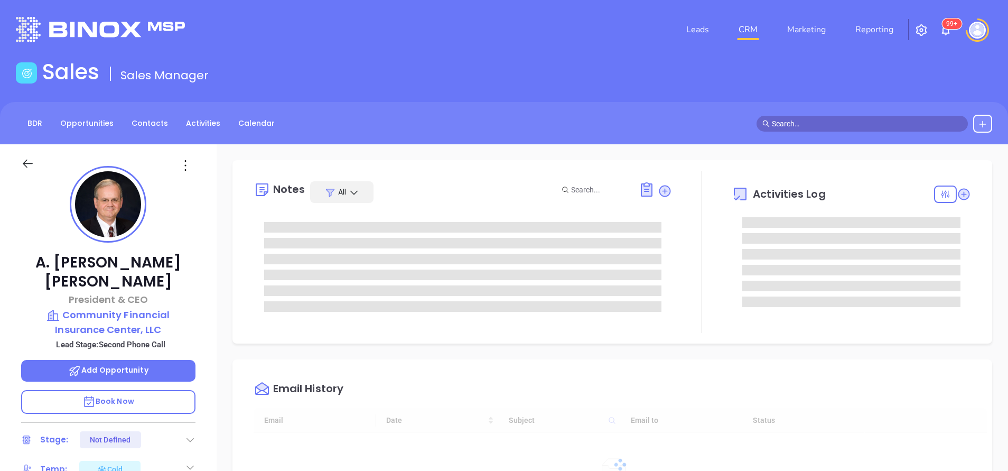
type input "[DATE]"
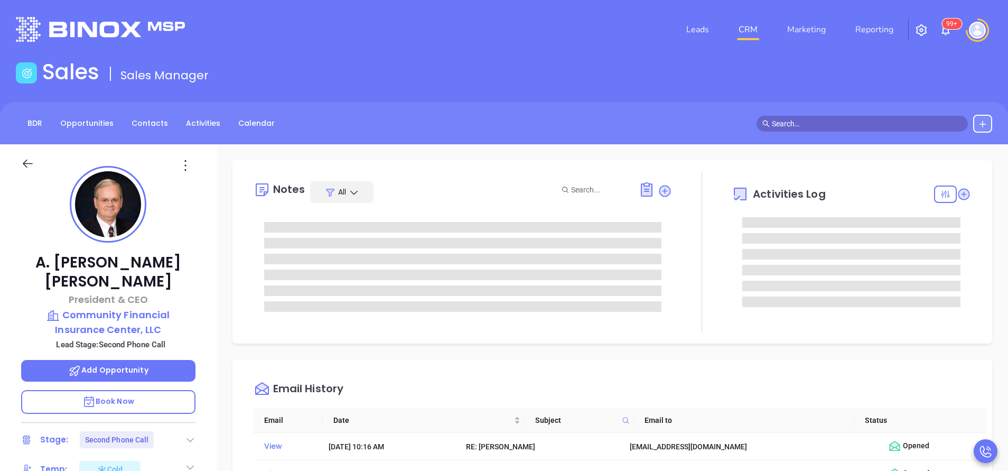
type input "[PERSON_NAME]"
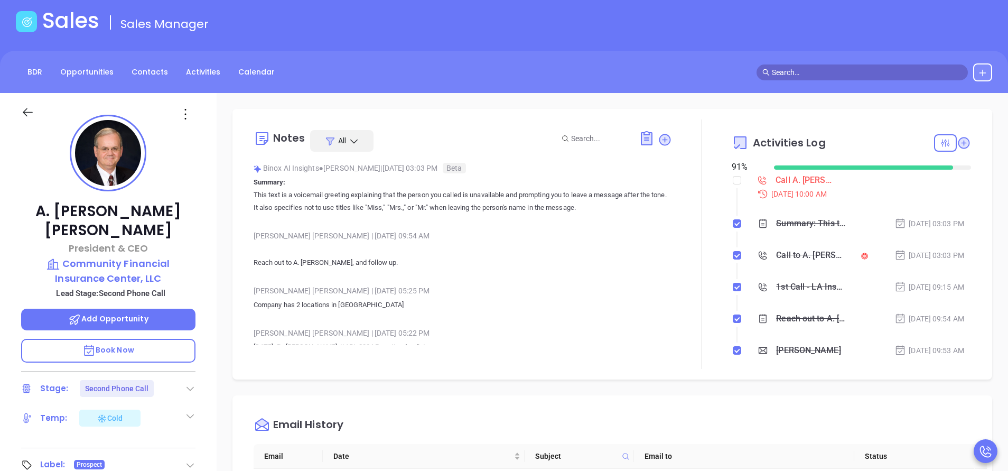
scroll to position [32, 0]
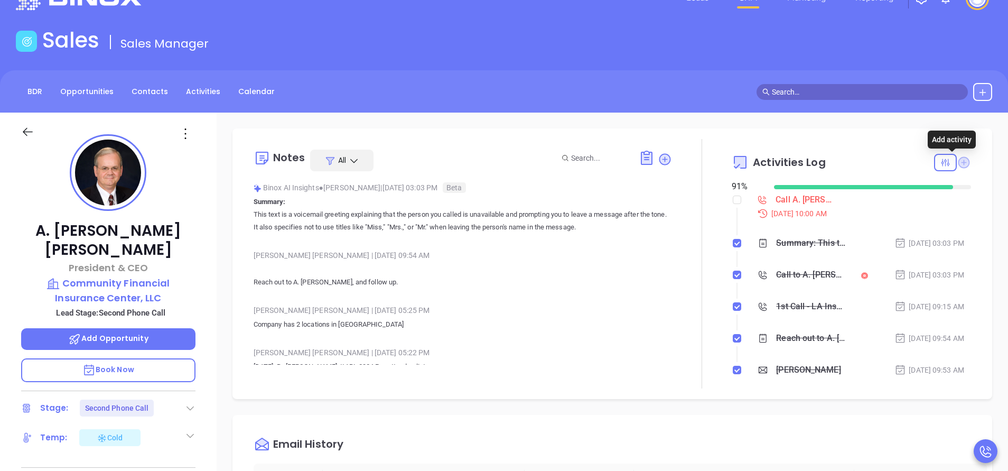
click at [958, 159] on icon at bounding box center [964, 162] width 12 height 12
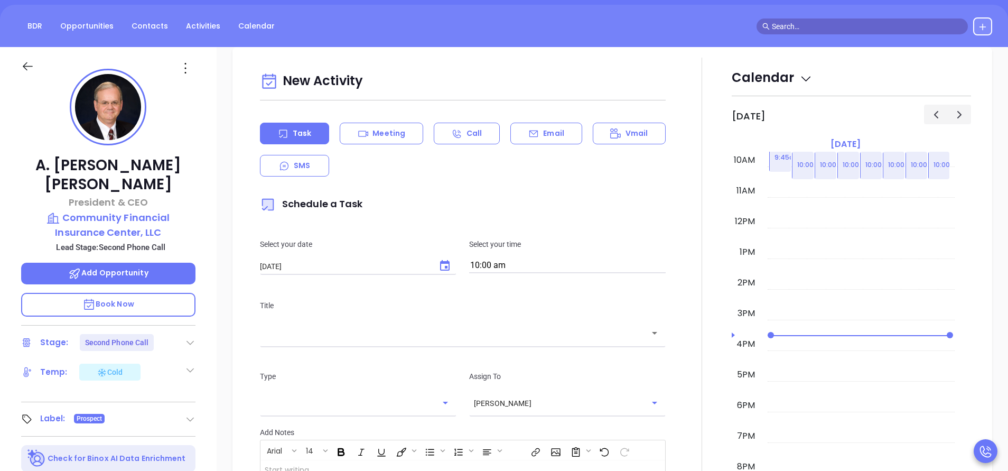
scroll to position [144, 0]
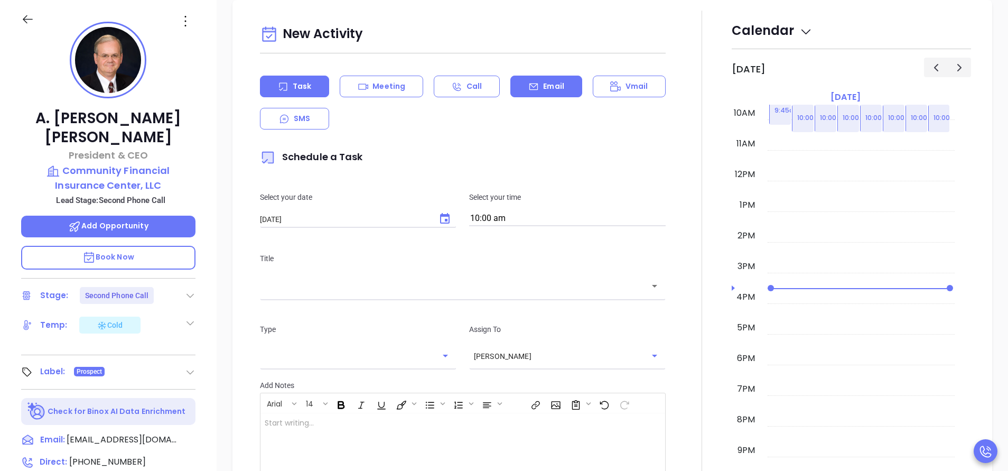
click at [558, 79] on div "Email" at bounding box center [545, 87] width 71 height 22
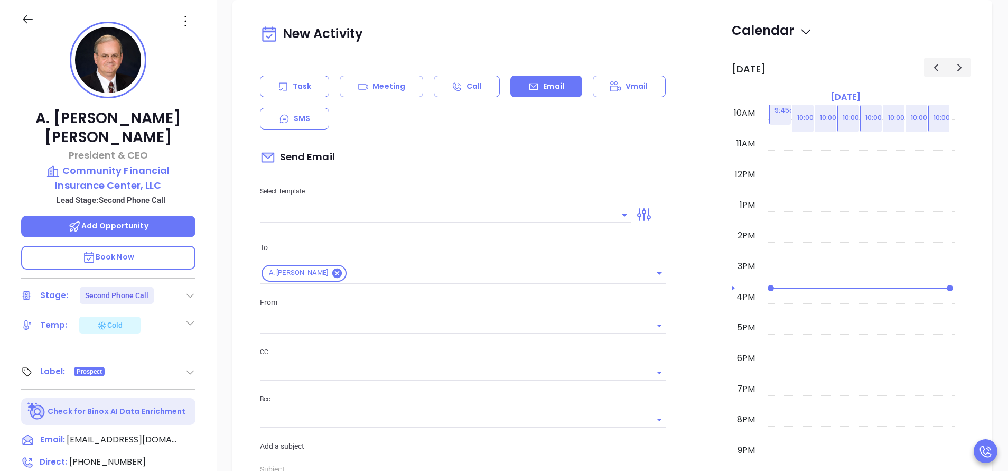
click at [436, 217] on input "text" at bounding box center [437, 214] width 355 height 15
type input "[PERSON_NAME]"
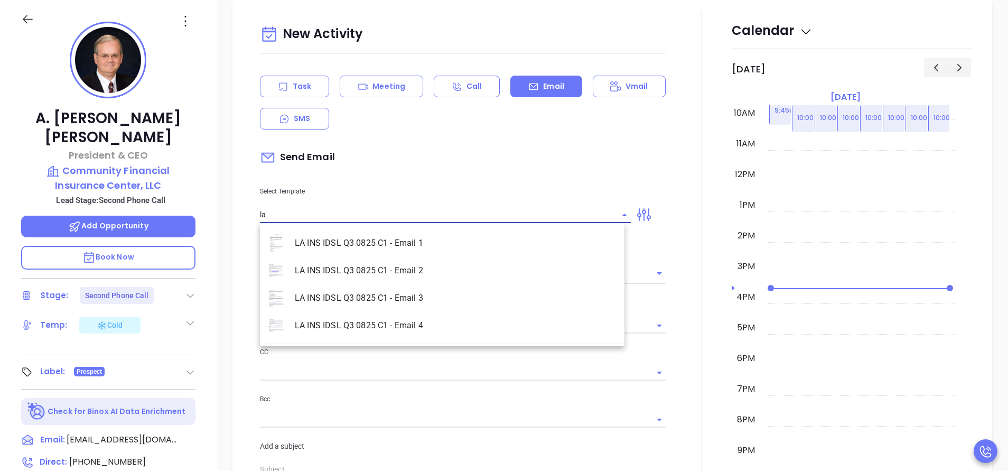
click at [443, 273] on li "LA INS IDSL Q3 0825 C1 - Email 2" at bounding box center [442, 270] width 365 height 27
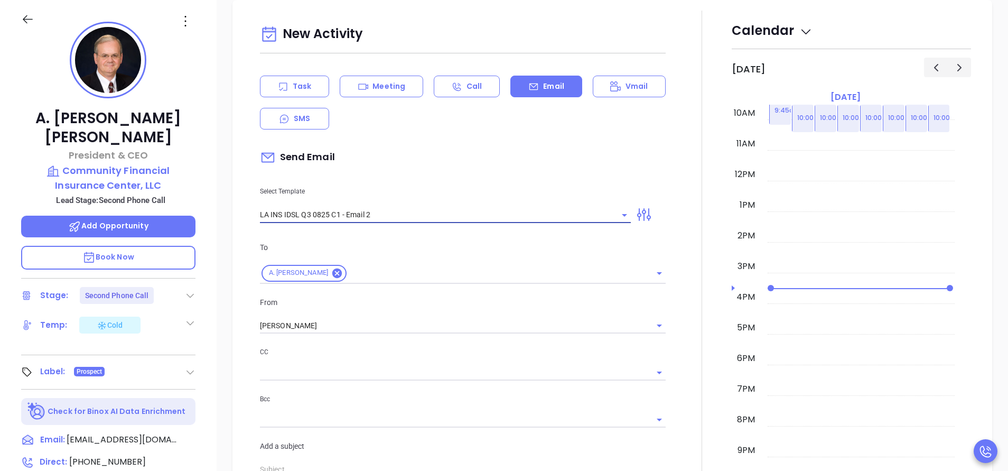
type input "LA INS IDSL Q3 0825 C1 - Email 2"
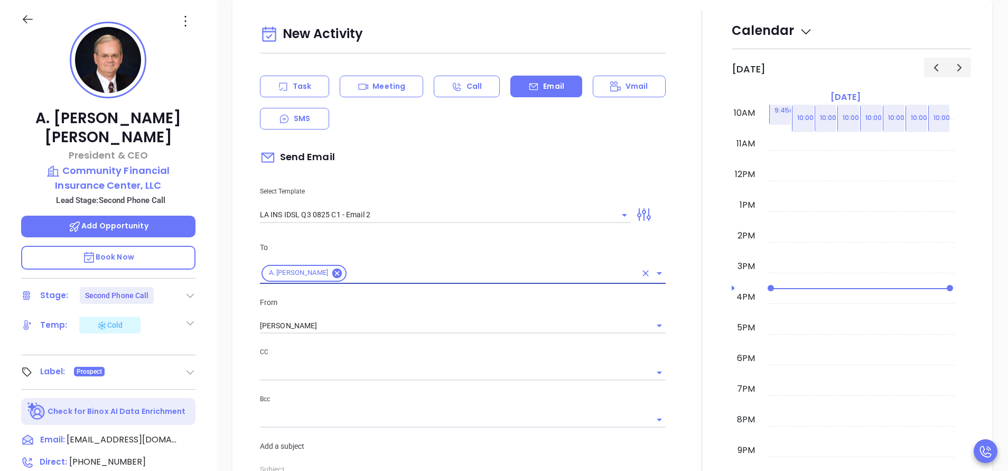
type input "February is coming fast—will Community Financial Insurance Center, LLC be compl…"
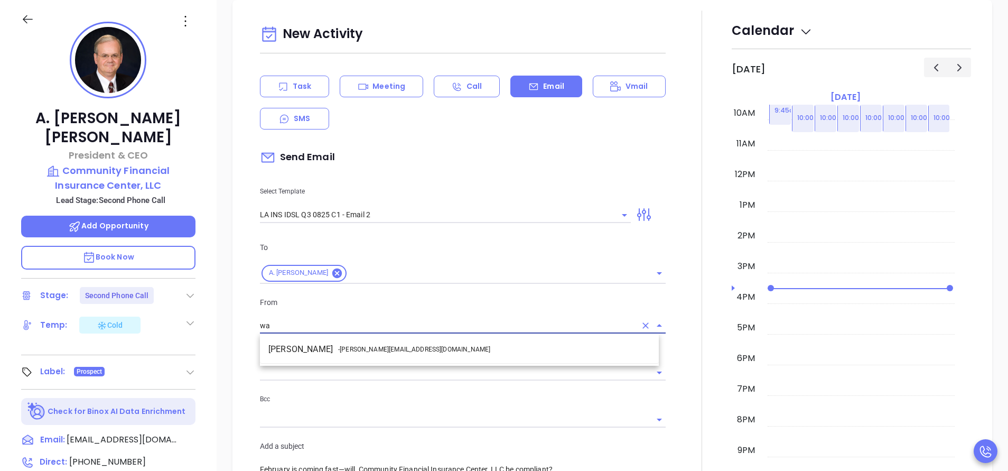
click at [476, 351] on li "Walter Contreras - walter@motiva.net" at bounding box center [459, 349] width 399 height 19
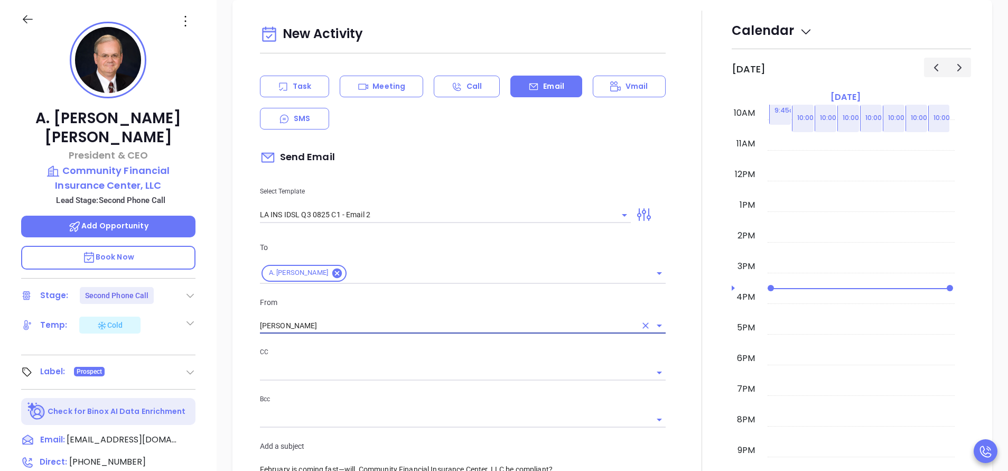
type input "Walter Contreras"
click at [672, 380] on div at bounding box center [702, 416] width 60 height 810
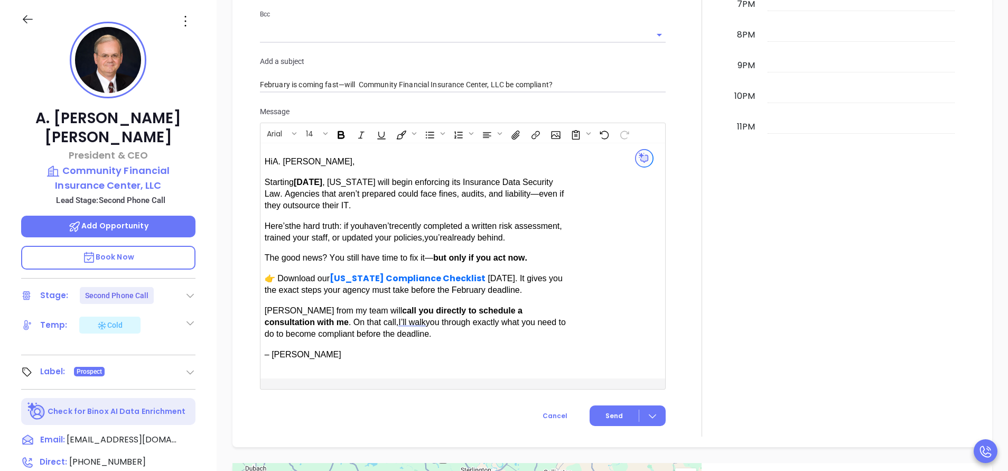
scroll to position [874, 0]
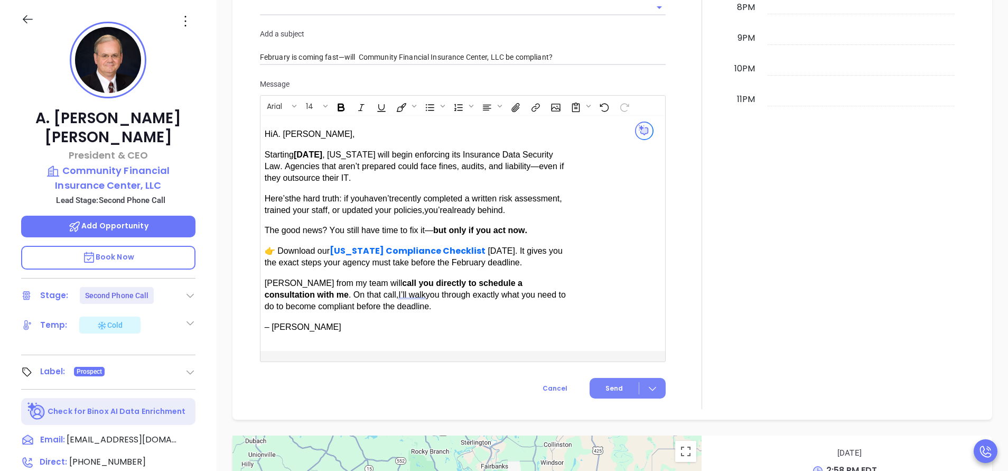
click at [598, 387] on button "Send" at bounding box center [628, 388] width 76 height 21
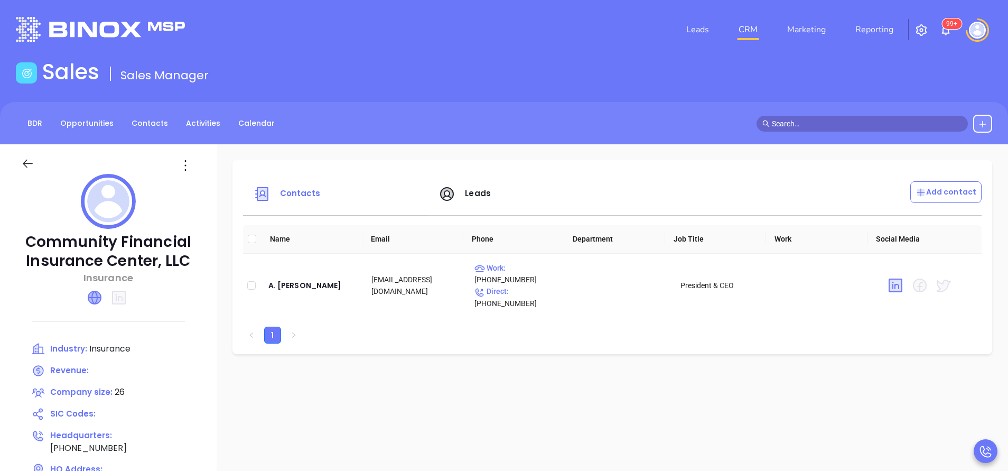
click at [101, 296] on icon at bounding box center [94, 297] width 13 height 13
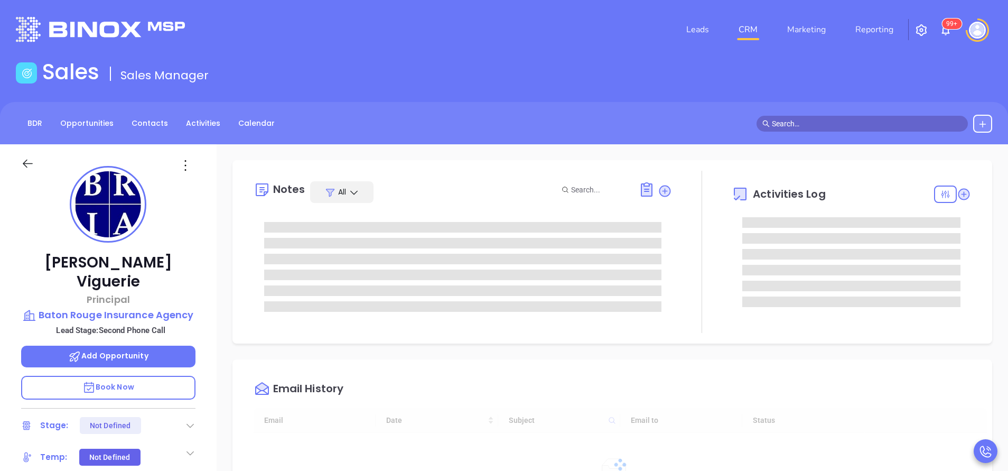
type input "[DATE]"
type input "[PERSON_NAME]"
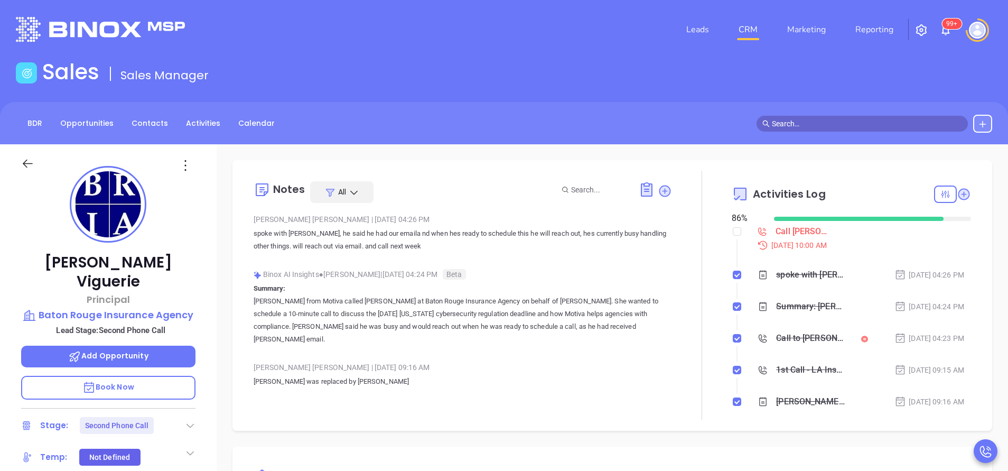
click at [798, 231] on div "Call [PERSON_NAME] to follow up" at bounding box center [804, 231] width 57 height 16
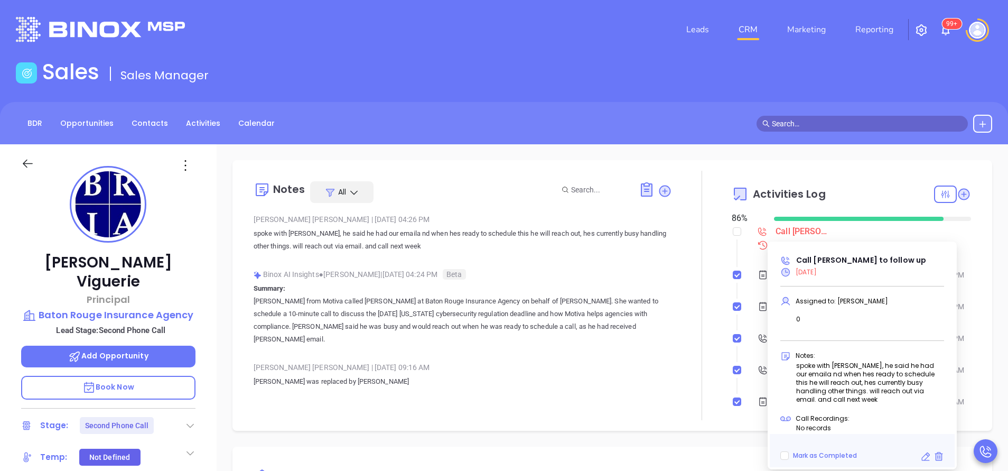
click at [923, 452] on icon at bounding box center [925, 456] width 11 height 11
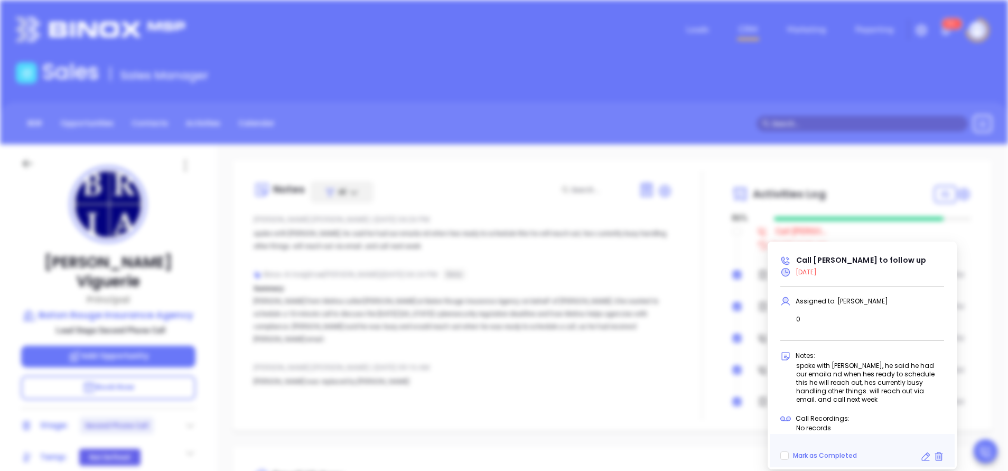
type input "[DATE]"
type input "Call [PERSON_NAME] to follow up"
type input "Call"
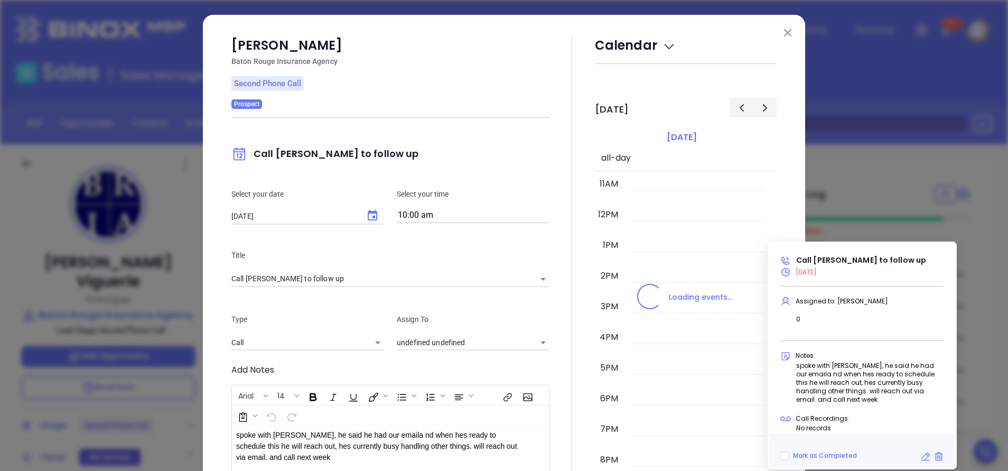
type input "Anabell Dominguez"
click at [366, 217] on icon "Choose date, selected date is Sep 15, 2025" at bounding box center [372, 215] width 13 height 13
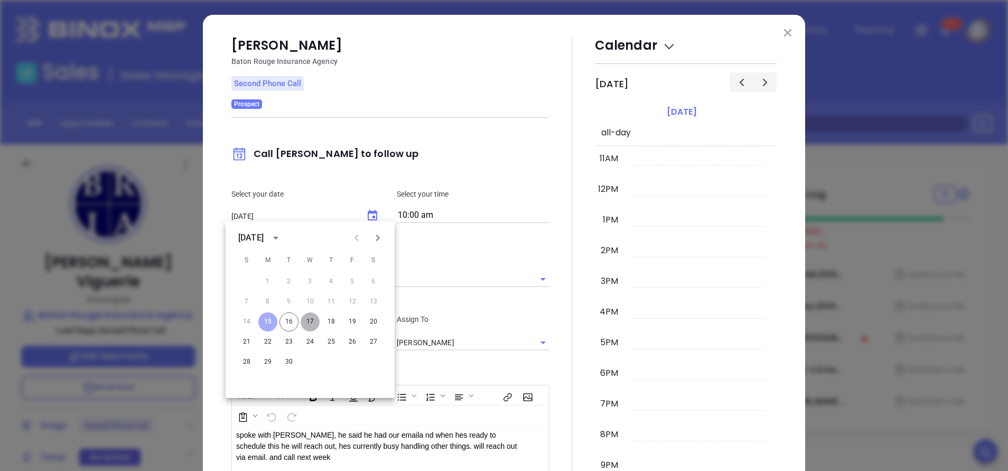
click at [313, 323] on button "17" at bounding box center [310, 321] width 19 height 19
type input "[DATE]"
click at [551, 367] on div at bounding box center [571, 307] width 45 height 543
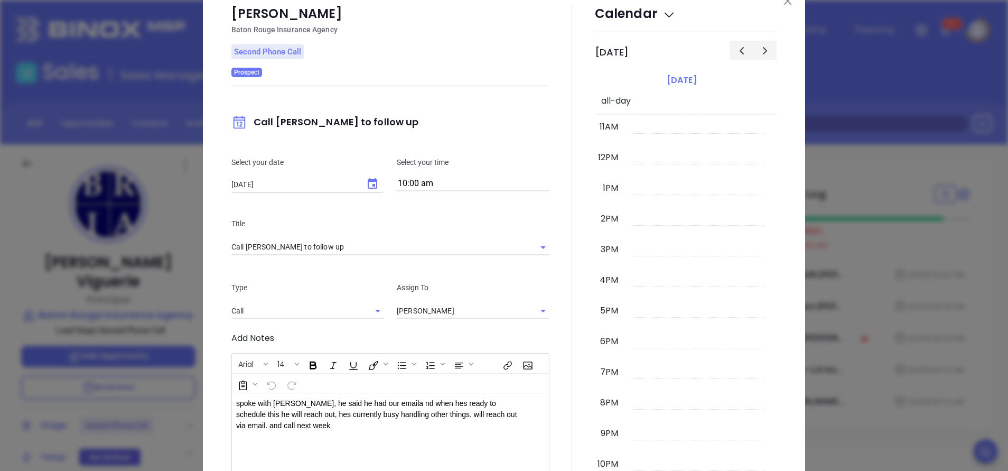
scroll to position [145, 0]
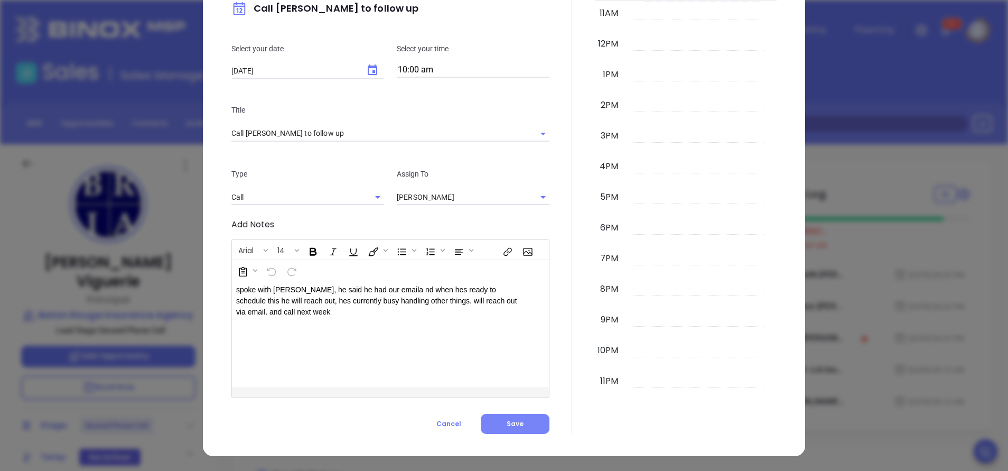
click at [501, 428] on button "Save" at bounding box center [515, 424] width 69 height 20
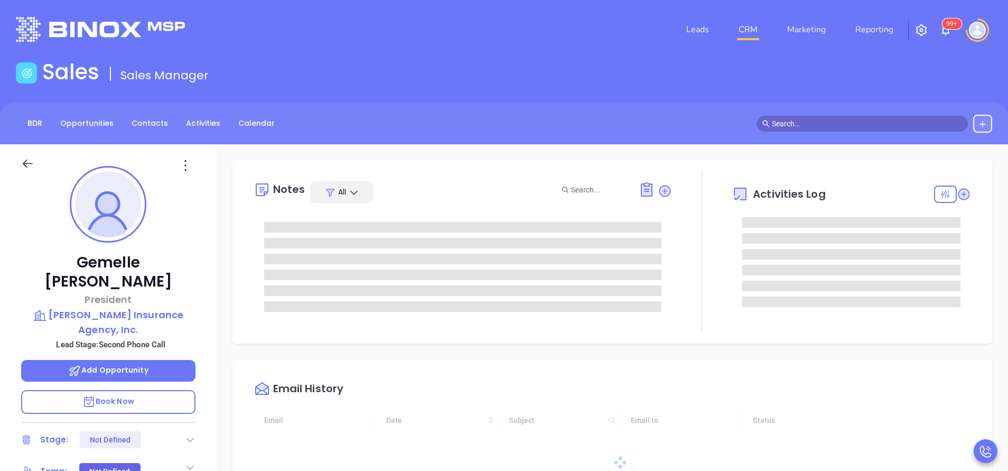
type input "[DATE]"
type input "[PERSON_NAME]"
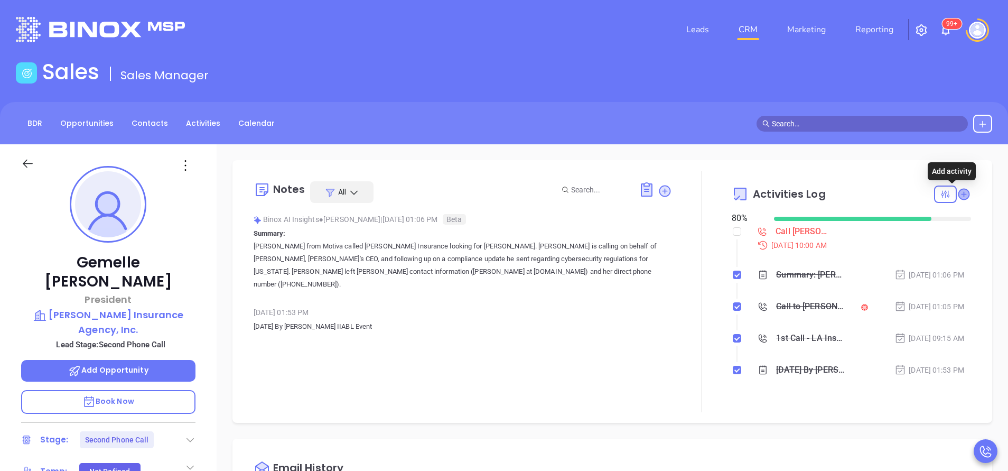
click at [958, 197] on icon at bounding box center [963, 194] width 11 height 11
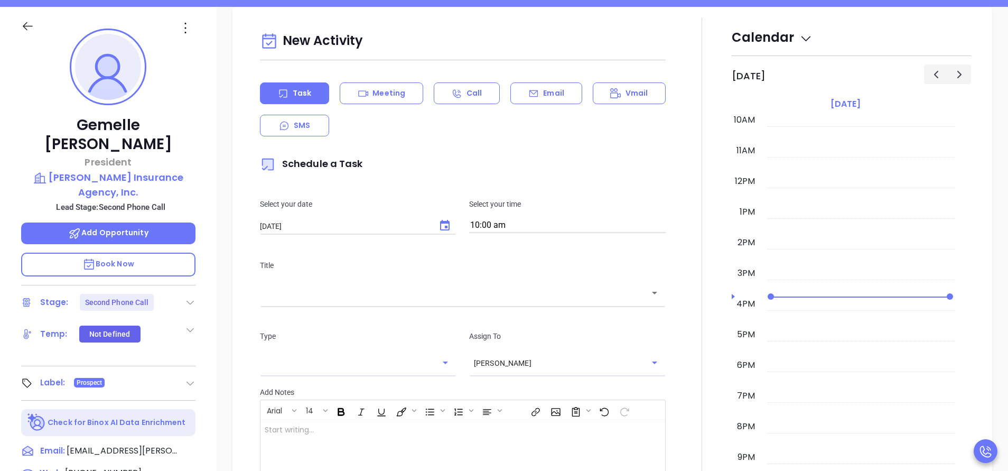
scroll to position [144, 0]
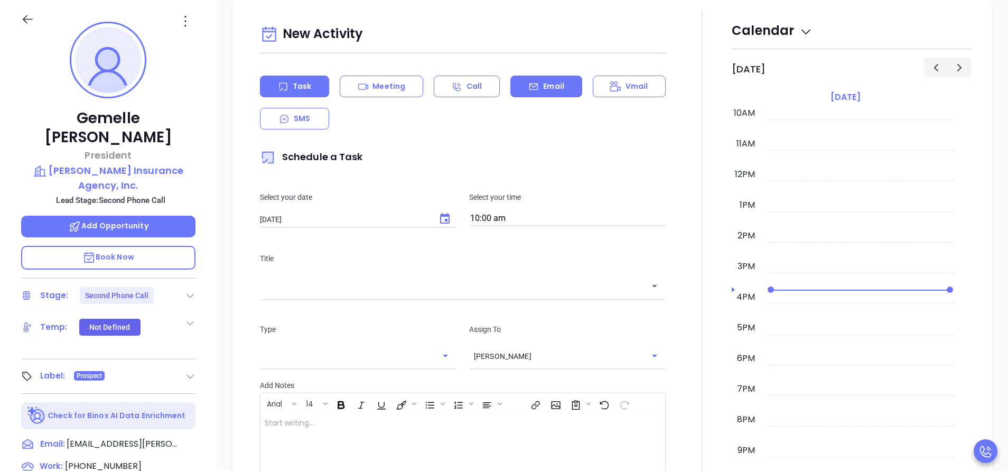
click at [528, 84] on icon at bounding box center [533, 86] width 11 height 11
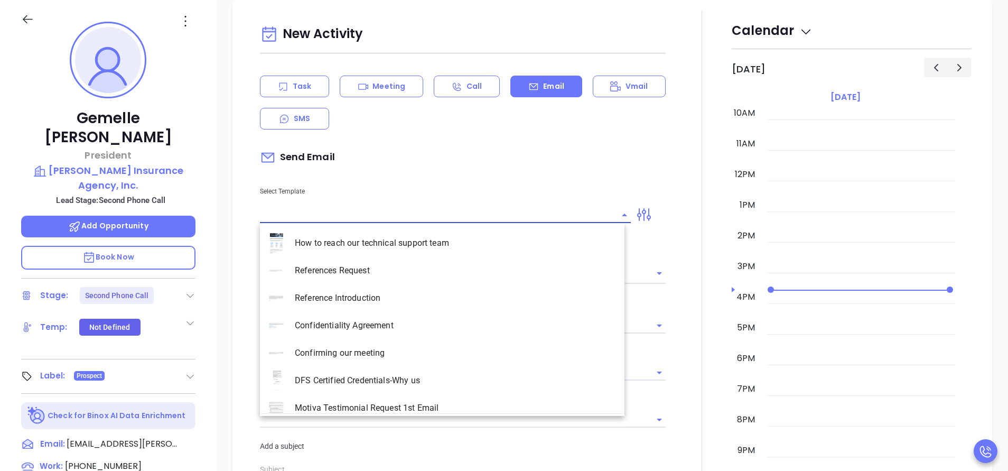
click at [343, 219] on input "text" at bounding box center [437, 214] width 355 height 15
type input "[PERSON_NAME]"
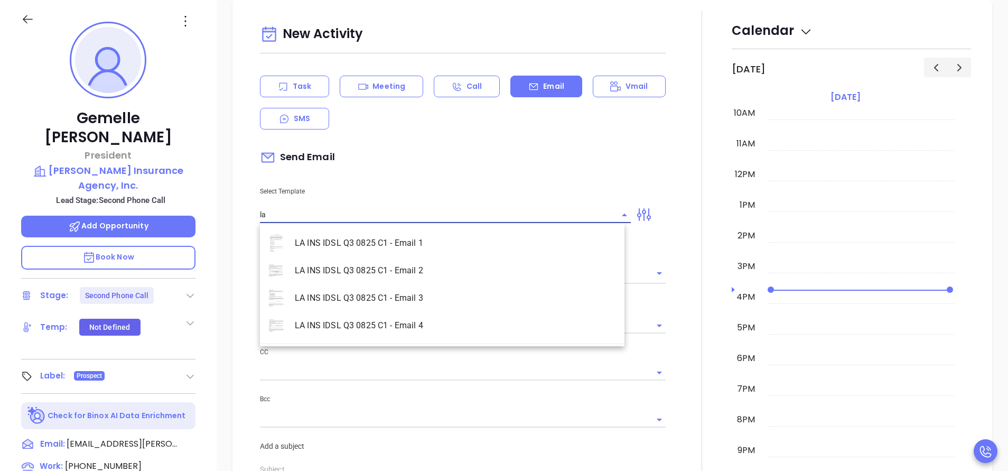
click at [366, 276] on li "LA INS IDSL Q3 0825 C1 - Email 2" at bounding box center [442, 270] width 365 height 27
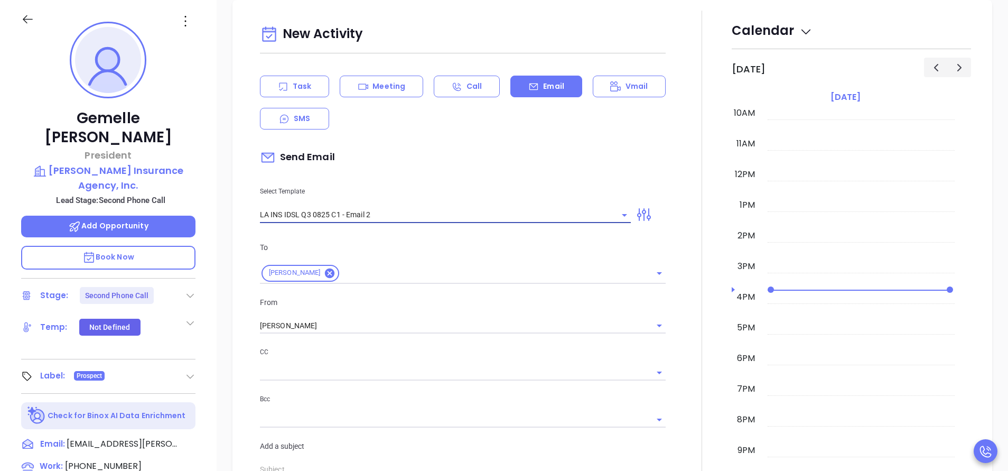
type input "LA INS IDSL Q3 0825 C1 - Email 2"
type input "February is coming fast—will Martin Insurance Agency, Inc. be compliant?"
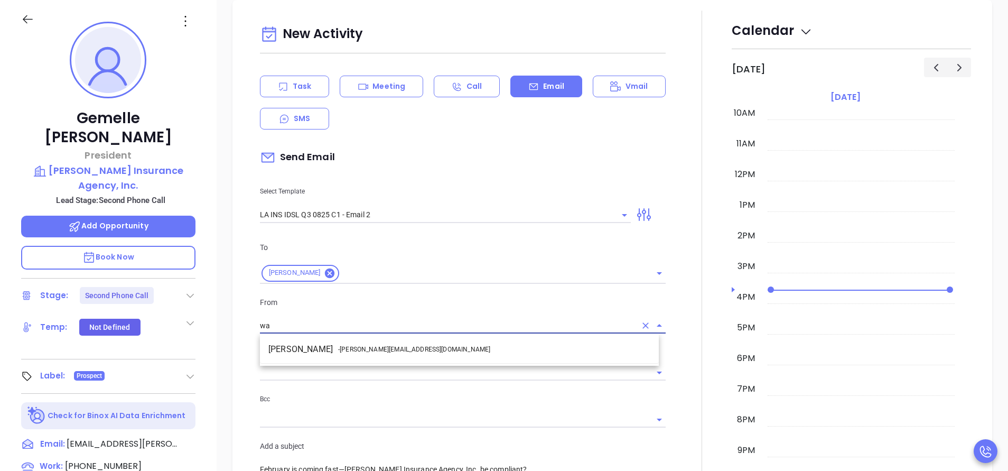
click at [395, 348] on span "- [PERSON_NAME][EMAIL_ADDRESS][DOMAIN_NAME]" at bounding box center [414, 349] width 152 height 10
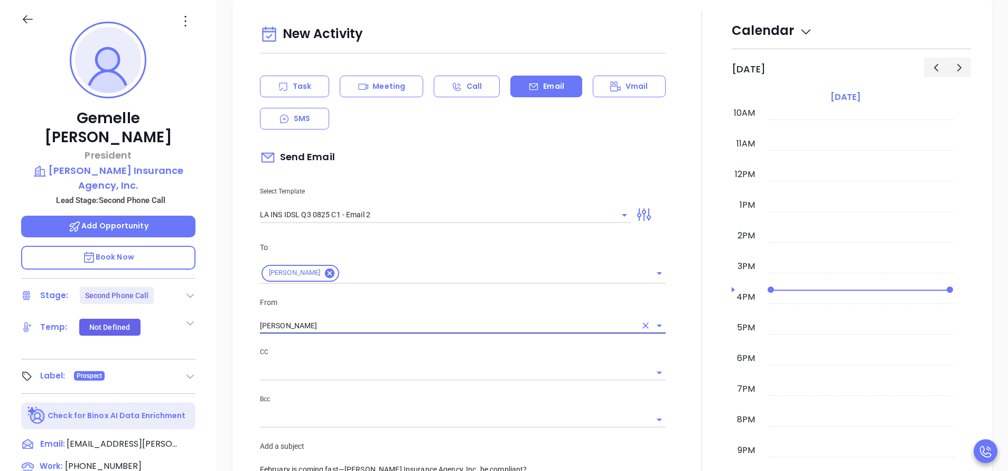
type input "[PERSON_NAME]"
click at [672, 380] on div at bounding box center [702, 416] width 60 height 810
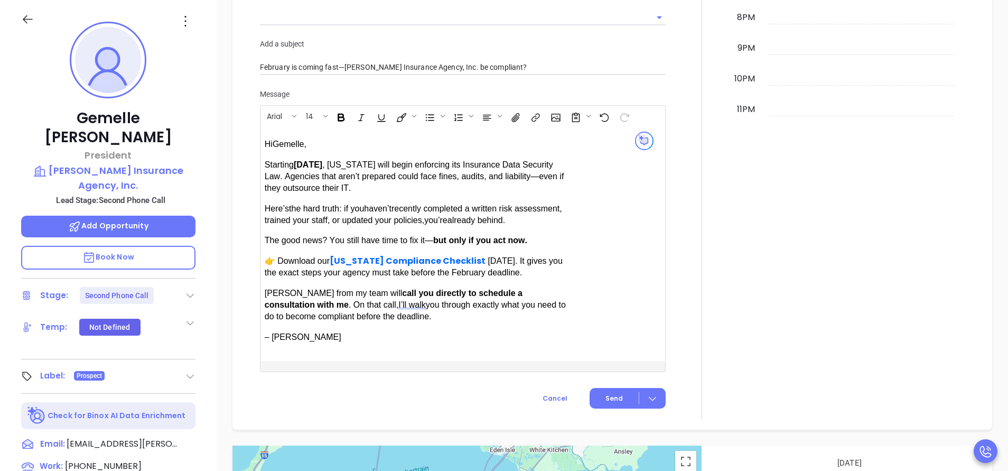
scroll to position [900, 0]
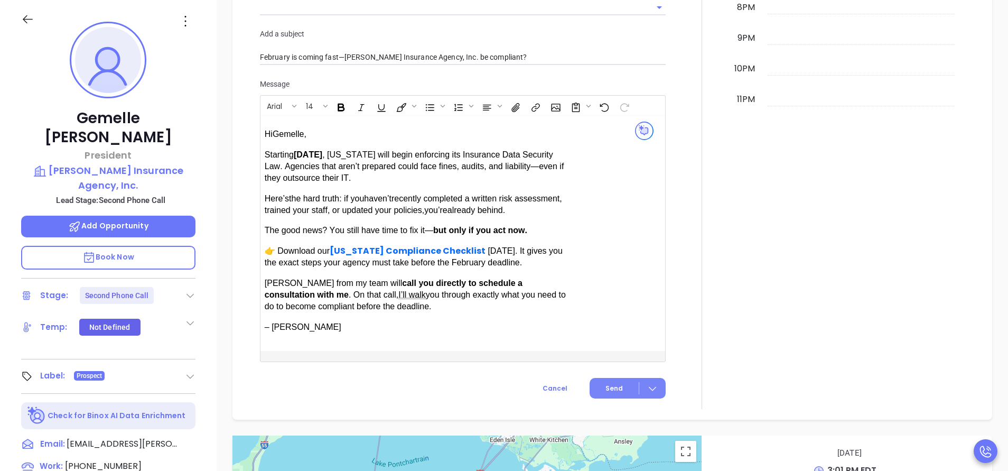
click at [594, 385] on button "Send" at bounding box center [628, 388] width 76 height 21
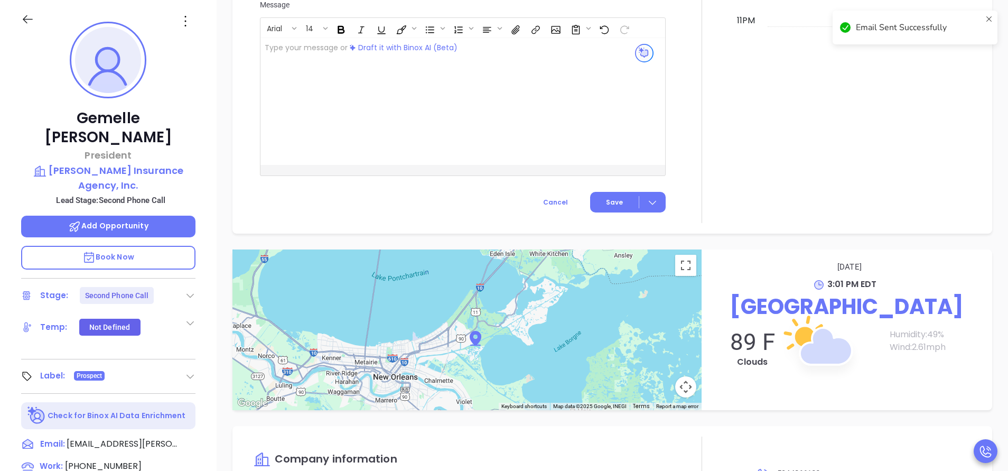
scroll to position [821, 0]
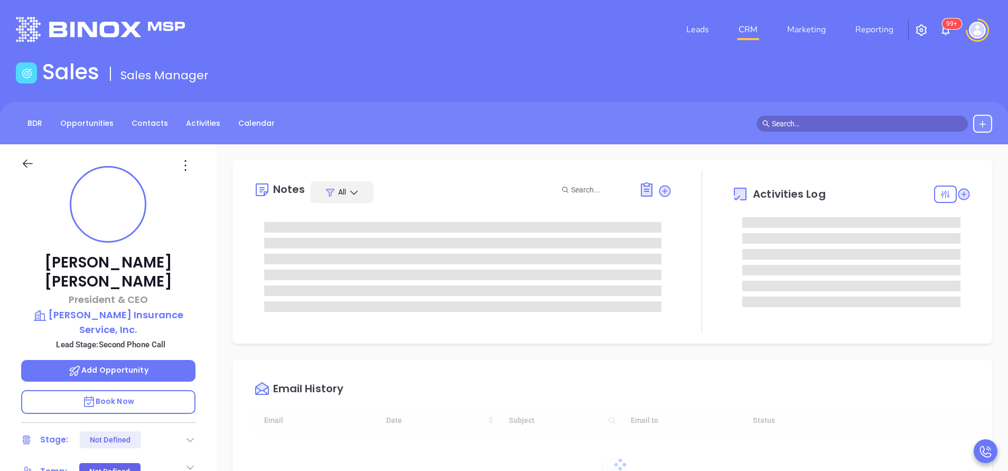
type input "[DATE]"
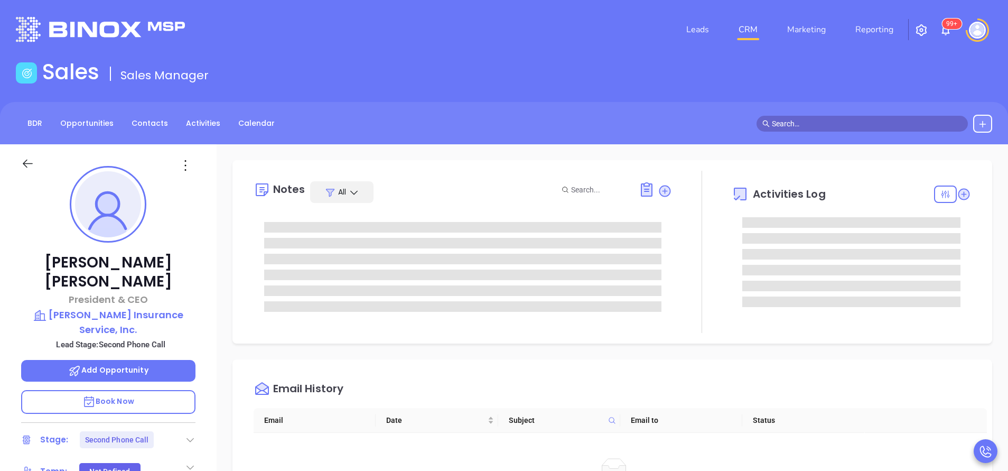
type input "[PERSON_NAME]"
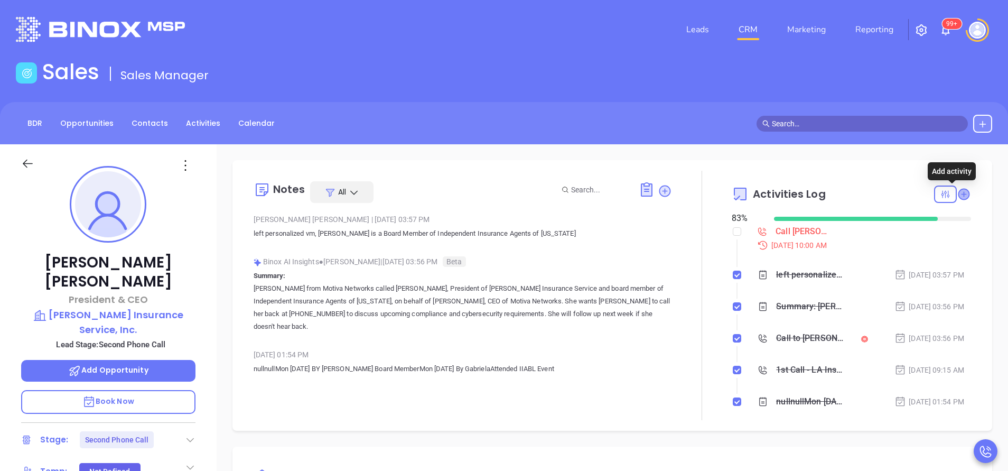
click at [958, 191] on icon at bounding box center [963, 194] width 11 height 11
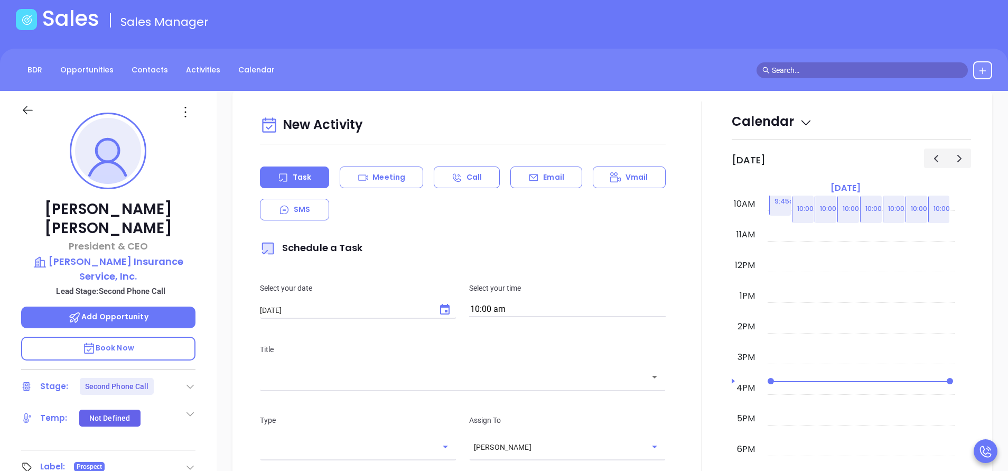
scroll to position [144, 0]
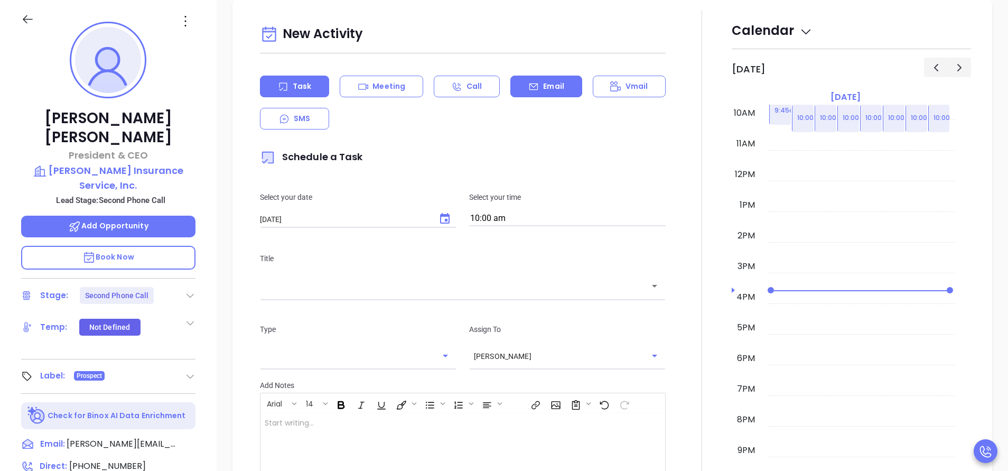
click at [543, 85] on p "Email" at bounding box center [553, 86] width 21 height 11
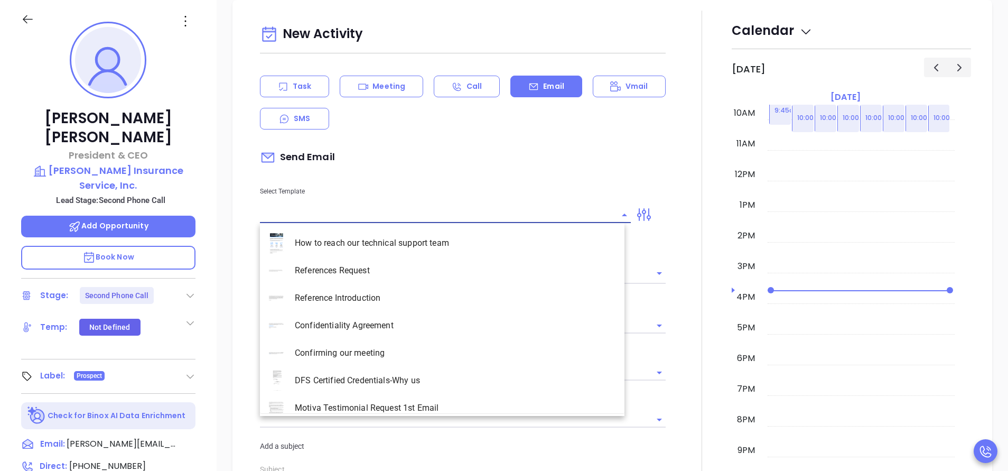
click at [364, 209] on input "text" at bounding box center [437, 214] width 355 height 15
type input "la"
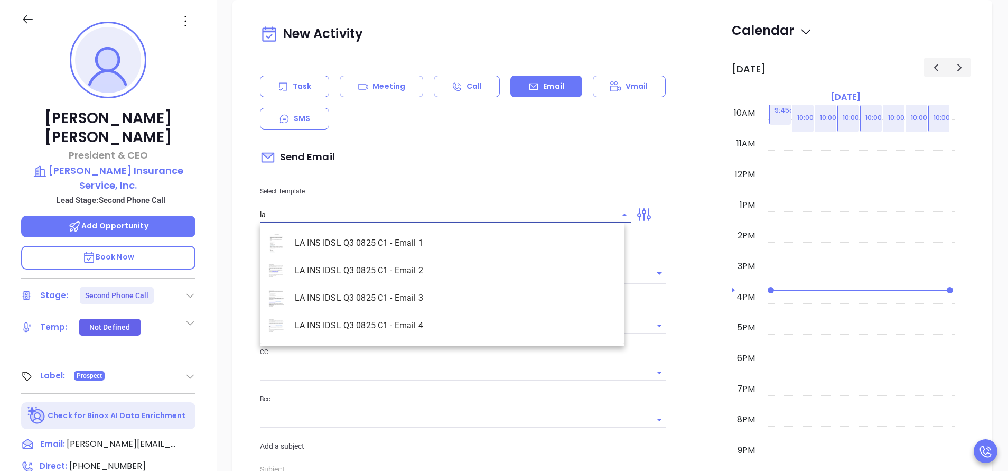
type input "[PERSON_NAME]"
click at [362, 272] on li "LA INS IDSL Q3 0825 C1 - Email 2" at bounding box center [442, 270] width 365 height 27
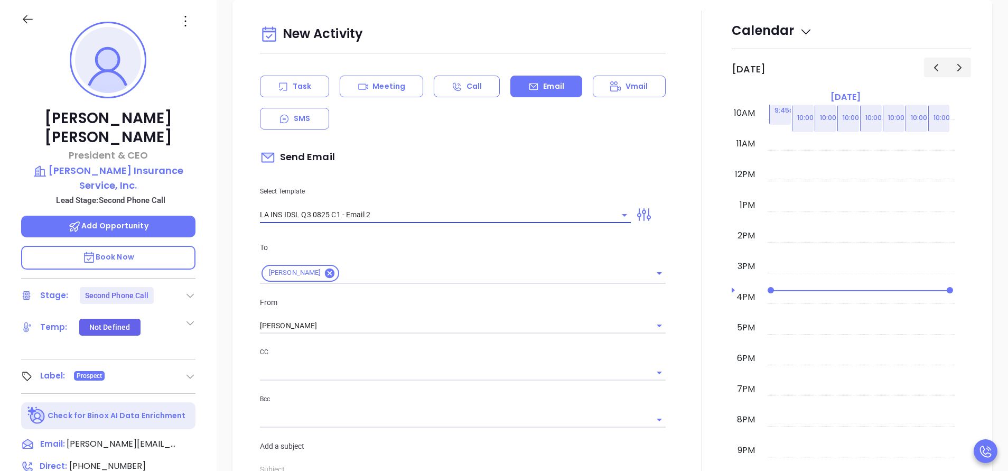
type input "LA INS IDSL Q3 0825 C1 - Email 2"
type input "February is coming fast—will Henry Insurance Service, Inc. be compliant?"
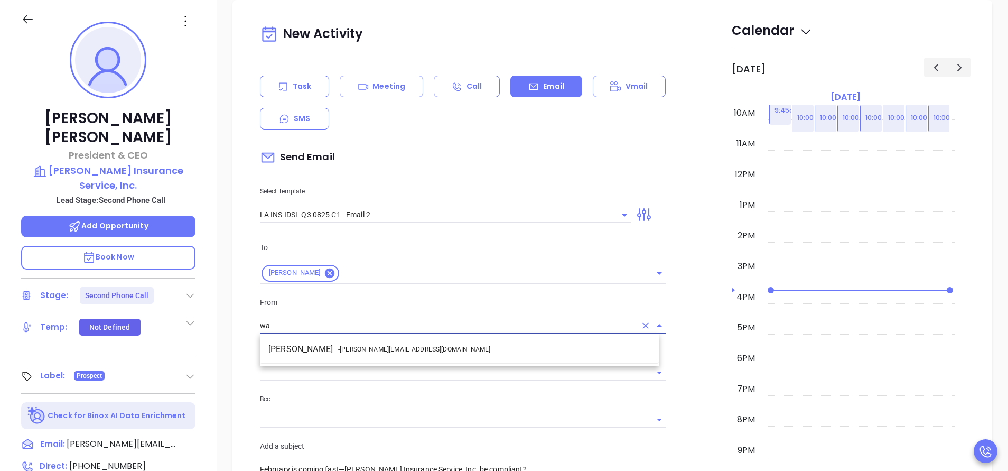
click at [392, 349] on span "- walter@motiva.net" at bounding box center [414, 349] width 152 height 10
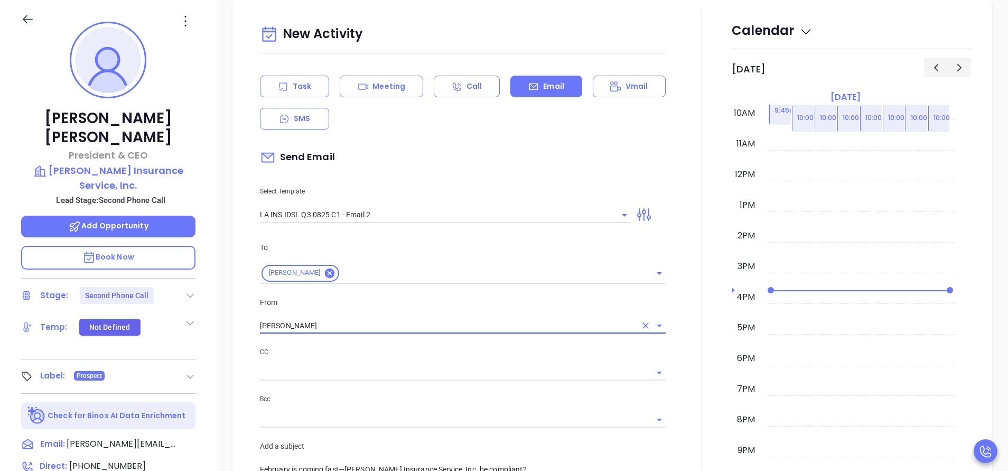
type input "[PERSON_NAME]"
click at [663, 369] on div "CC Bcc" at bounding box center [463, 393] width 418 height 94
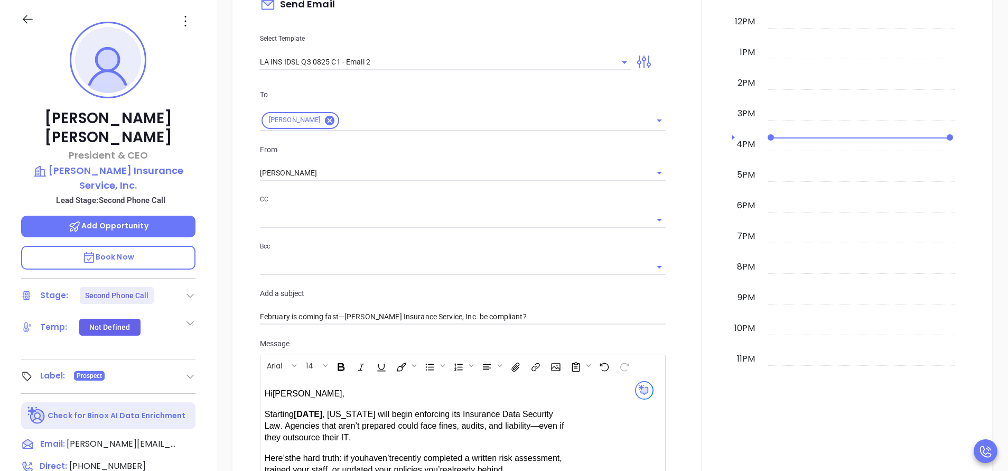
scroll to position [844, 0]
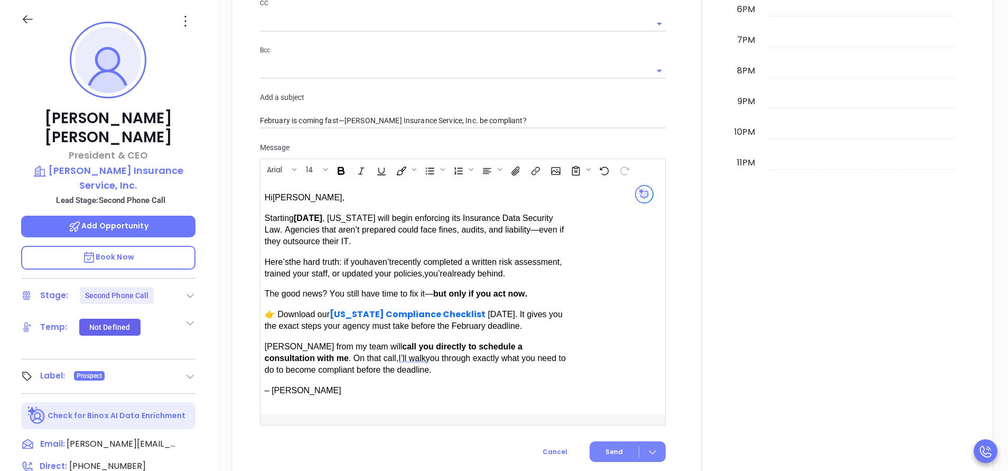
click at [611, 447] on span "Send" at bounding box center [613, 452] width 17 height 10
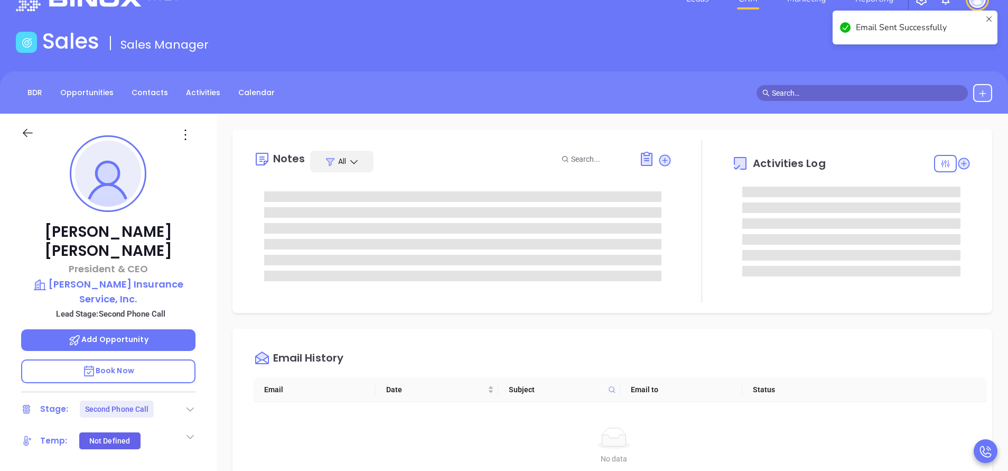
scroll to position [17, 0]
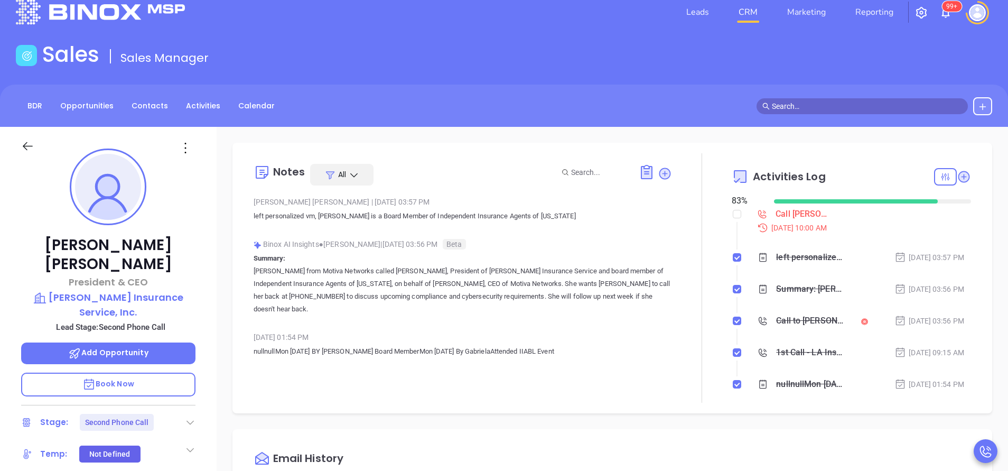
click at [734, 211] on li "Call Ross Henry to follow up Sep 15, 2025 | 10:00 AM" at bounding box center [852, 230] width 237 height 41
click at [733, 214] on input "checkbox" at bounding box center [737, 214] width 8 height 8
checkbox input "true"
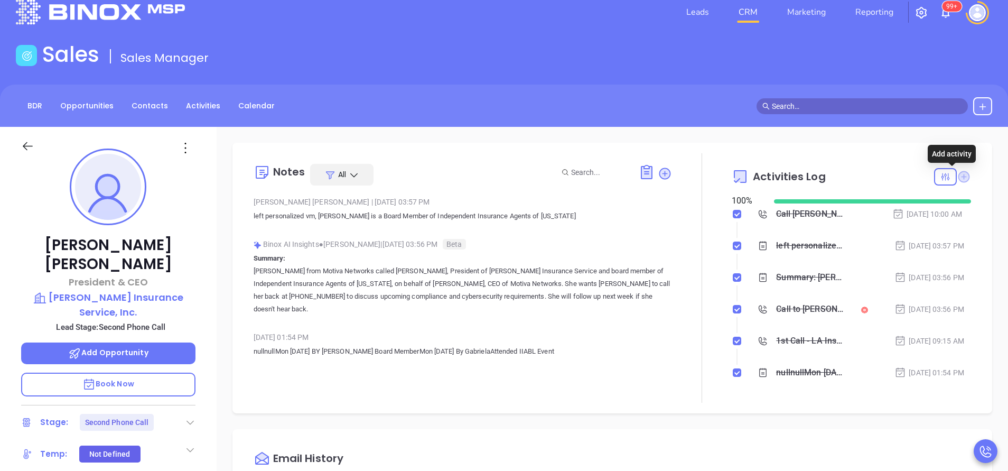
click at [958, 182] on icon at bounding box center [964, 177] width 12 height 12
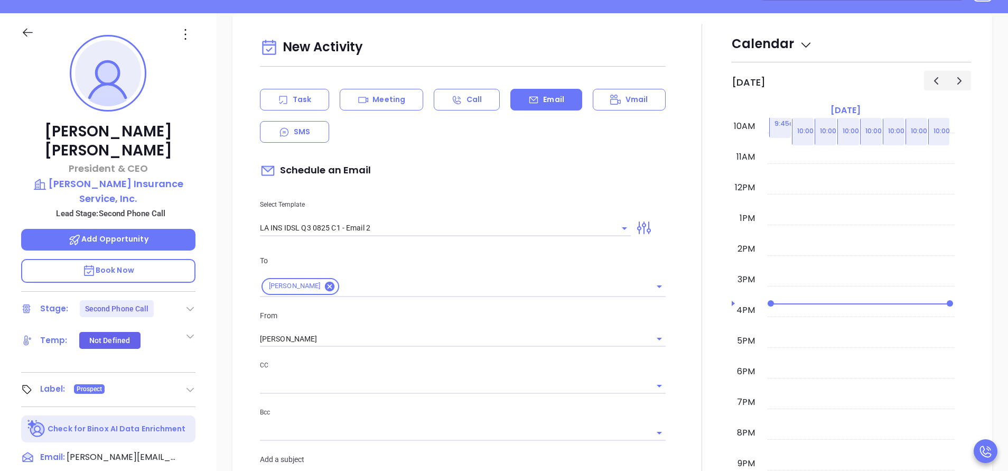
scroll to position [144, 0]
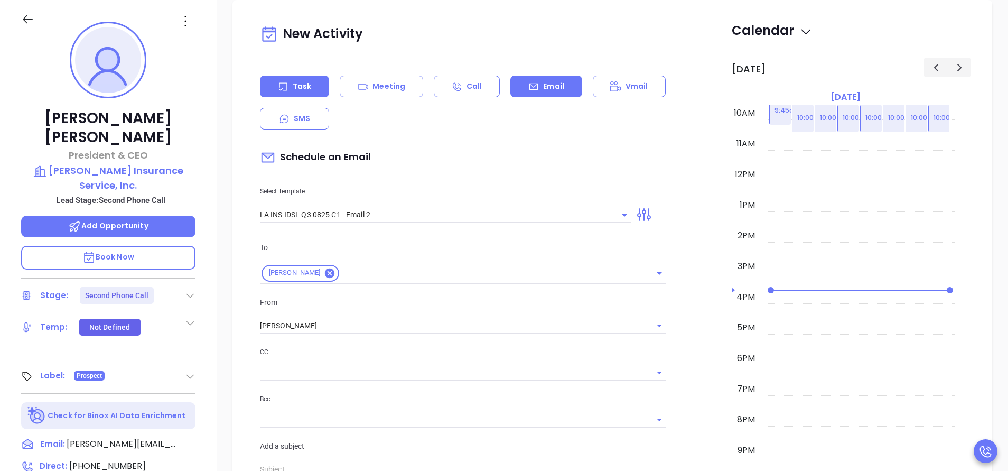
click at [297, 94] on div "Task" at bounding box center [294, 87] width 69 height 22
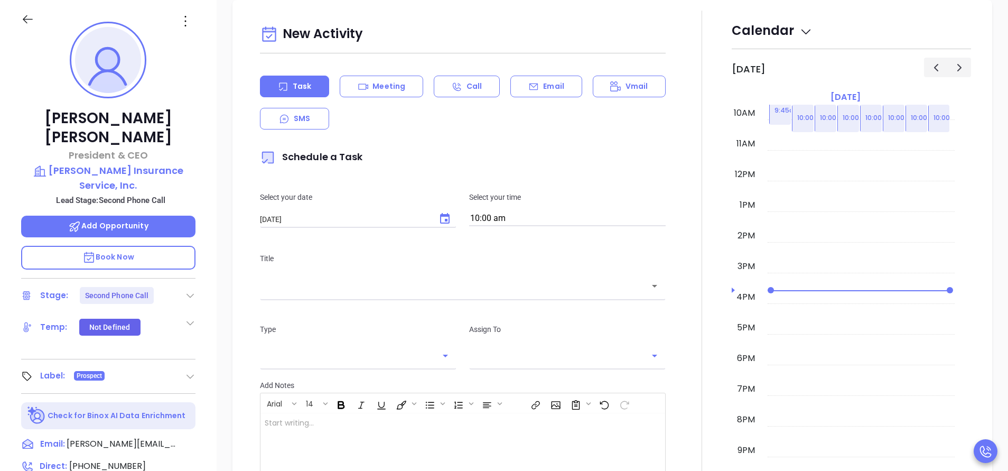
type input "Anabell Dominguez"
click at [448, 293] on div "​" at bounding box center [463, 285] width 406 height 23
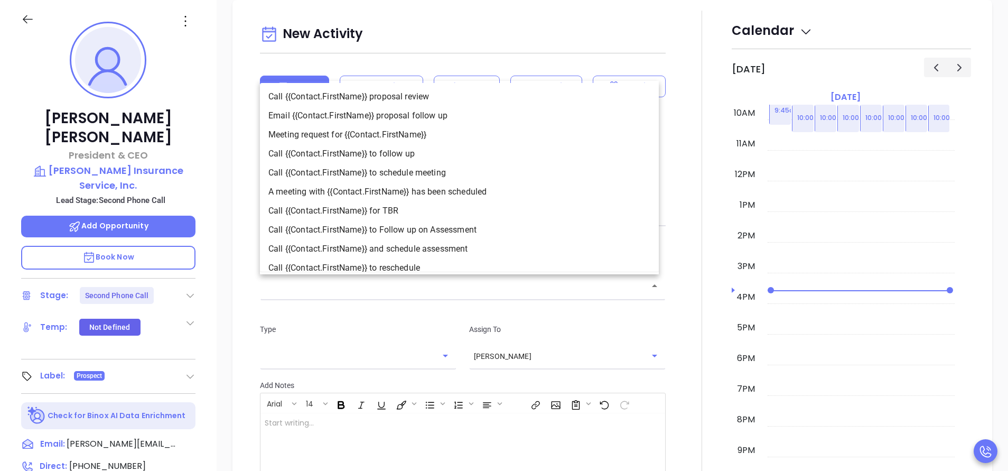
click at [408, 155] on li "Call {{Contact.FirstName}} to follow up" at bounding box center [459, 153] width 399 height 19
type input "Call Ross to follow up"
type input "Call"
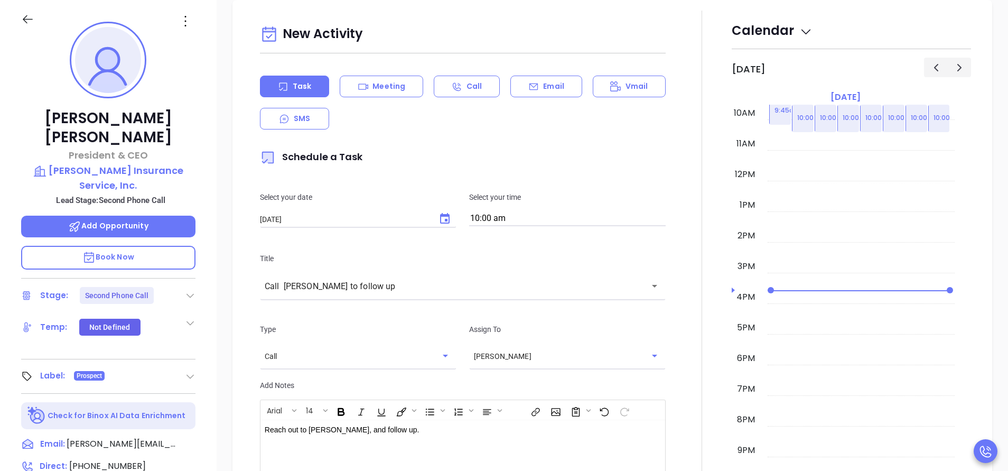
click at [684, 341] on div at bounding box center [702, 308] width 60 height 594
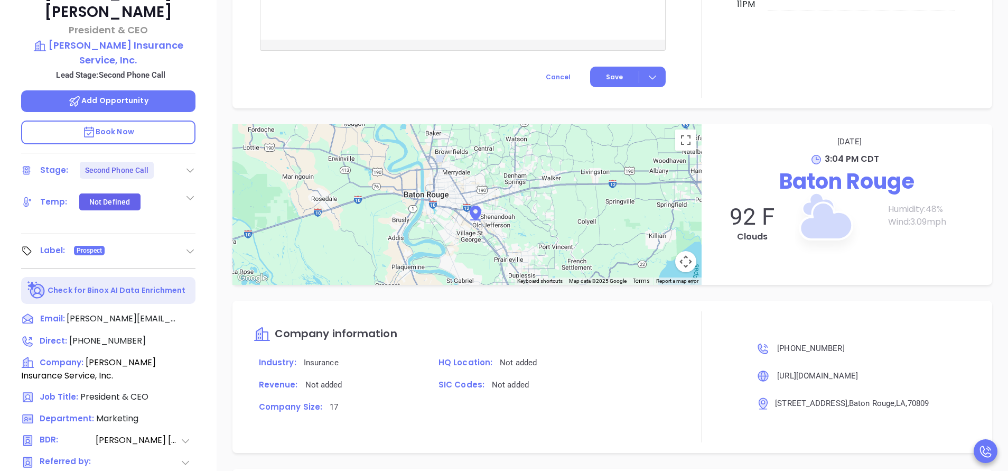
scroll to position [271, 0]
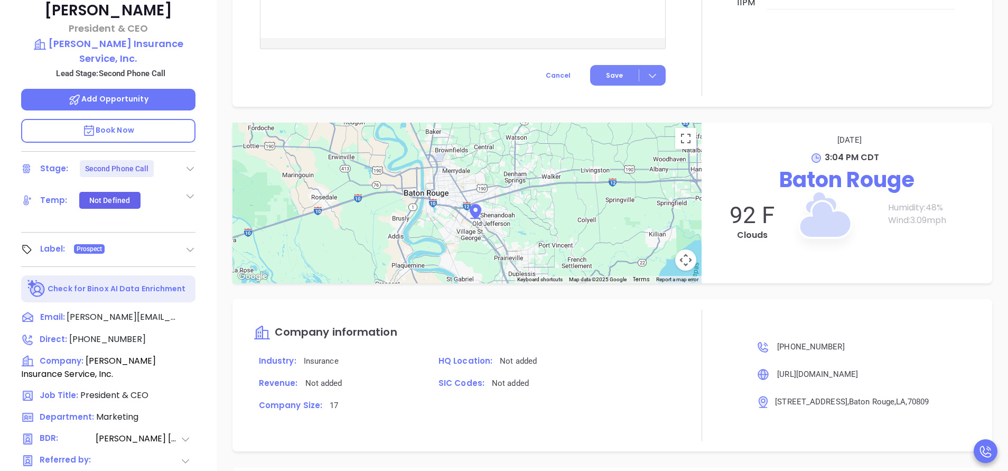
click at [606, 79] on span "Save" at bounding box center [614, 76] width 17 height 10
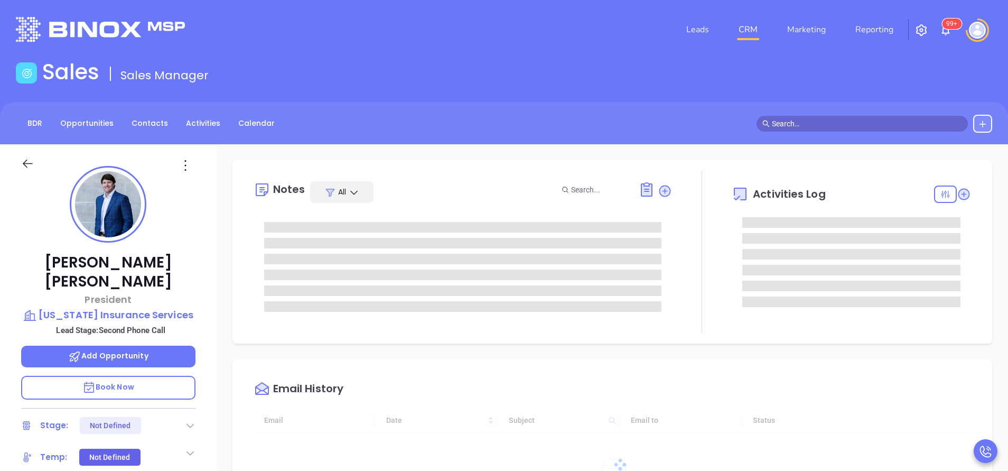
type input "[DATE]"
type input "[PERSON_NAME]"
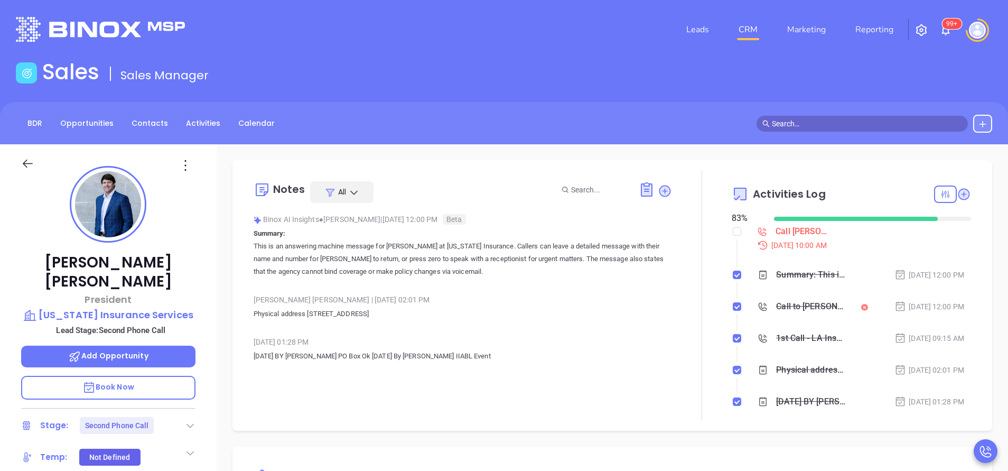
click at [139, 376] on p "Book Now" at bounding box center [108, 388] width 174 height 24
click at [170, 307] on p "[US_STATE] Insurance Services" at bounding box center [108, 314] width 174 height 15
click at [958, 198] on icon at bounding box center [963, 194] width 11 height 11
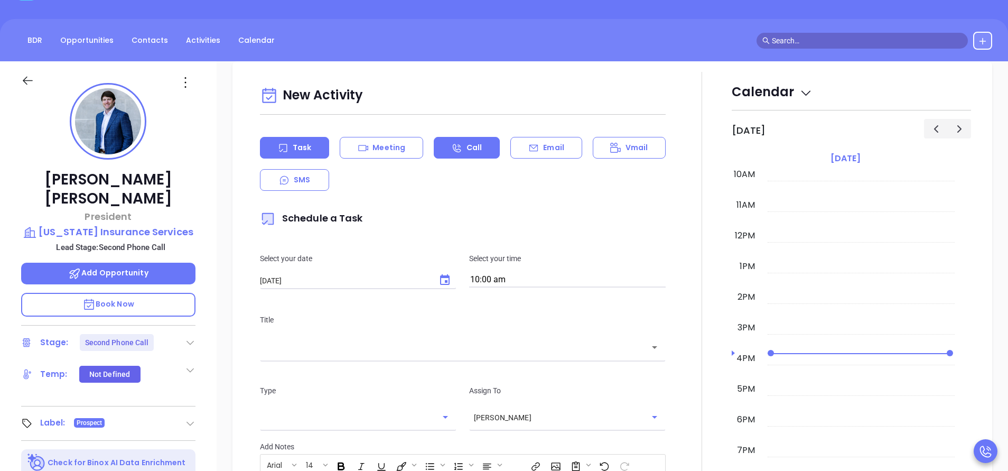
scroll to position [144, 0]
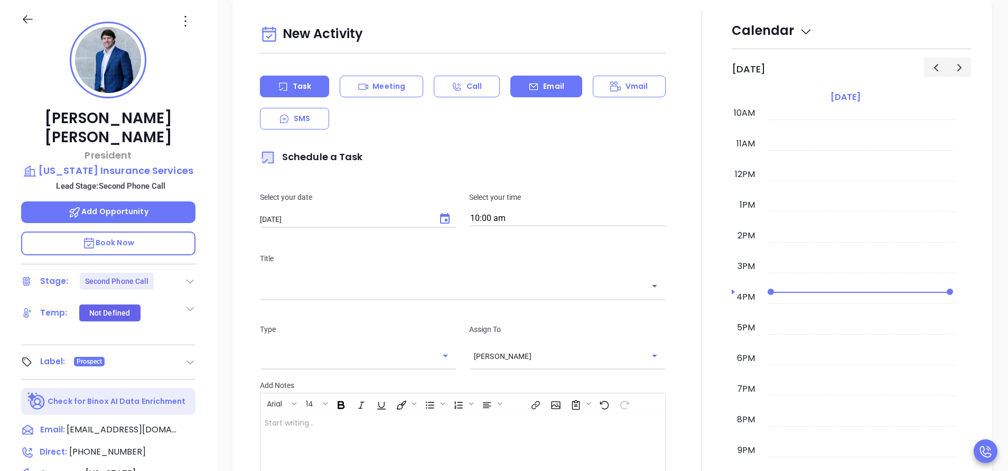
click at [531, 95] on div "Email" at bounding box center [545, 87] width 71 height 22
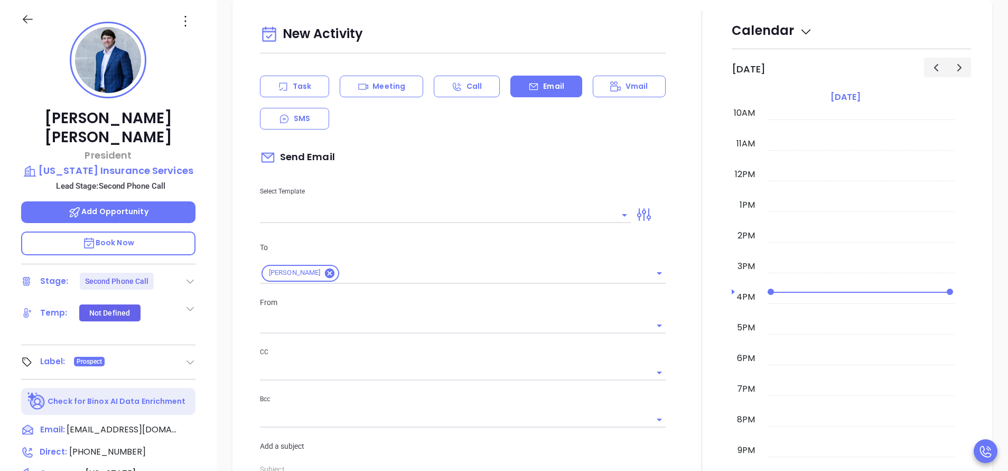
click at [377, 209] on input "text" at bounding box center [437, 214] width 355 height 15
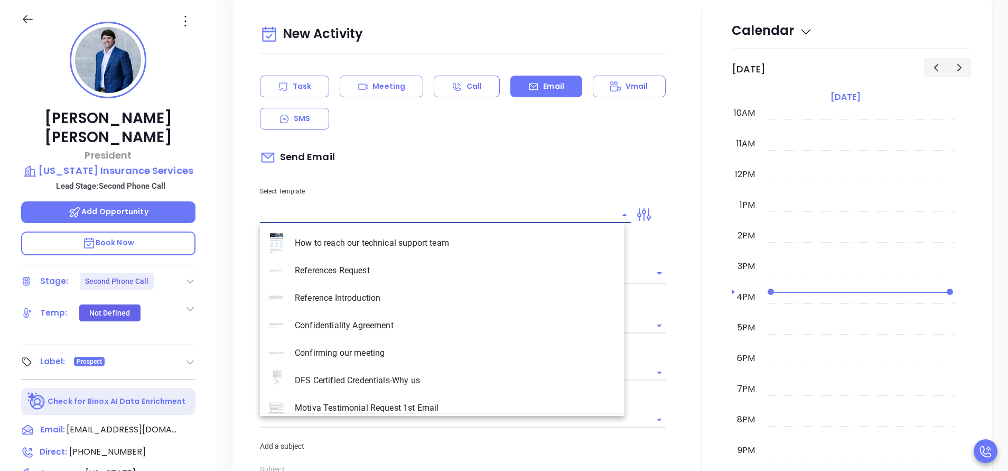
type input "[PERSON_NAME]"
type input "n"
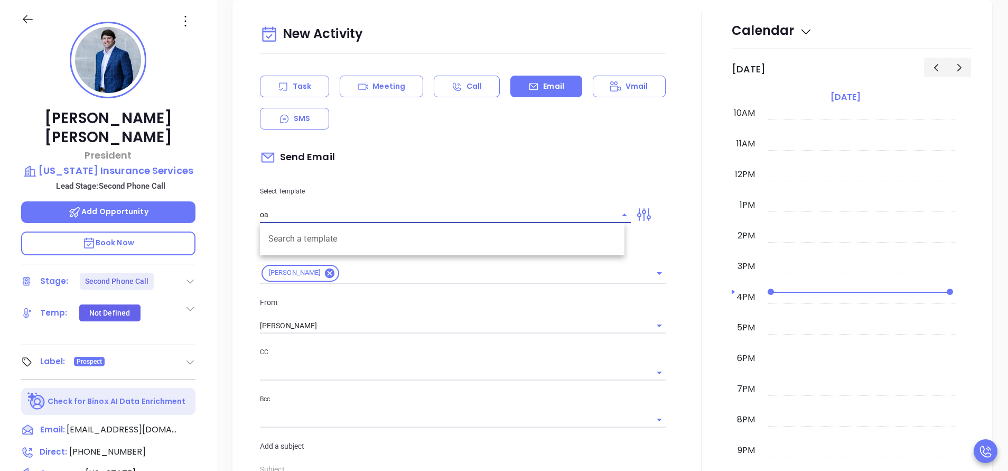
type input "o"
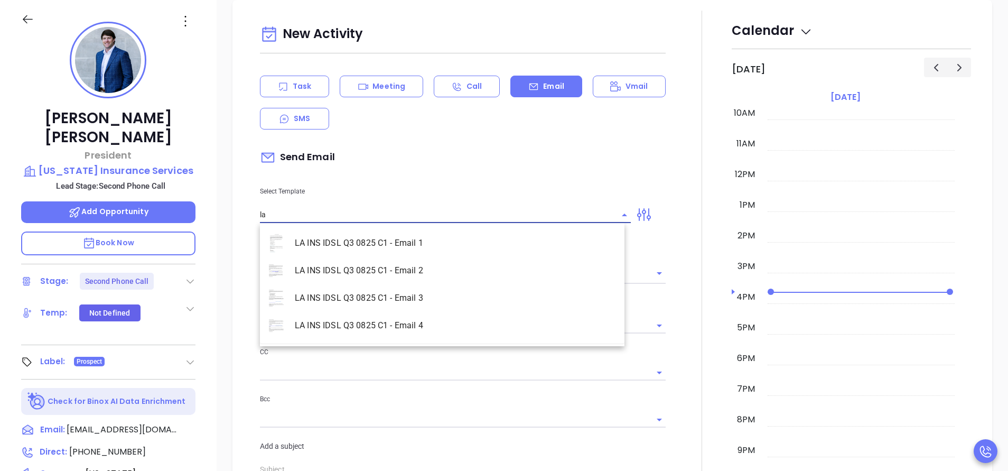
click at [402, 261] on li "LA INS IDSL Q3 0825 C1 - Email 2" at bounding box center [442, 270] width 365 height 27
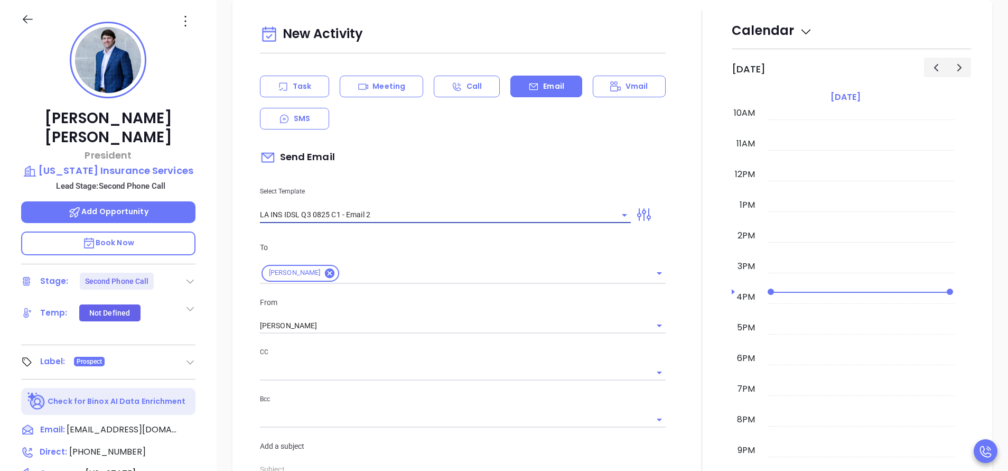
type input "LA INS IDSL Q3 0825 C1 - Email 2"
type input "February is coming fast—will Louisiana Insurance Services be compliant?"
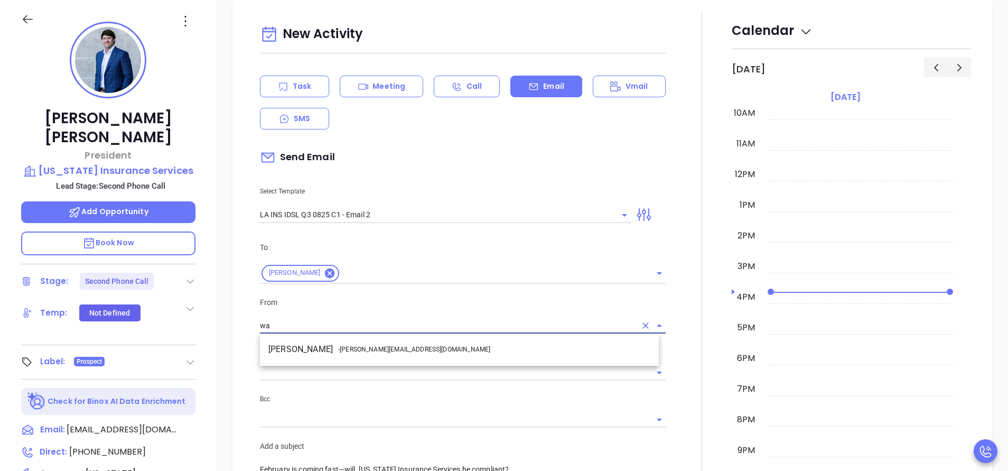
click at [415, 348] on li "Walter Contreras - walter@motiva.net" at bounding box center [459, 349] width 399 height 19
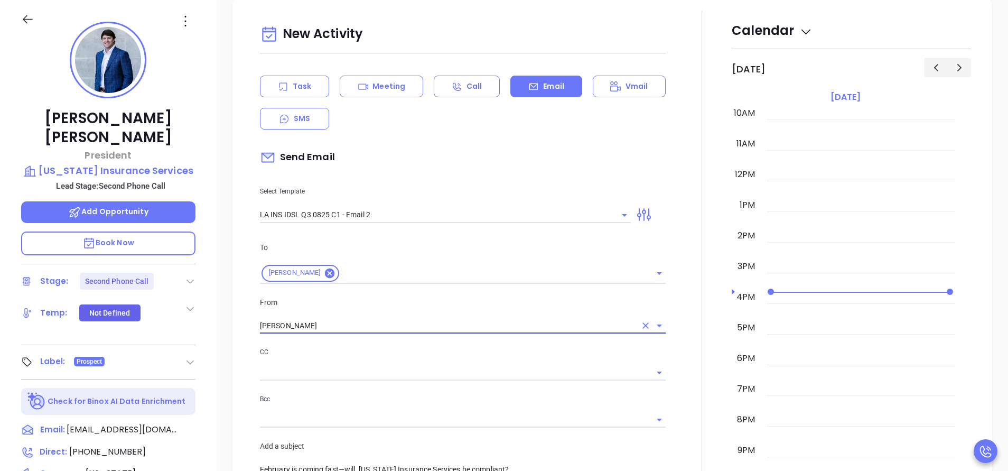
type input "[PERSON_NAME]"
click at [672, 369] on div at bounding box center [702, 416] width 60 height 810
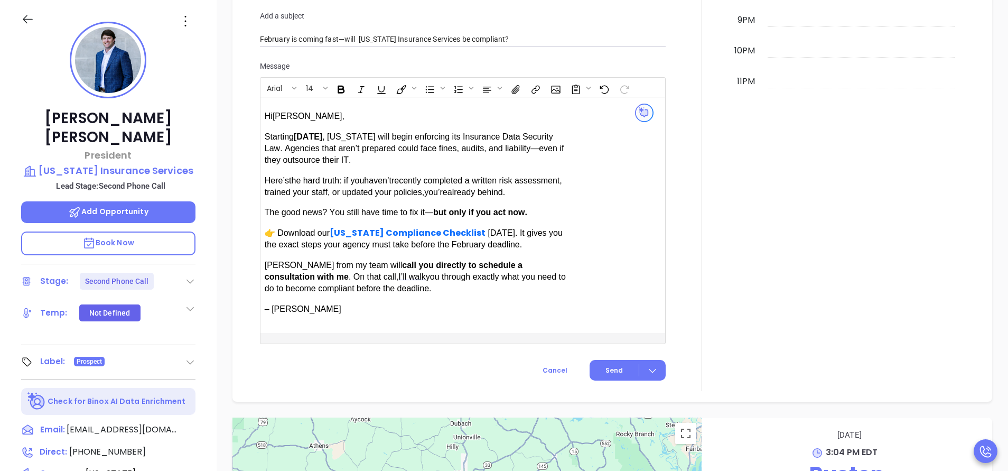
scroll to position [939, 0]
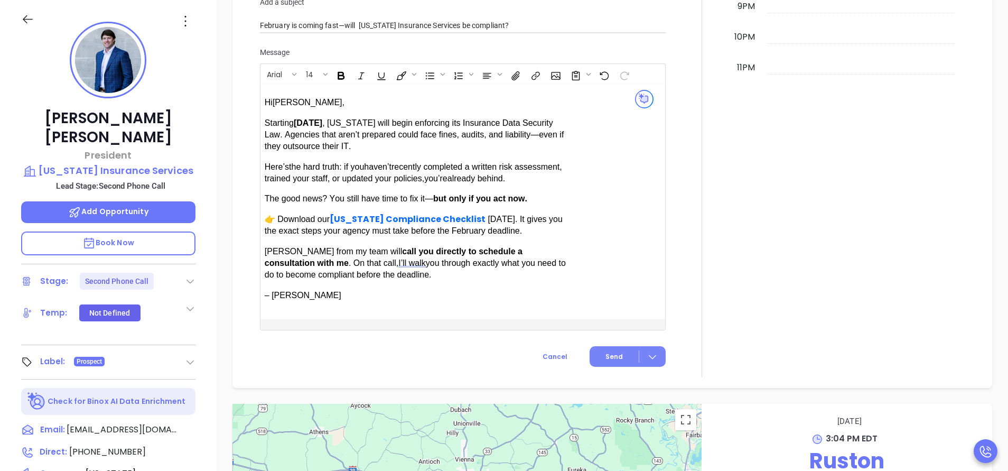
click at [616, 357] on button "Send" at bounding box center [628, 356] width 76 height 21
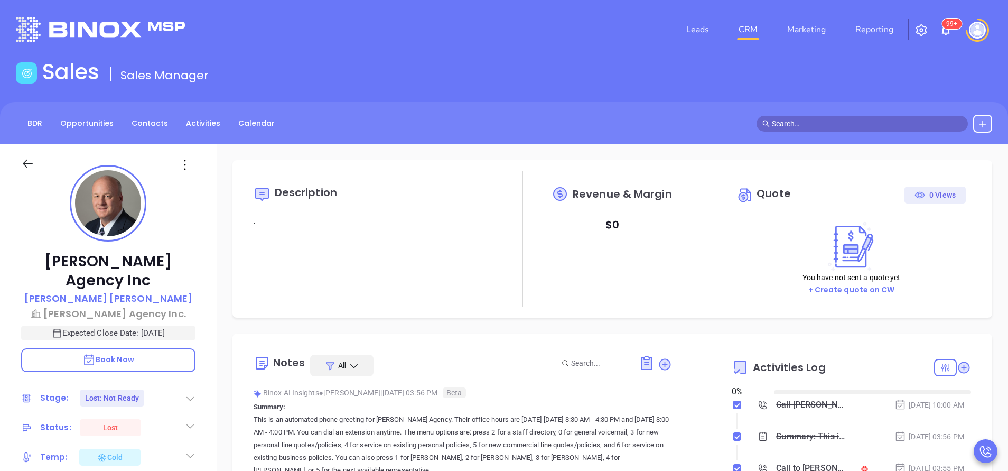
type input "[DATE]"
type input "[PERSON_NAME]"
click at [119, 291] on p "Andrew M Tehan" at bounding box center [108, 298] width 169 height 14
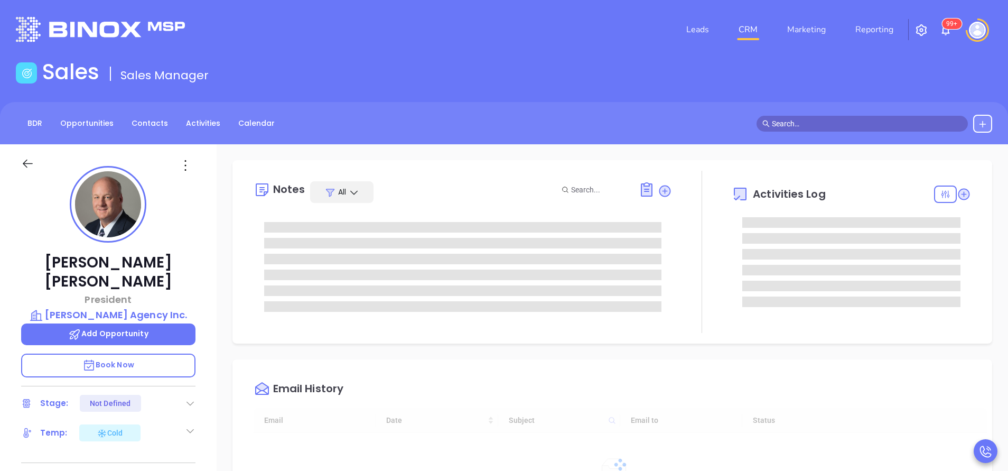
type input "09/17/2025"
type input "[PERSON_NAME]"
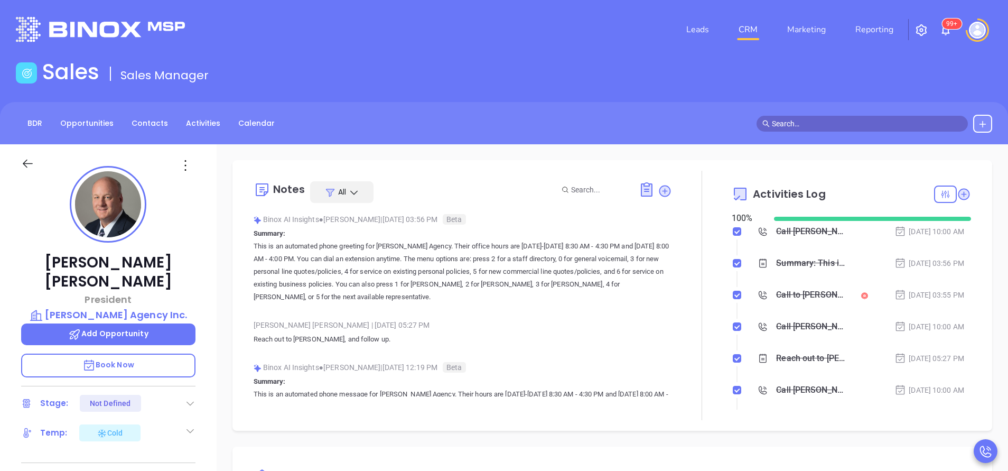
click at [189, 425] on icon at bounding box center [190, 430] width 11 height 11
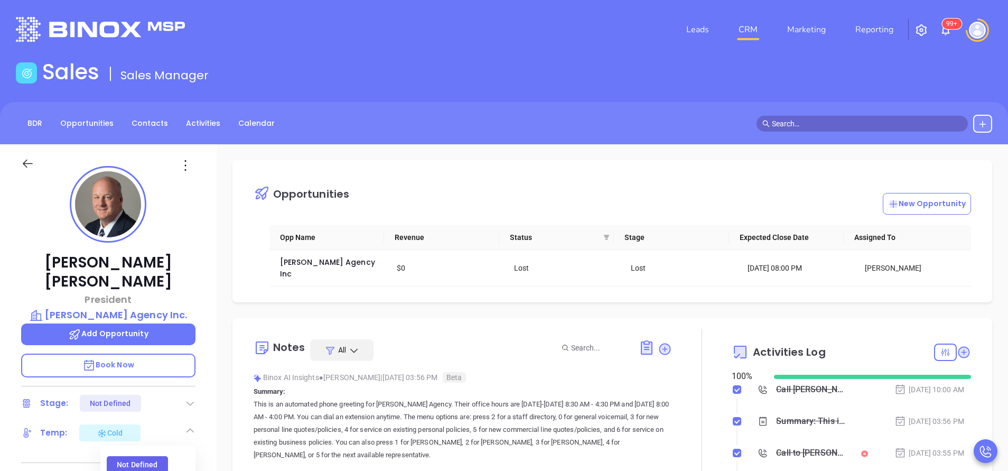
click at [146, 456] on div "Not Defined" at bounding box center [137, 464] width 41 height 17
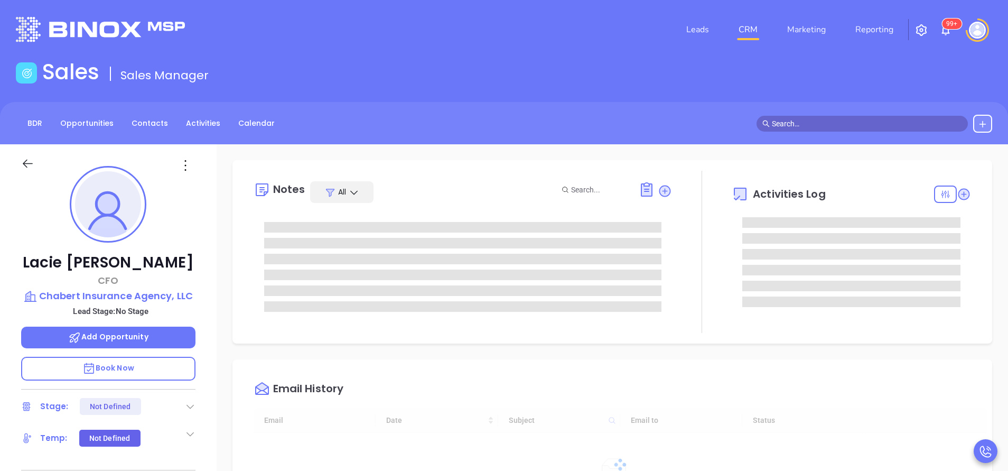
type input "[DATE]"
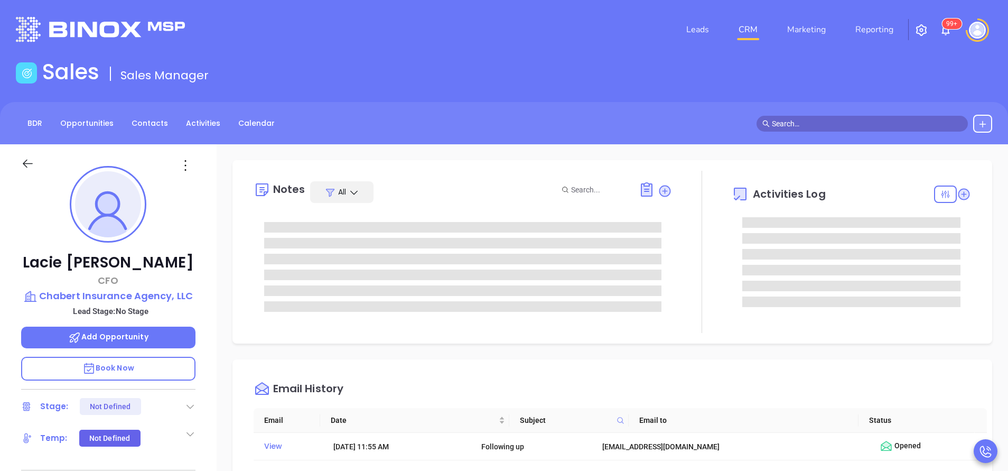
type input "[PERSON_NAME]"
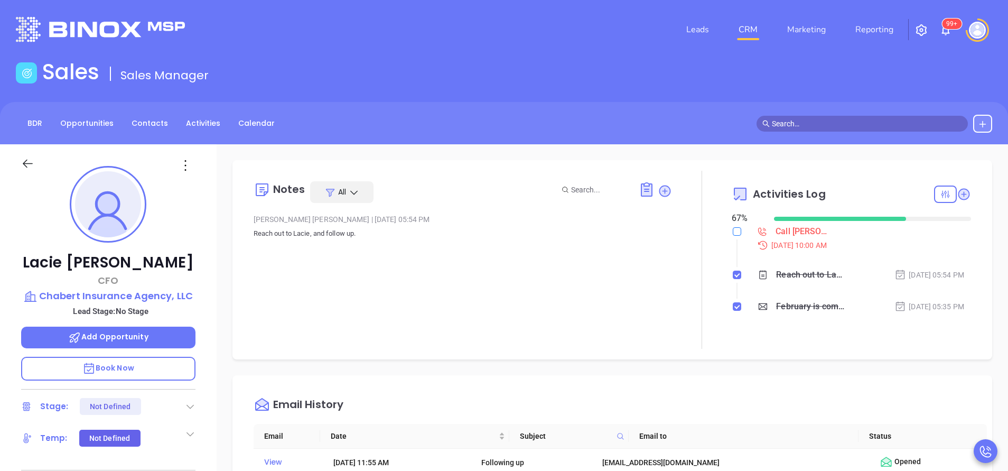
click at [733, 235] on input "checkbox" at bounding box center [737, 231] width 8 height 8
checkbox input "true"
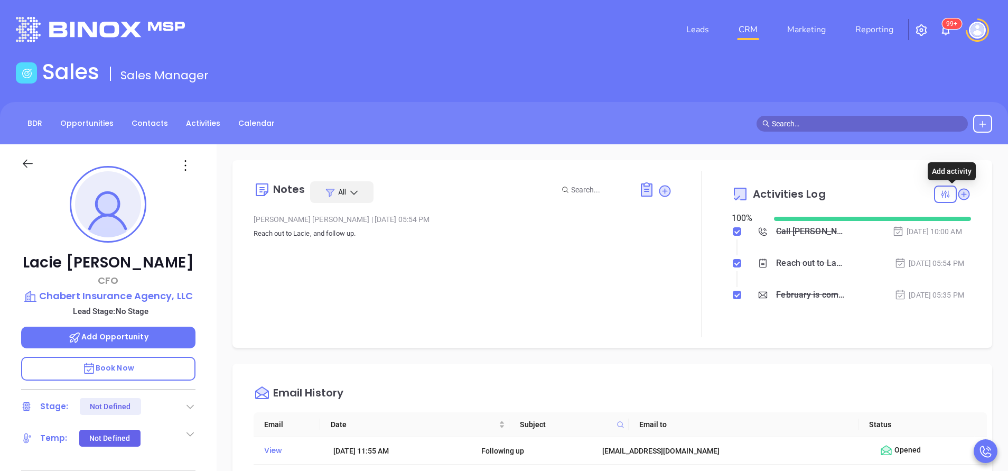
click at [958, 194] on icon at bounding box center [964, 194] width 14 height 14
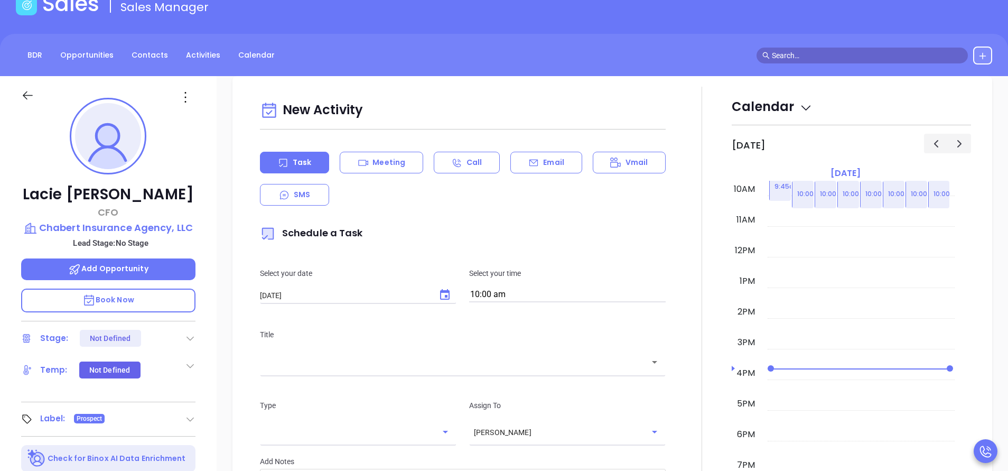
scroll to position [144, 0]
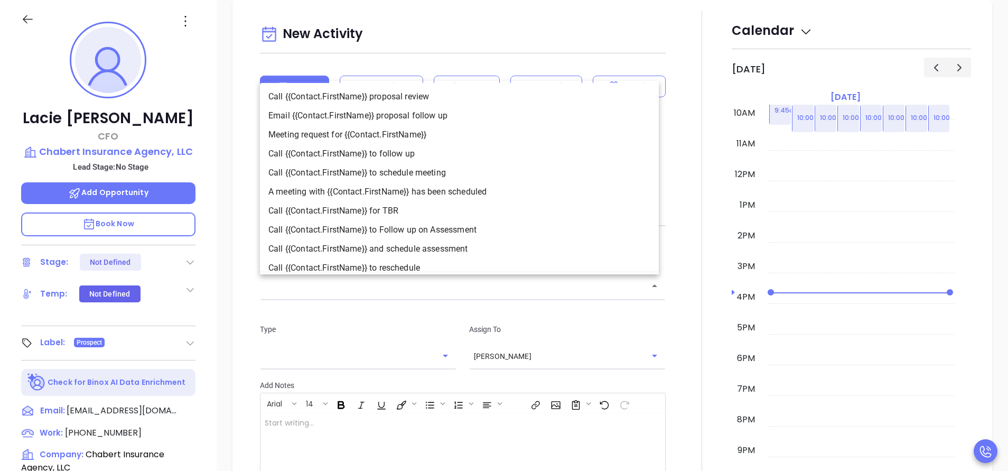
click at [457, 288] on input "text" at bounding box center [455, 286] width 380 height 12
click at [417, 162] on li "Call {{Contact.FirstName}} to follow up" at bounding box center [459, 153] width 399 height 19
type input "Call [PERSON_NAME] to follow up"
type input "Call"
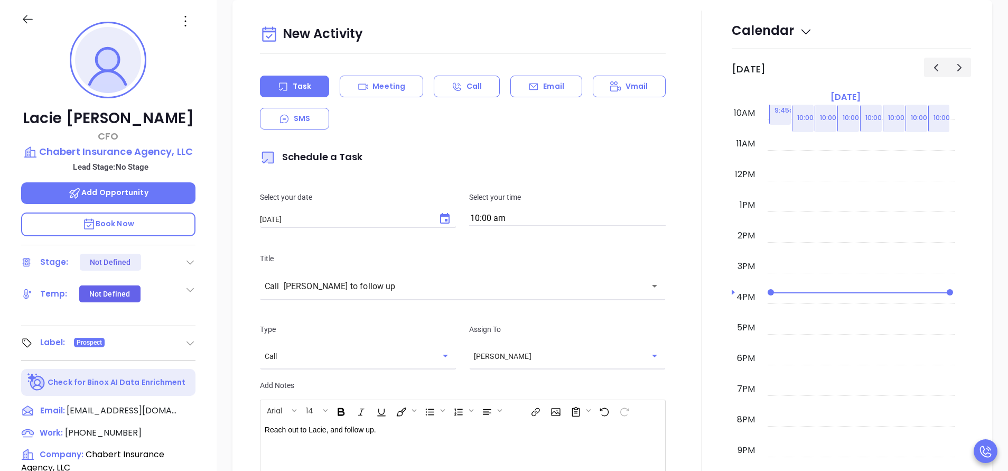
click at [674, 396] on div at bounding box center [702, 308] width 60 height 594
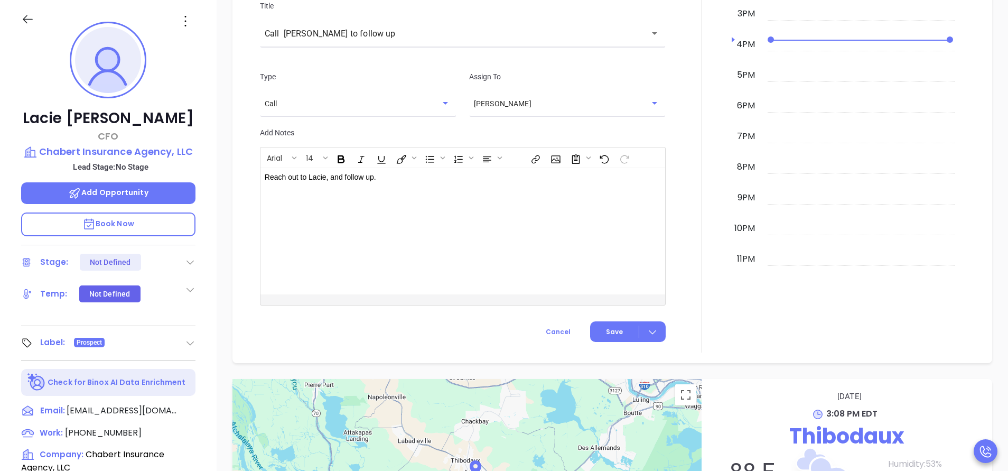
scroll to position [605, 0]
click at [604, 324] on button "Save" at bounding box center [628, 330] width 76 height 21
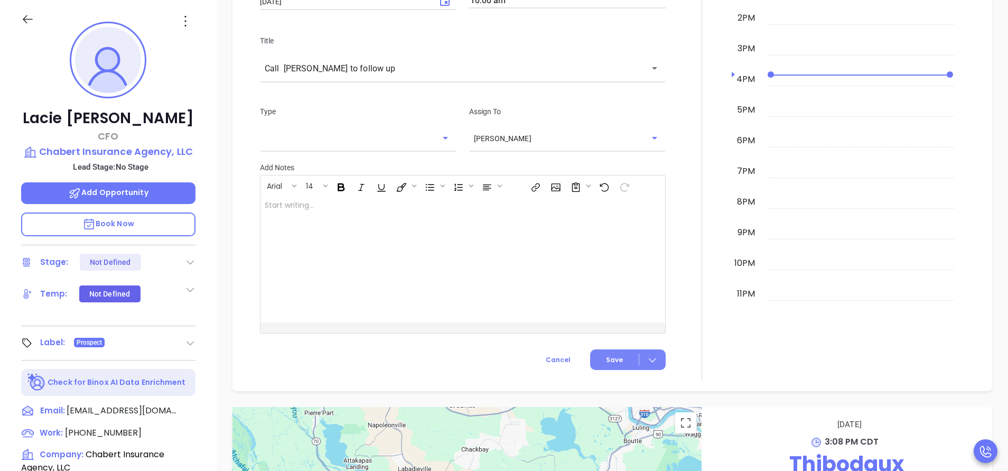
scroll to position [637, 0]
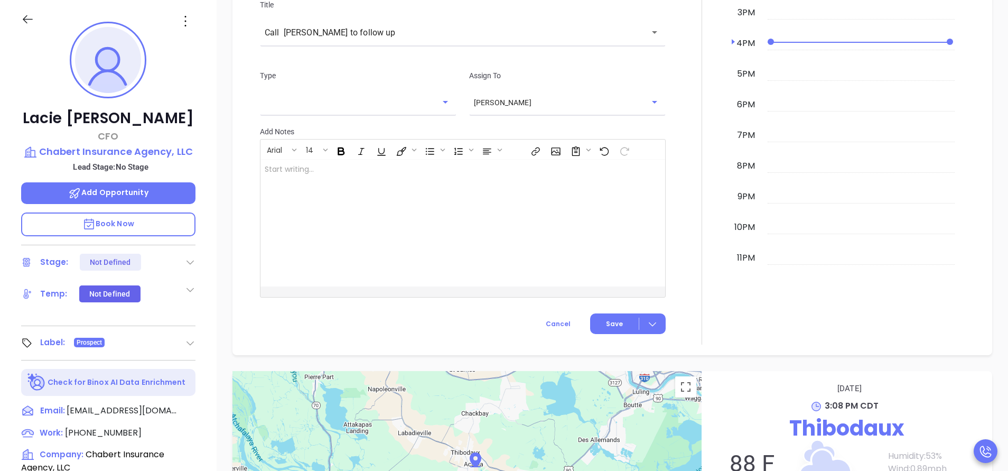
click at [693, 221] on div at bounding box center [702, 51] width 60 height 588
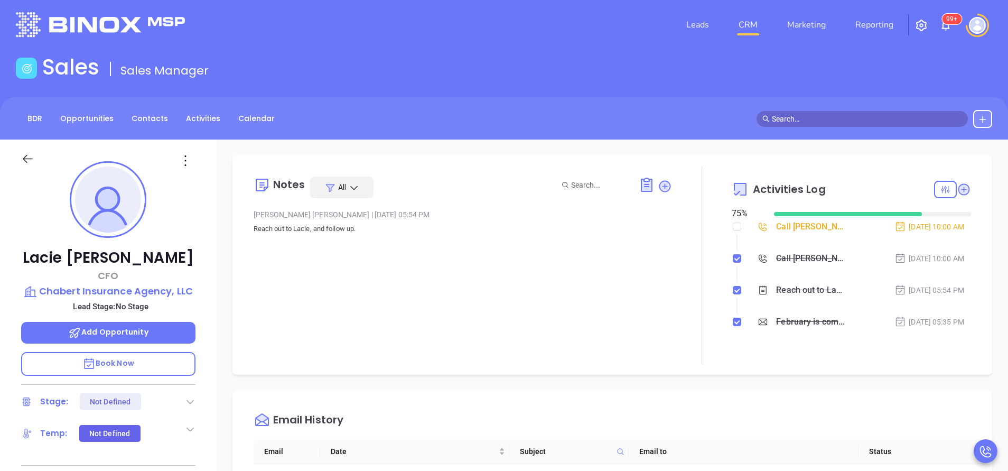
scroll to position [0, 0]
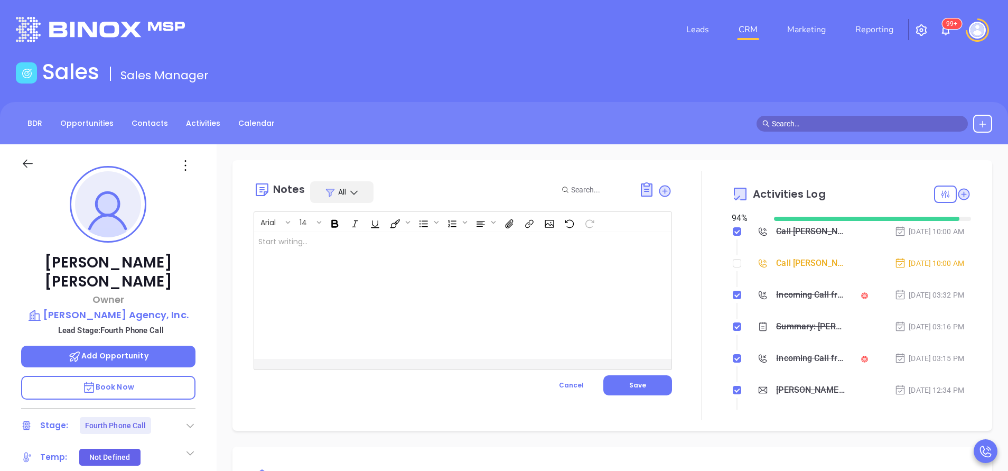
scroll to position [307, 0]
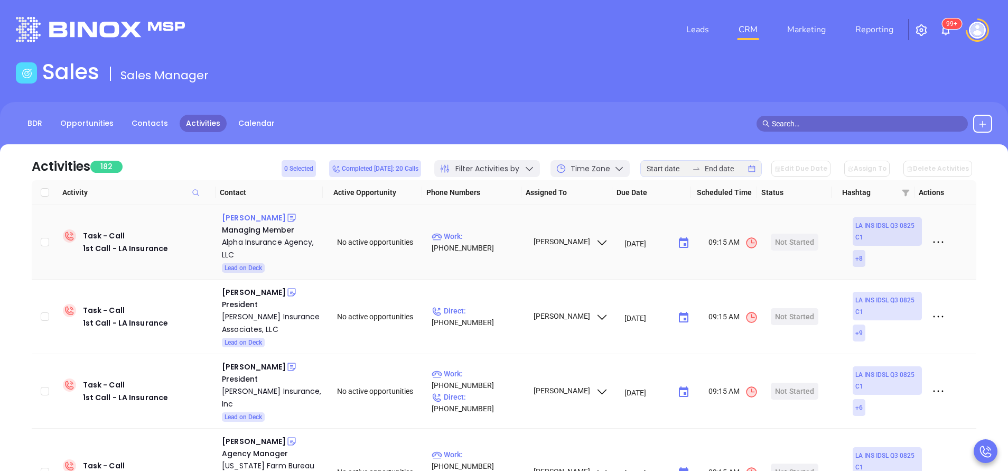
click at [252, 216] on div "[PERSON_NAME]" at bounding box center [254, 217] width 64 height 13
click at [229, 256] on div "Alpha Insurance Agency, LLC" at bounding box center [272, 248] width 100 height 25
click at [287, 217] on icon at bounding box center [291, 217] width 11 height 11
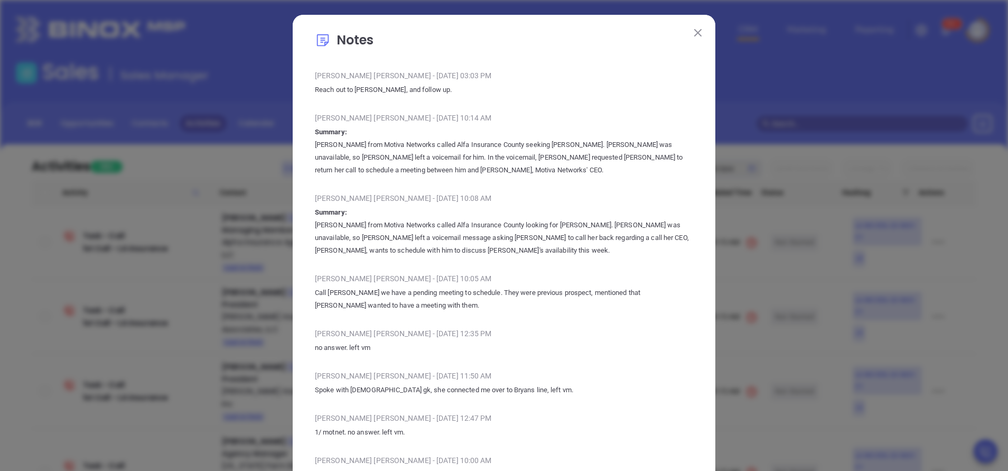
click at [480, 275] on div "[PERSON_NAME] - [DATE] 10:05 AM" at bounding box center [504, 279] width 378 height 16
click at [695, 30] on img at bounding box center [697, 32] width 7 height 7
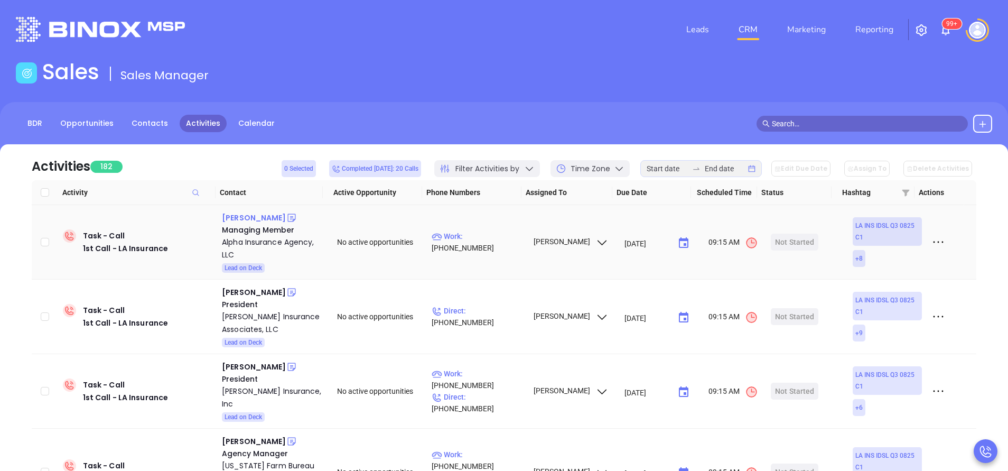
click at [257, 212] on div "Bryan Duplantier" at bounding box center [254, 217] width 64 height 13
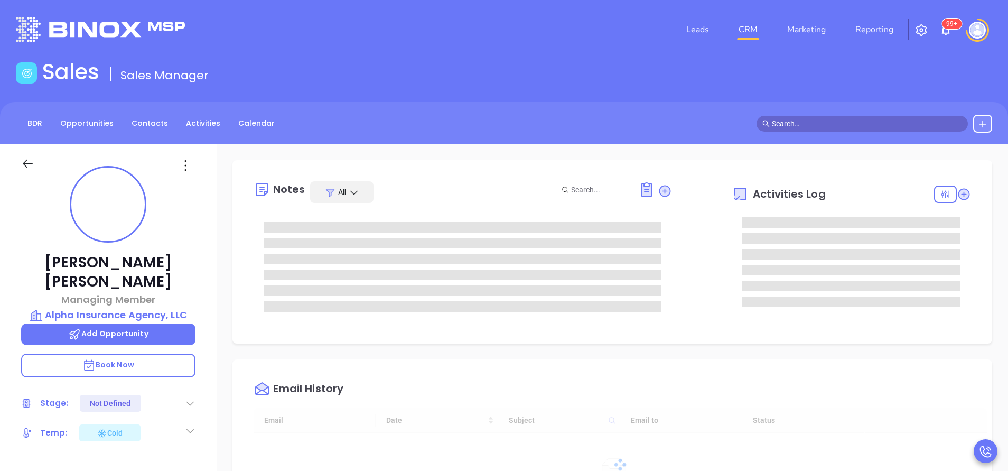
type input "[DATE]"
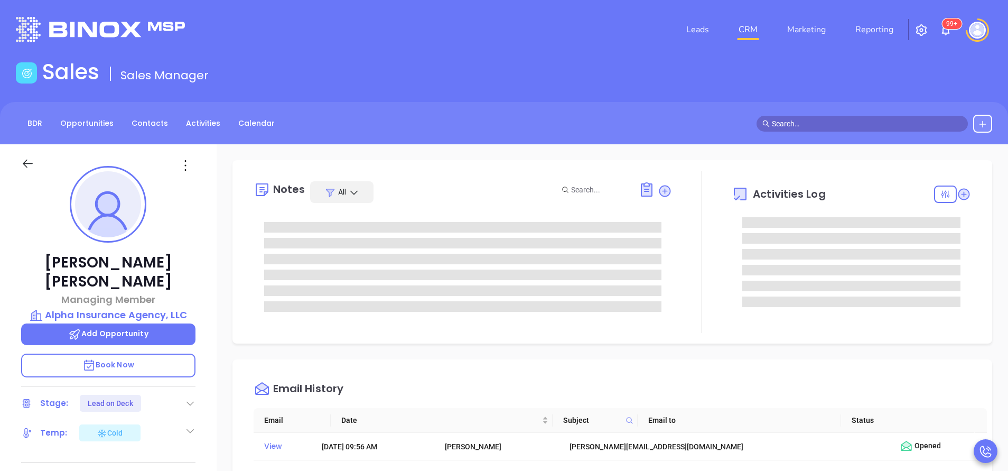
type input "[PERSON_NAME]"
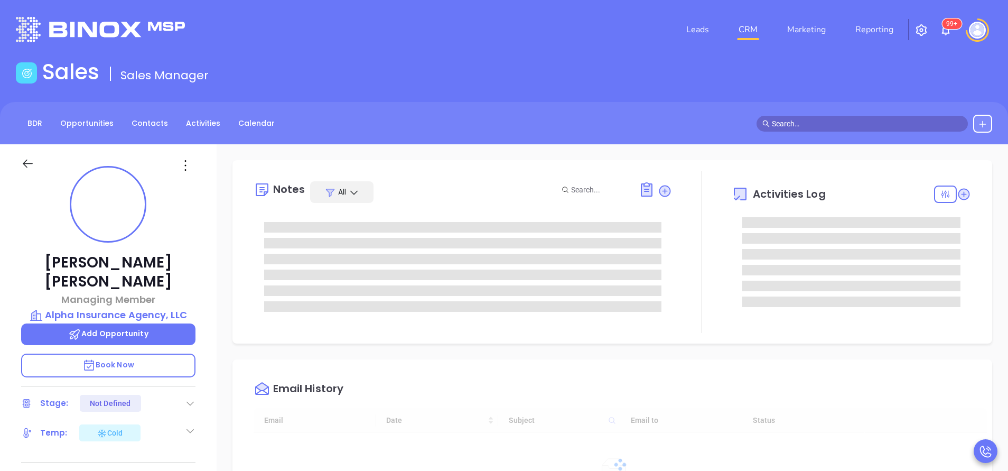
type input "[DATE]"
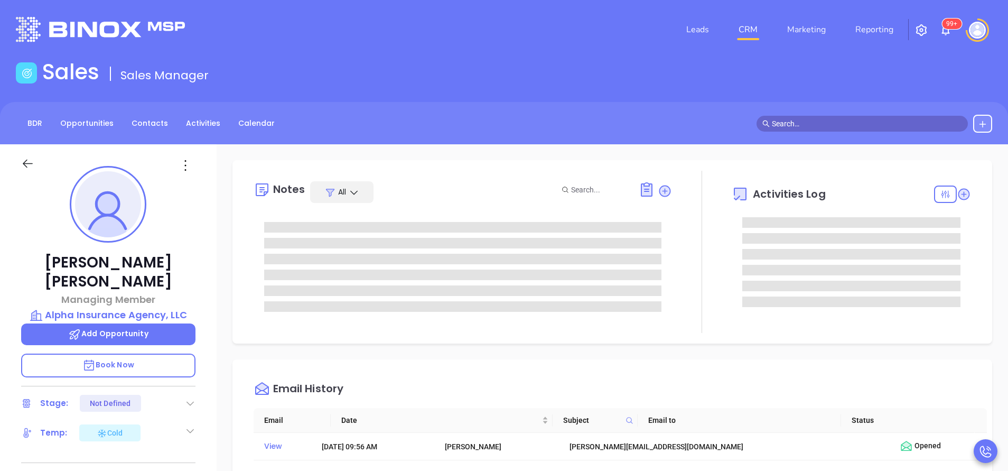
type input "[PERSON_NAME]"
click at [958, 193] on icon at bounding box center [963, 194] width 11 height 11
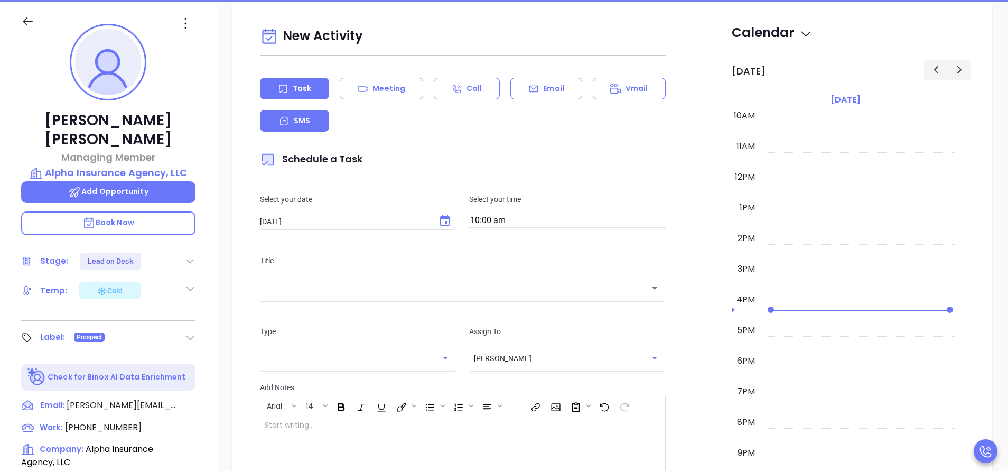
scroll to position [144, 0]
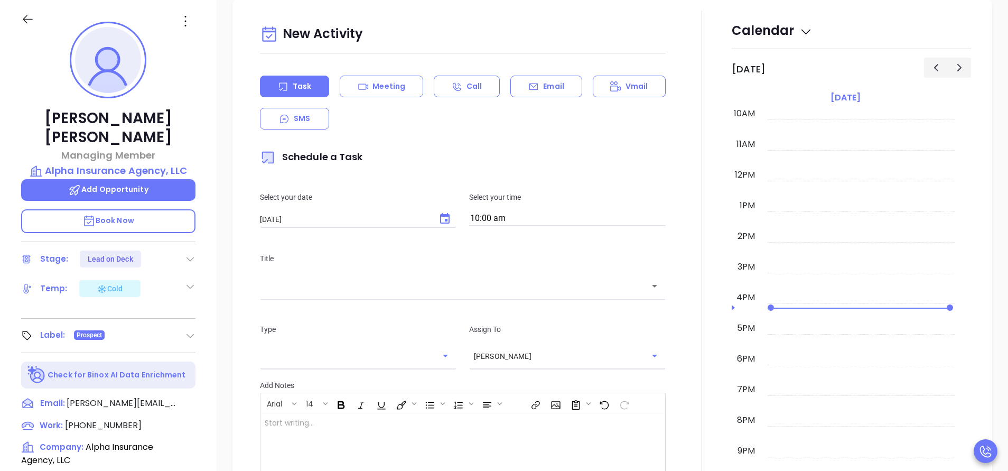
click at [532, 90] on icon at bounding box center [533, 86] width 11 height 11
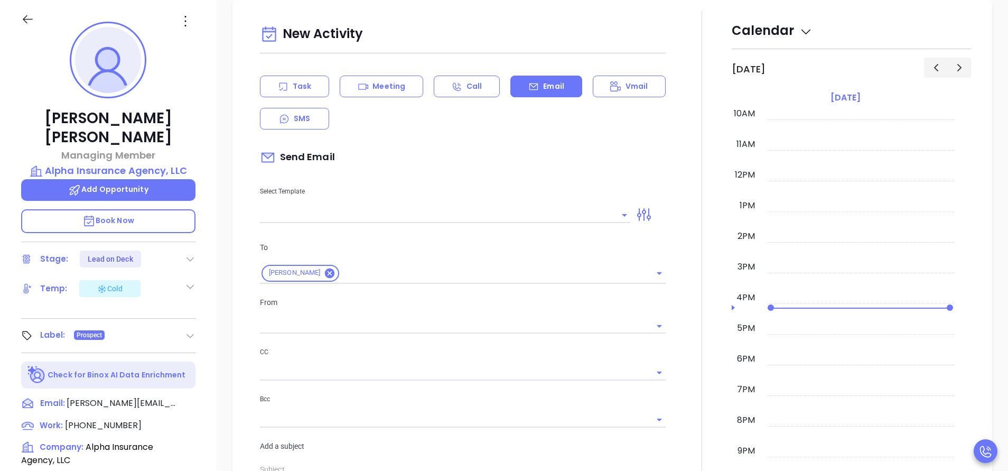
click at [379, 221] on input "text" at bounding box center [437, 214] width 355 height 15
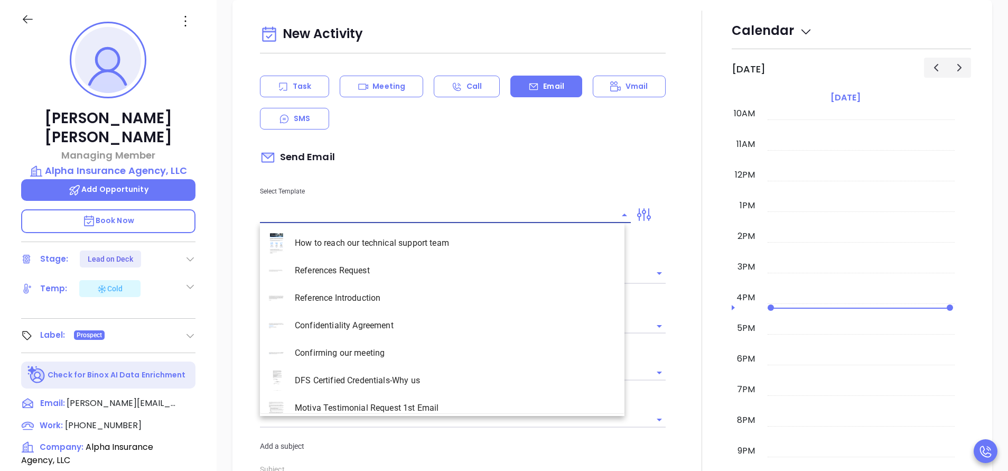
type input "[PERSON_NAME]"
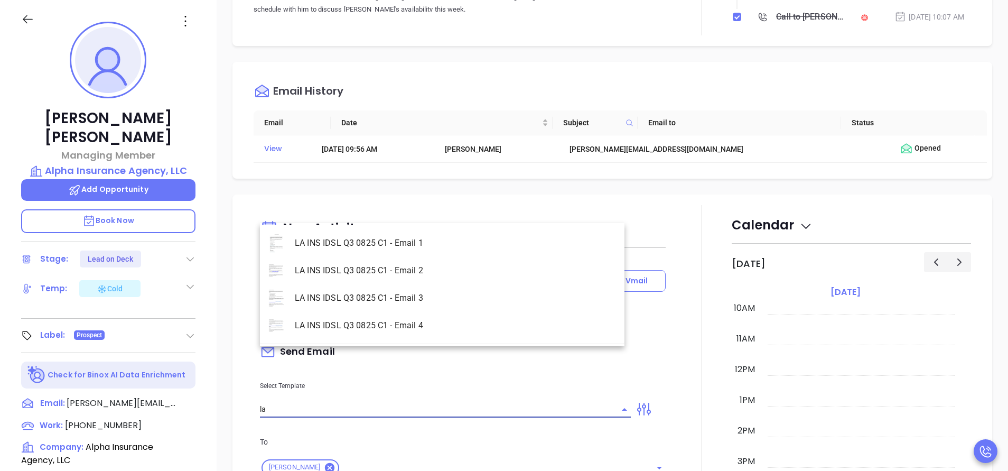
scroll to position [641, 0]
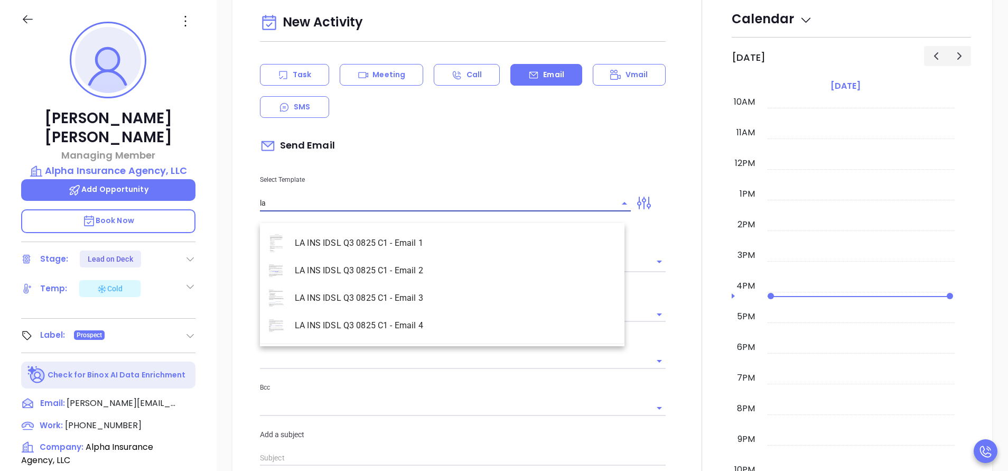
click at [394, 274] on li "LA INS IDSL Q3 0825 C1 - Email 2" at bounding box center [442, 270] width 365 height 27
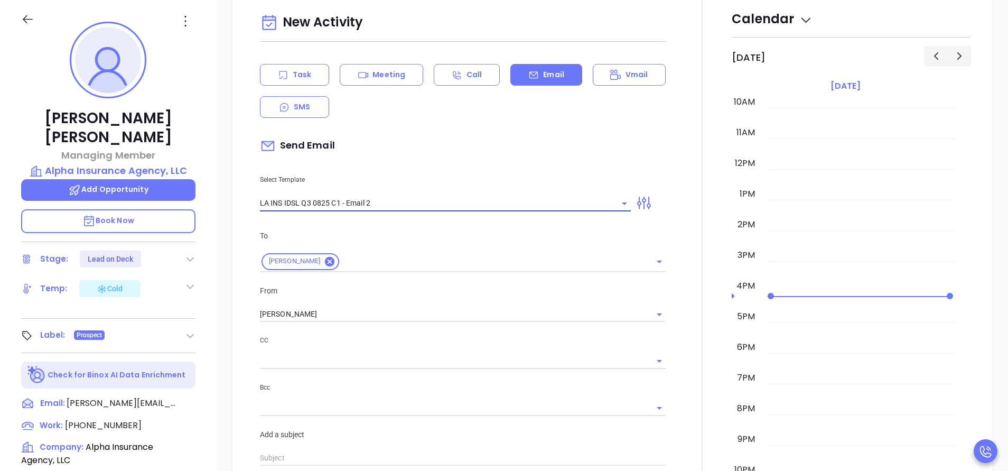
type input "LA INS IDSL Q3 0825 C1 - Email 2"
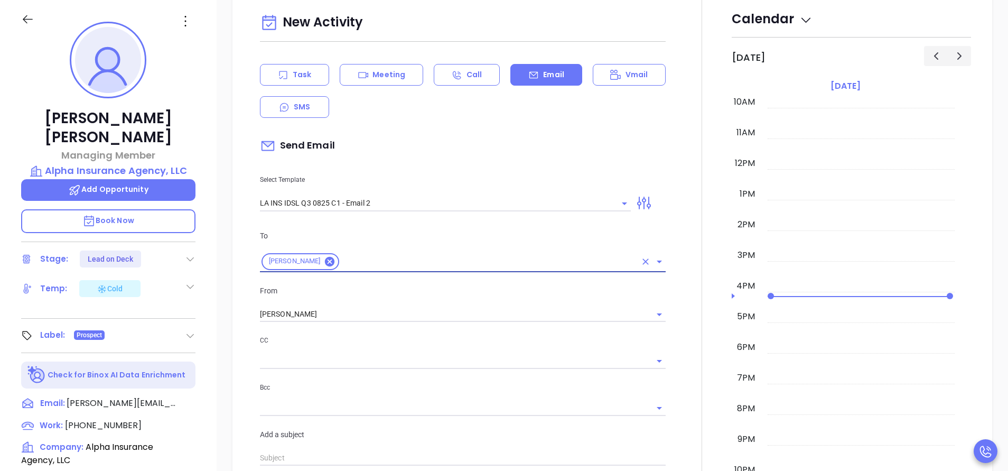
type input "February is coming fast—will Alpha Insurance Agency, LLC be compliant?"
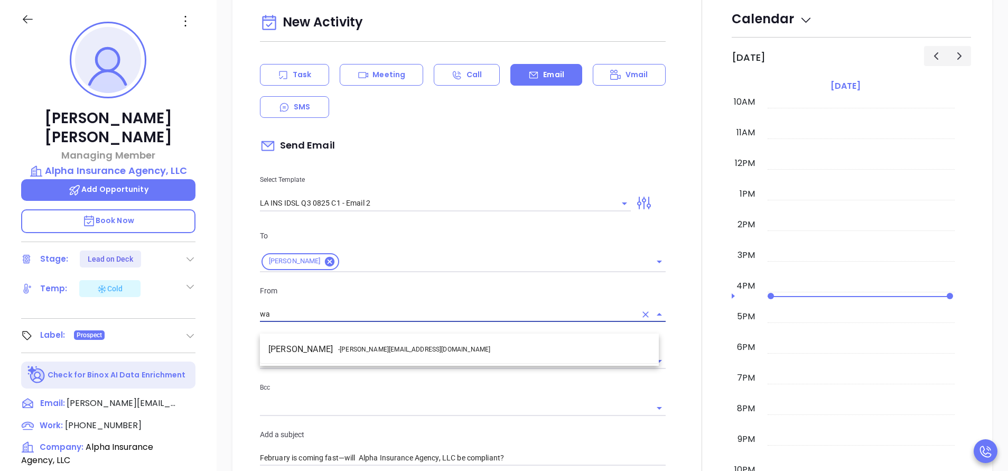
click at [406, 354] on li "Walter Contreras - walter@motiva.net" at bounding box center [459, 349] width 399 height 19
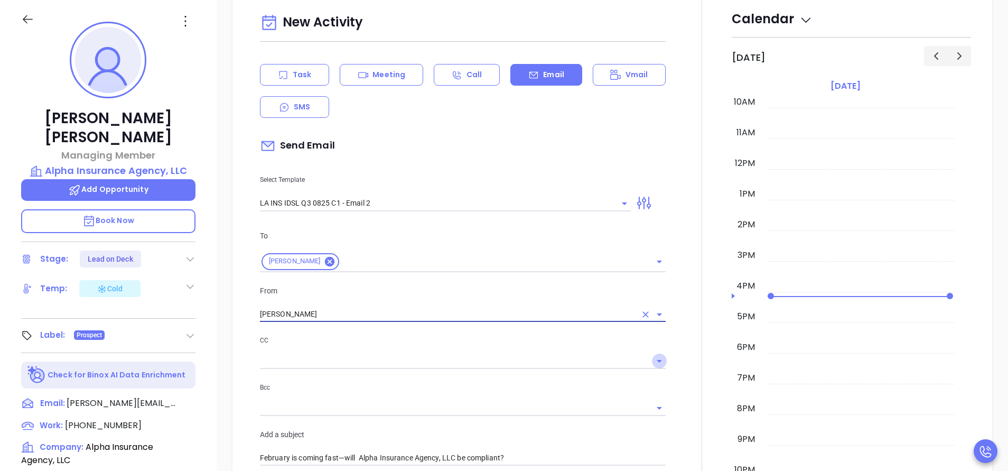
click at [657, 367] on icon "Open" at bounding box center [659, 361] width 13 height 13
type input "[PERSON_NAME]"
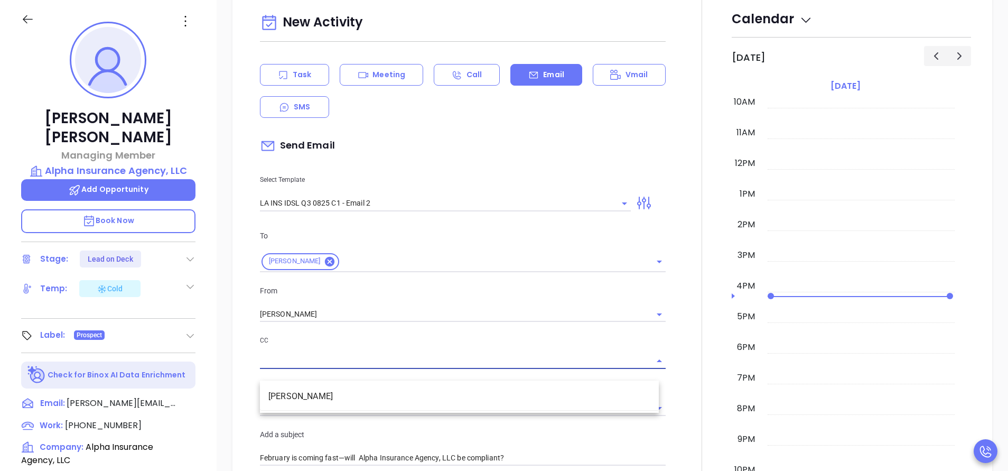
click at [688, 371] on div at bounding box center [702, 404] width 60 height 810
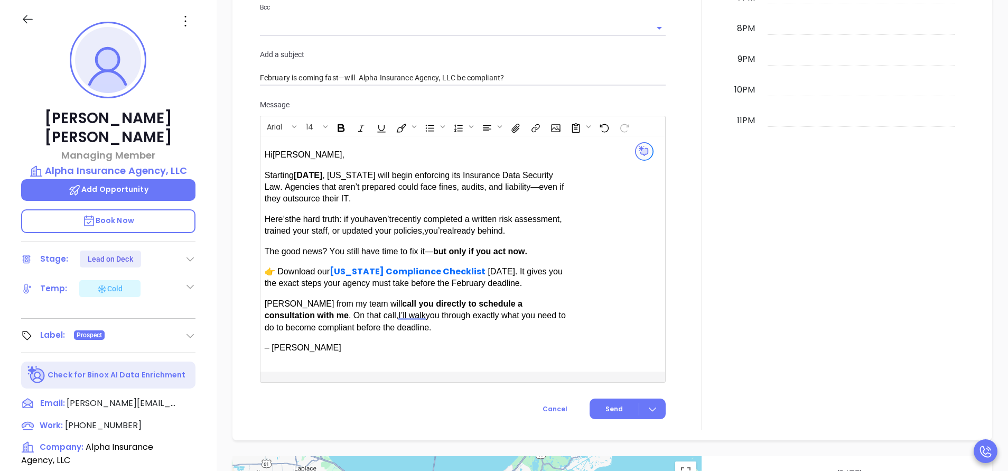
scroll to position [1021, 0]
click at [617, 412] on button "Send" at bounding box center [628, 408] width 76 height 21
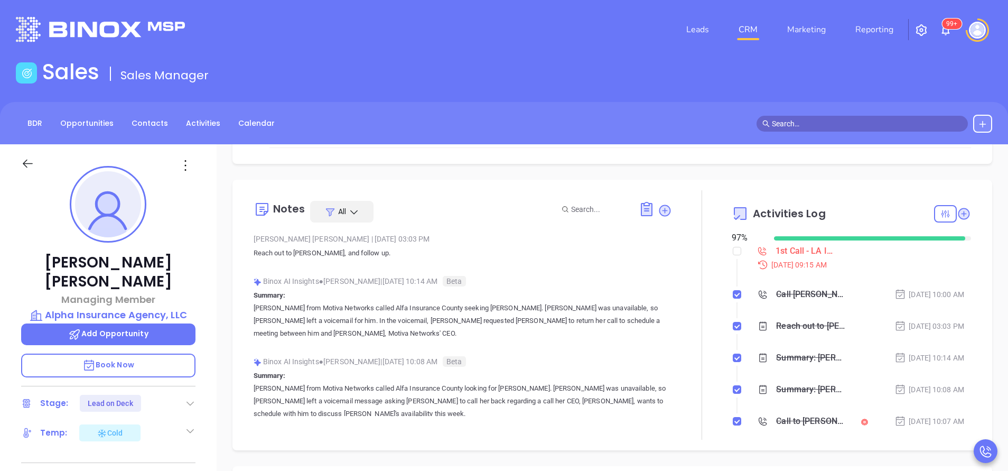
scroll to position [190, 0]
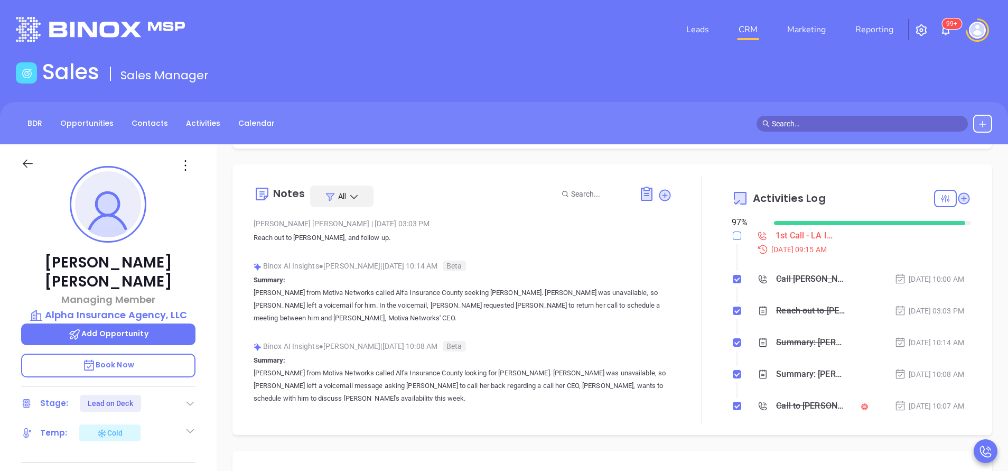
click at [733, 240] on input "checkbox" at bounding box center [737, 235] width 8 height 8
checkbox input "true"
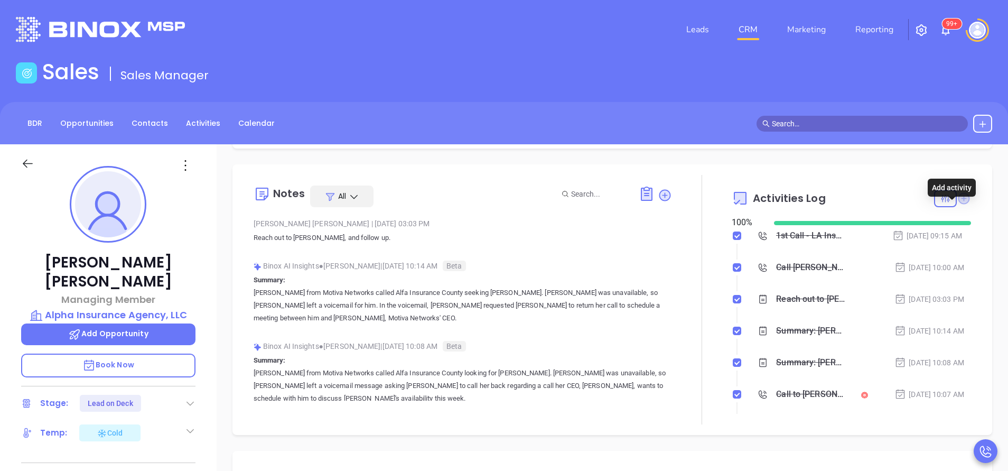
click at [958, 204] on icon at bounding box center [964, 198] width 12 height 12
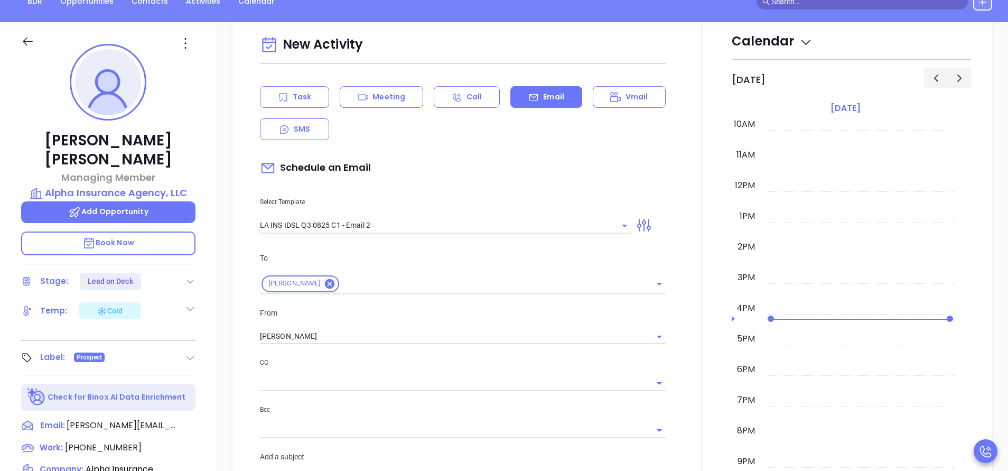
scroll to position [144, 0]
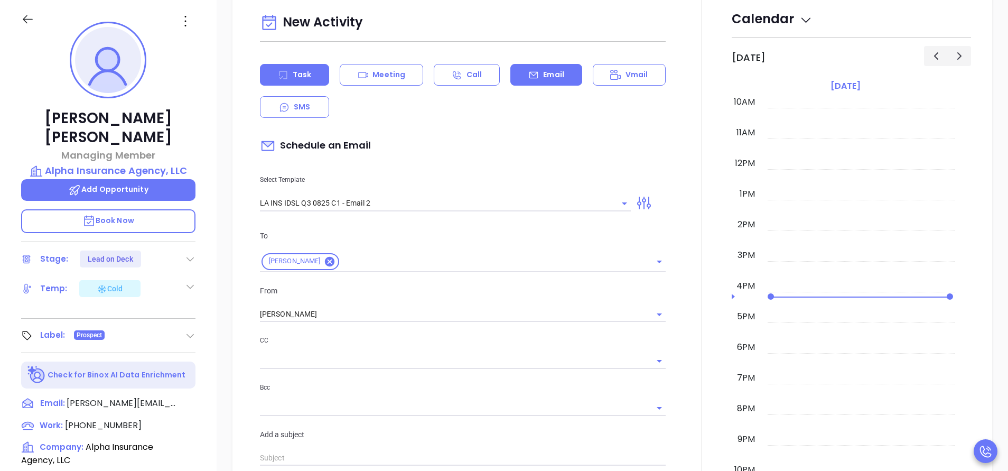
click at [286, 79] on icon at bounding box center [283, 75] width 8 height 8
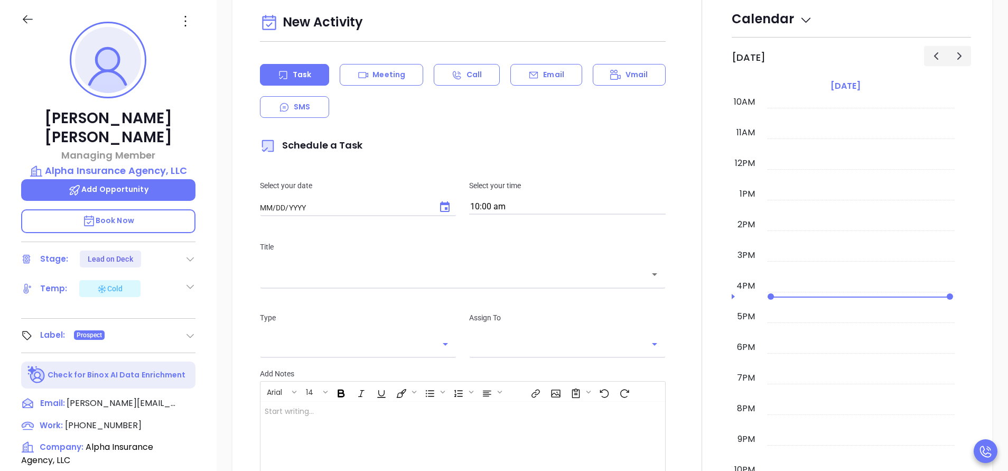
type input "[DATE]"
type input "[PERSON_NAME]"
click at [458, 297] on div "Title ​" at bounding box center [463, 263] width 418 height 71
click at [457, 285] on div "​" at bounding box center [463, 274] width 406 height 23
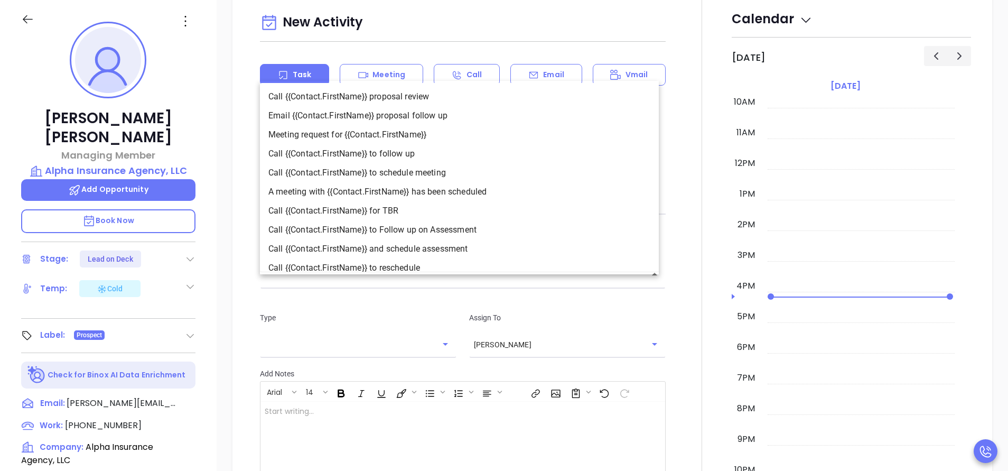
click at [411, 159] on li "Call {{Contact.FirstName}} to follow up" at bounding box center [459, 153] width 399 height 19
type input "Call Bryan to follow up"
type input "Call"
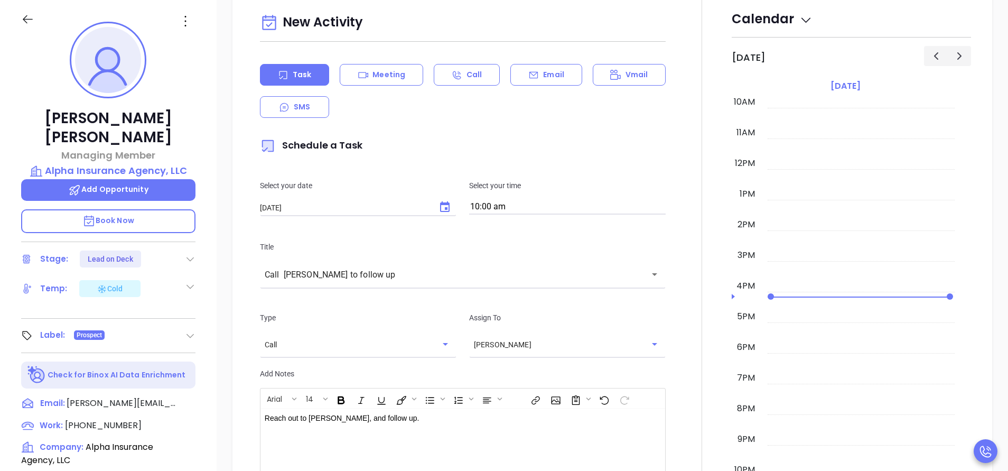
click at [680, 330] on div at bounding box center [702, 296] width 60 height 594
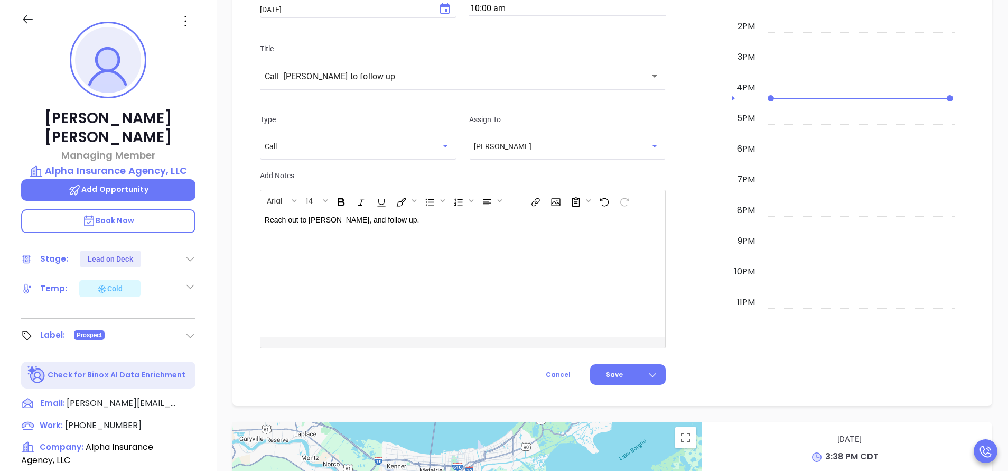
scroll to position [894, 0]
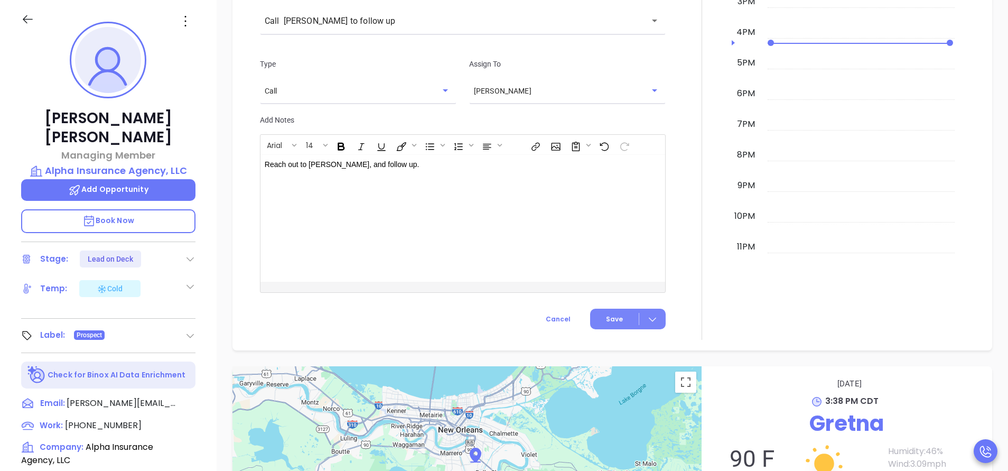
click at [613, 324] on span "Save" at bounding box center [614, 319] width 17 height 10
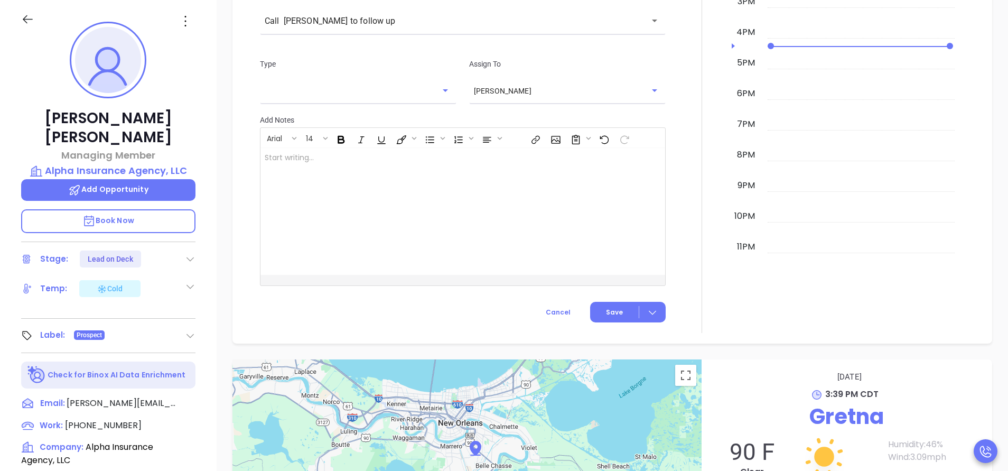
click at [703, 205] on div at bounding box center [702, 39] width 60 height 588
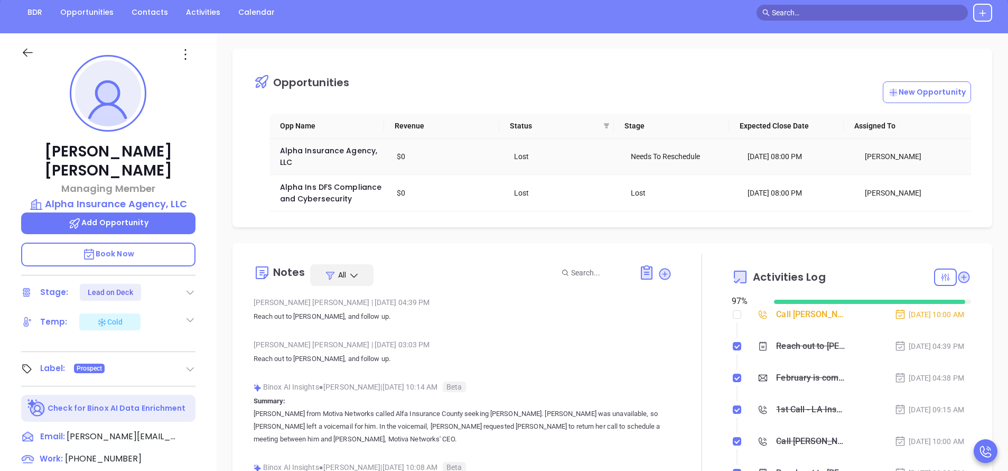
scroll to position [0, 0]
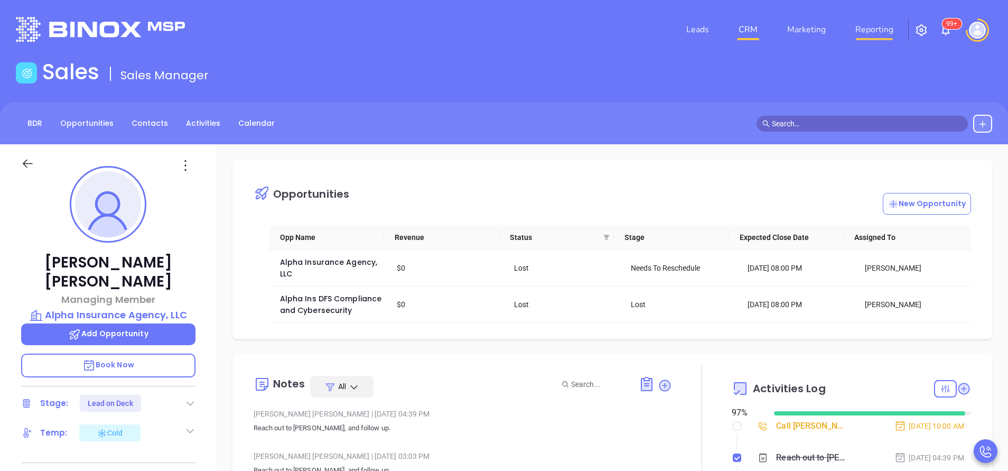
click at [861, 25] on link "Reporting" at bounding box center [874, 29] width 46 height 21
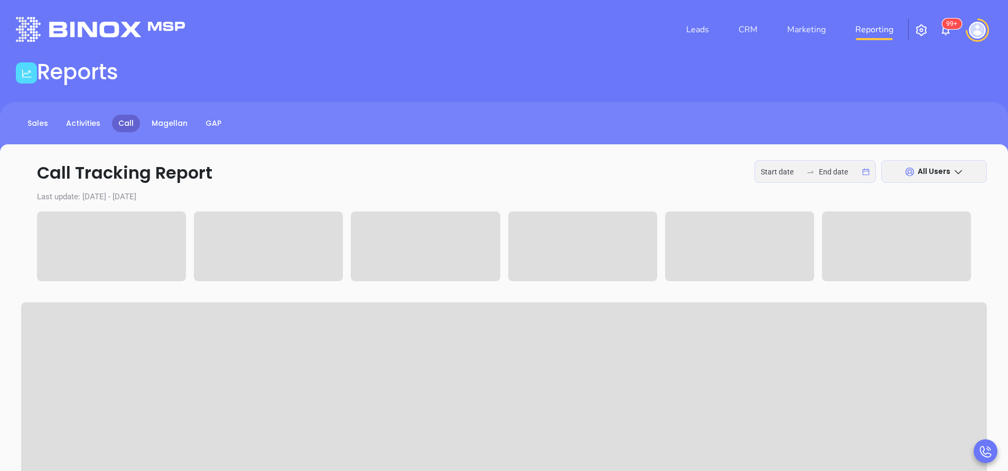
type input "2025-09-15"
type input "2025-09-16"
click at [780, 166] on input "2025-09-15" at bounding box center [781, 172] width 41 height 12
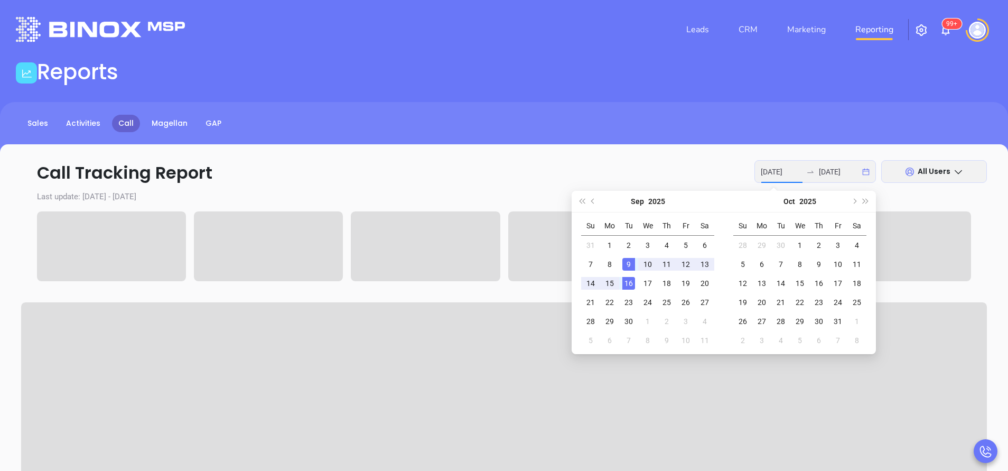
click at [625, 265] on div "9" at bounding box center [628, 264] width 13 height 13
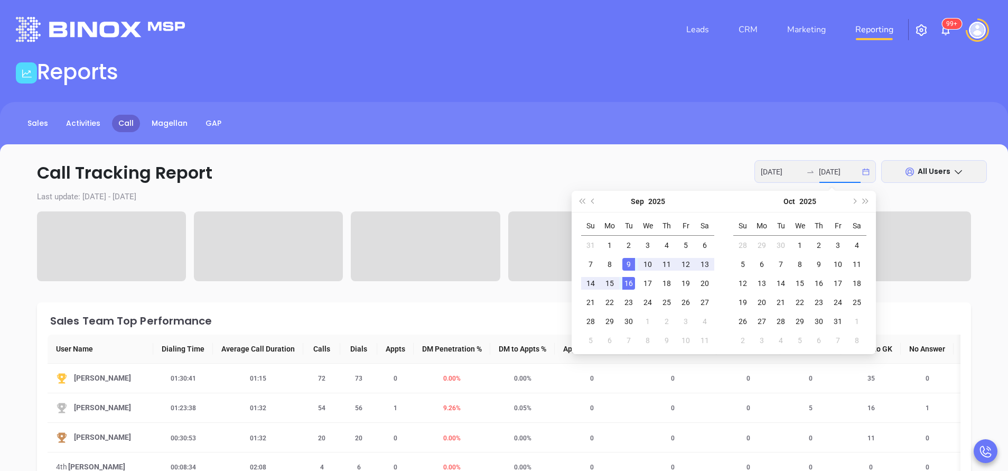
click at [628, 282] on div "16" at bounding box center [628, 283] width 13 height 13
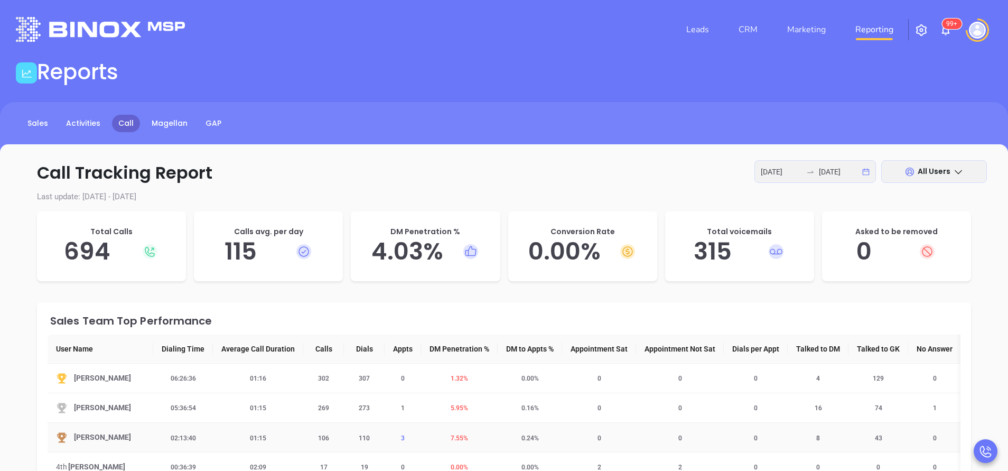
click at [403, 440] on span "3" at bounding box center [403, 437] width 16 height 7
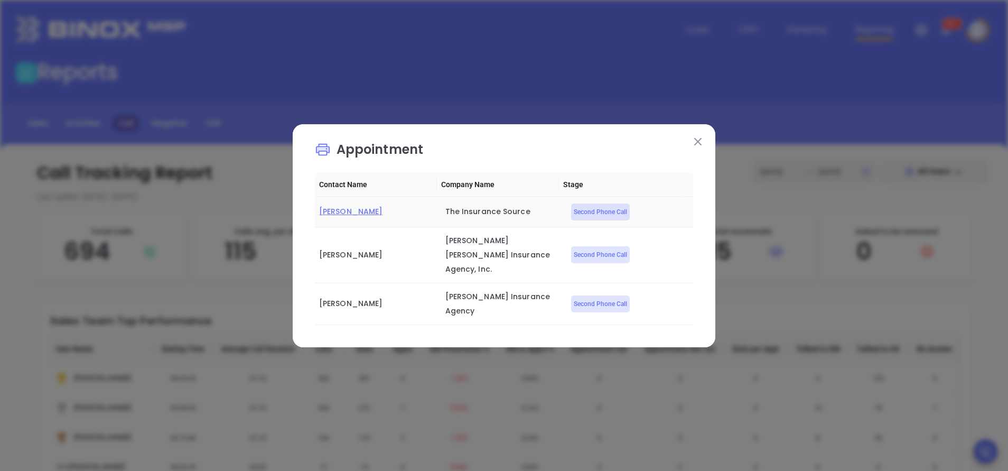
click at [343, 217] on span "Guy Furay" at bounding box center [350, 211] width 63 height 11
click at [354, 257] on span "Taylor Robert" at bounding box center [350, 254] width 63 height 11
drag, startPoint x: 356, startPoint y: 294, endPoint x: 376, endPoint y: 288, distance: 20.3
click at [376, 288] on td "Andrea Guillory" at bounding box center [378, 304] width 126 height 42
click at [362, 298] on span "Andrea Guillory" at bounding box center [350, 303] width 63 height 11
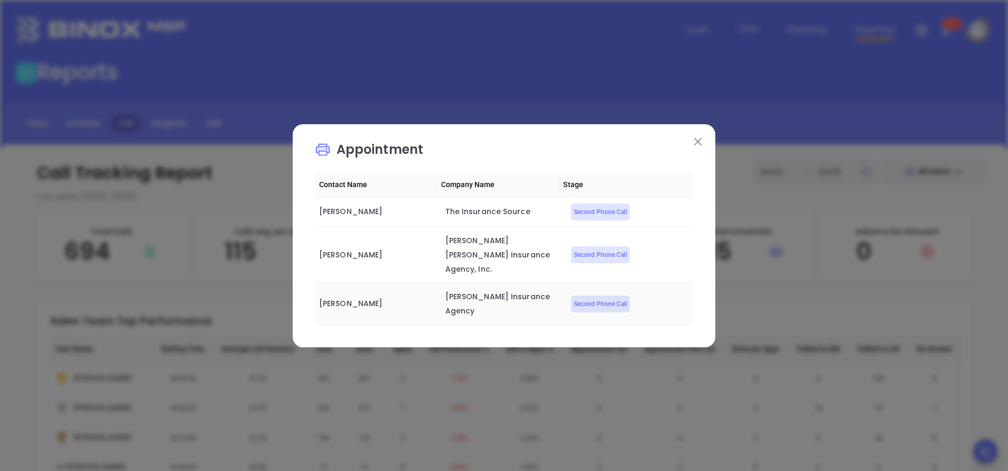
click at [362, 298] on span "Andrea Guillory" at bounding box center [350, 303] width 63 height 11
click at [697, 145] on img at bounding box center [697, 141] width 7 height 7
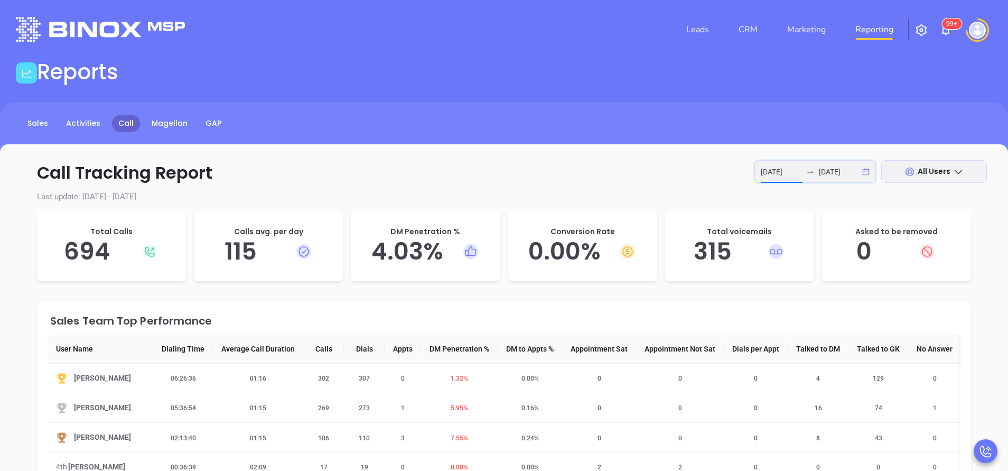
click at [784, 173] on input "2025-09-09" at bounding box center [781, 172] width 41 height 12
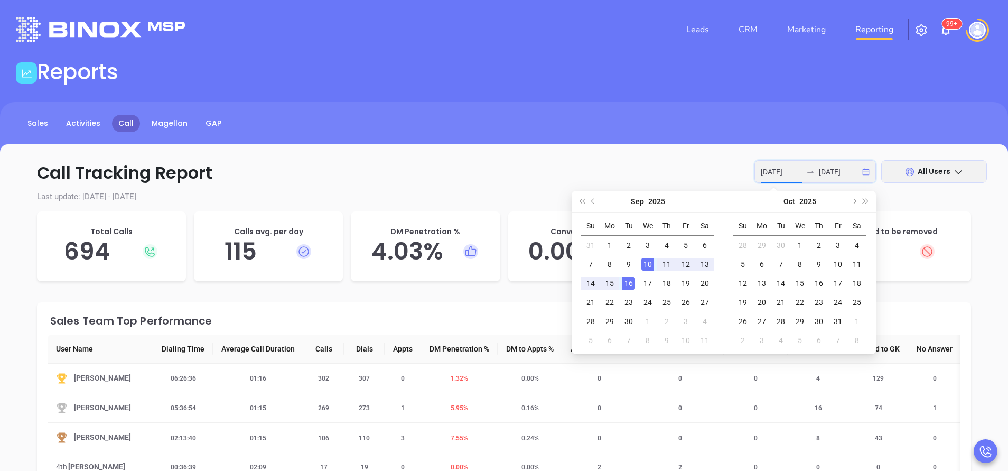
type input "2025-09-10"
click at [656, 264] on td "10" at bounding box center [647, 264] width 19 height 19
type input "2025-09-16"
click at [632, 281] on div "16" at bounding box center [628, 283] width 13 height 13
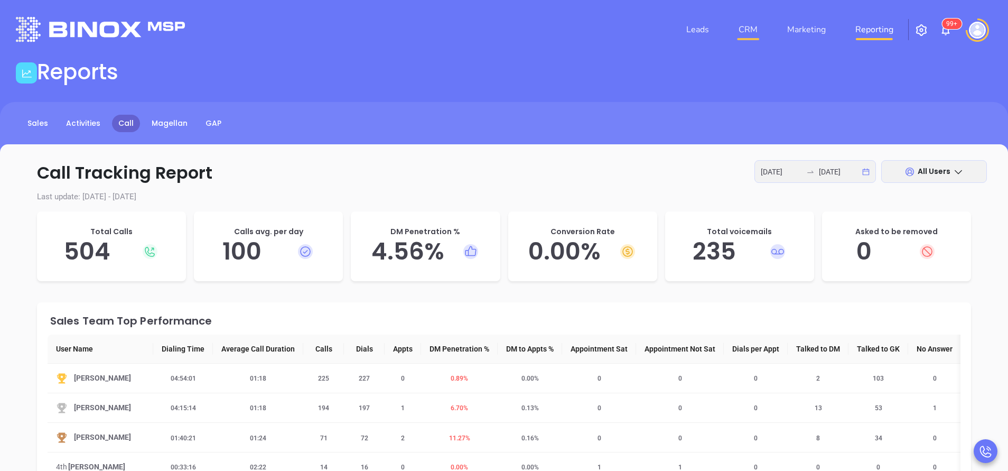
click at [753, 26] on link "CRM" at bounding box center [747, 29] width 27 height 21
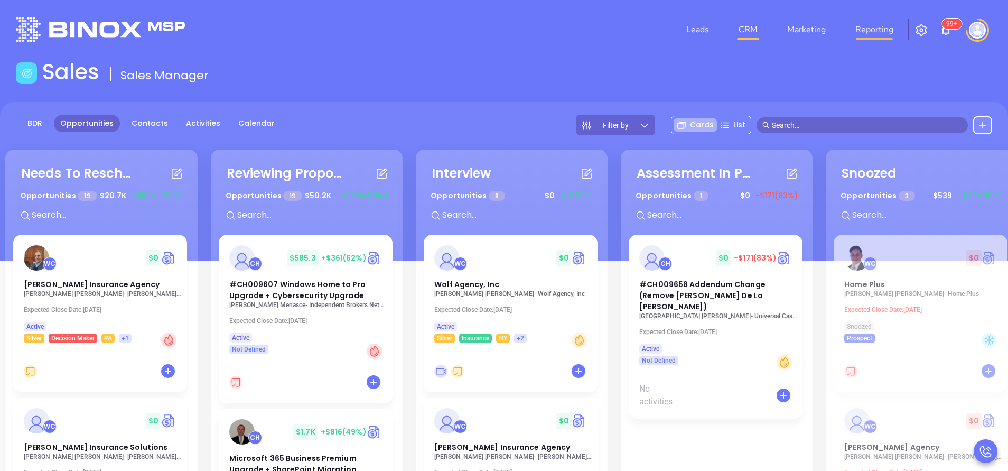
click at [859, 34] on link "Reporting" at bounding box center [874, 29] width 46 height 21
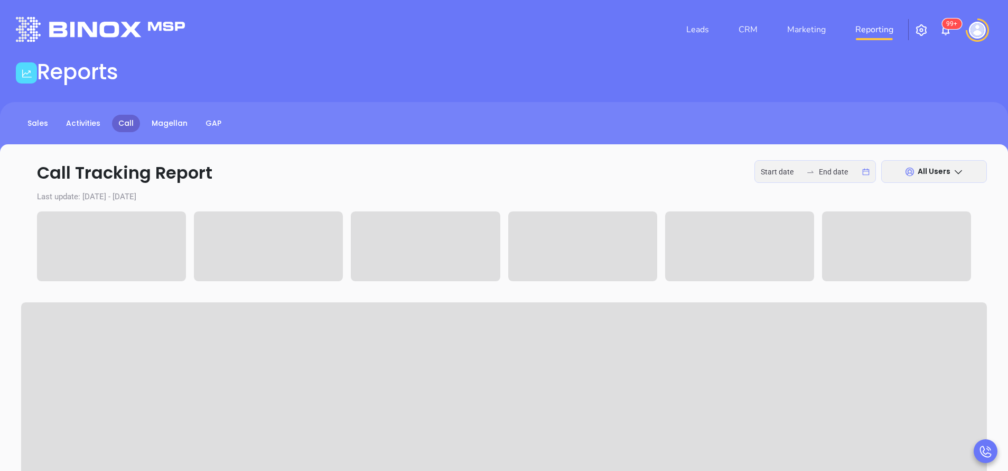
type input "2025-09-15"
type input "2025-09-16"
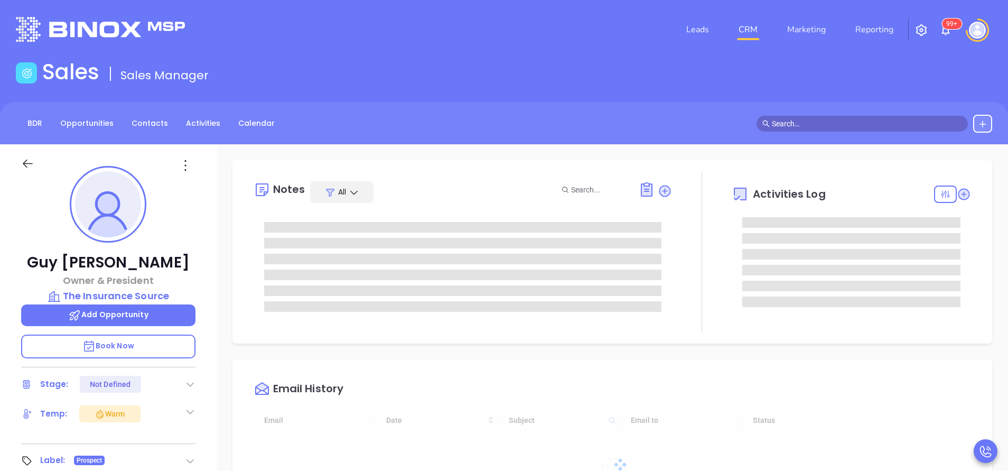
type input "[DATE]"
type input "[PERSON_NAME]"
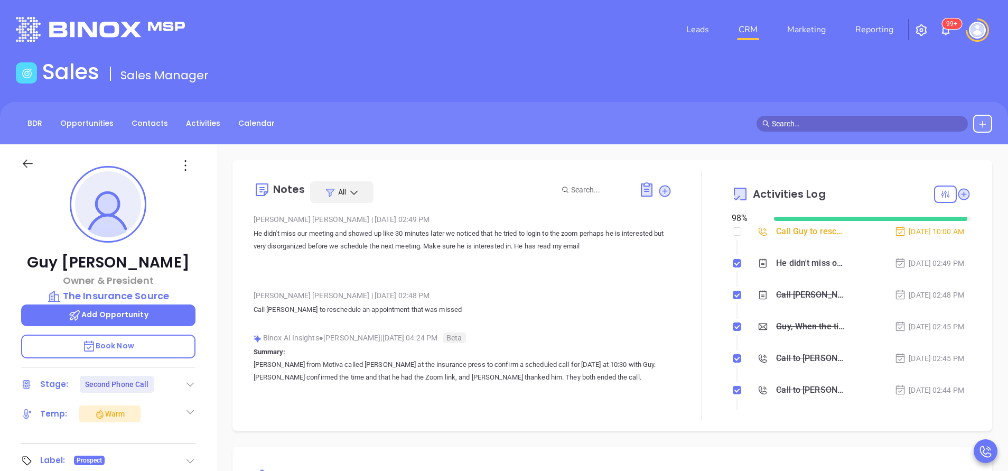
click at [209, 268] on div "Guy Furay Owner & President The Insurance Source Add Opportunity Book Now Stage…" at bounding box center [108, 438] width 217 height 589
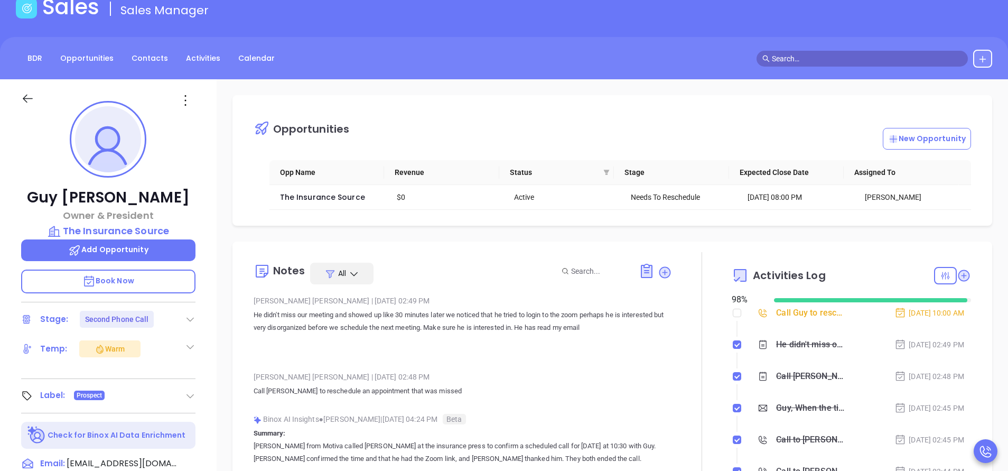
scroll to position [63, 0]
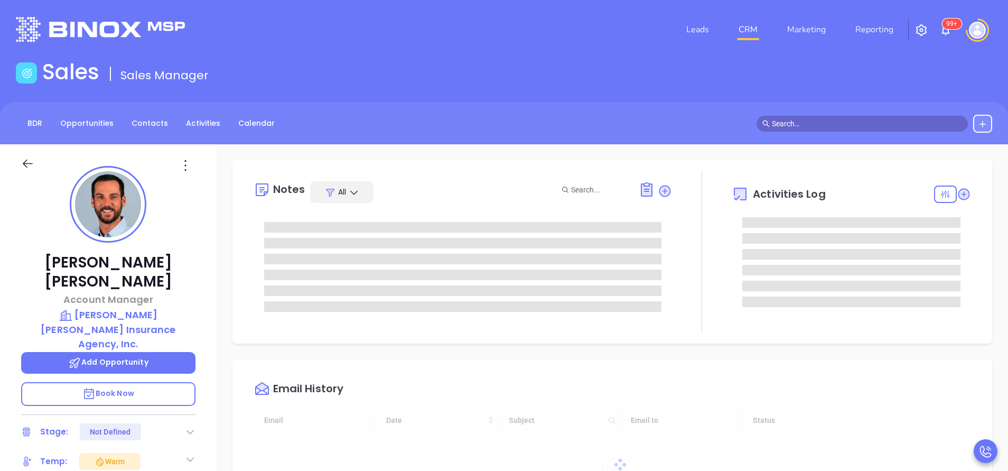
type input "[DATE]"
type input "[PERSON_NAME]"
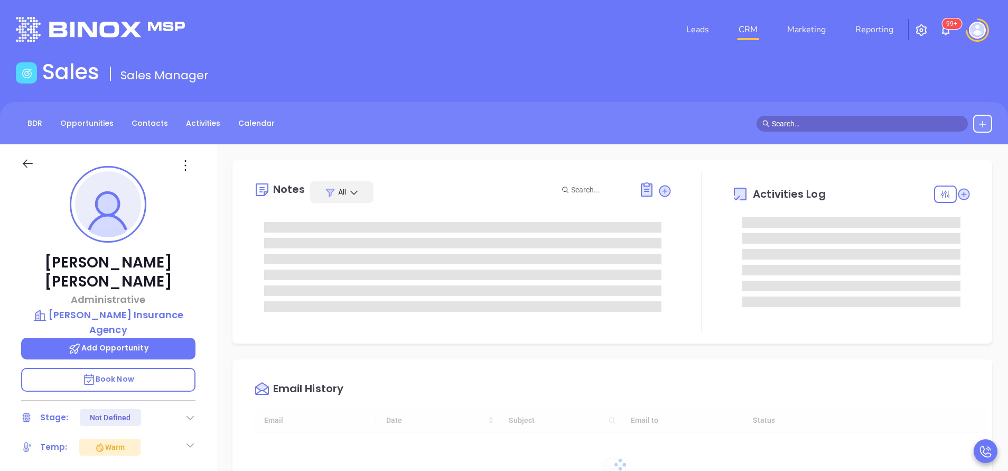
type input "[DATE]"
type input "[PERSON_NAME]"
type input "[DATE]"
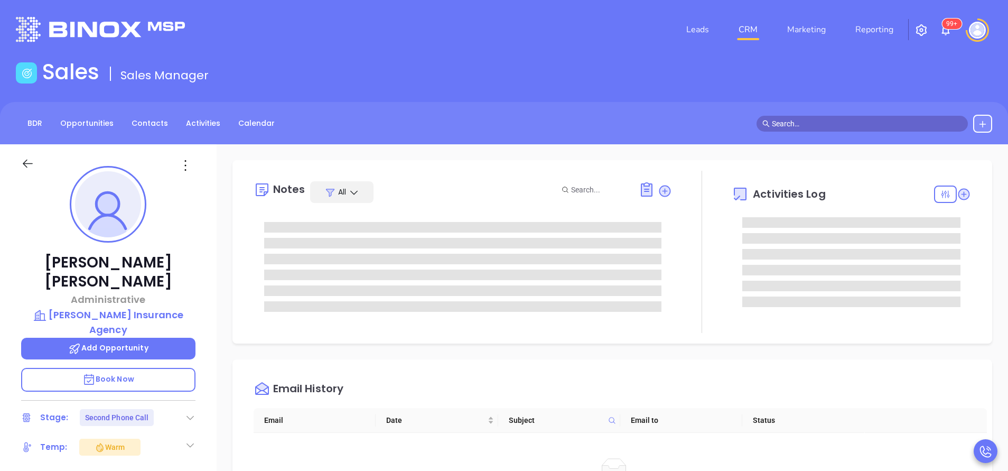
type input "[PERSON_NAME]"
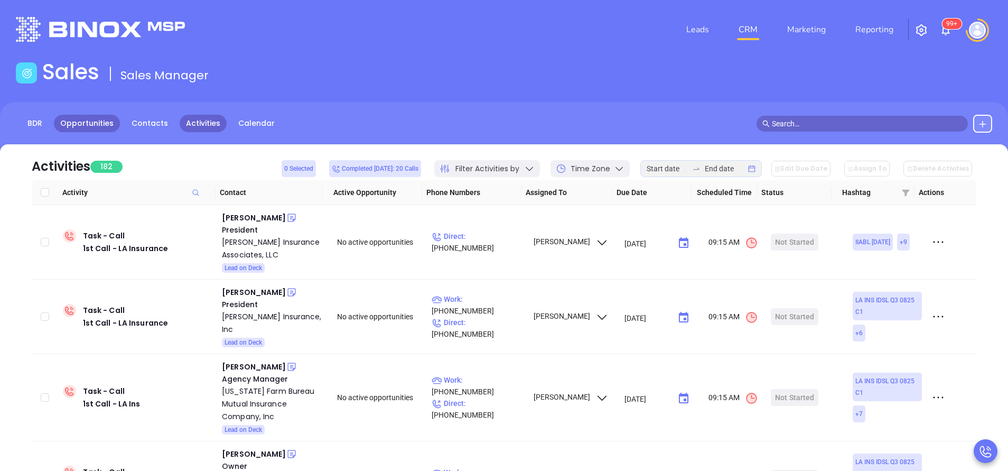
click at [76, 119] on link "Opportunities" at bounding box center [87, 123] width 66 height 17
click at [234, 290] on div "Beau Hearod" at bounding box center [254, 292] width 64 height 13
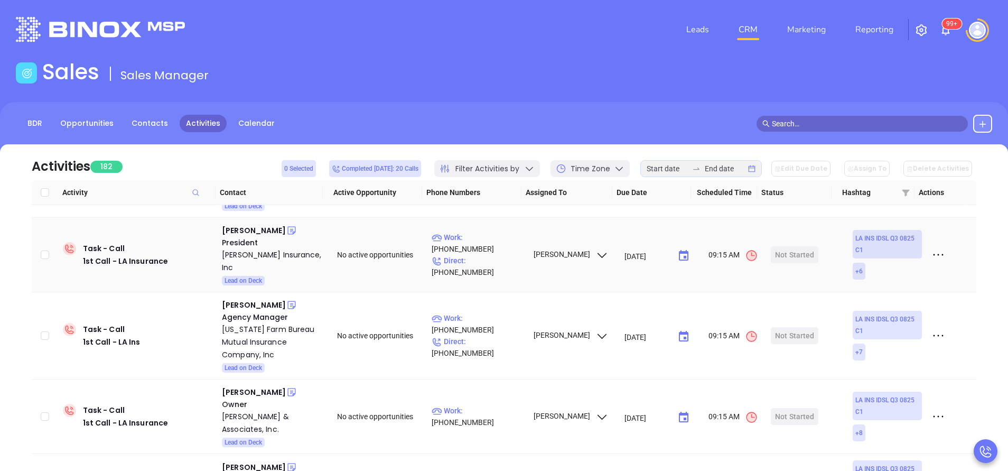
scroll to position [63, 0]
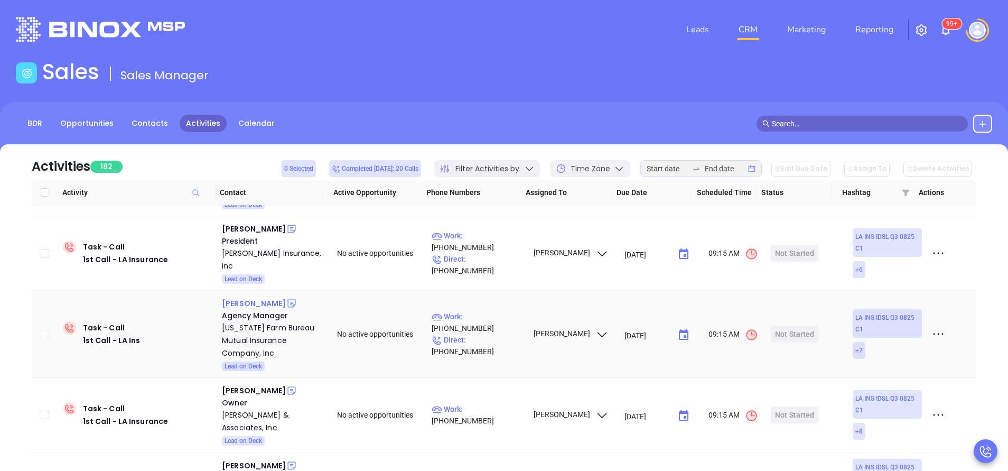
click at [258, 297] on div "Jeremy Ortego" at bounding box center [254, 303] width 64 height 13
click at [240, 336] on div "Louisiana Farm Bureau Mutual Insurance Company, Inc" at bounding box center [272, 340] width 100 height 38
click at [286, 298] on icon at bounding box center [291, 303] width 11 height 11
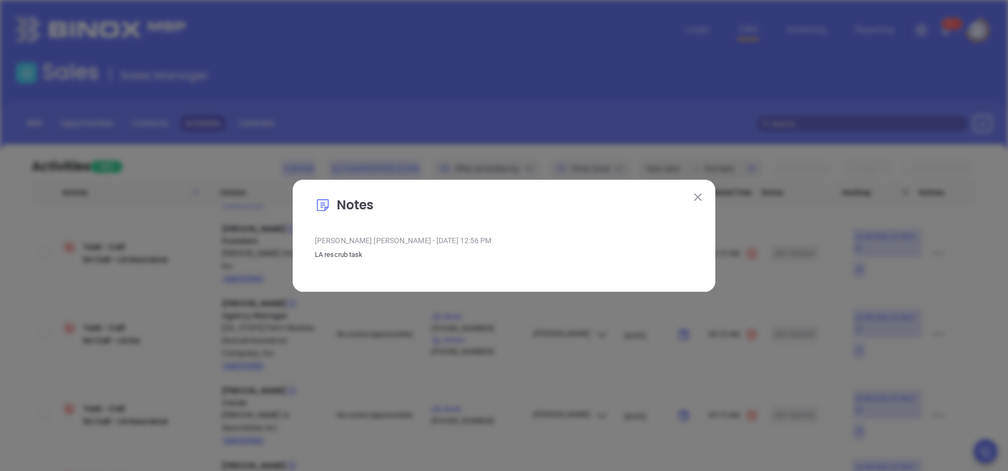
click at [701, 193] on img at bounding box center [697, 196] width 7 height 7
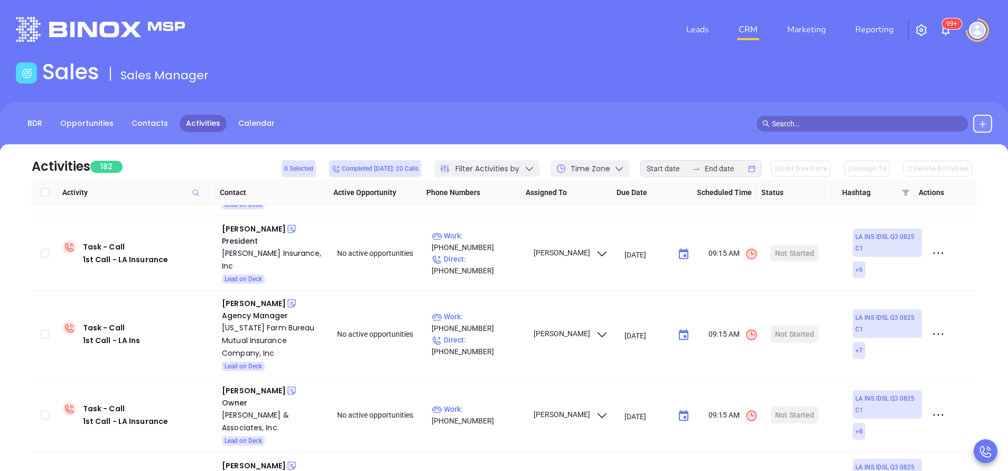
click at [519, 163] on span "Filter Activities by" at bounding box center [487, 168] width 64 height 11
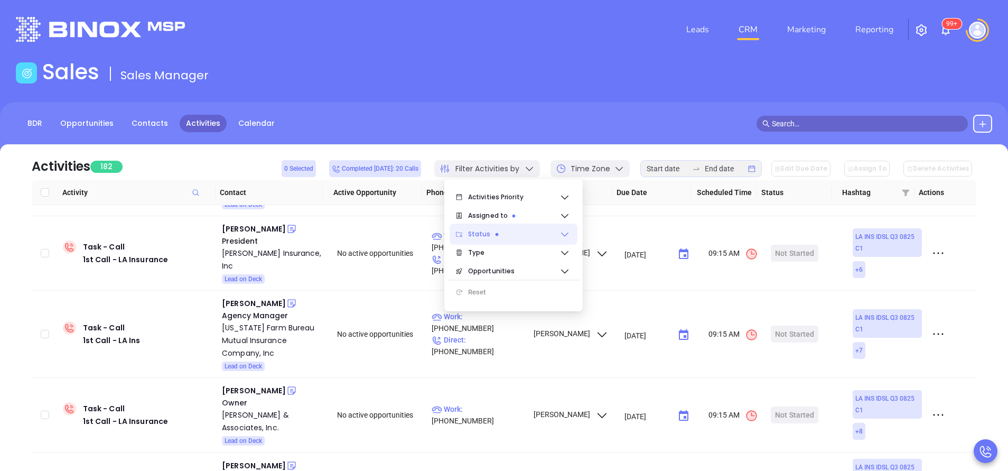
click at [536, 236] on span "Status" at bounding box center [513, 233] width 91 height 21
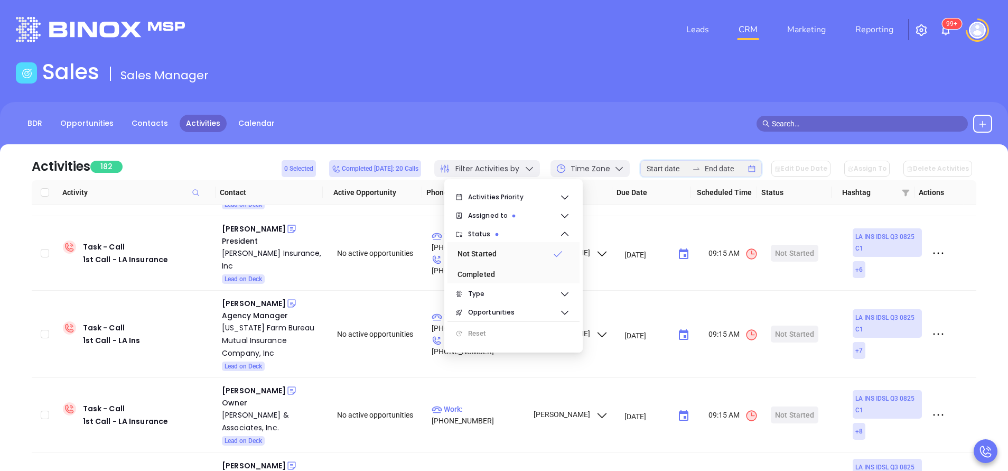
click at [683, 169] on input at bounding box center [667, 169] width 41 height 12
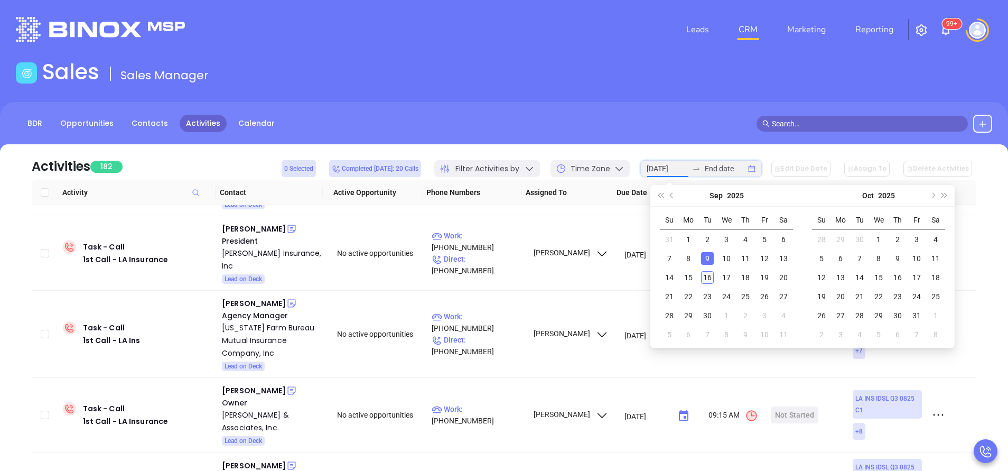
type input "2025-09-16"
click at [706, 275] on div "16" at bounding box center [707, 277] width 13 height 13
type input "2025-09-16"
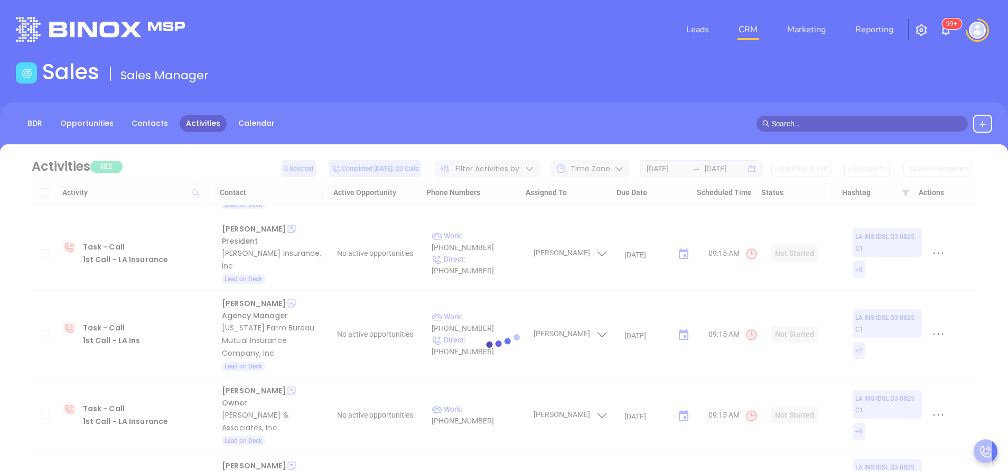
scroll to position [0, 0]
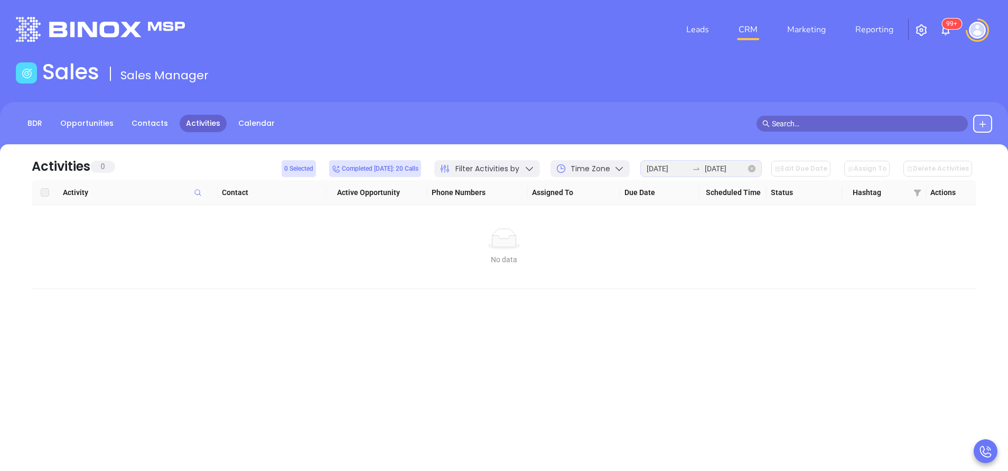
click at [756, 167] on icon "close-circle" at bounding box center [751, 168] width 7 height 7
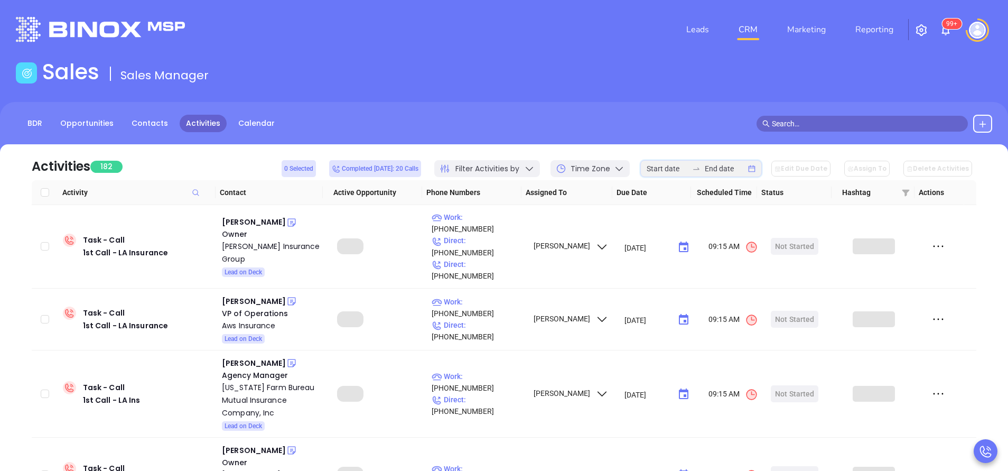
click at [681, 173] on input at bounding box center [667, 169] width 41 height 12
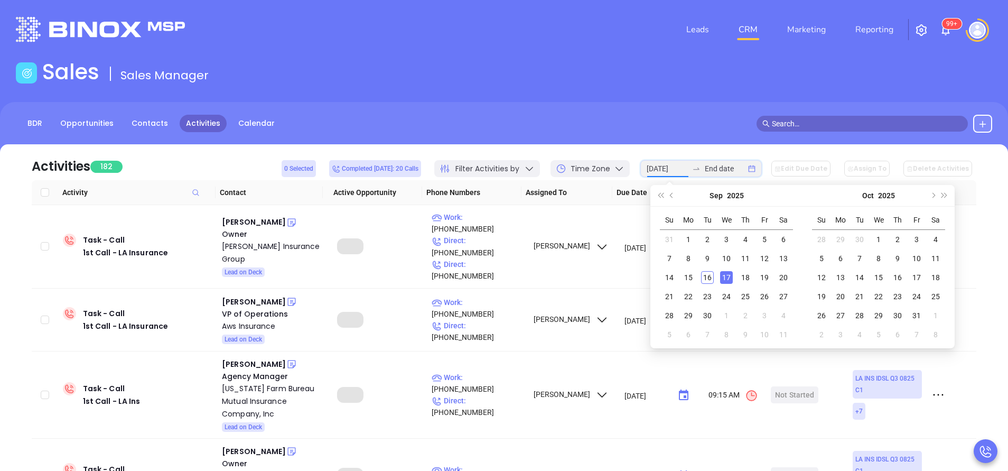
type input "2025-09-17"
click at [728, 277] on div "17" at bounding box center [726, 277] width 13 height 13
type input "2025-09-17"
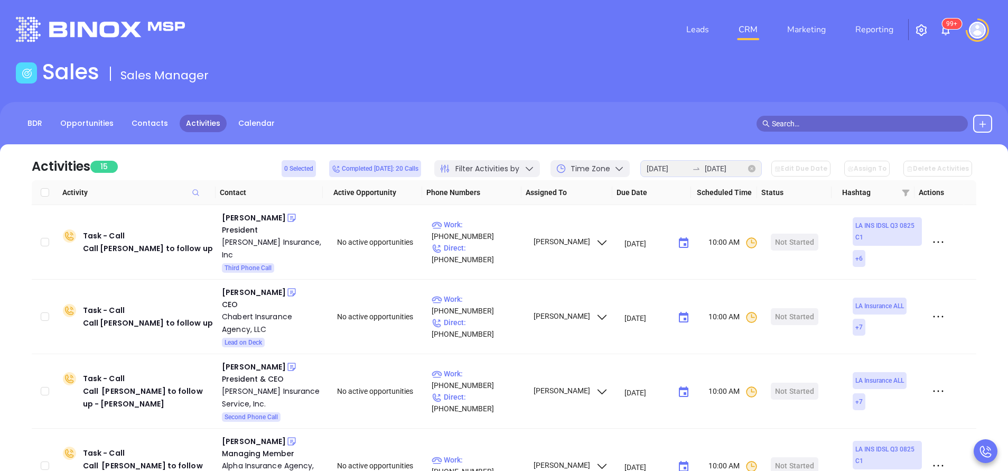
click at [756, 169] on icon "close-circle" at bounding box center [751, 168] width 7 height 7
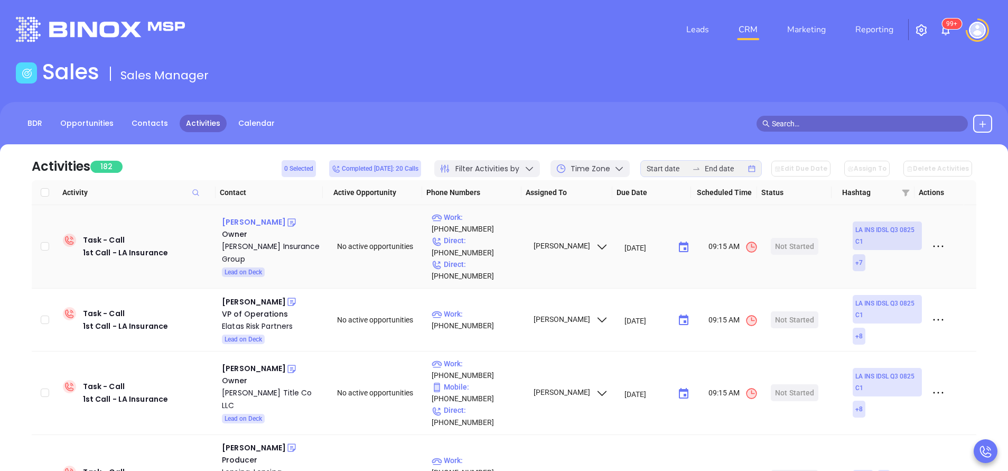
click at [256, 217] on div "Jason A Morris" at bounding box center [254, 222] width 64 height 13
click at [264, 242] on div "Morris Insurance Group" at bounding box center [272, 252] width 100 height 25
click at [286, 217] on icon at bounding box center [291, 222] width 11 height 11
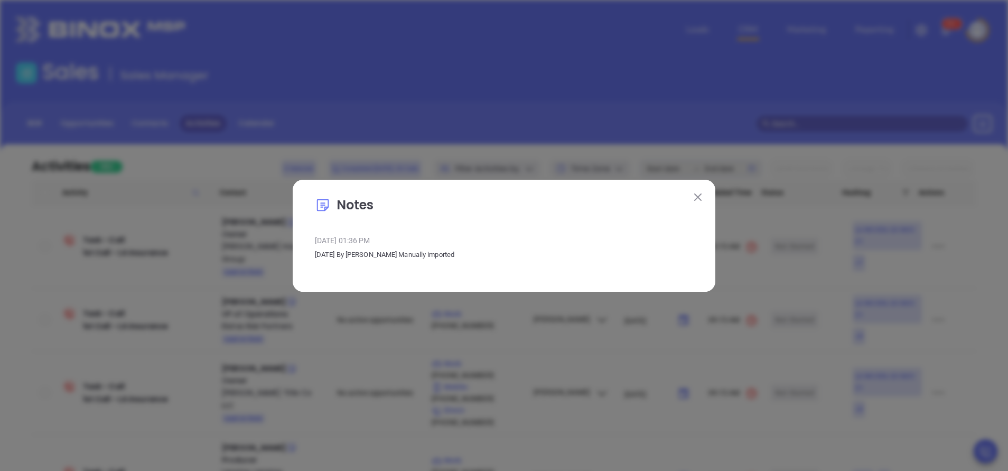
click at [701, 200] on img at bounding box center [697, 196] width 7 height 7
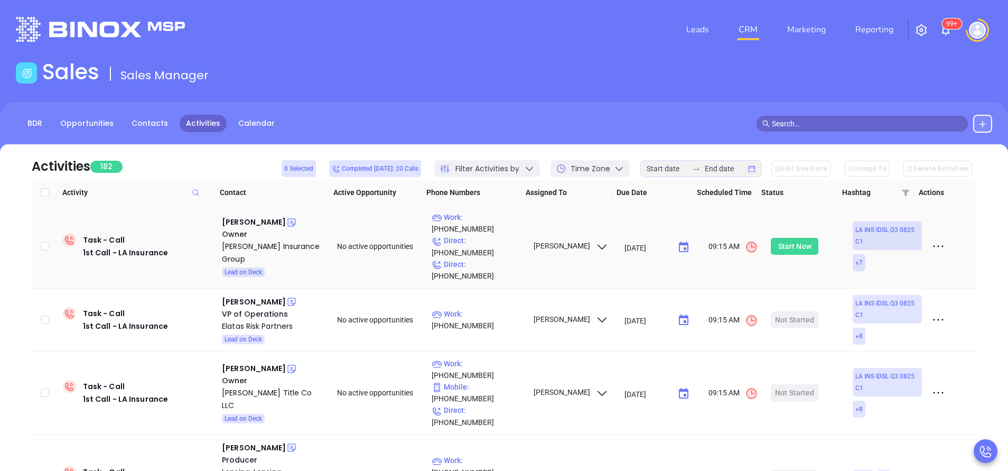
click at [778, 238] on div "Start Now" at bounding box center [794, 246] width 33 height 17
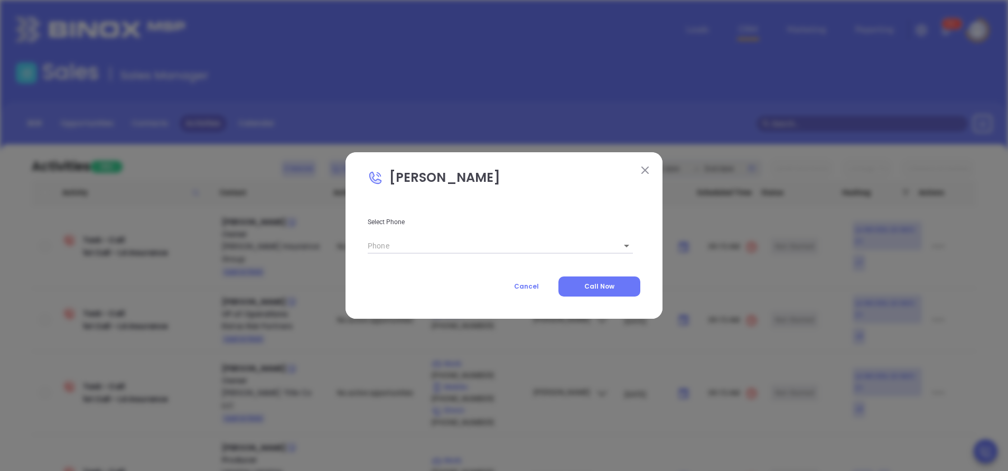
type input "(586) 569-0440"
type input "1"
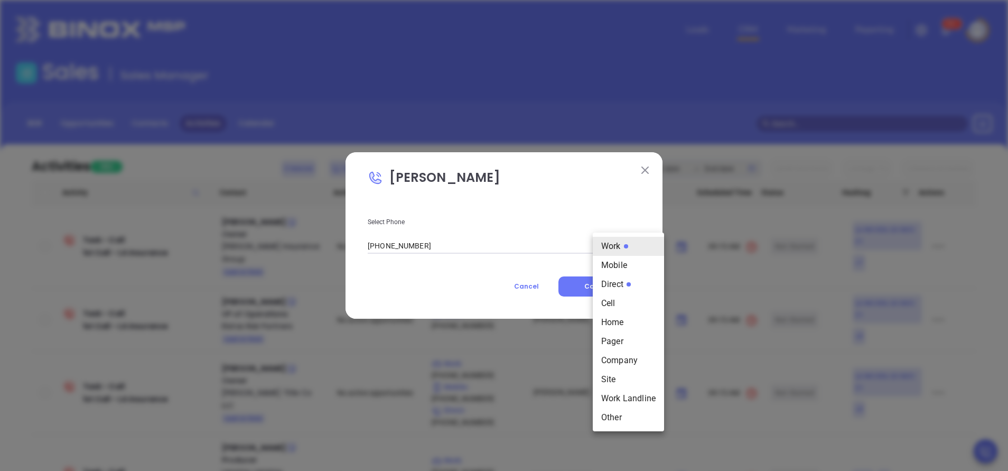
click at [610, 244] on body "Leads CRM Marketing Reporting 99+ Financial Leads Leads Sales Sales Manager BDR…" at bounding box center [504, 235] width 1008 height 471
click at [616, 278] on li "Direct" at bounding box center [628, 284] width 71 height 19
type input "(225) 201-0007"
type input "3"
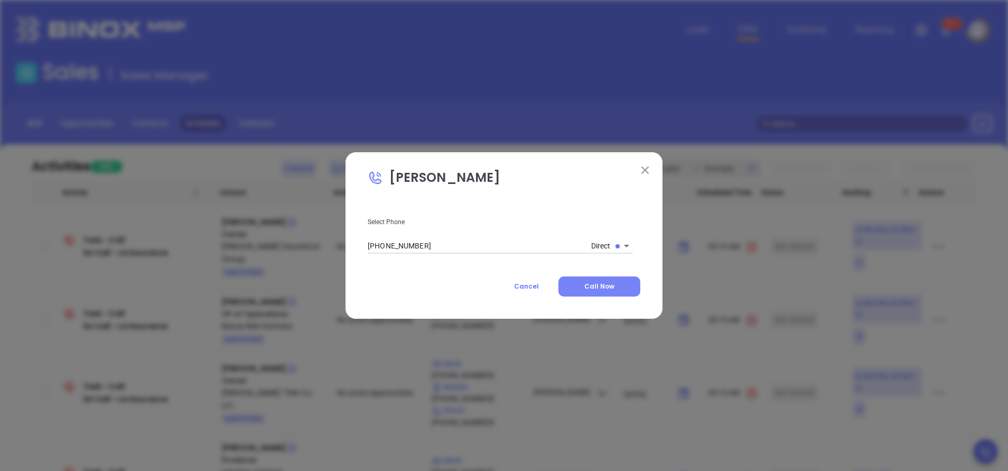
click at [589, 278] on button "Call Now" at bounding box center [599, 286] width 82 height 20
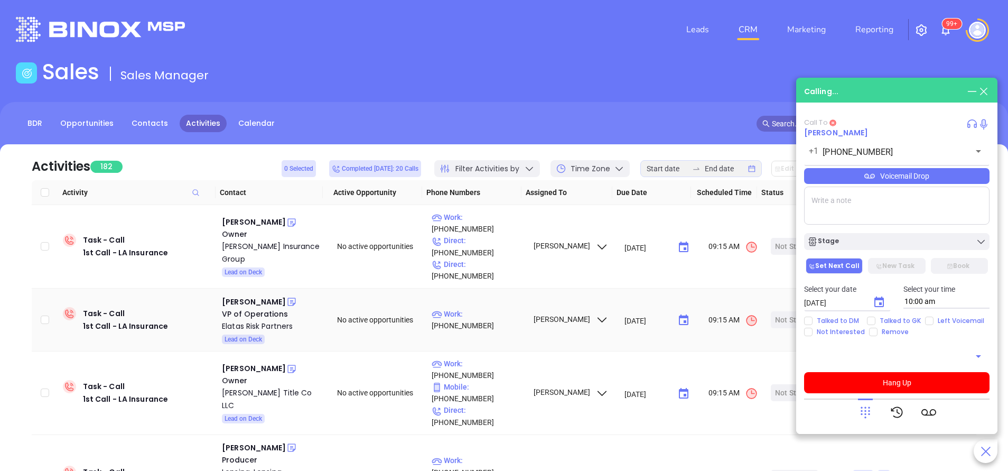
type input "(225) 201-0007"
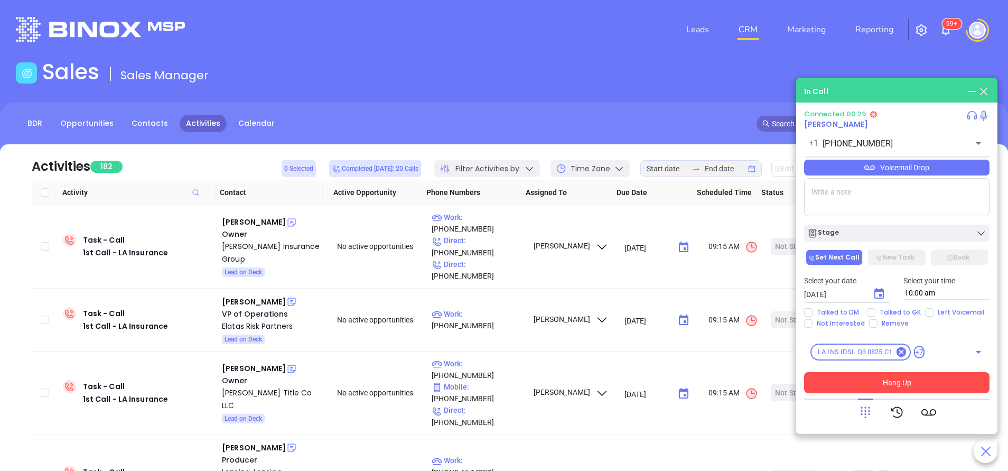
click at [908, 376] on button "Hang Up" at bounding box center [896, 382] width 185 height 21
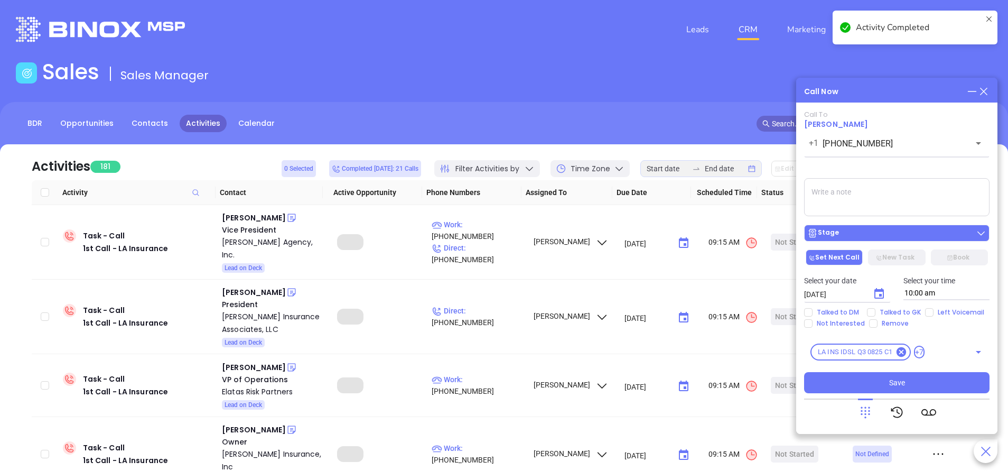
click at [875, 235] on div "Stage" at bounding box center [896, 233] width 179 height 11
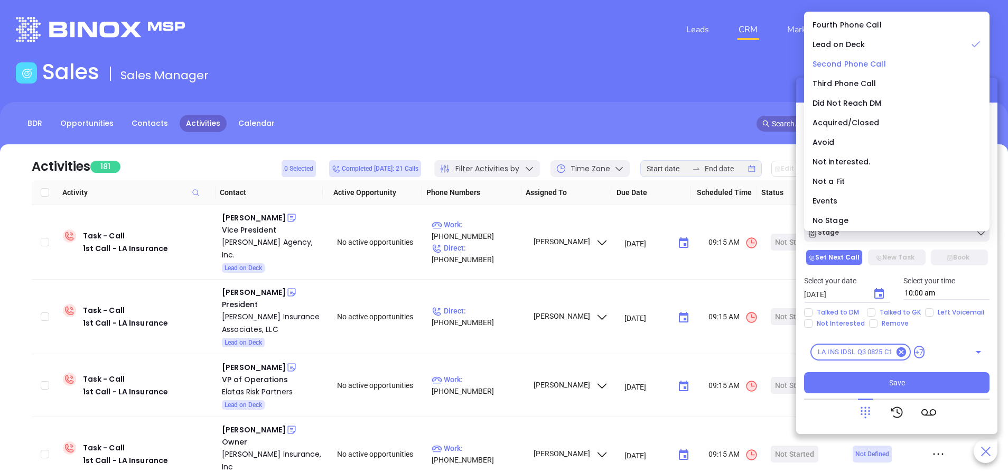
click at [859, 66] on span "Second Phone Call" at bounding box center [849, 64] width 73 height 11
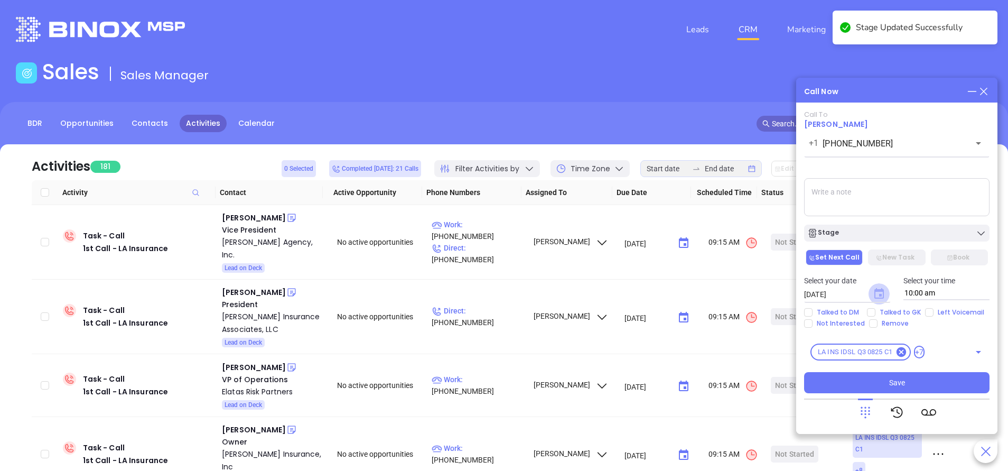
click at [883, 289] on icon "Choose date, selected date is Sep 17, 2025" at bounding box center [879, 293] width 10 height 11
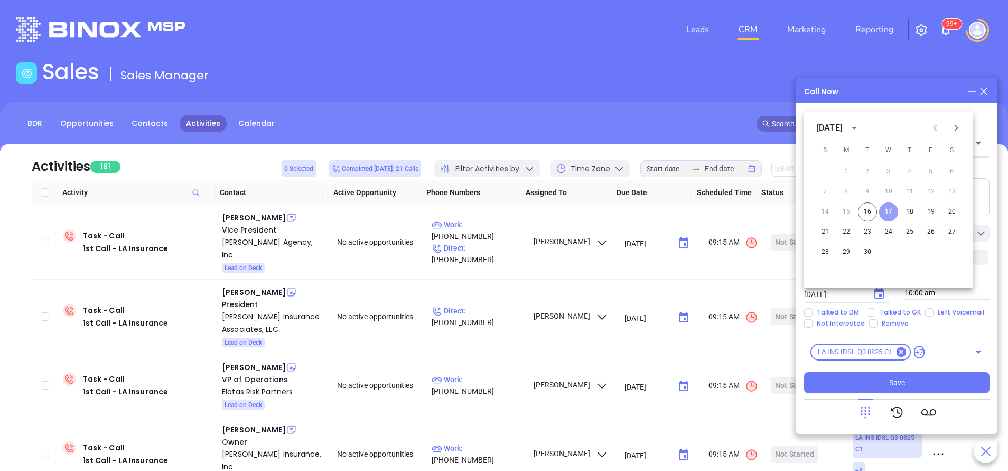
click at [888, 211] on button "17" at bounding box center [888, 211] width 19 height 19
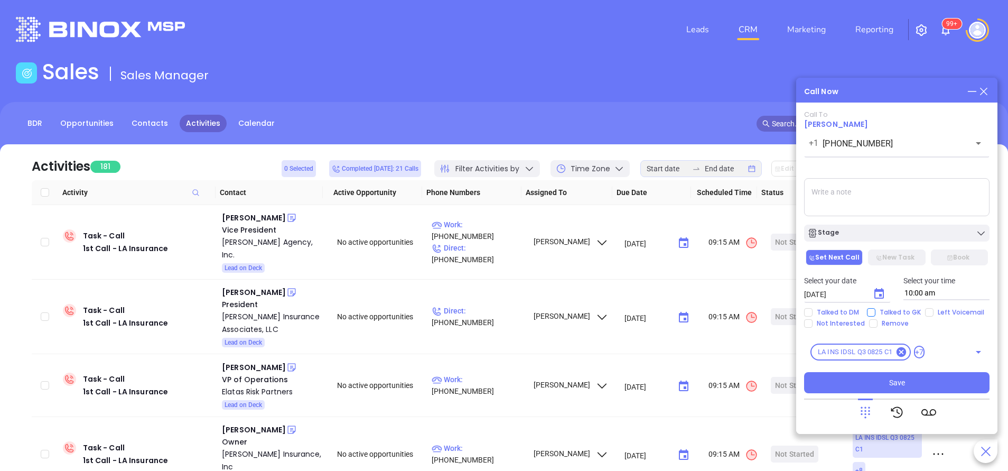
click at [892, 310] on span "Talked to GK" at bounding box center [900, 312] width 50 height 8
click at [875, 310] on input "Talked to GK" at bounding box center [871, 312] width 8 height 8
checkbox input "true"
click at [910, 379] on button "Save" at bounding box center [896, 382] width 185 height 21
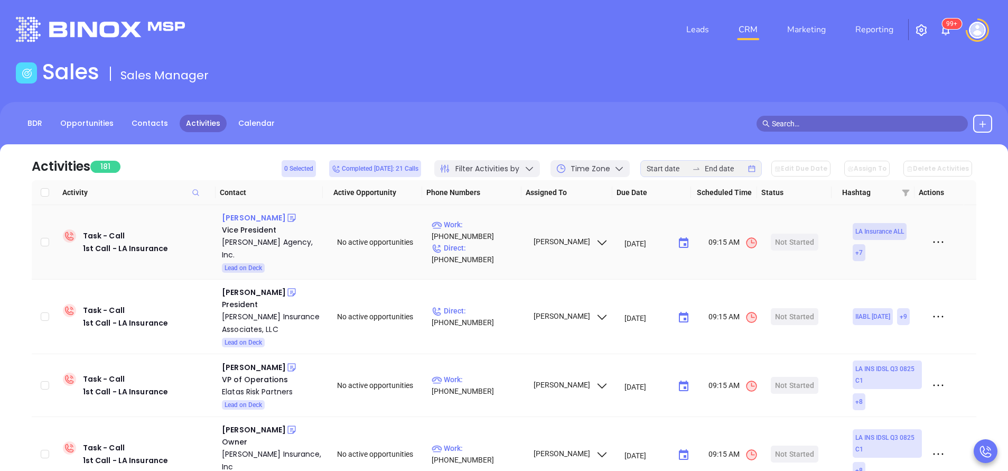
click at [249, 216] on div "[PERSON_NAME]" at bounding box center [254, 217] width 64 height 13
click at [241, 249] on div "[PERSON_NAME] Agency, Inc." at bounding box center [272, 248] width 100 height 25
click at [286, 219] on icon at bounding box center [291, 217] width 11 height 11
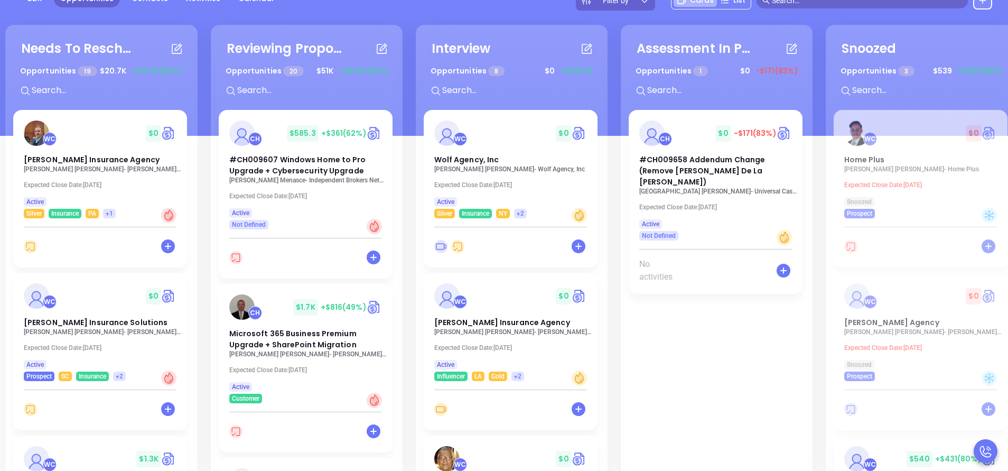
scroll to position [127, 0]
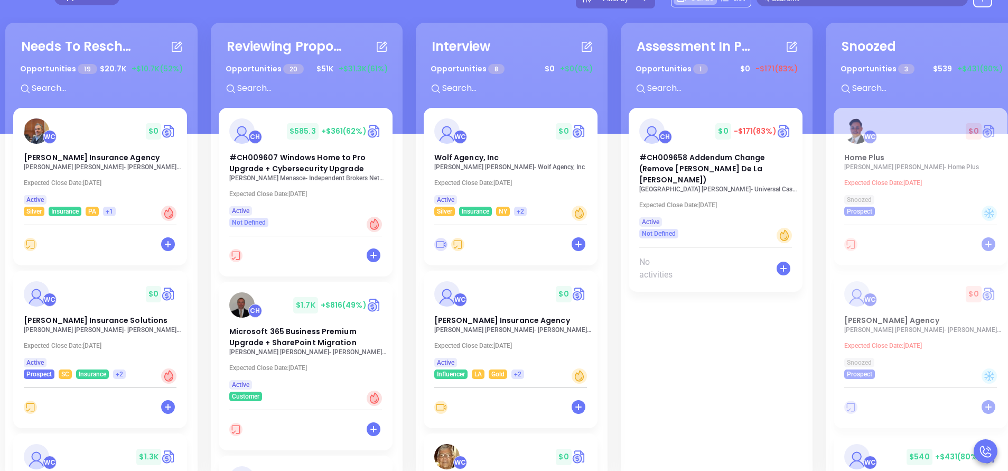
click at [194, 181] on div "Needs To Reschedule Opportunities 19 $ 20.7K +$10.7K (52%) + WC $ 0 [PERSON_NAM…" at bounding box center [101, 250] width 192 height 455
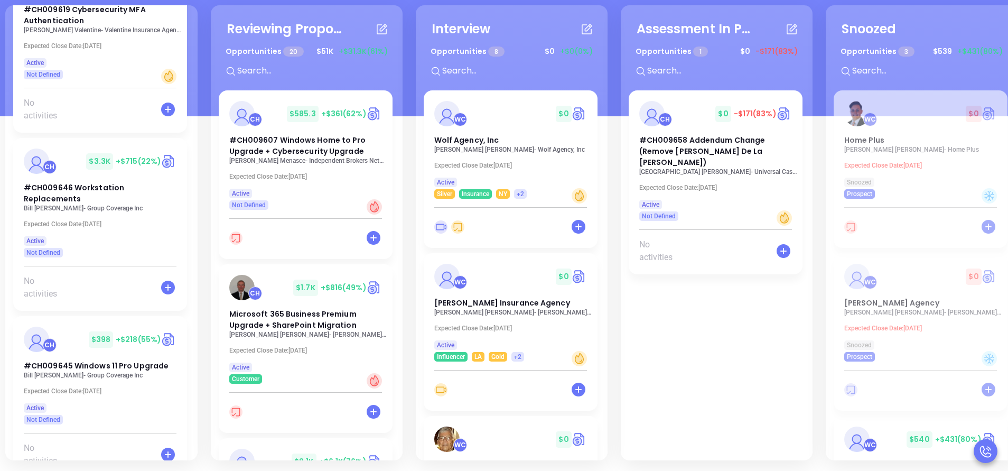
scroll to position [2776, 0]
click at [192, 253] on div "Needs To Reschedule Opportunities 19 $ 20.7K +$10.7K (52%) + WC $ 0 [PERSON_NAM…" at bounding box center [101, 232] width 192 height 455
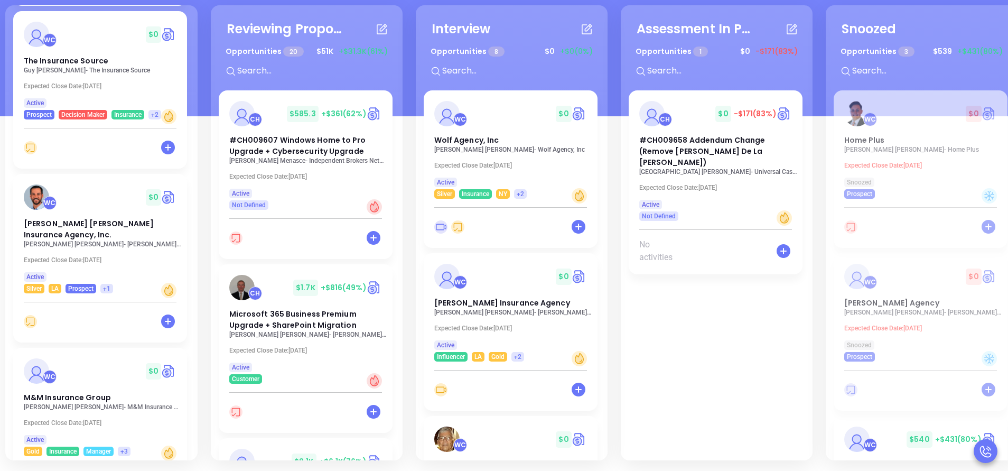
scroll to position [1255, 0]
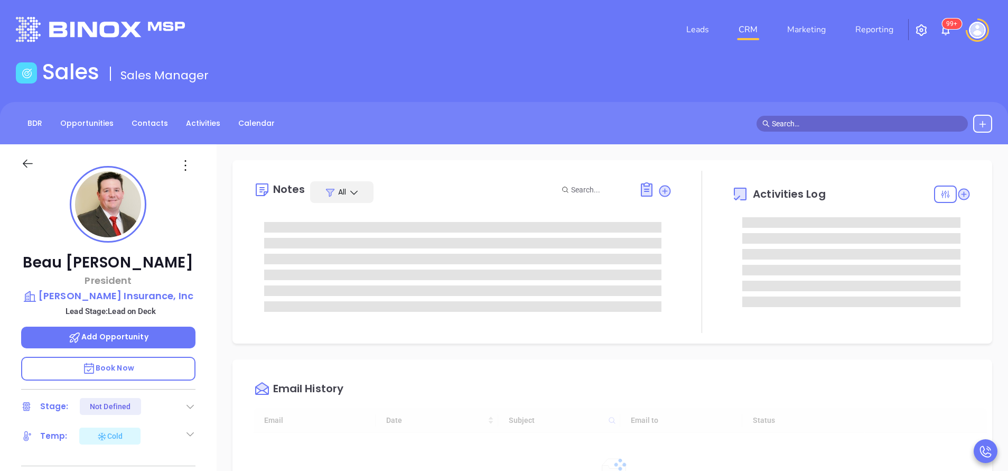
type input "09/17/2025"
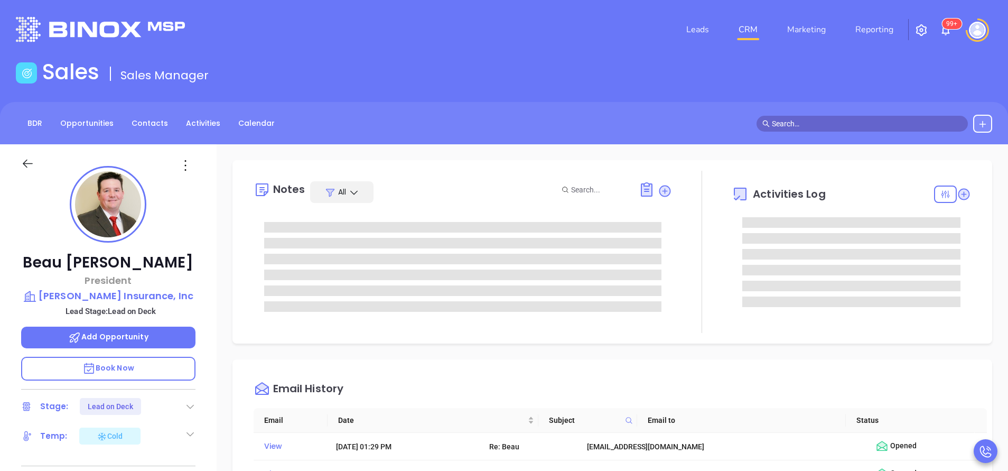
type input "Anabell Dominguez"
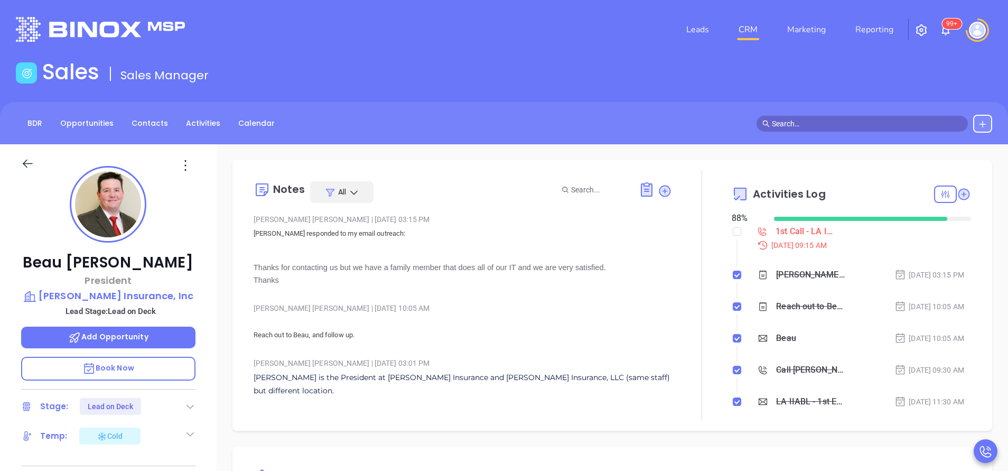
click at [208, 296] on div "Beau Hearod President Jeff Davis Insurance, Inc Lead Stage: Lead on Deck Add Op…" at bounding box center [108, 438] width 217 height 589
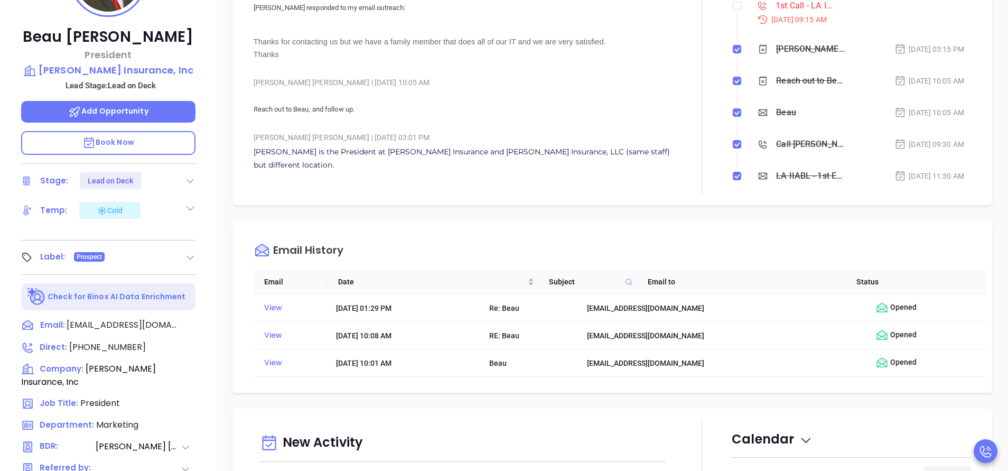
scroll to position [254, 0]
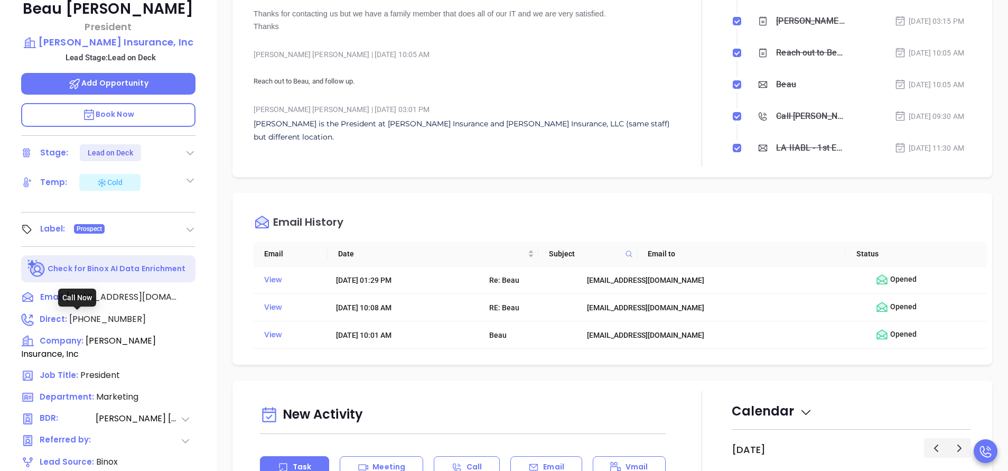
click at [115, 320] on span "(337) 824-4455" at bounding box center [107, 319] width 77 height 12
type input "(337) 824-4455"
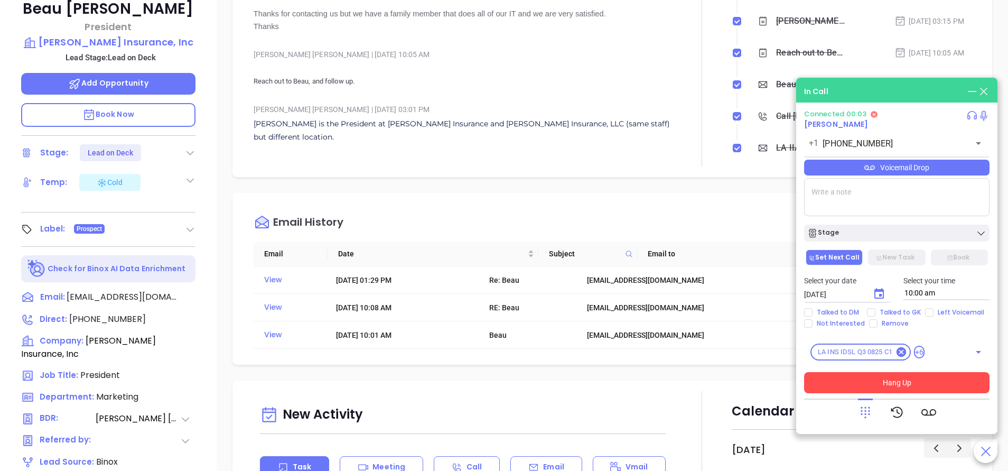
click at [891, 377] on button "Hang Up" at bounding box center [896, 382] width 185 height 21
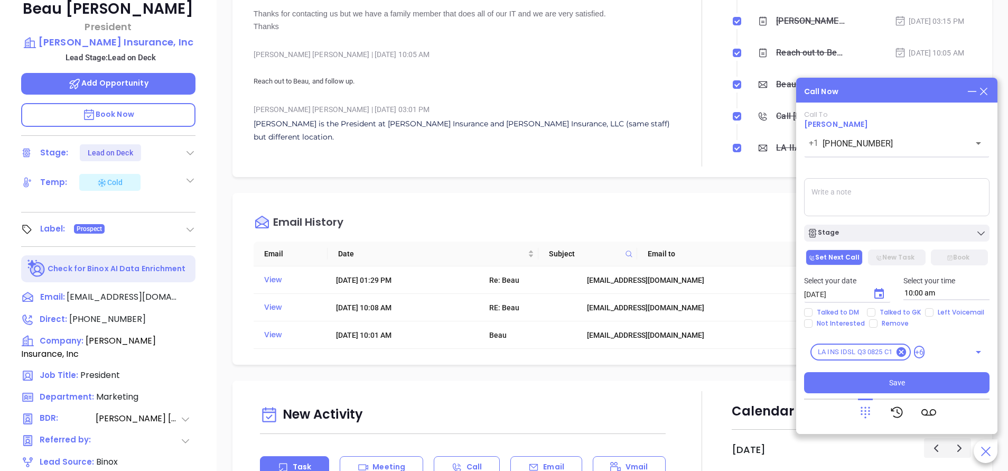
click at [841, 204] on textarea at bounding box center [896, 197] width 185 height 38
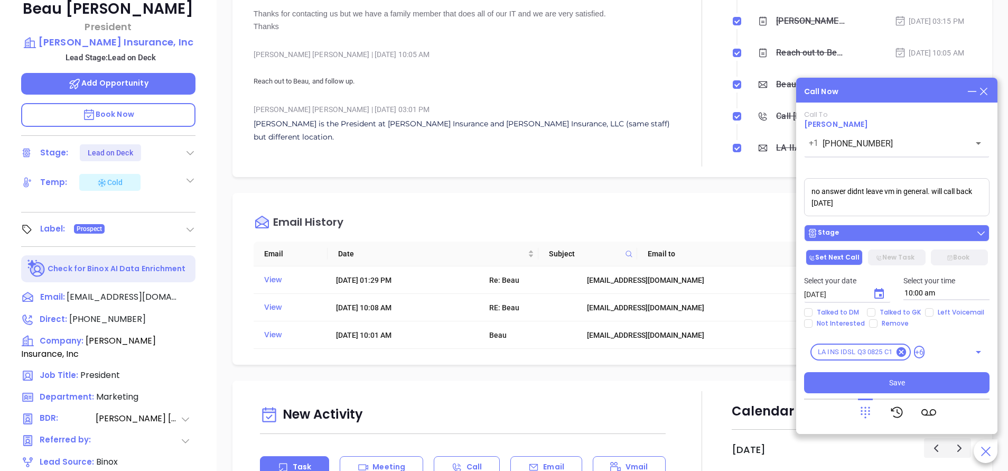
type textarea "no answer didnt leave vm in general. will call back tomorrow"
click at [879, 229] on div "Stage" at bounding box center [896, 233] width 179 height 11
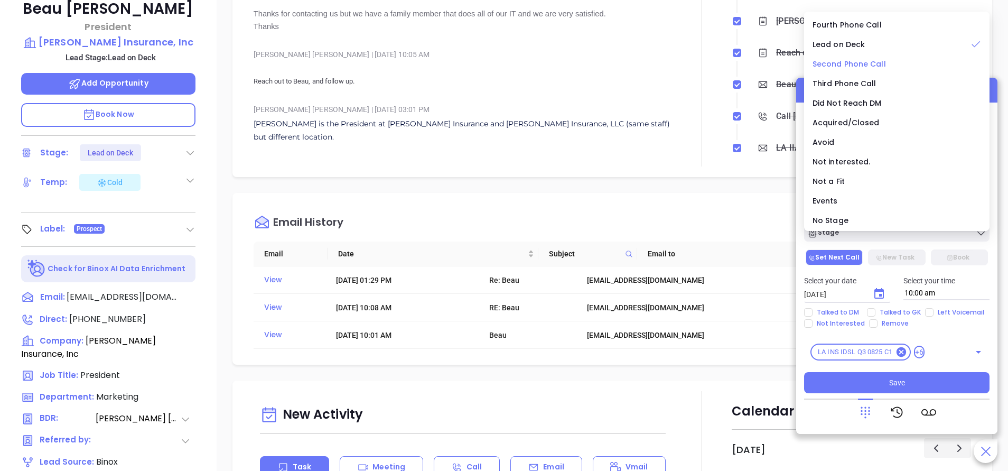
click at [855, 64] on span "Second Phone Call" at bounding box center [849, 64] width 73 height 11
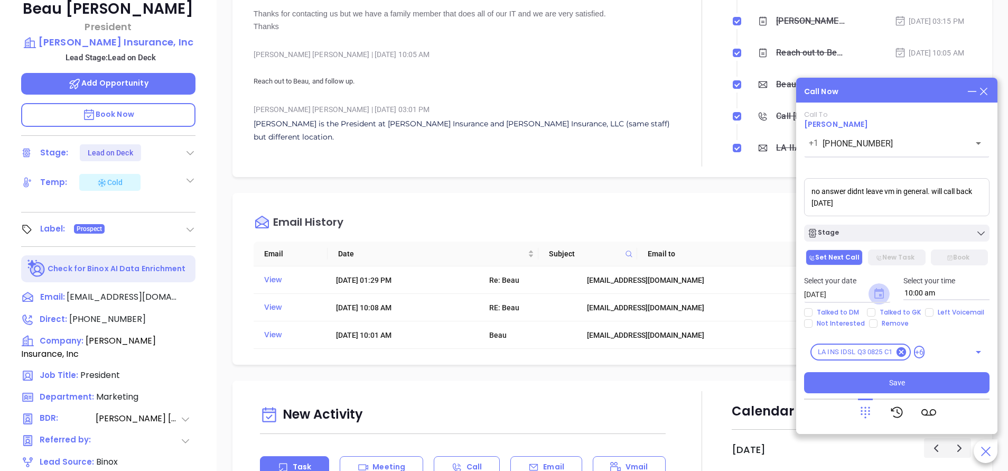
click at [884, 291] on icon "Choose date, selected date is Sep 17, 2025" at bounding box center [879, 293] width 10 height 11
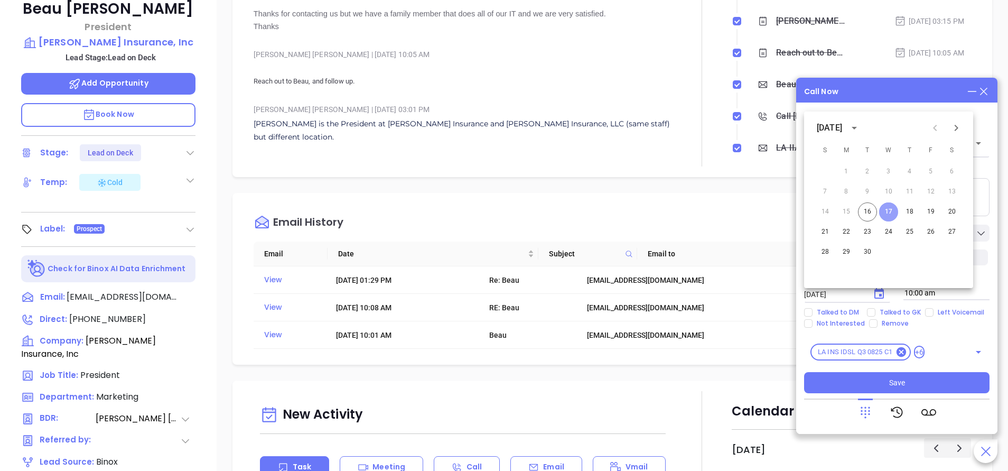
click at [891, 211] on button "17" at bounding box center [888, 211] width 19 height 19
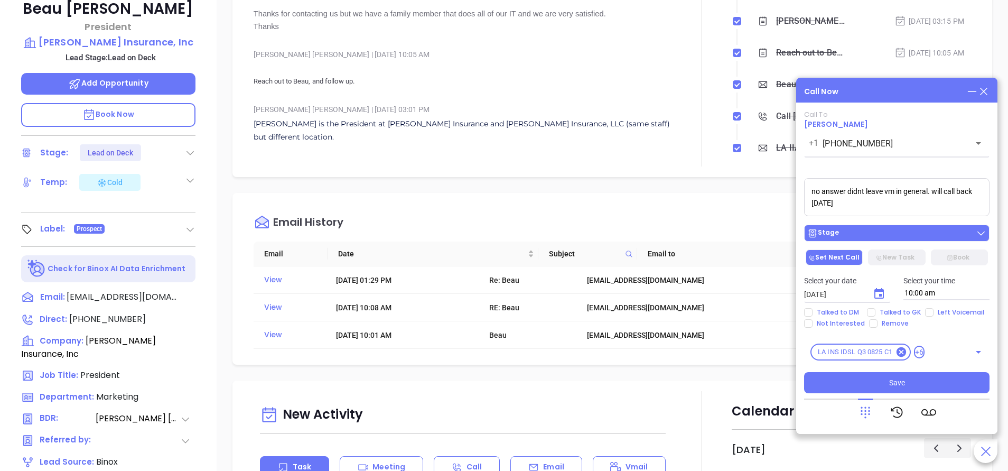
click at [867, 230] on div "Stage" at bounding box center [896, 233] width 179 height 11
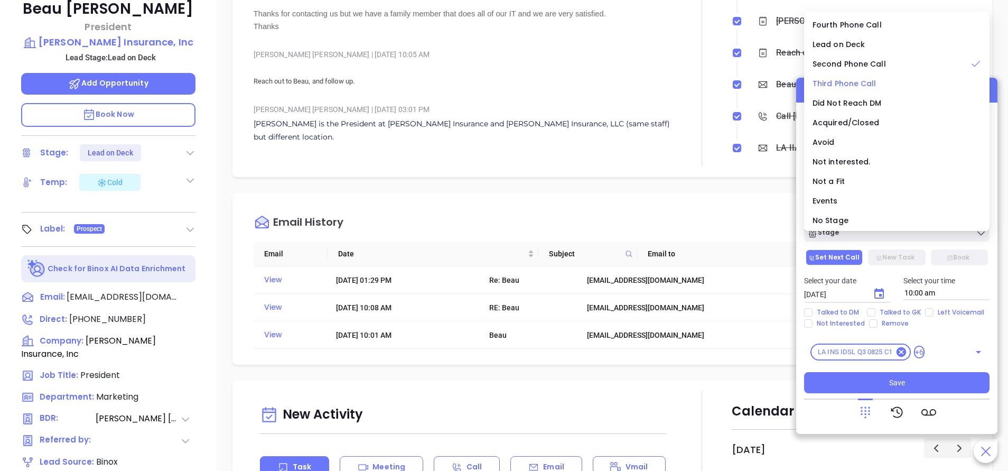
click at [847, 85] on span "Third Phone Call" at bounding box center [845, 83] width 64 height 11
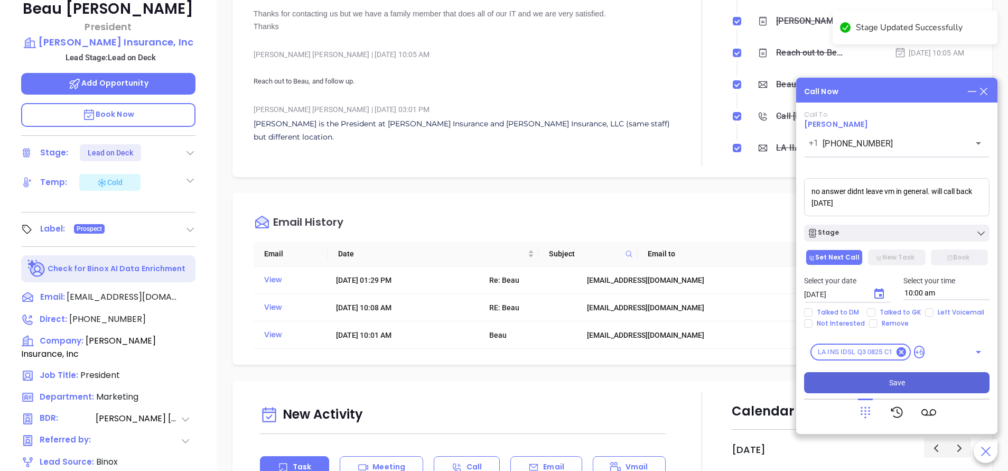
click at [898, 380] on span "Save" at bounding box center [897, 383] width 16 height 12
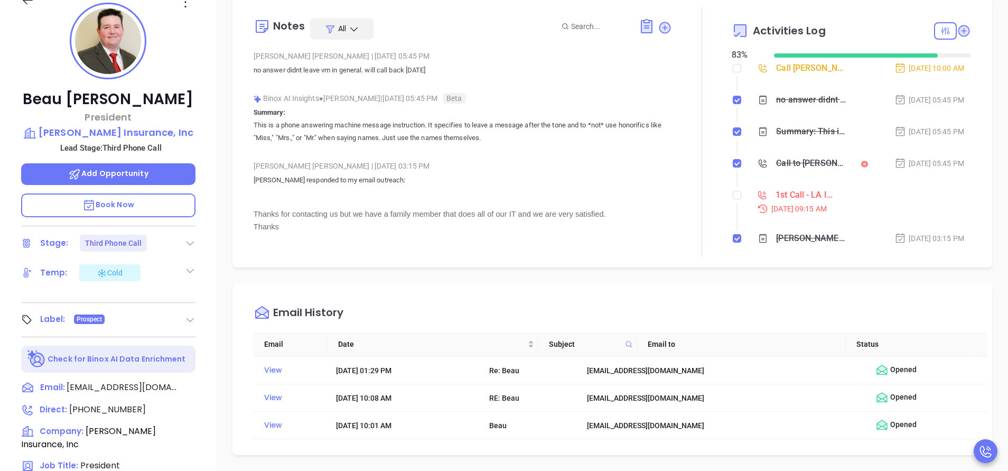
scroll to position [0, 0]
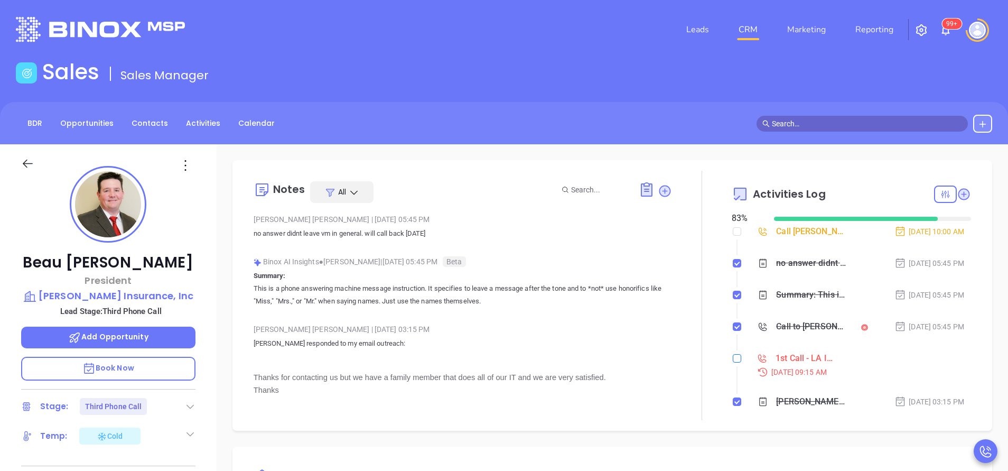
click at [733, 361] on input "checkbox" at bounding box center [737, 358] width 8 height 8
checkbox input "true"
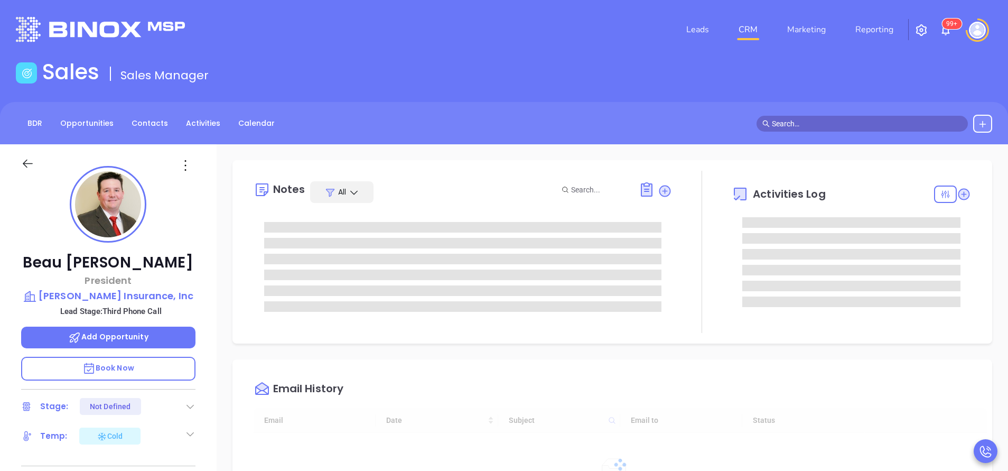
type input "[DATE]"
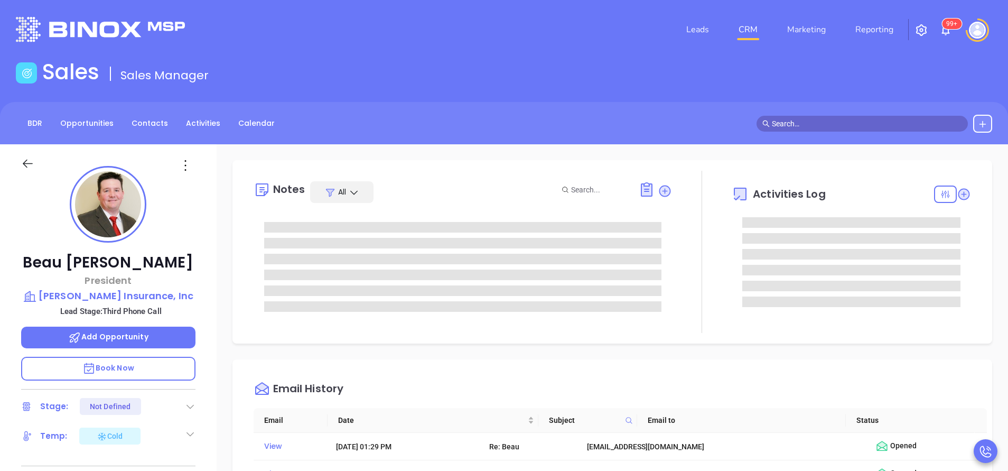
type input "[PERSON_NAME]"
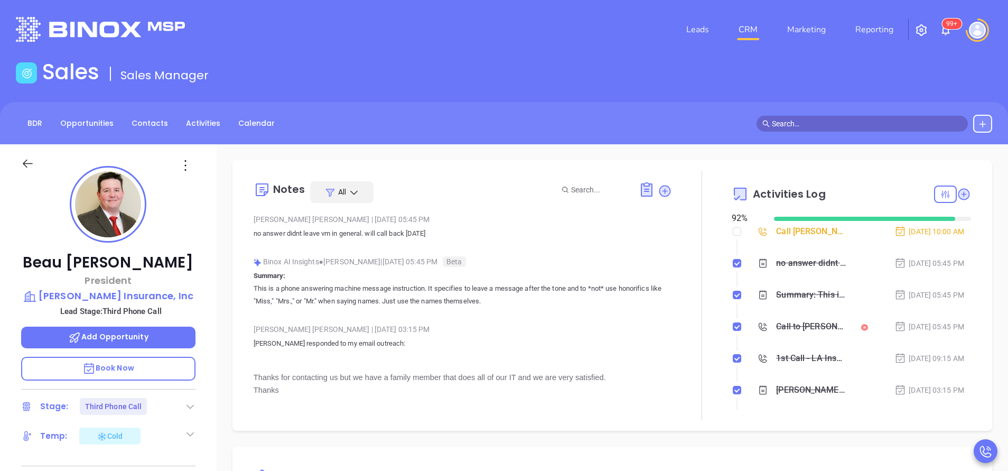
click at [713, 226] on div at bounding box center [702, 295] width 60 height 249
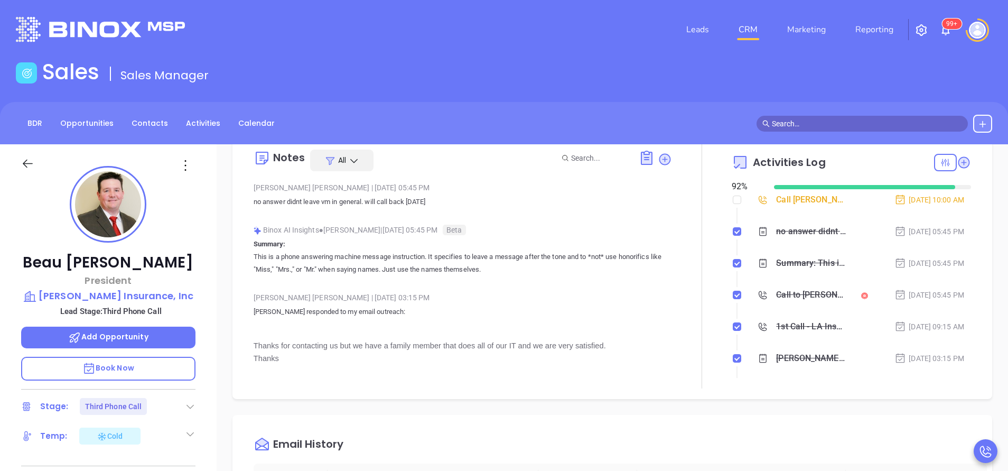
scroll to position [0, 0]
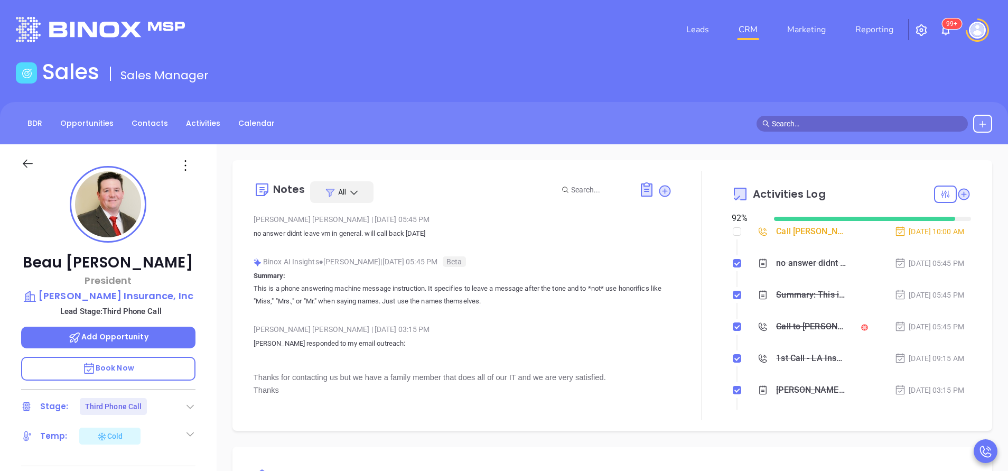
click at [934, 192] on div at bounding box center [945, 193] width 23 height 17
click at [203, 313] on div "[PERSON_NAME] President [PERSON_NAME] Insurance, Inc Lead Stage: Third Phone Ca…" at bounding box center [108, 438] width 217 height 589
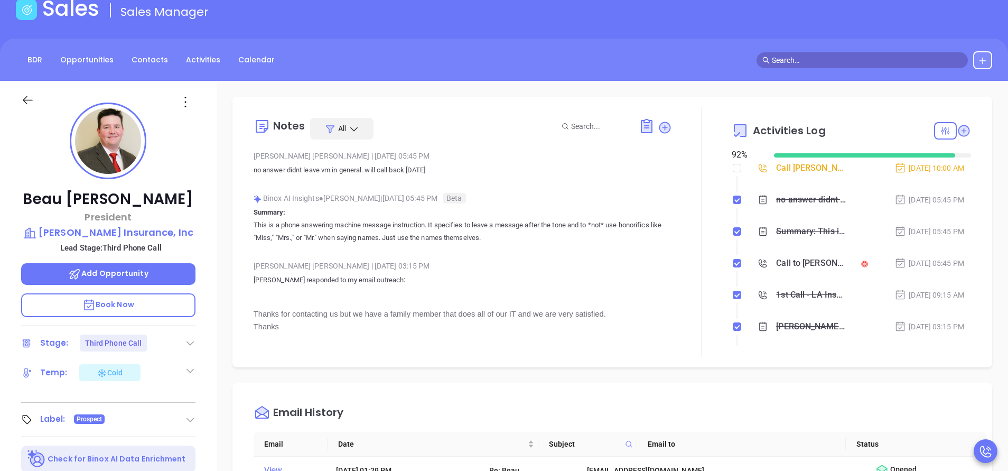
scroll to position [95, 0]
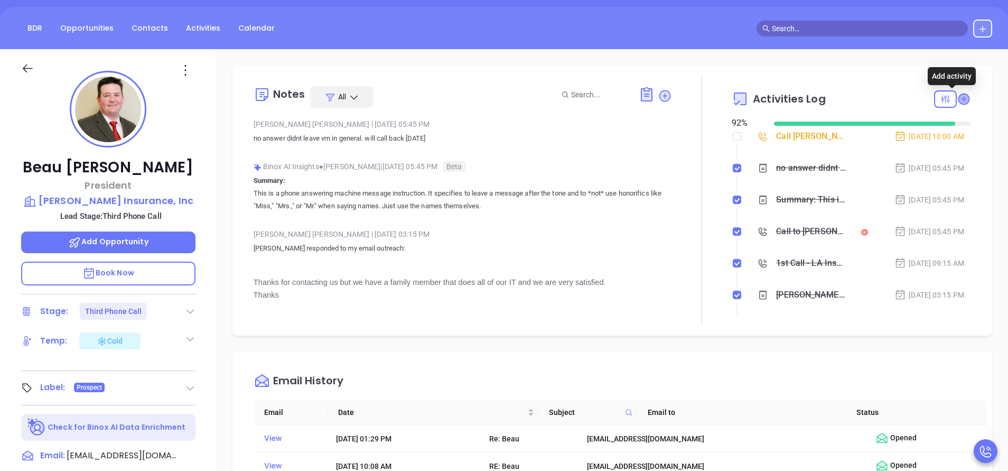
click at [958, 96] on icon at bounding box center [963, 99] width 11 height 11
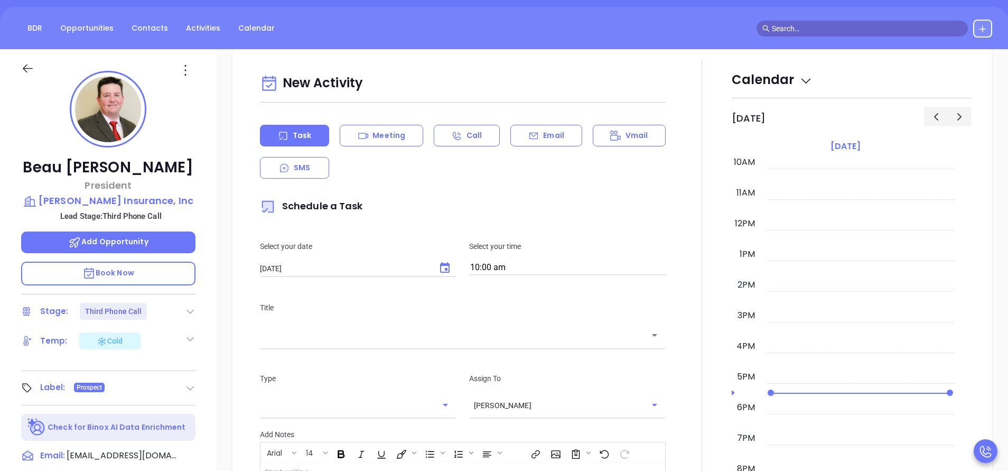
scroll to position [144, 0]
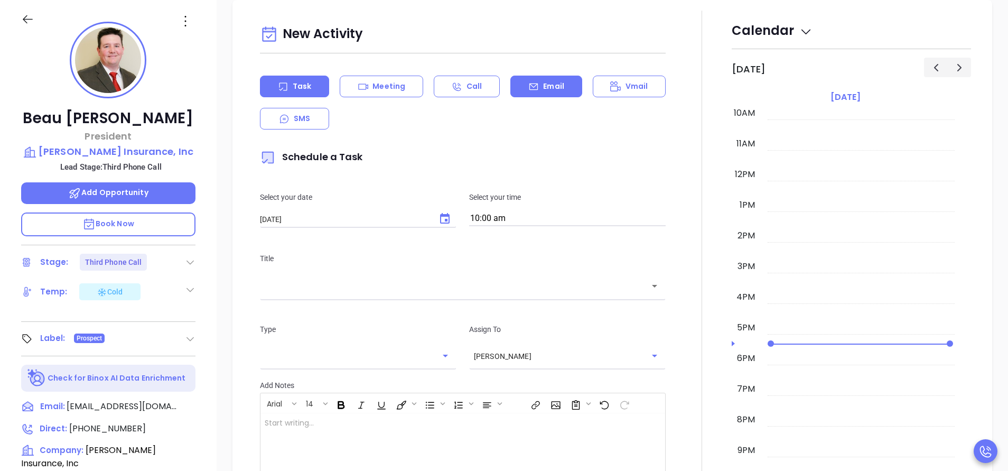
click at [544, 83] on p "Email" at bounding box center [553, 86] width 21 height 11
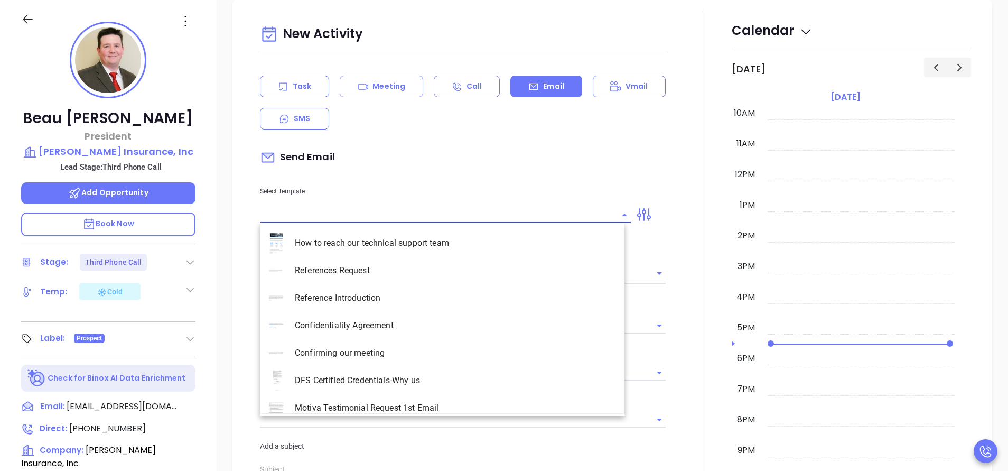
type input "[PERSON_NAME]"
click at [384, 212] on input "text" at bounding box center [437, 214] width 355 height 15
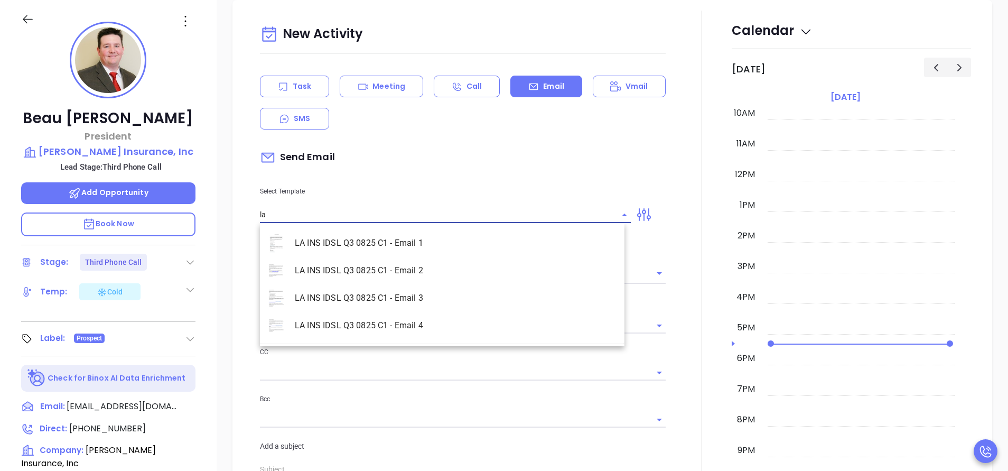
click at [408, 279] on li "LA INS IDSL Q3 0825 C1 - Email 2" at bounding box center [442, 270] width 365 height 27
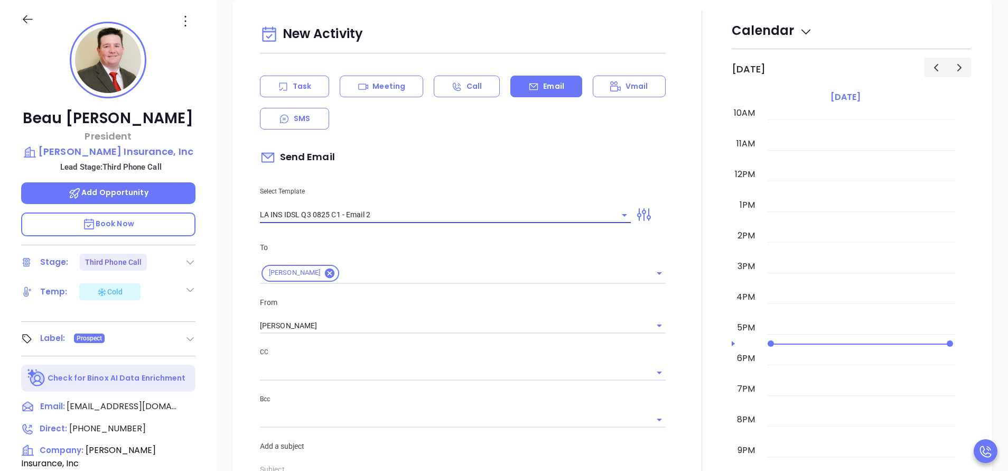
type input "LA INS IDSL Q3 0825 C1 - Email 2"
type input "February is coming fast—will [PERSON_NAME] Insurance, Inc be compliant?"
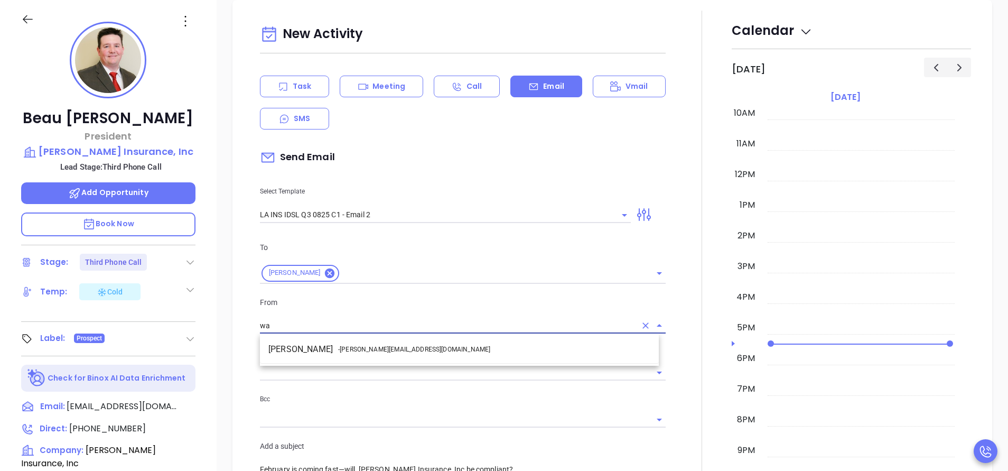
click at [422, 358] on li "Walter Contreras - [EMAIL_ADDRESS][DOMAIN_NAME]" at bounding box center [459, 349] width 399 height 19
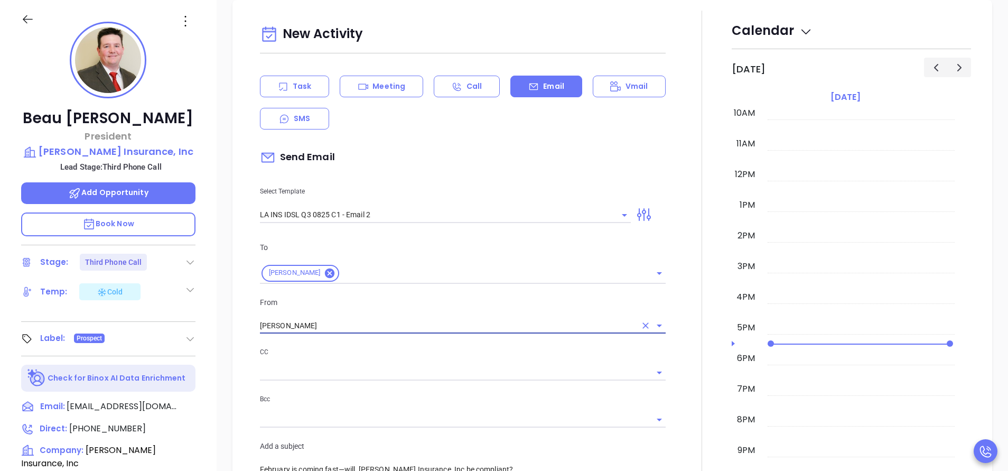
type input "[PERSON_NAME]"
click at [702, 365] on div at bounding box center [702, 416] width 1 height 810
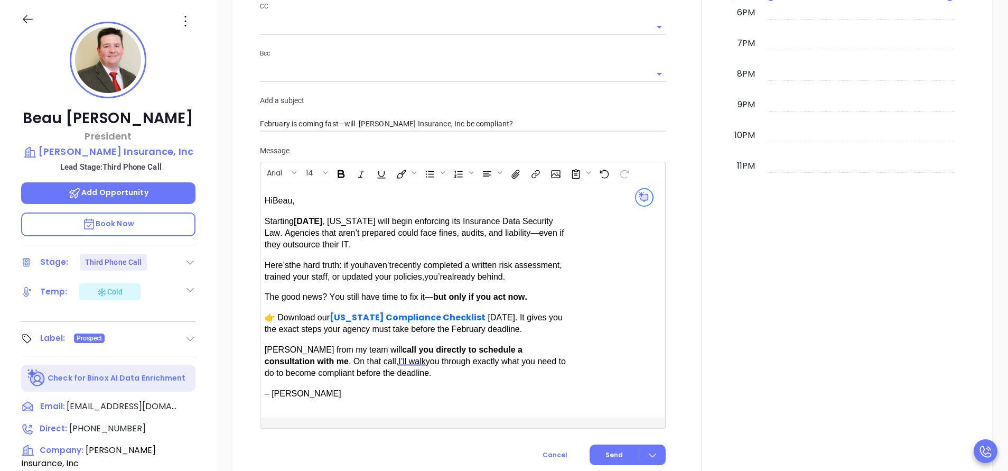
scroll to position [870, 0]
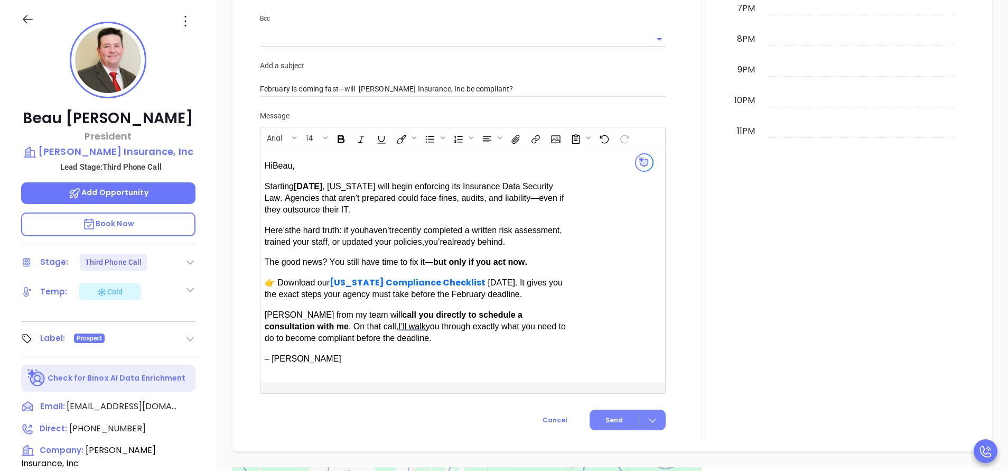
click at [612, 415] on span "Send" at bounding box center [613, 420] width 17 height 10
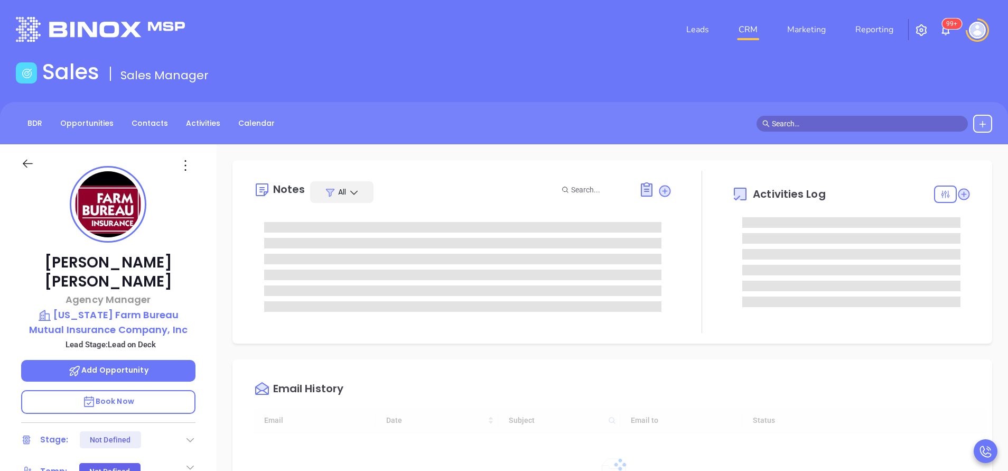
type input "[DATE]"
type input "Anabell Dominguez"
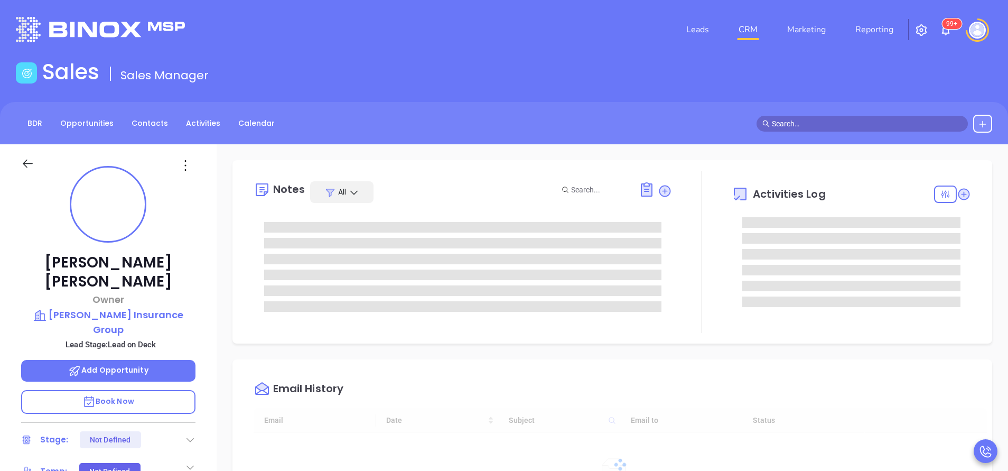
type input "[DATE]"
type input "[PERSON_NAME]"
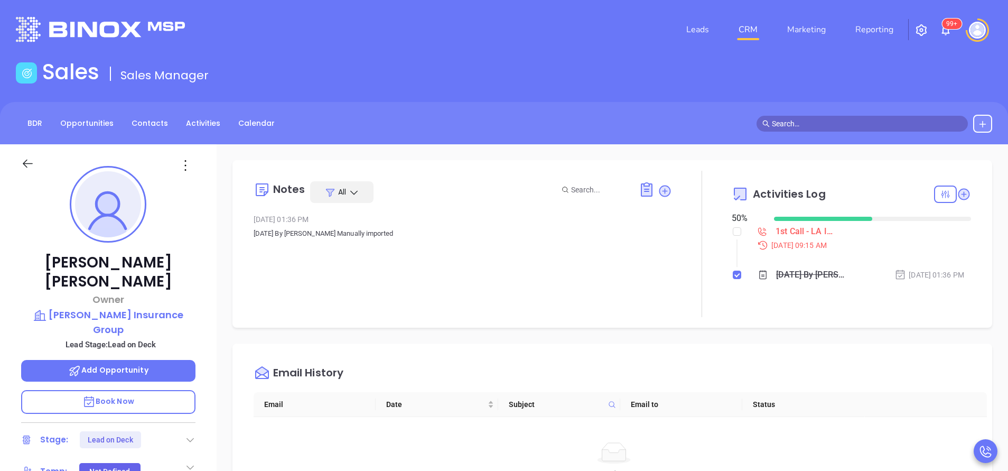
click at [206, 388] on div "[PERSON_NAME] Owner [PERSON_NAME] Insurance Group Lead Stage: Lead on Deck Add …" at bounding box center [108, 438] width 217 height 589
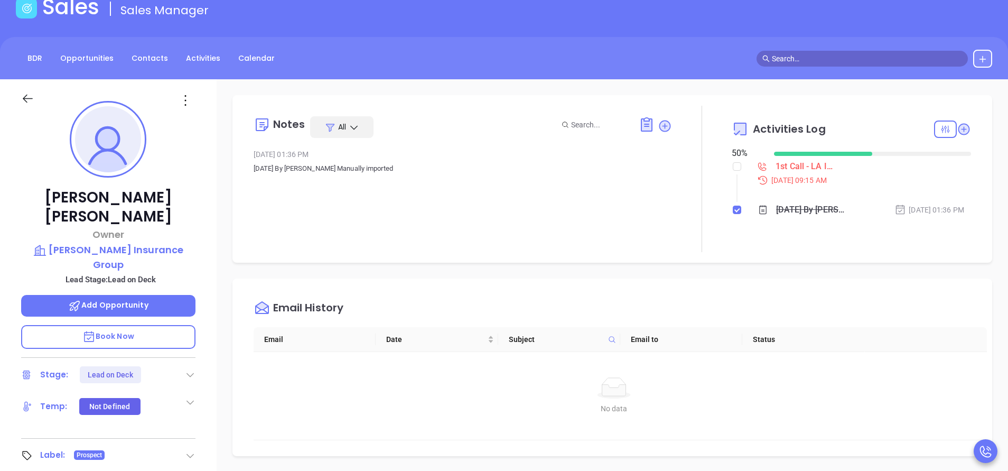
scroll to position [63, 0]
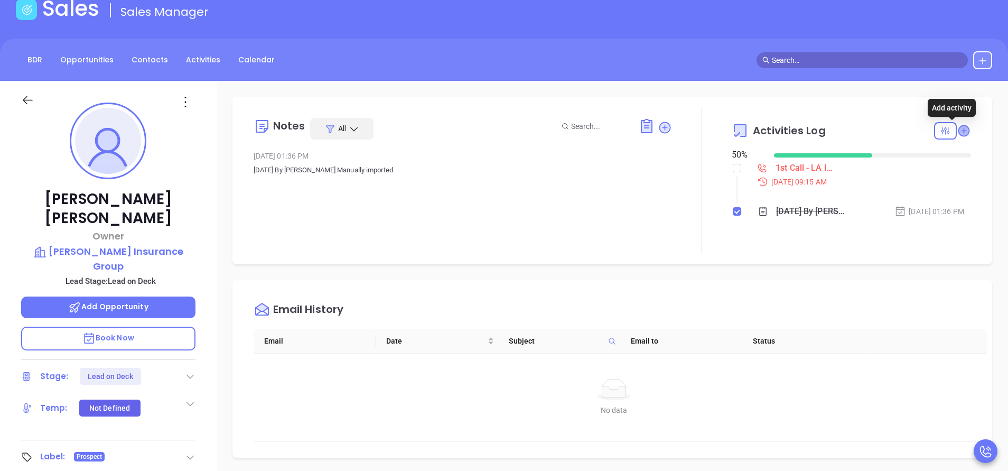
click at [958, 128] on icon at bounding box center [963, 130] width 11 height 11
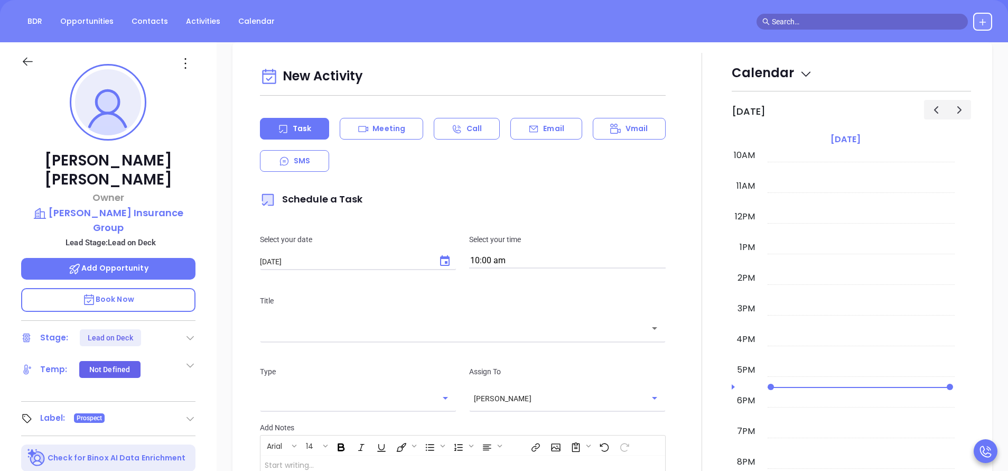
scroll to position [144, 0]
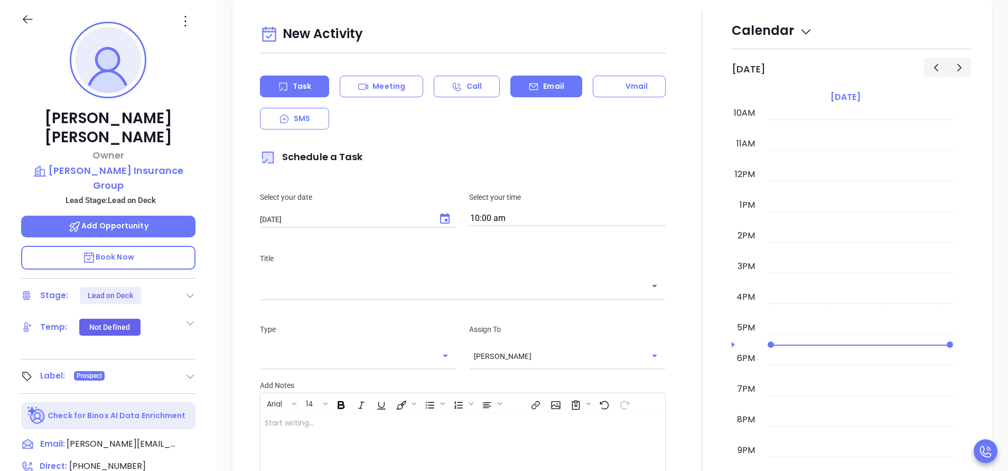
click at [525, 78] on div "Email" at bounding box center [545, 87] width 71 height 22
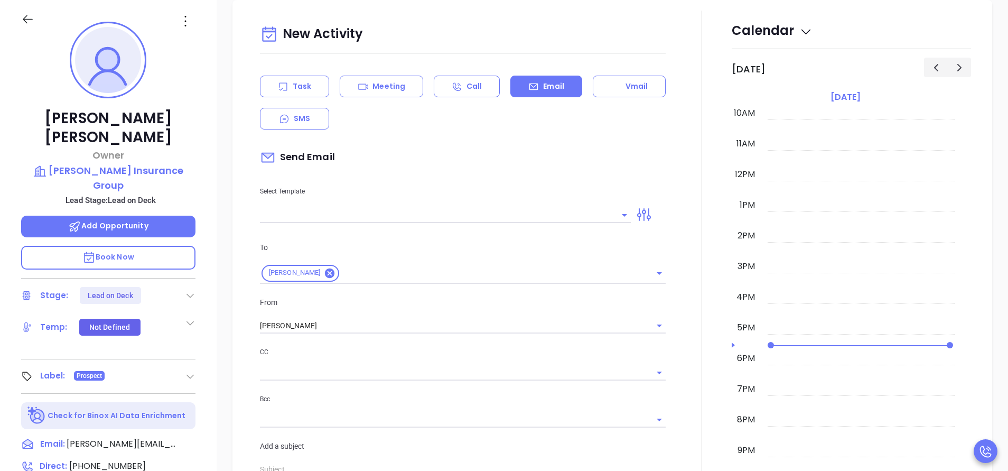
type input "[PERSON_NAME]"
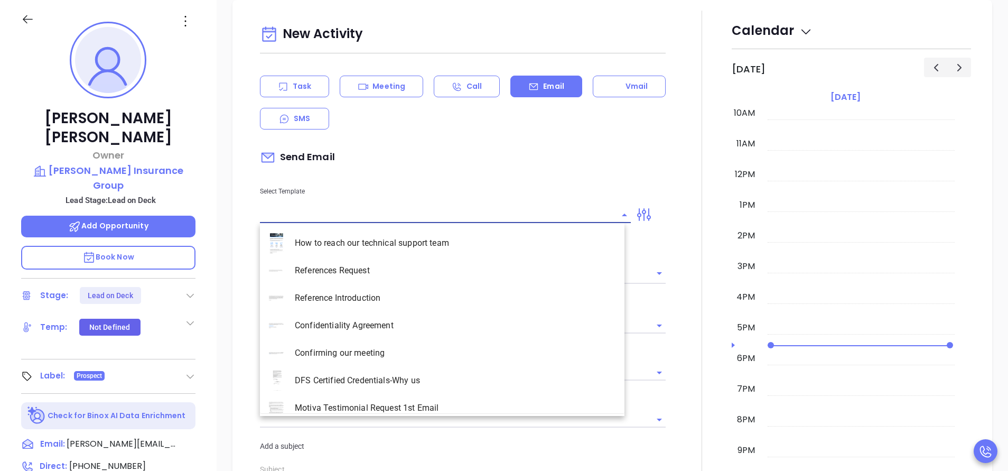
click at [415, 212] on input "text" at bounding box center [437, 214] width 355 height 15
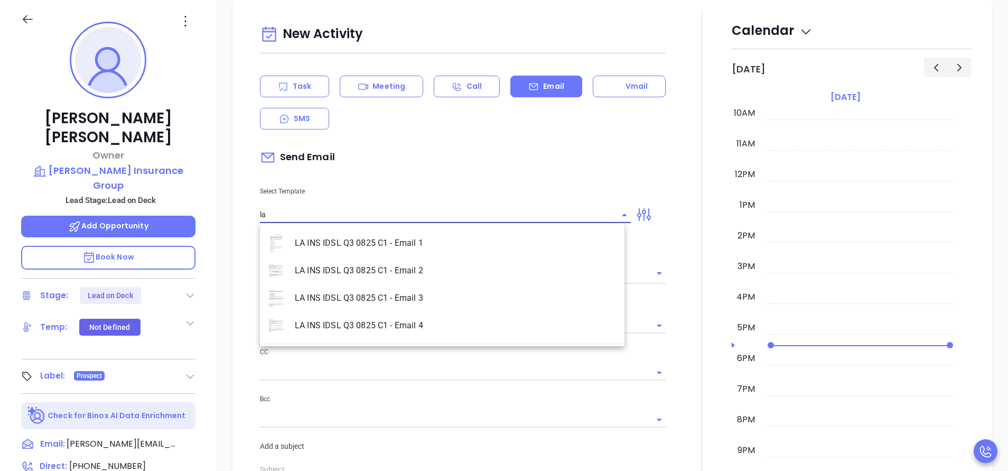
click at [420, 274] on li "LA INS IDSL Q3 0825 C1 - Email 2" at bounding box center [442, 270] width 365 height 27
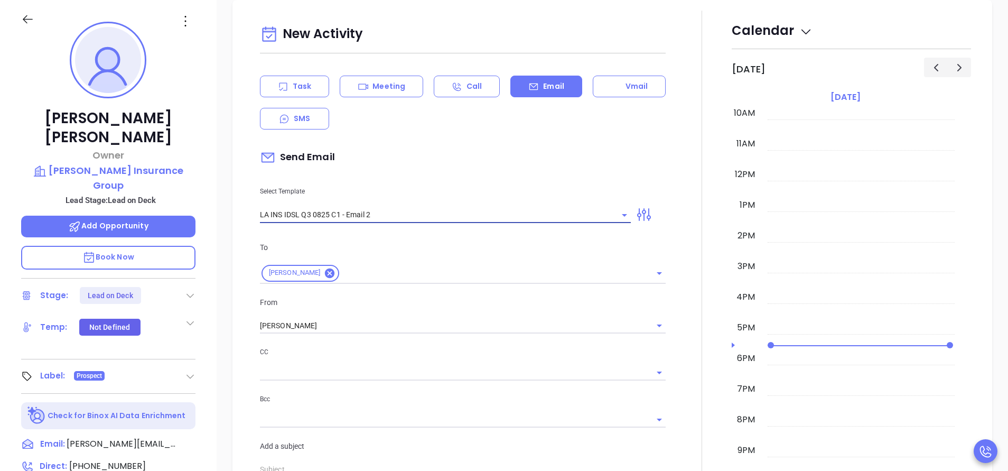
type input "LA INS IDSL Q3 0825 C1 - Email 2"
type input "February is coming fast—will Morris Insurance Group be compliant?"
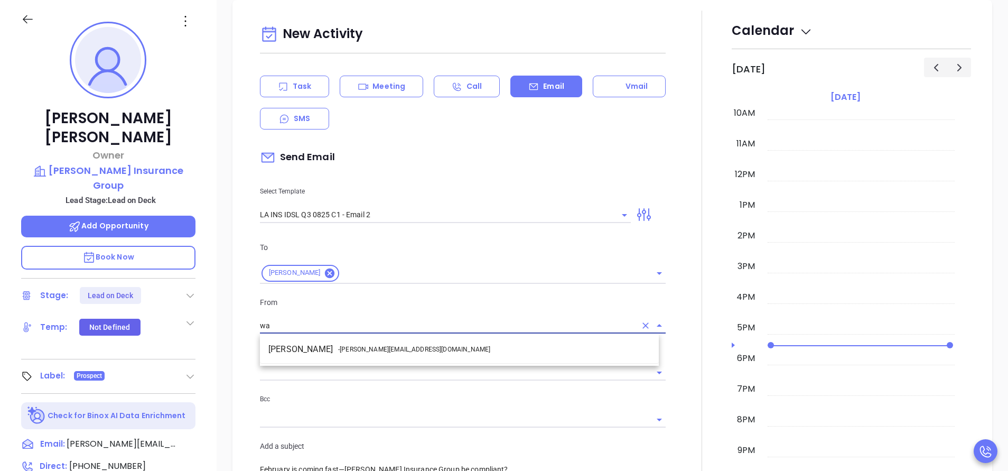
click at [427, 346] on li "Walter Contreras - walter@motiva.net" at bounding box center [459, 349] width 399 height 19
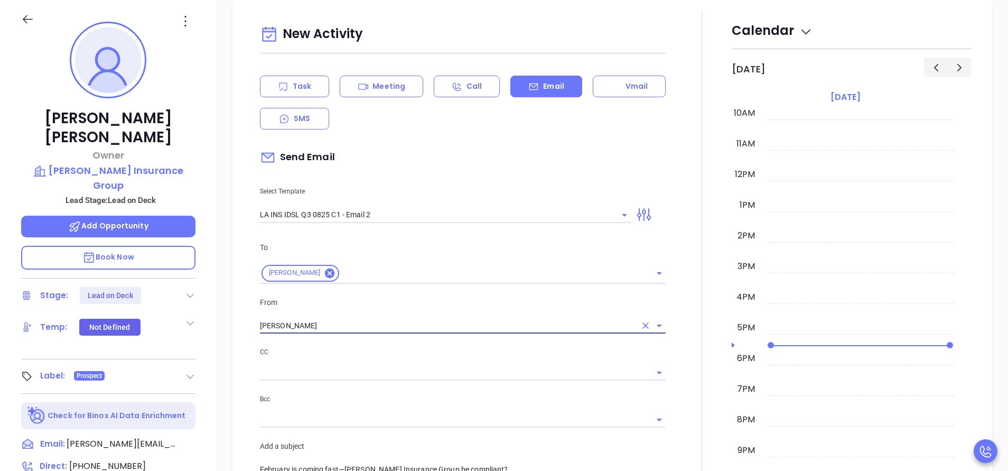
type input "Walter Contreras"
click at [684, 362] on div at bounding box center [702, 416] width 60 height 810
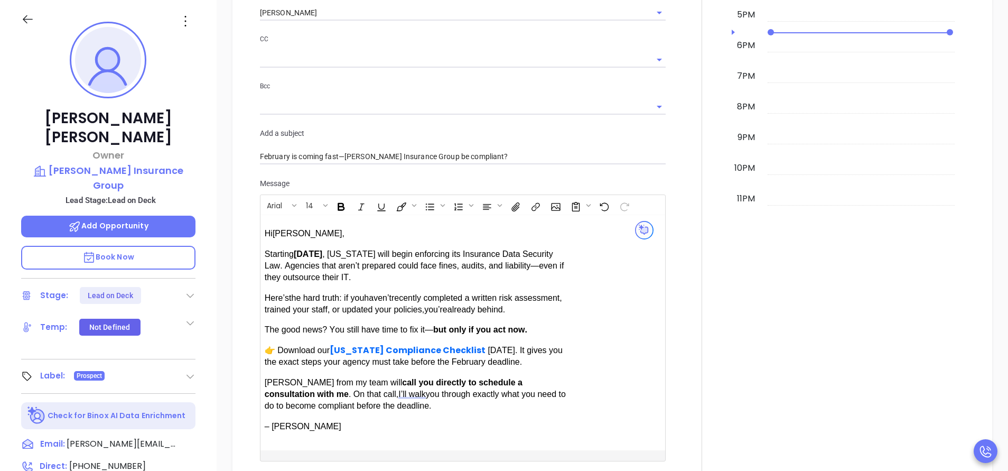
scroll to position [710, 0]
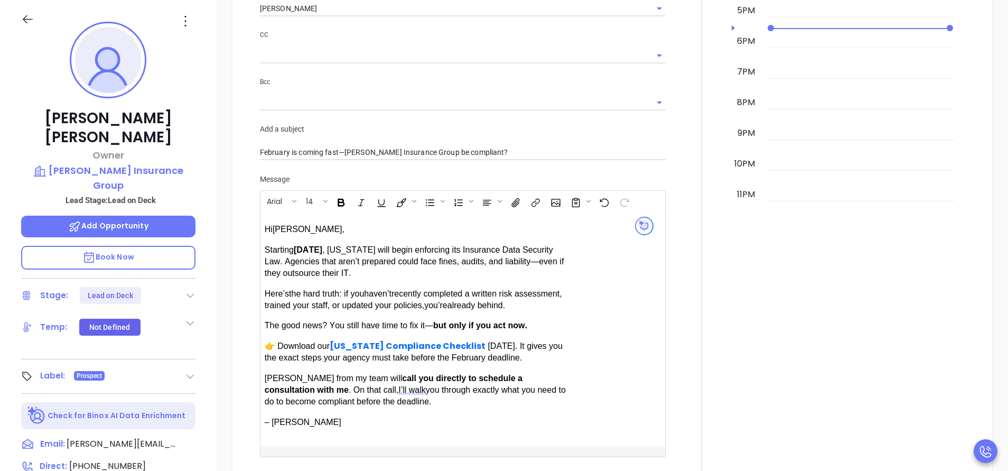
click at [302, 232] on span "Hi Jason A ," at bounding box center [305, 229] width 80 height 9
click at [672, 288] on div at bounding box center [702, 99] width 60 height 810
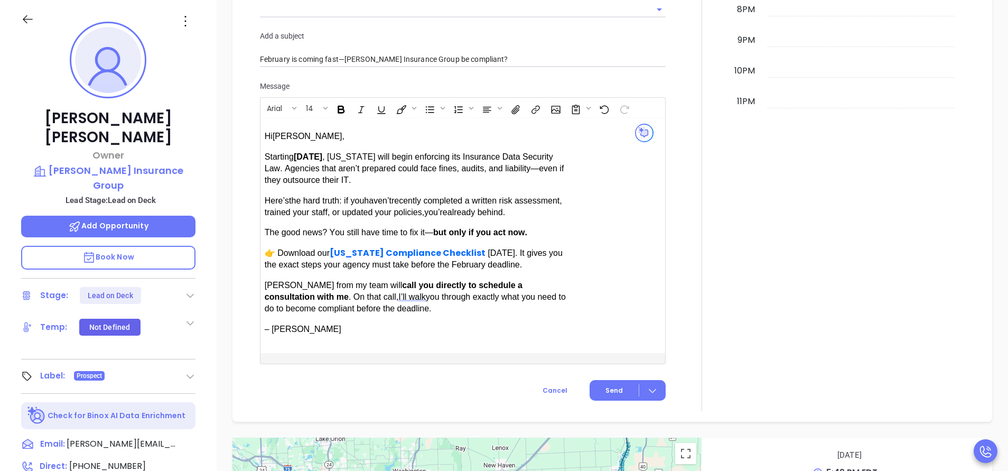
scroll to position [805, 0]
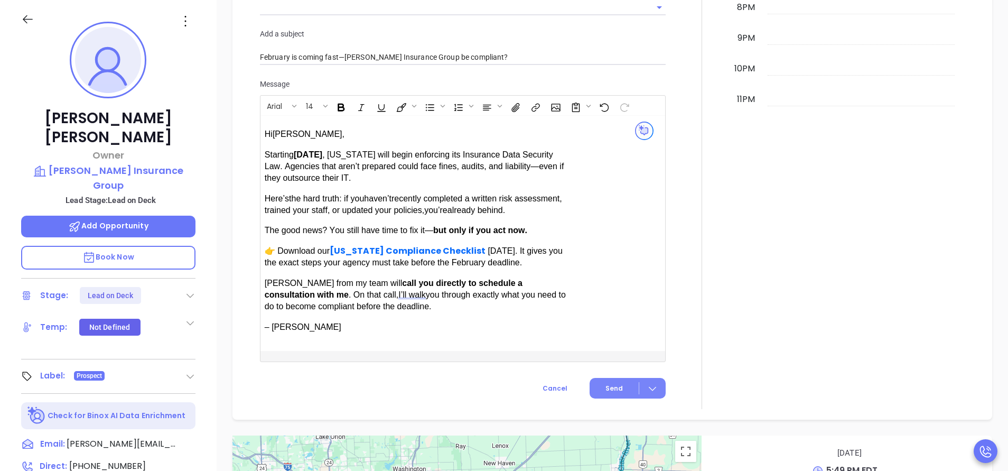
click at [605, 384] on span "Send" at bounding box center [613, 389] width 17 height 10
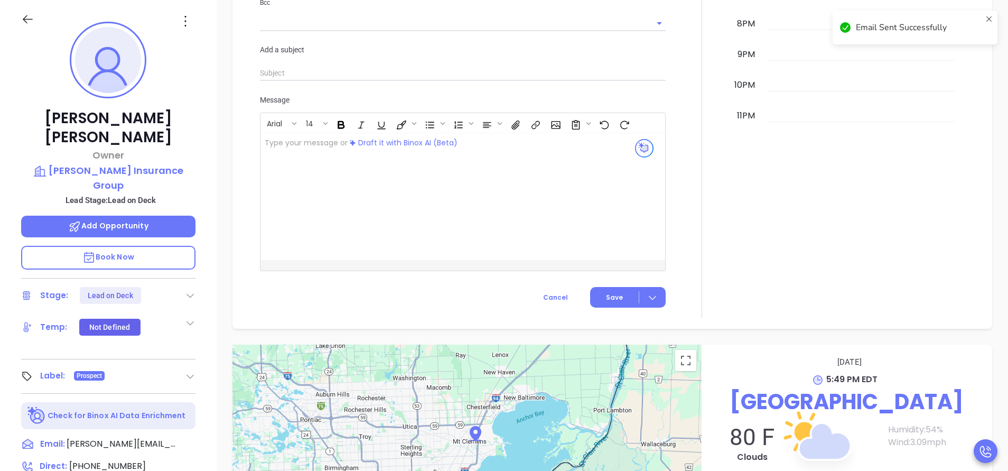
scroll to position [821, 0]
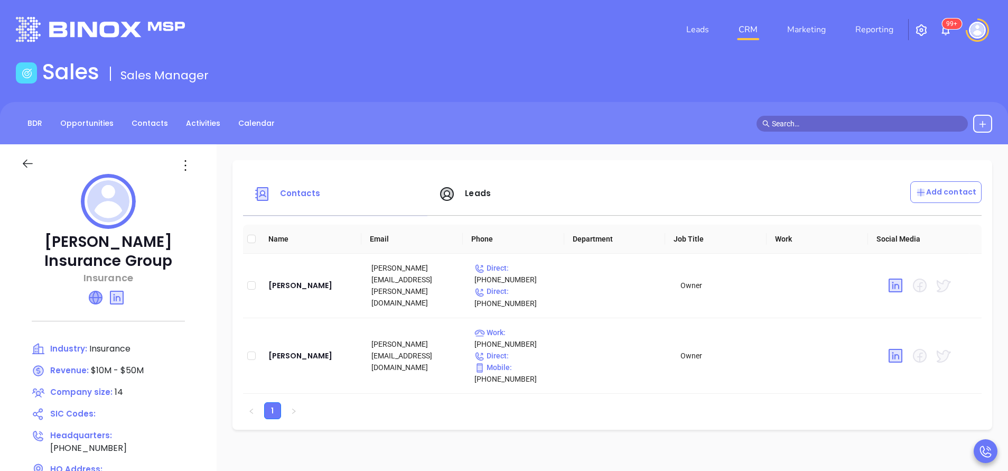
click at [91, 296] on icon at bounding box center [95, 297] width 13 height 13
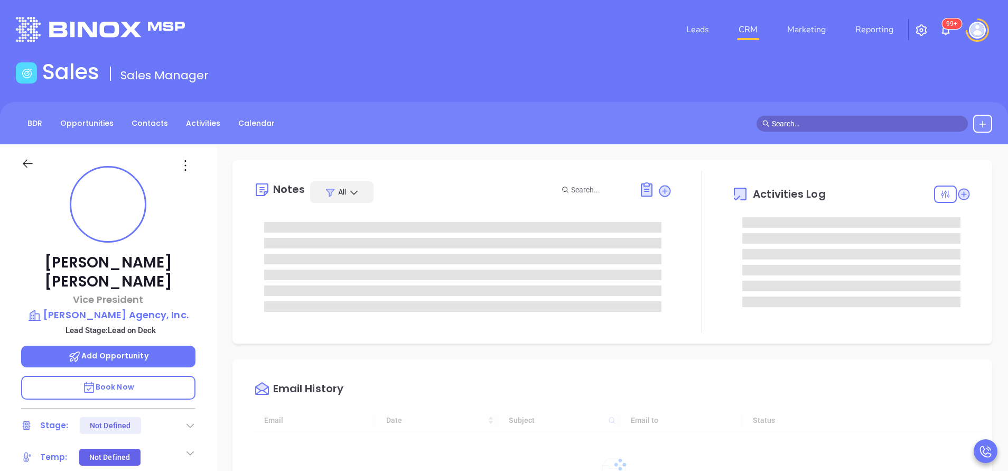
type input "[DATE]"
type input "[PERSON_NAME]"
